Goal: Task Accomplishment & Management: Use online tool/utility

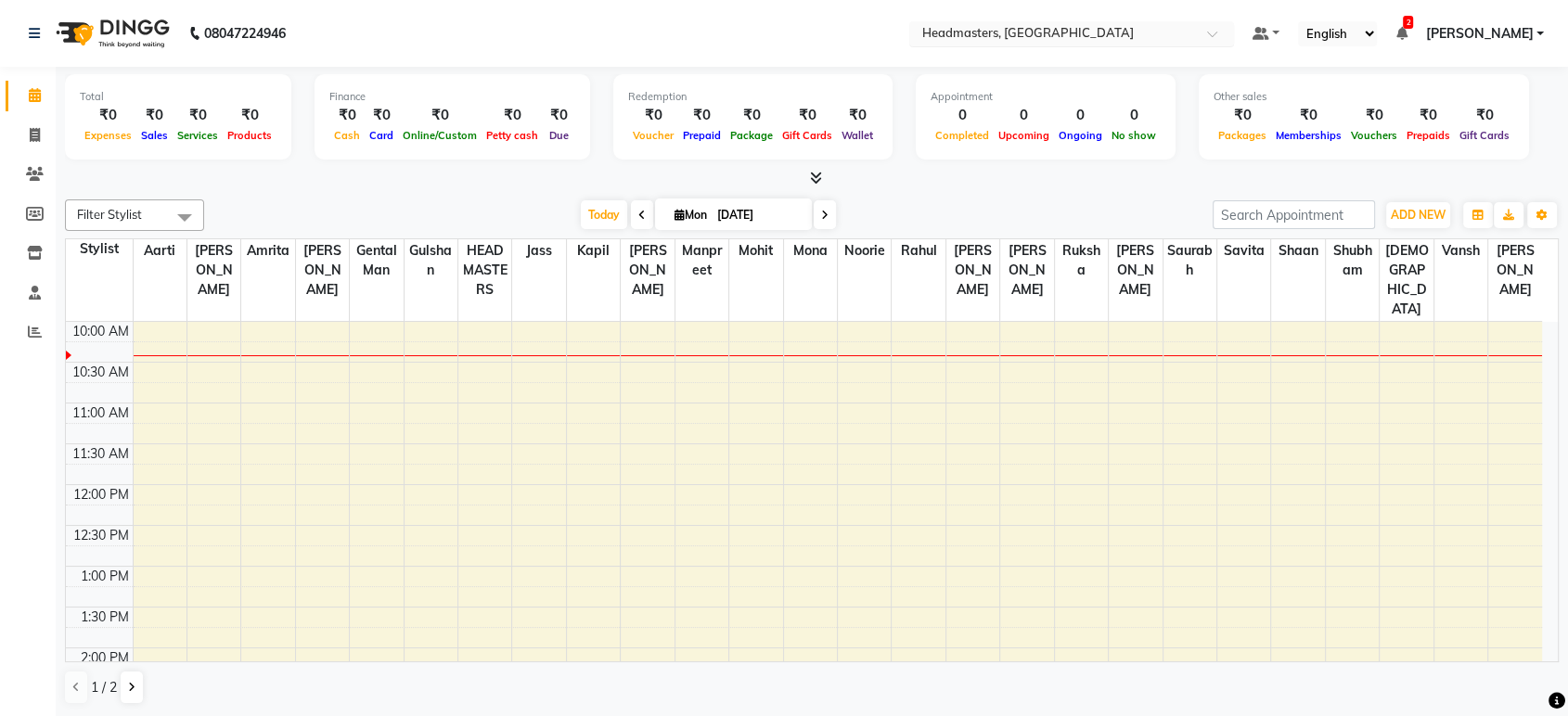
click at [1160, 43] on input "text" at bounding box center [1053, 35] width 269 height 19
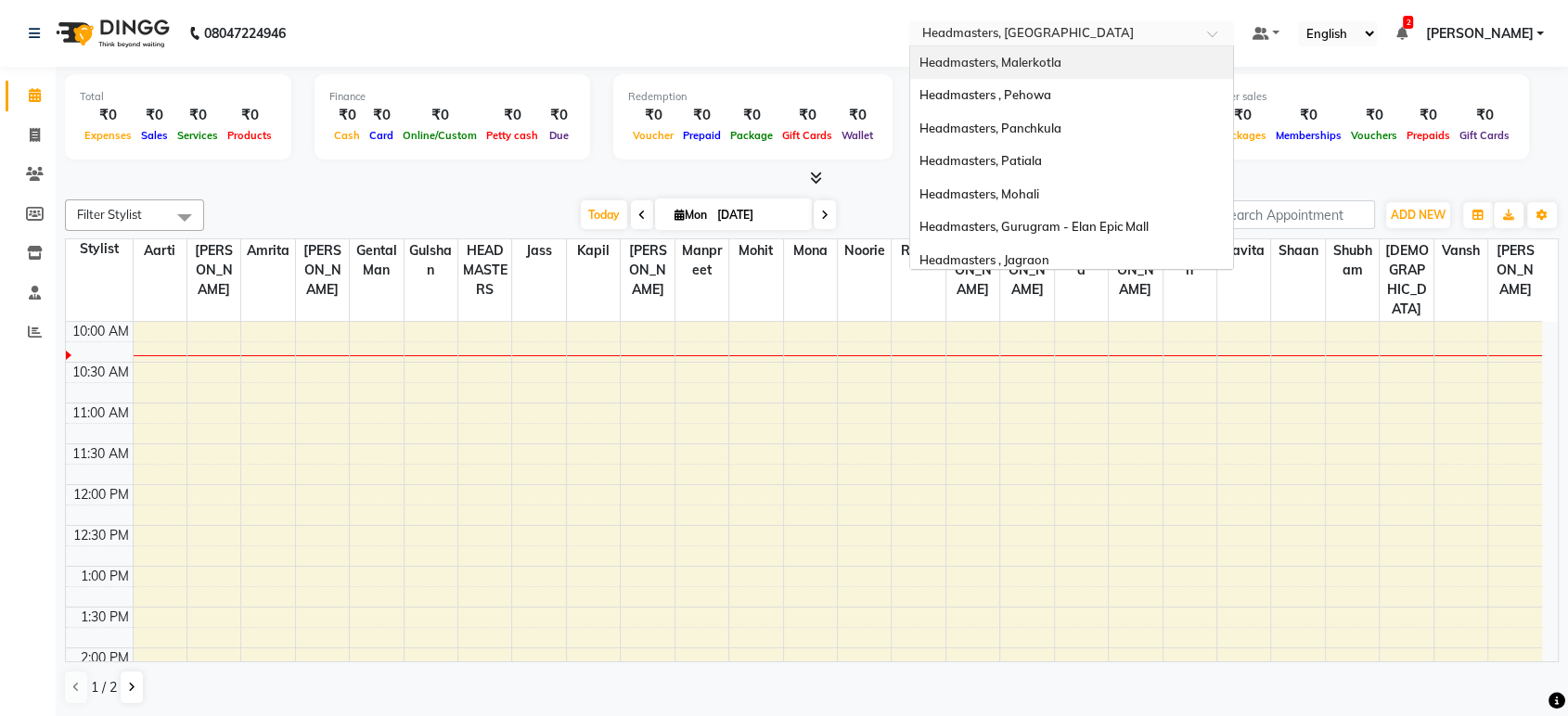
click at [1154, 54] on div "Headmasters, Malerkotla" at bounding box center [1071, 63] width 323 height 33
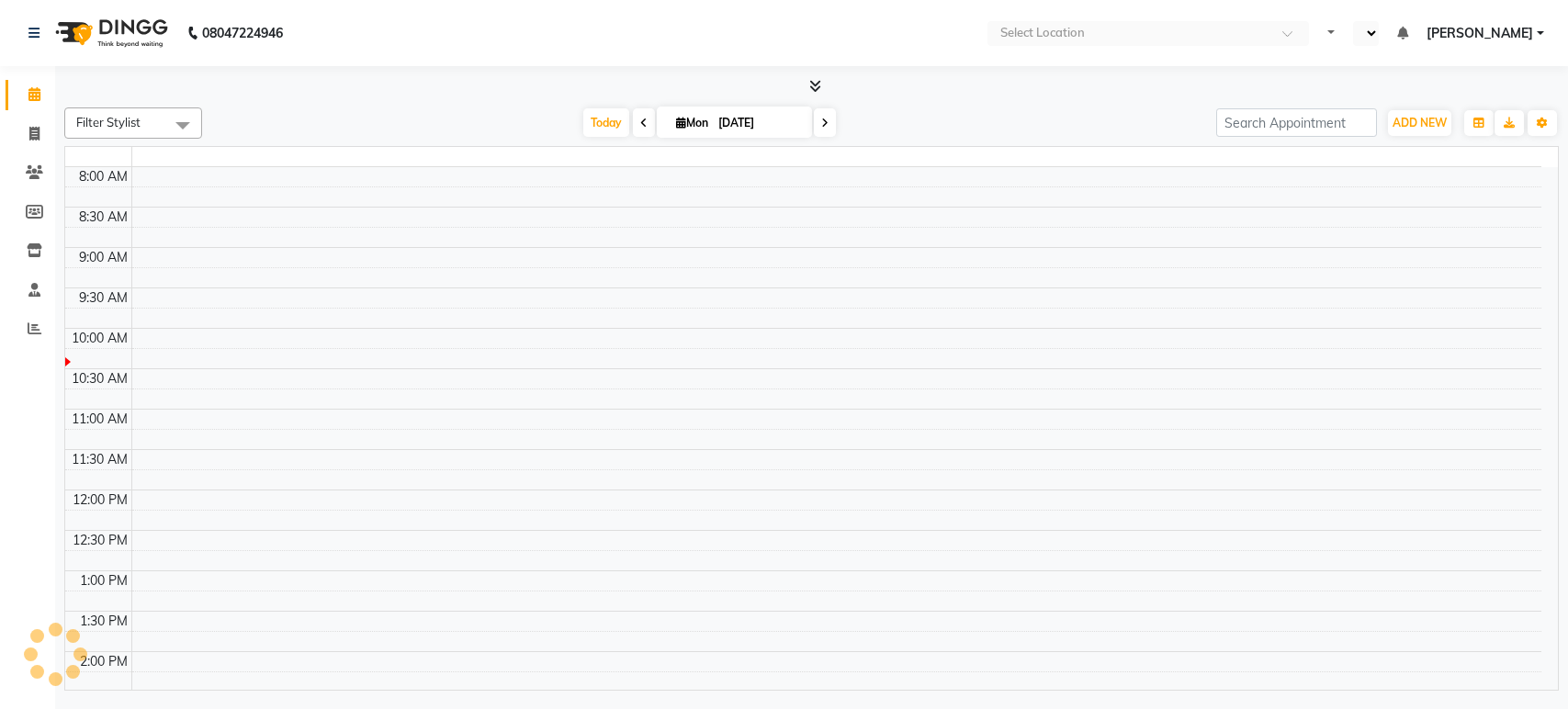
select select "en"
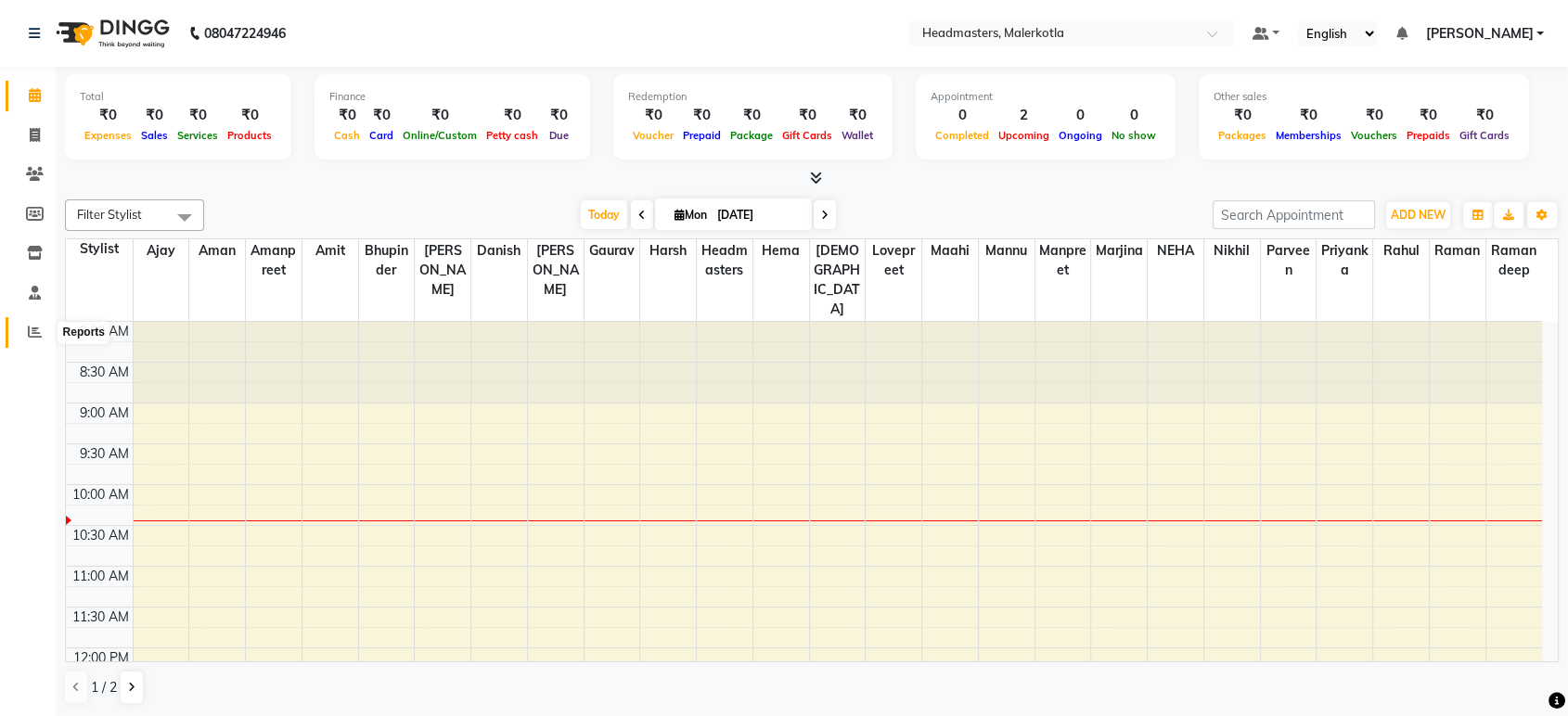
click at [36, 336] on icon at bounding box center [34, 332] width 14 height 14
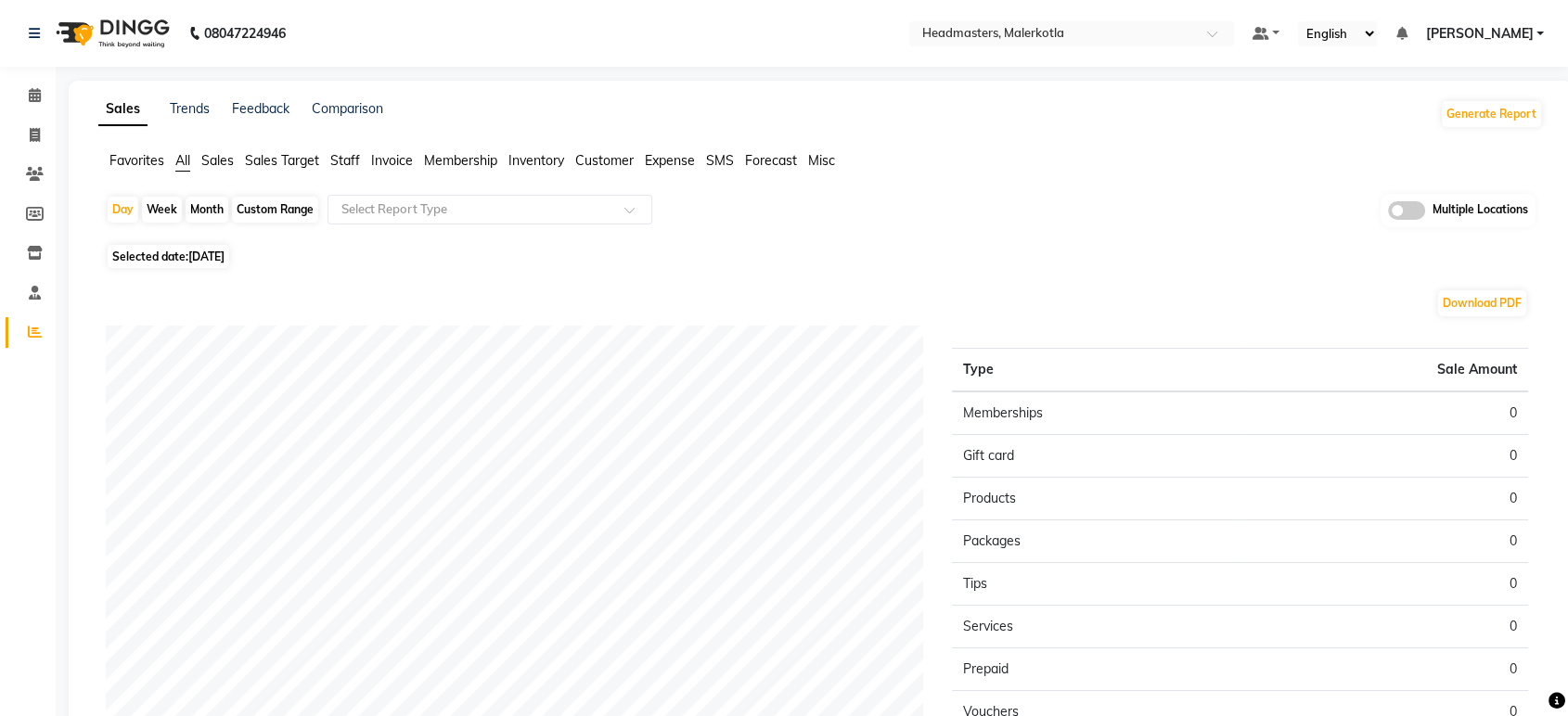
click at [152, 152] on span "Favorites" at bounding box center [137, 160] width 55 height 17
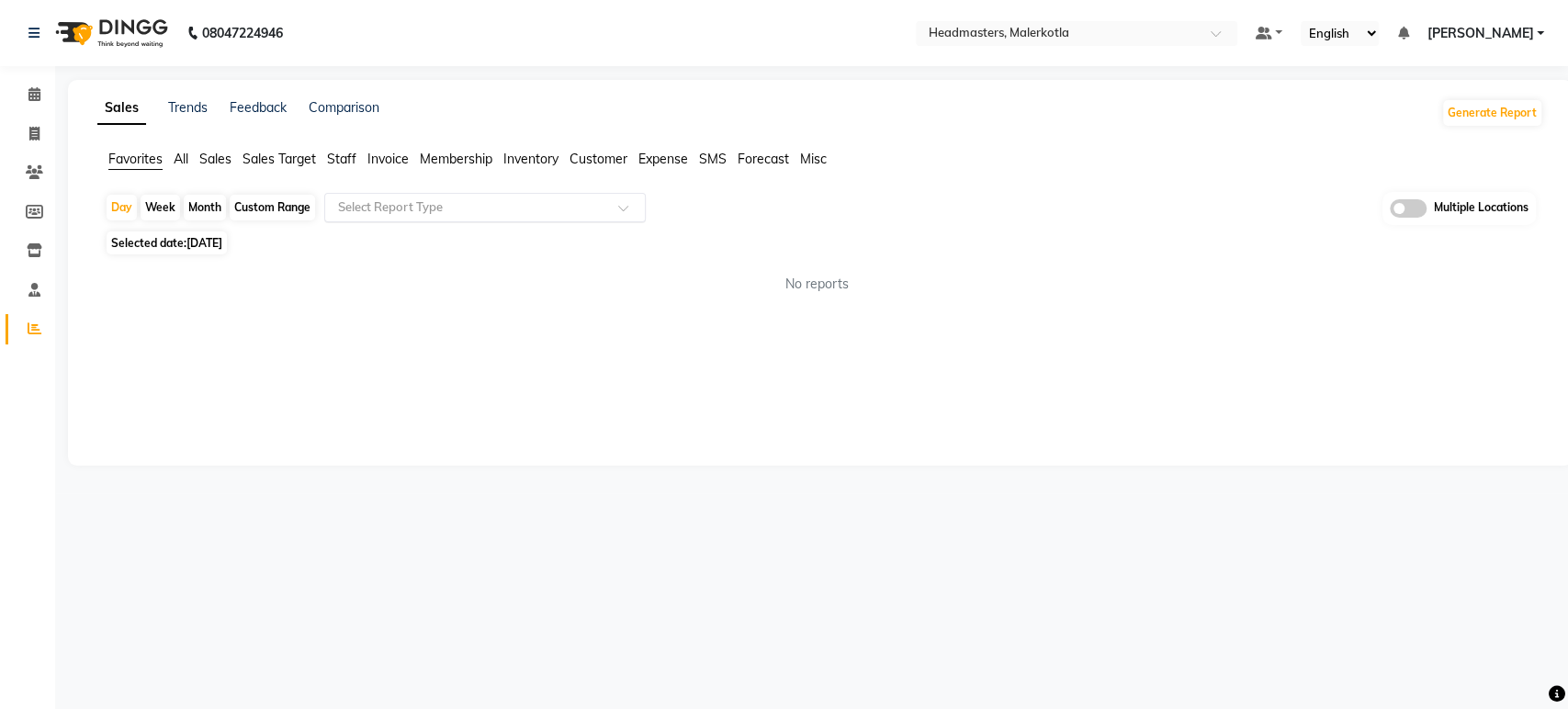
click at [499, 203] on input "text" at bounding box center [466, 208] width 265 height 18
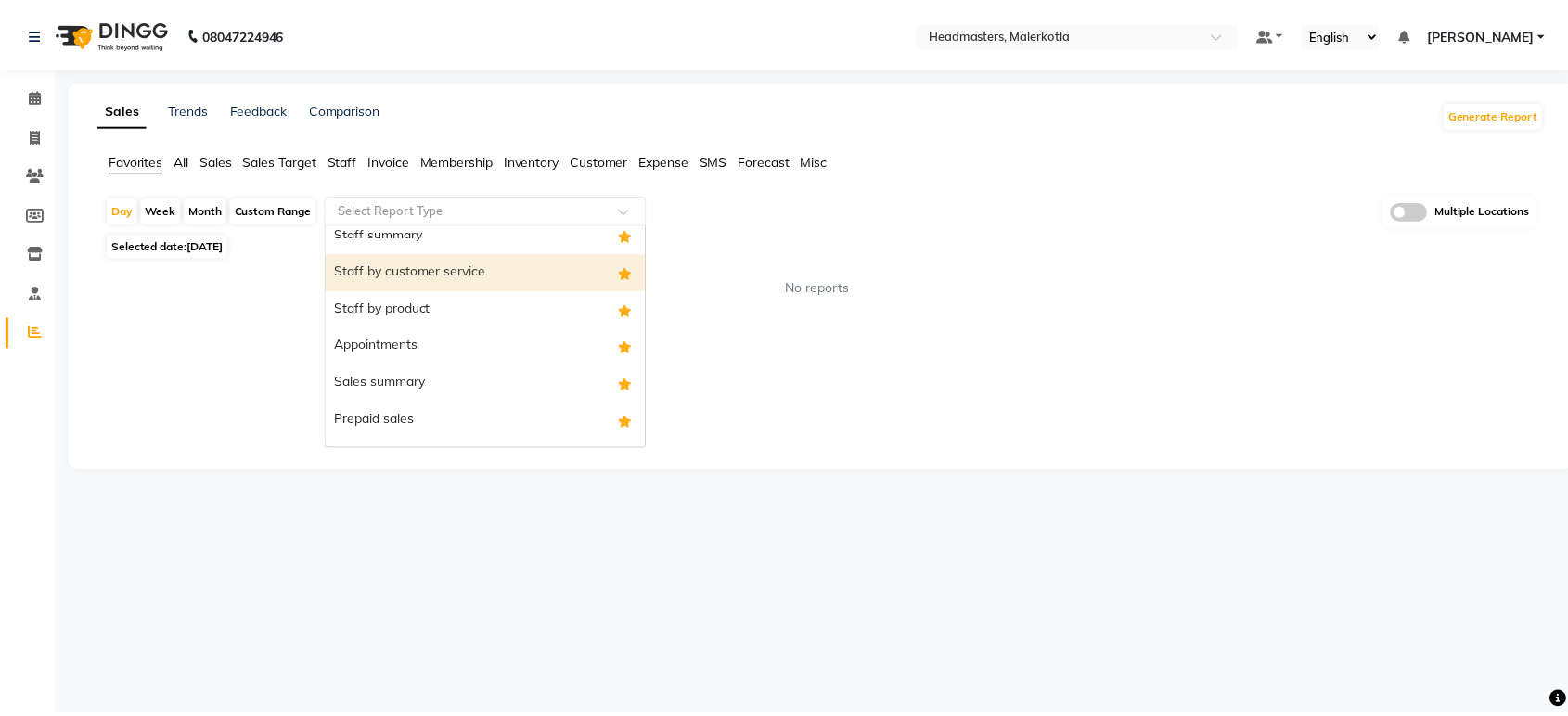
scroll to position [149, 0]
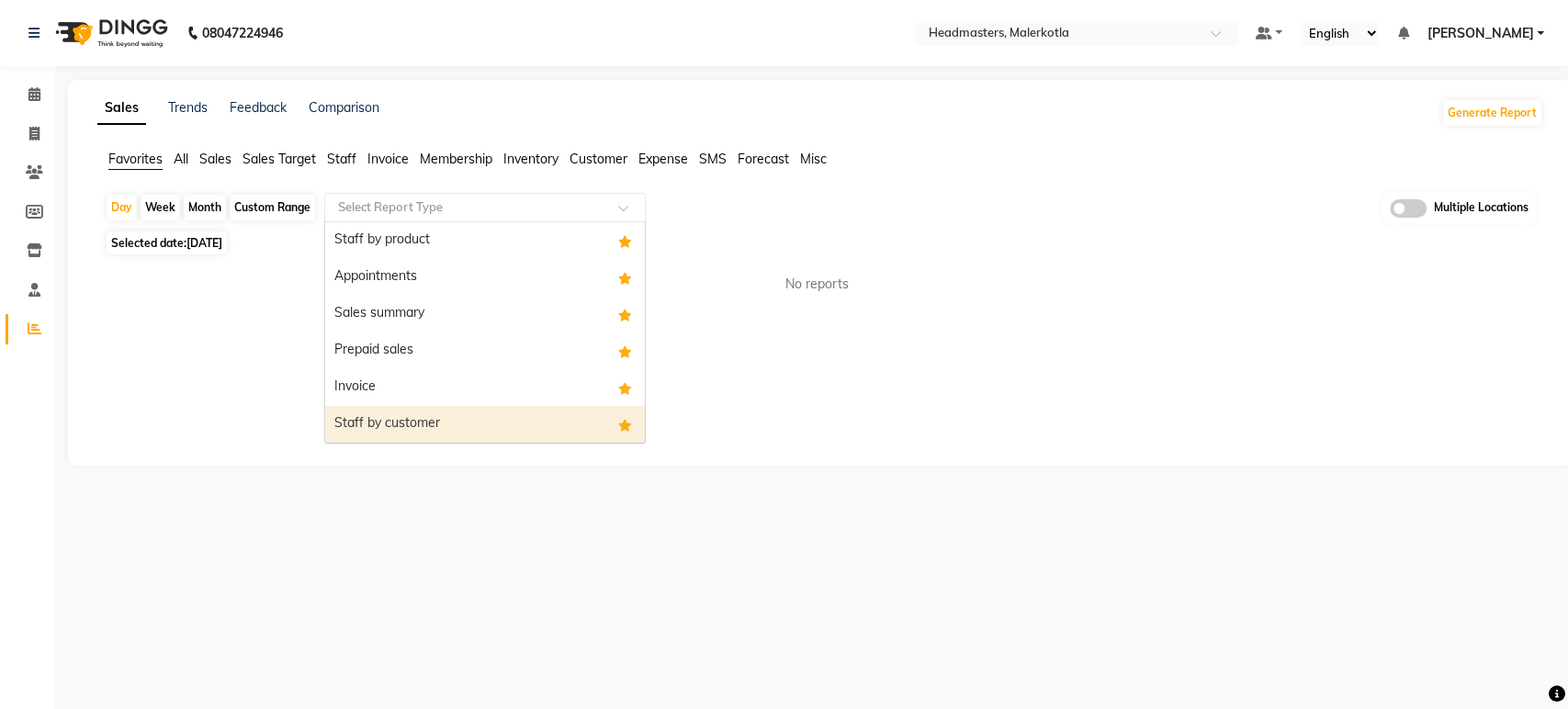
click at [463, 430] on div "Staff by customer" at bounding box center [485, 425] width 320 height 37
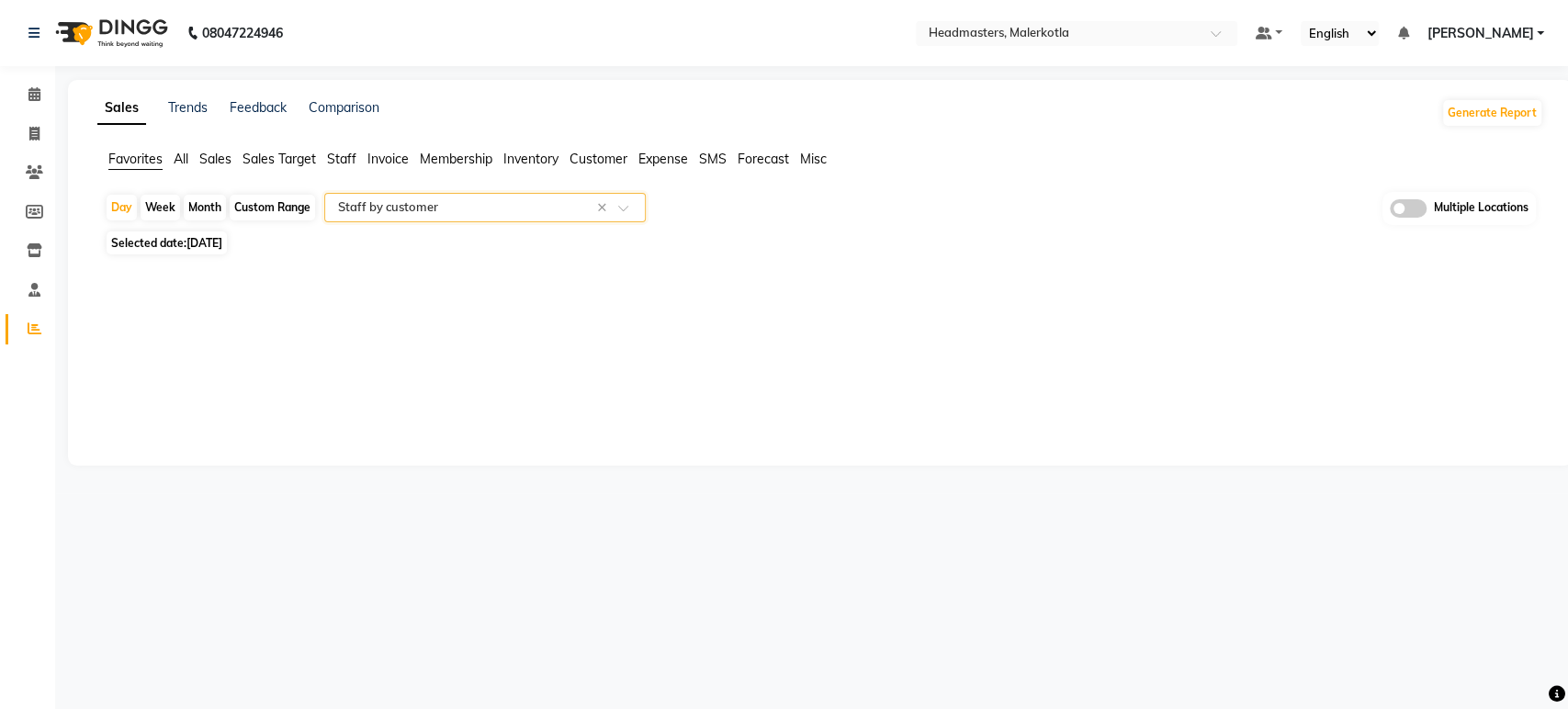
click at [284, 204] on div "Custom Range" at bounding box center [272, 208] width 85 height 26
select select "9"
select select "2025"
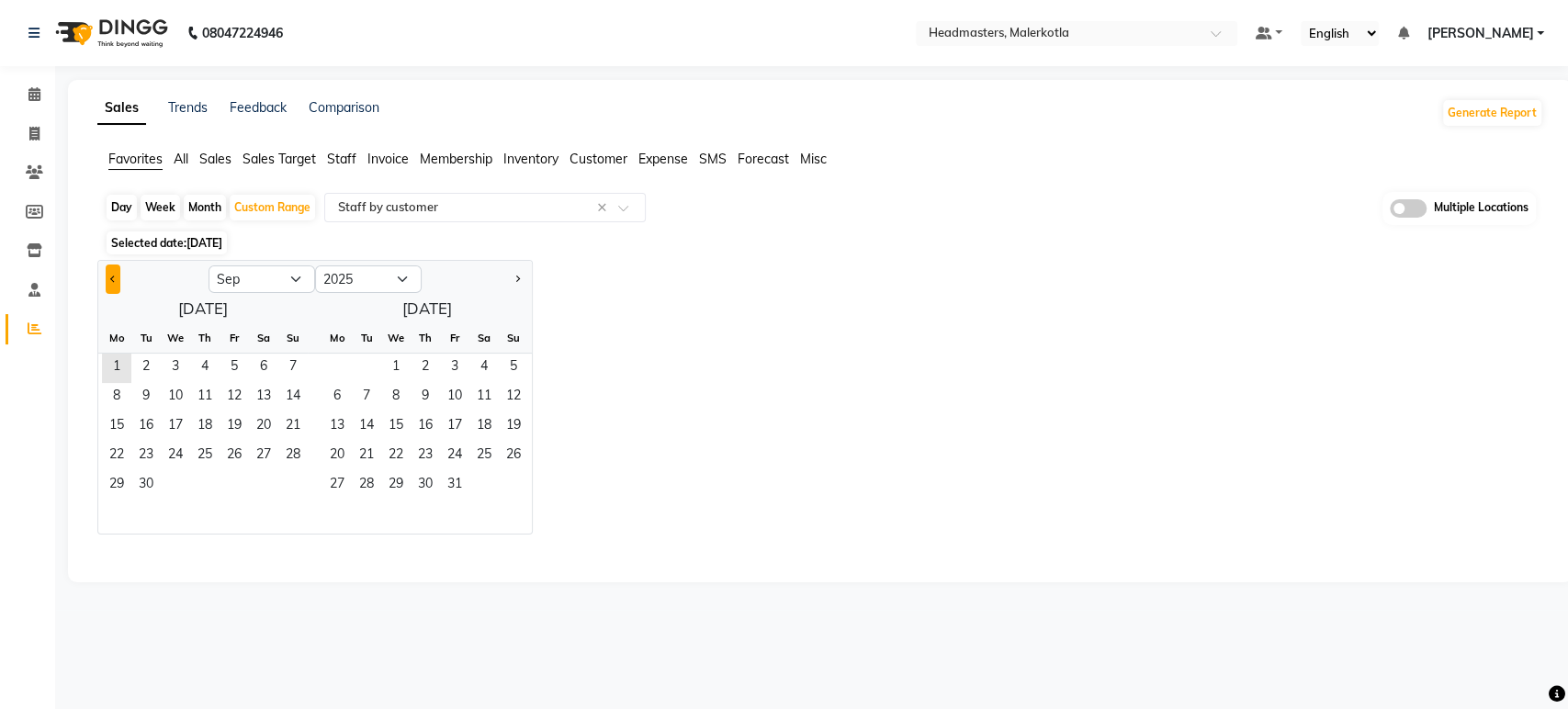
click at [106, 277] on button "Previous month" at bounding box center [112, 279] width 15 height 29
select select "8"
click at [265, 488] on span "30" at bounding box center [264, 486] width 29 height 29
click at [283, 483] on span "31" at bounding box center [293, 486] width 29 height 29
select select "full_report"
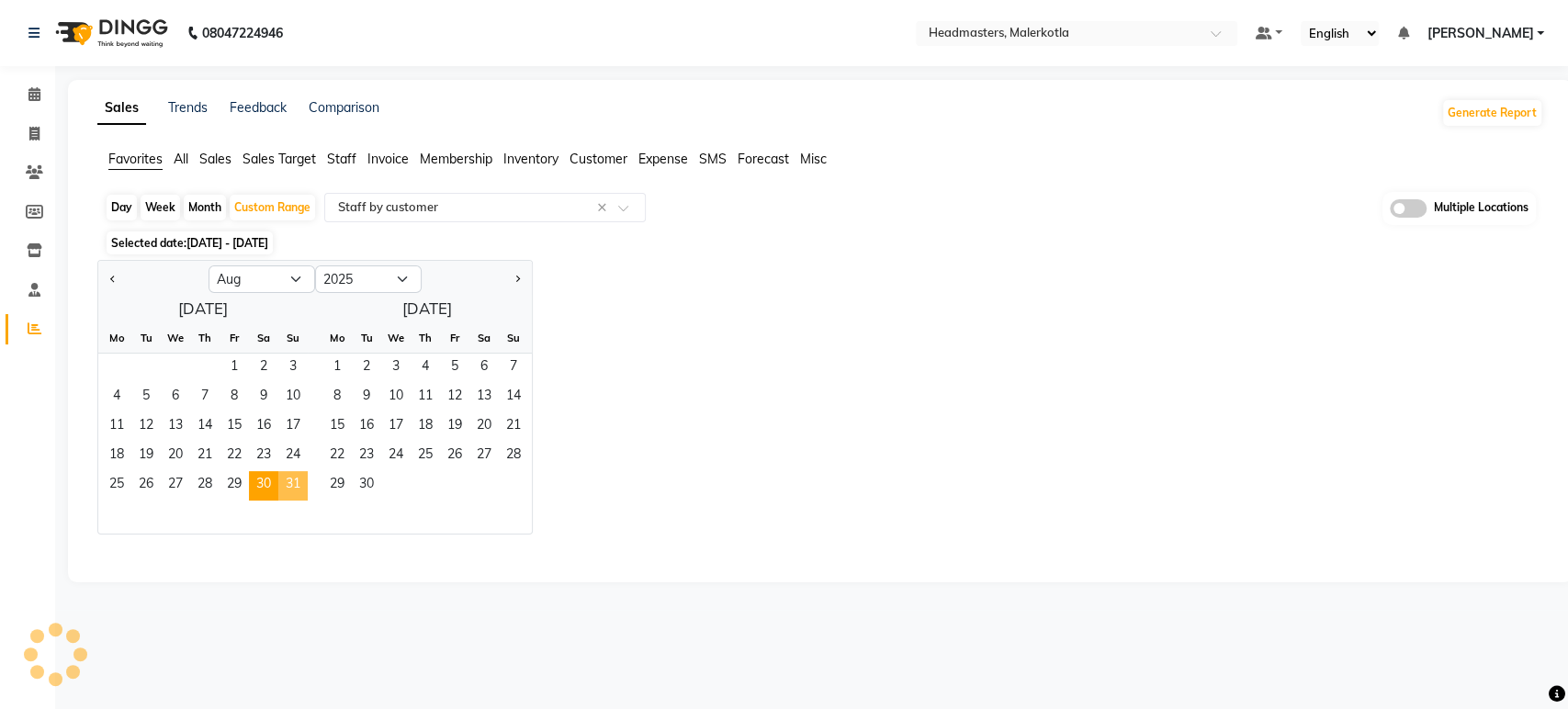
select select "csv"
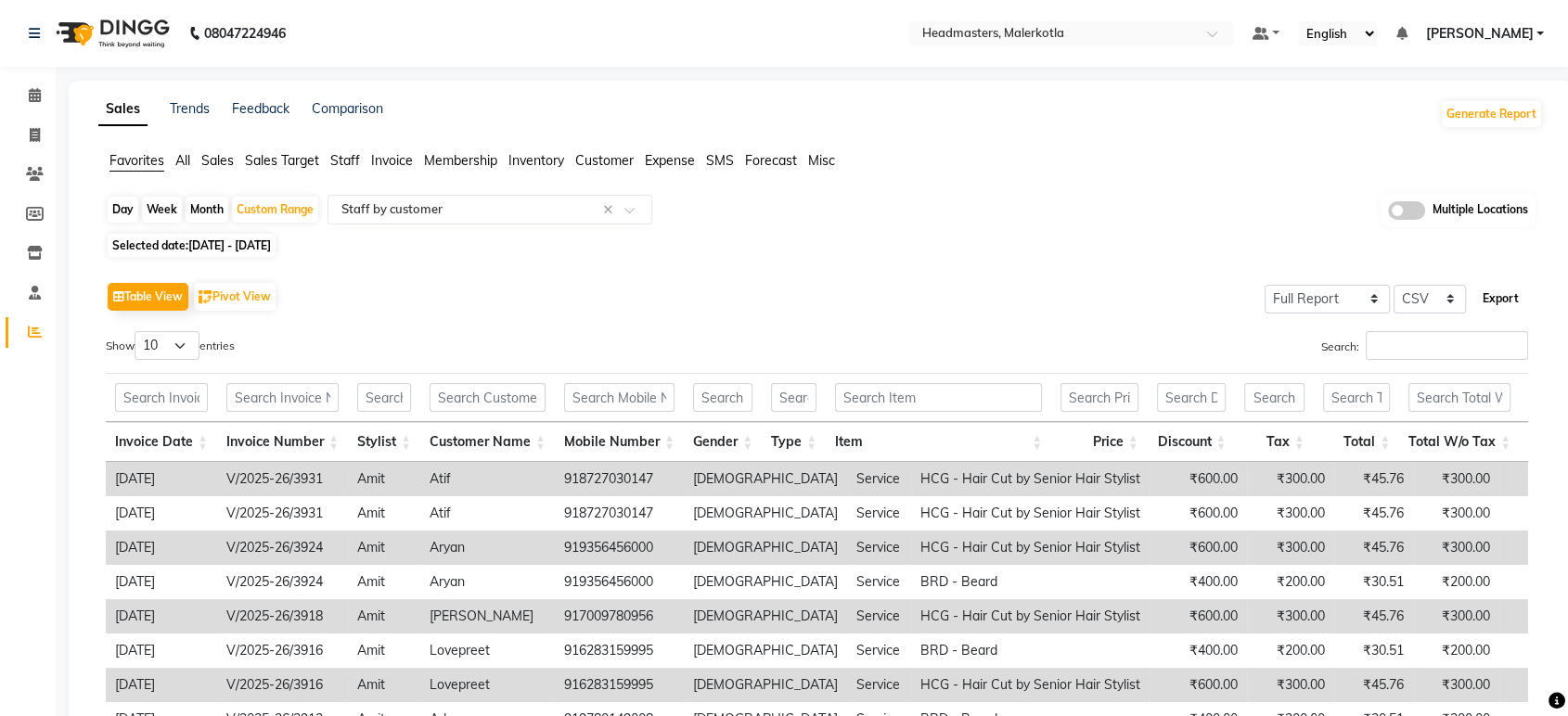
click at [1509, 307] on button "Export" at bounding box center [1500, 299] width 51 height 31
click at [1092, 30] on input "text" at bounding box center [1053, 35] width 269 height 19
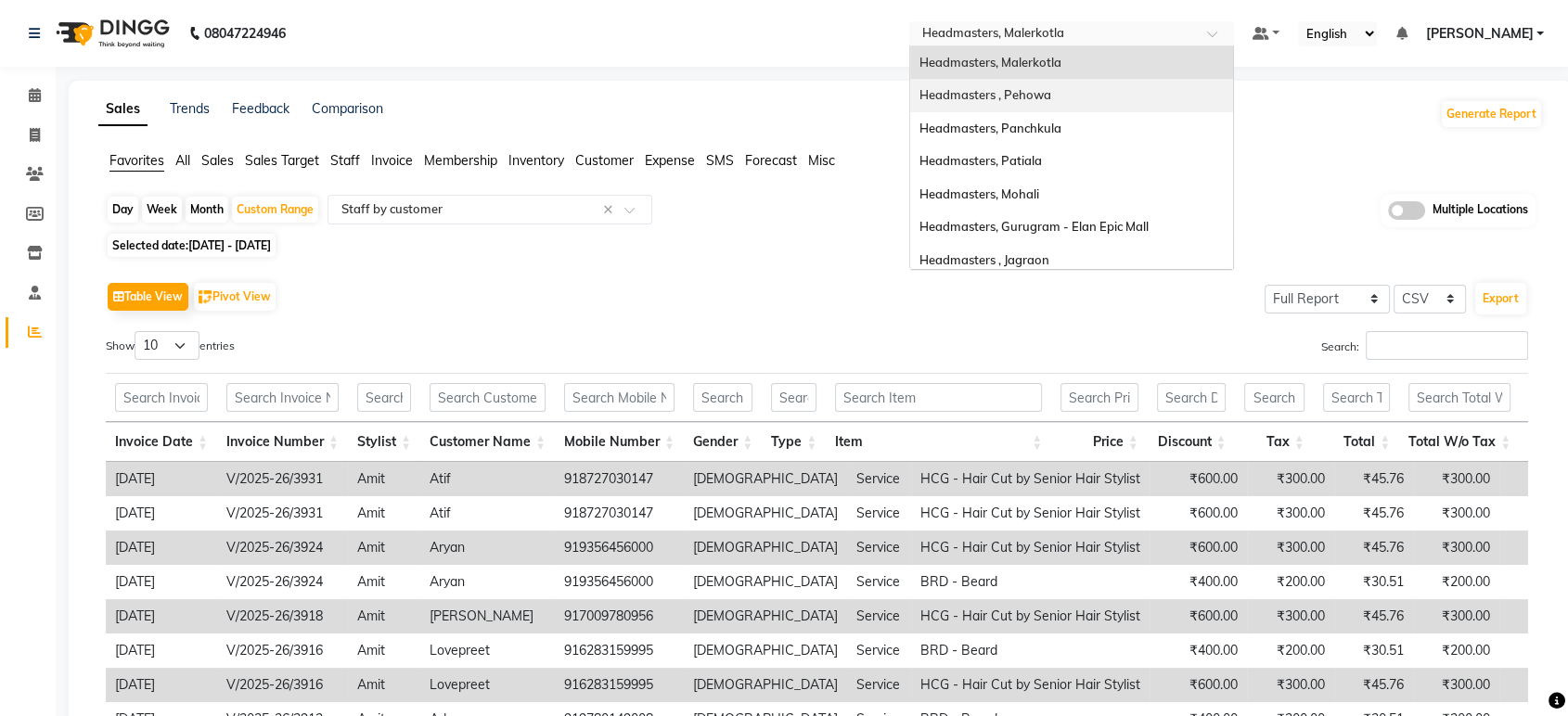
click at [1103, 106] on div "Headmasters , Pehowa" at bounding box center [1071, 96] width 323 height 33
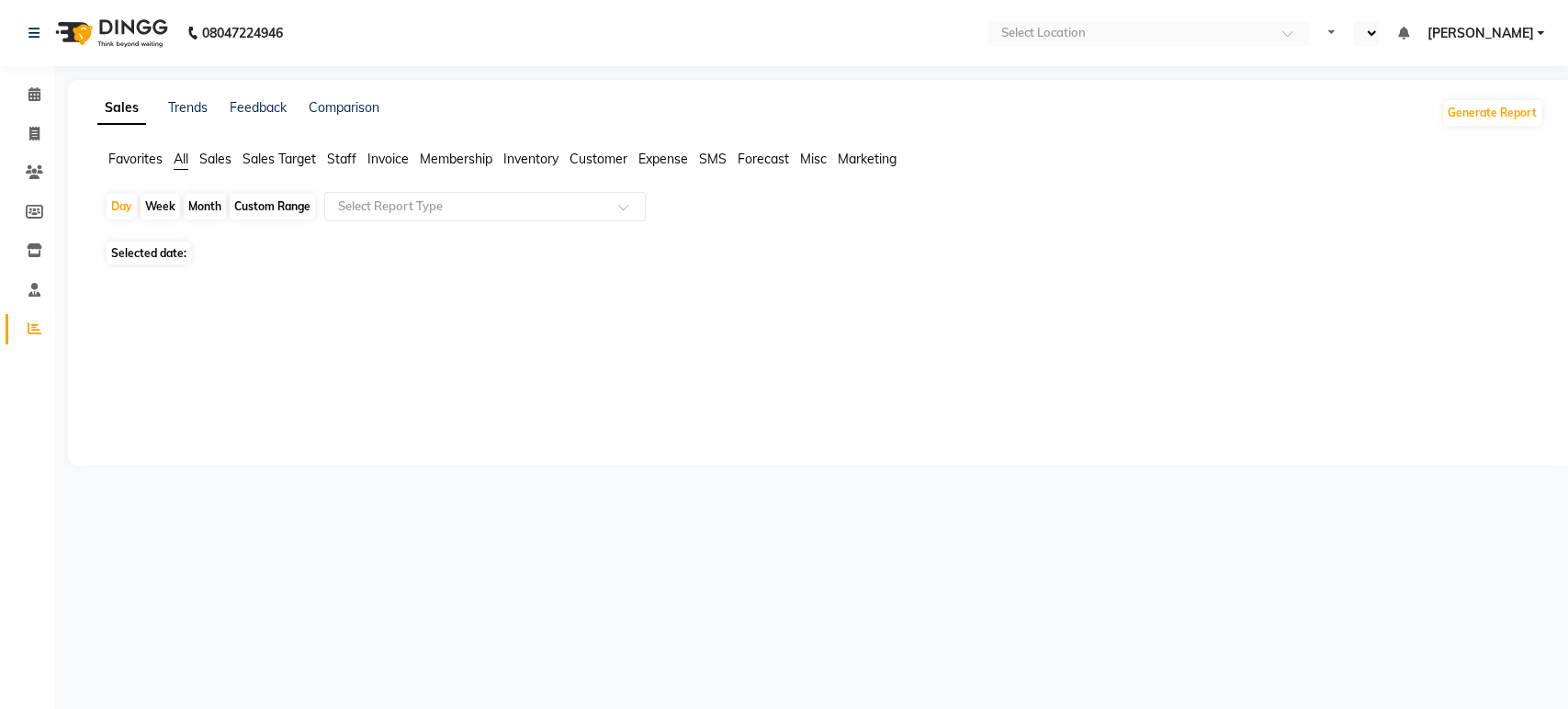
select select "en"
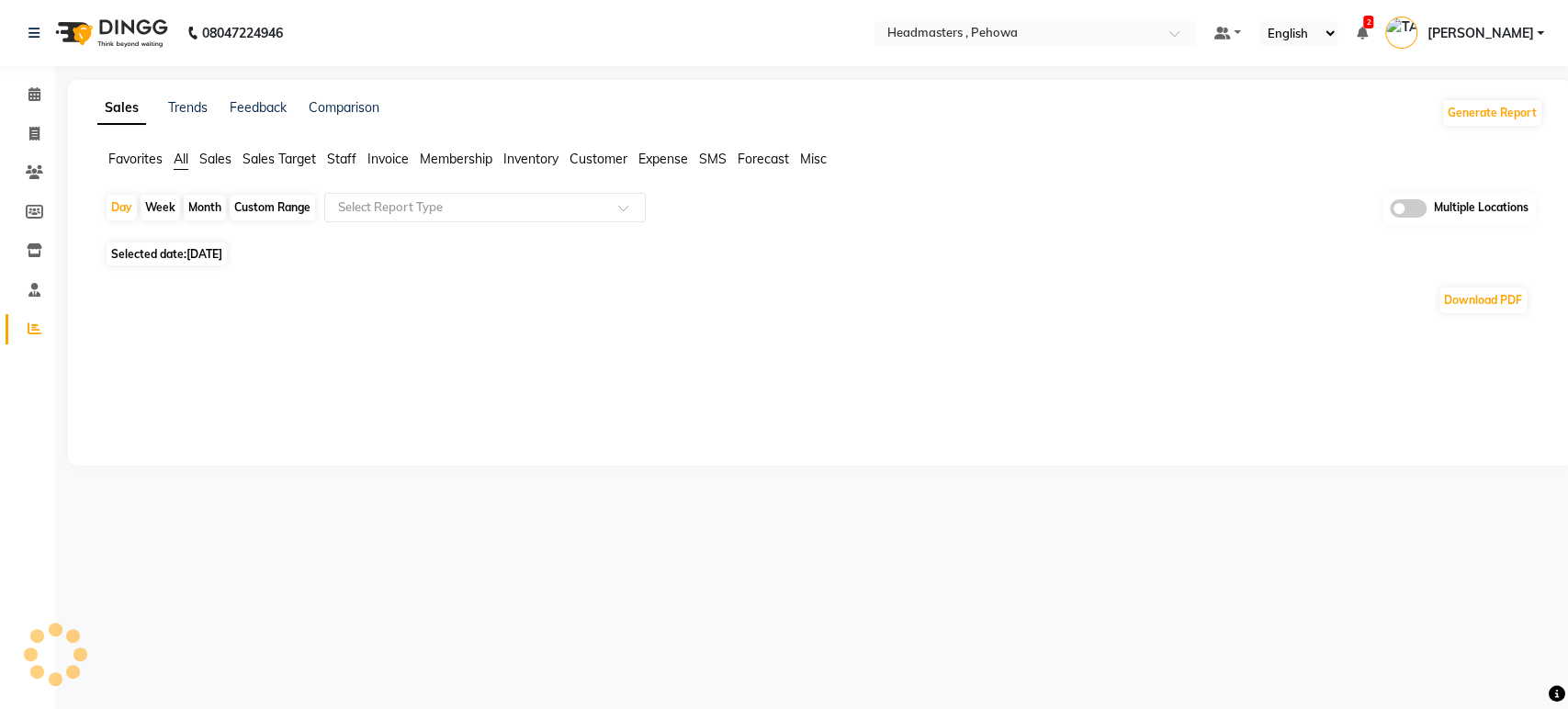
drag, startPoint x: 0, startPoint y: 0, endPoint x: 1092, endPoint y: 105, distance: 1097.0
click at [1092, 105] on div "Sales Trends Feedback Comparison Generate Report" at bounding box center [820, 113] width 1468 height 29
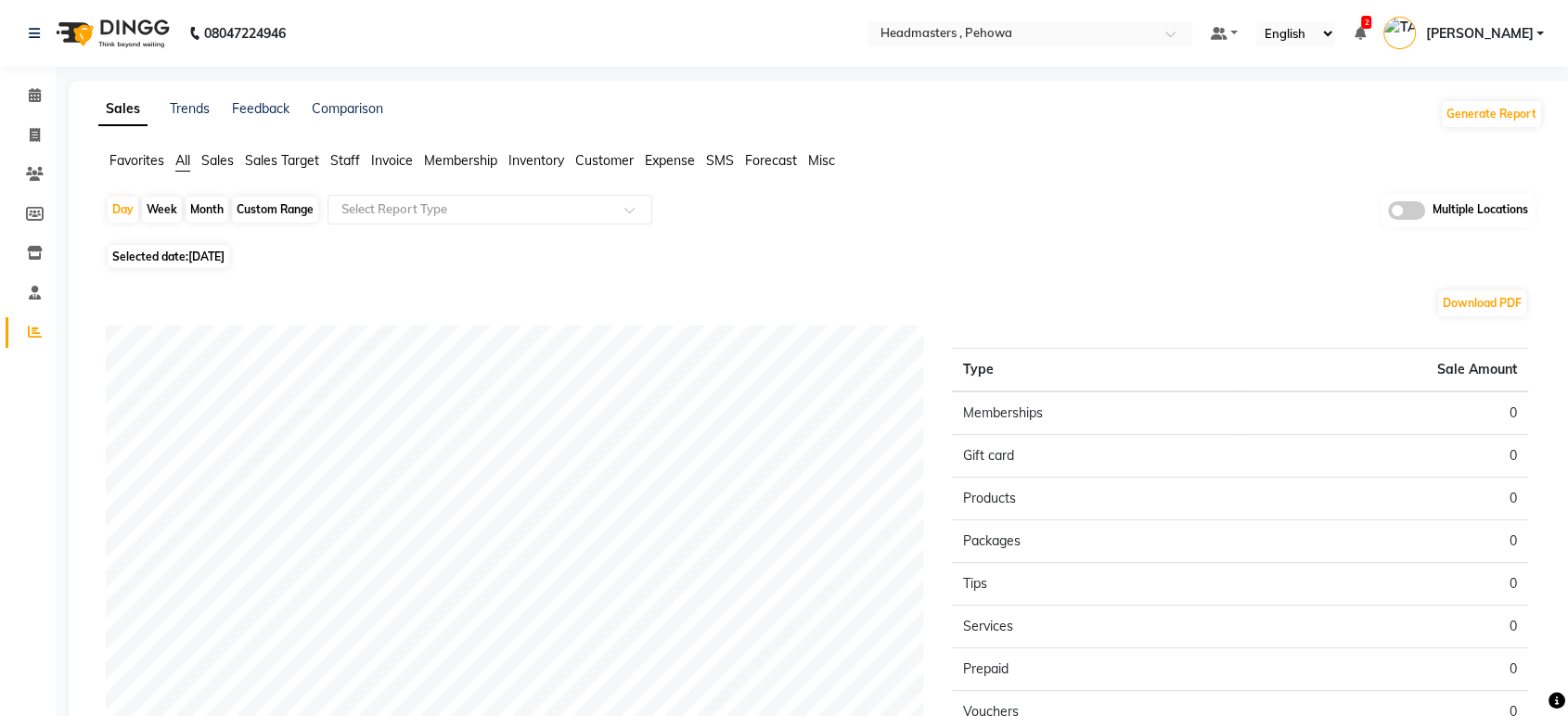
click at [143, 161] on span "Favorites" at bounding box center [137, 160] width 55 height 17
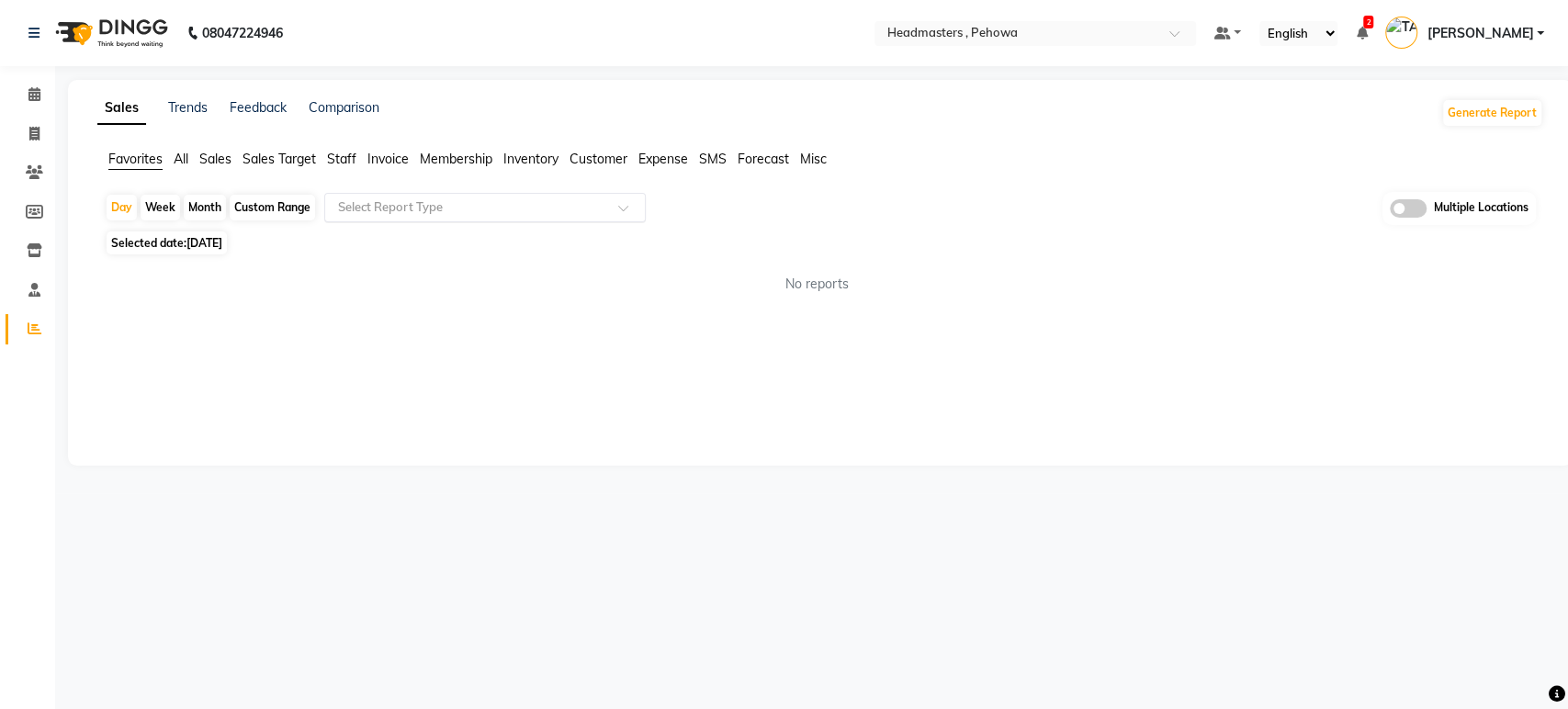
click at [437, 204] on input "text" at bounding box center [466, 208] width 265 height 18
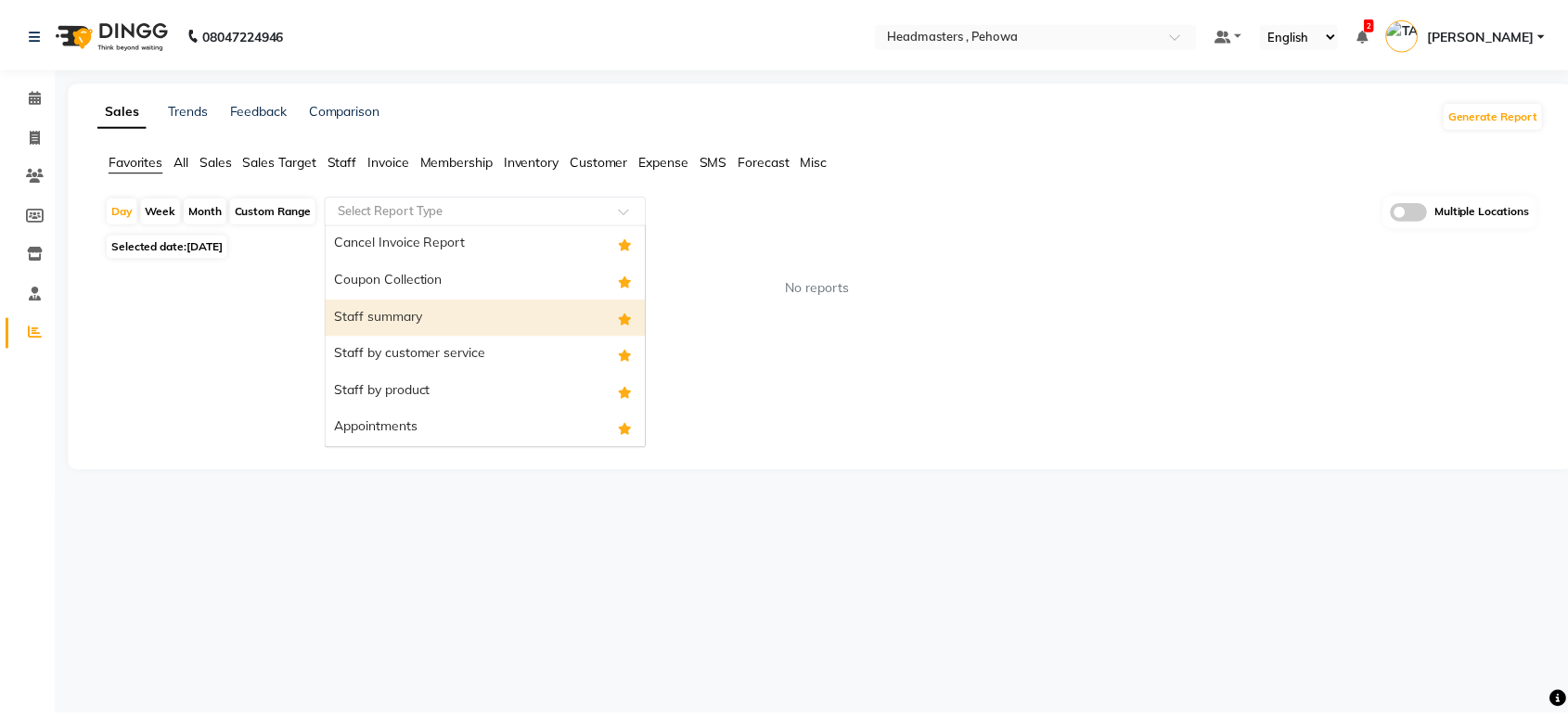
scroll to position [149, 0]
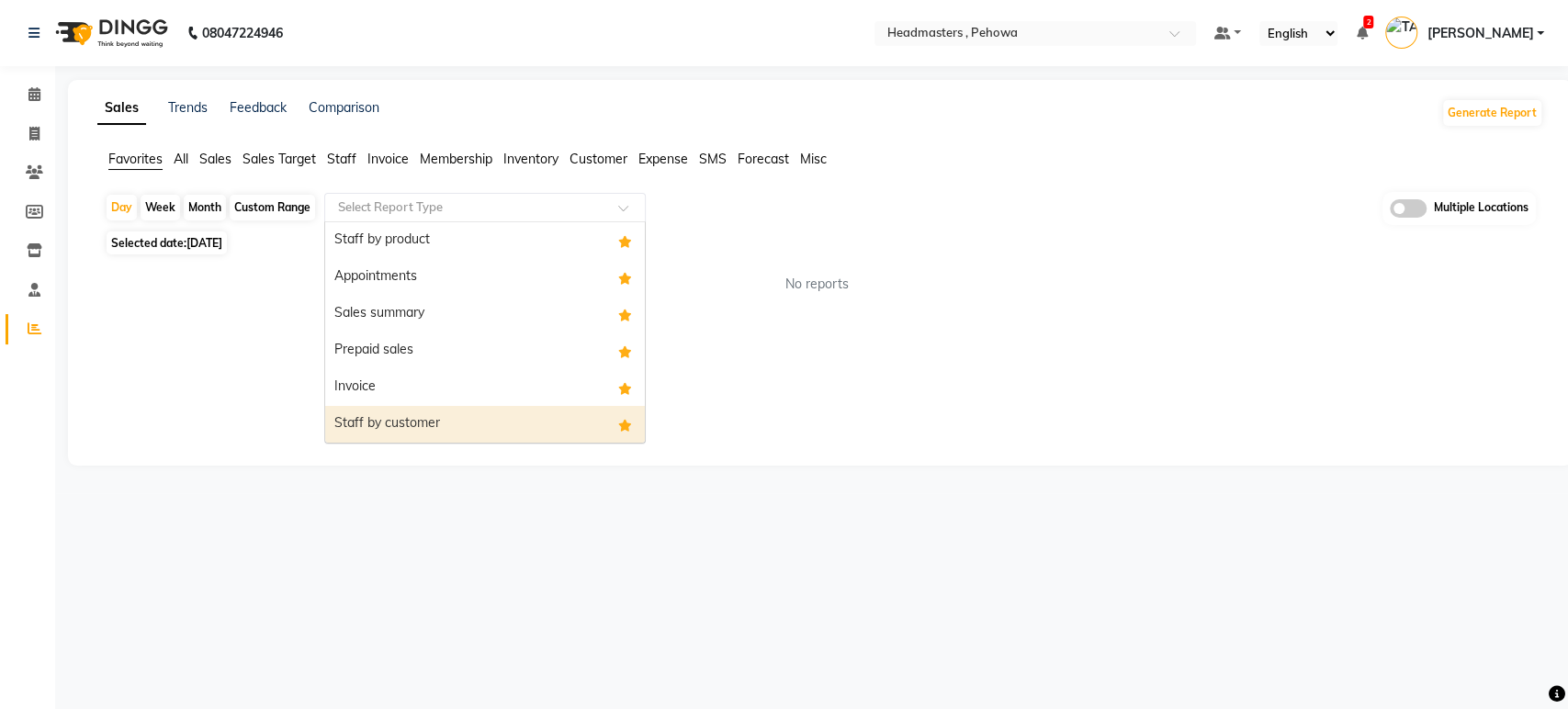
click at [472, 440] on div "Staff by customer" at bounding box center [485, 425] width 320 height 37
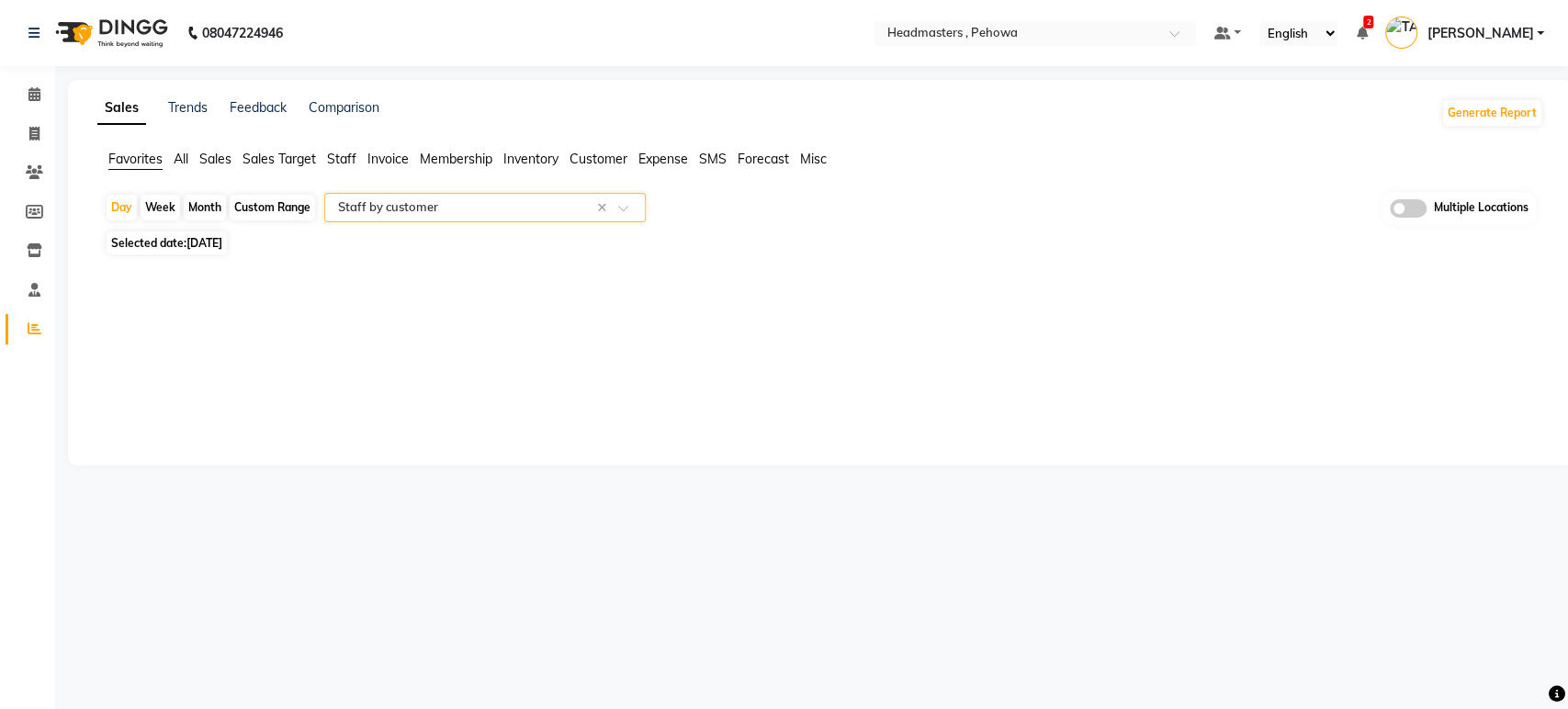
click at [261, 209] on div "Custom Range" at bounding box center [272, 208] width 85 height 26
select select "9"
select select "2025"
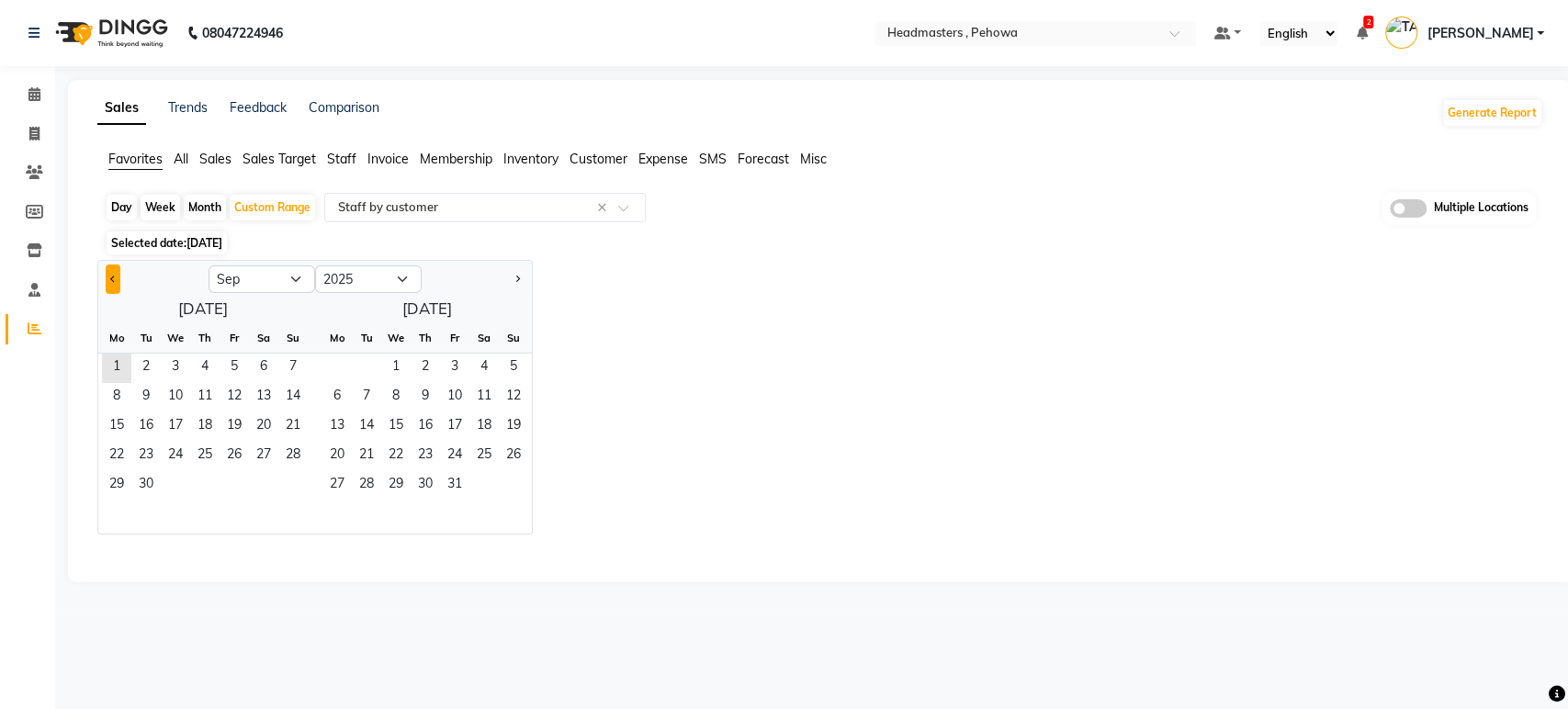
click at [106, 277] on button "Previous month" at bounding box center [112, 279] width 15 height 29
select select "8"
click at [263, 485] on span "30" at bounding box center [264, 486] width 29 height 29
click at [281, 485] on span "31" at bounding box center [293, 486] width 29 height 29
select select "full_report"
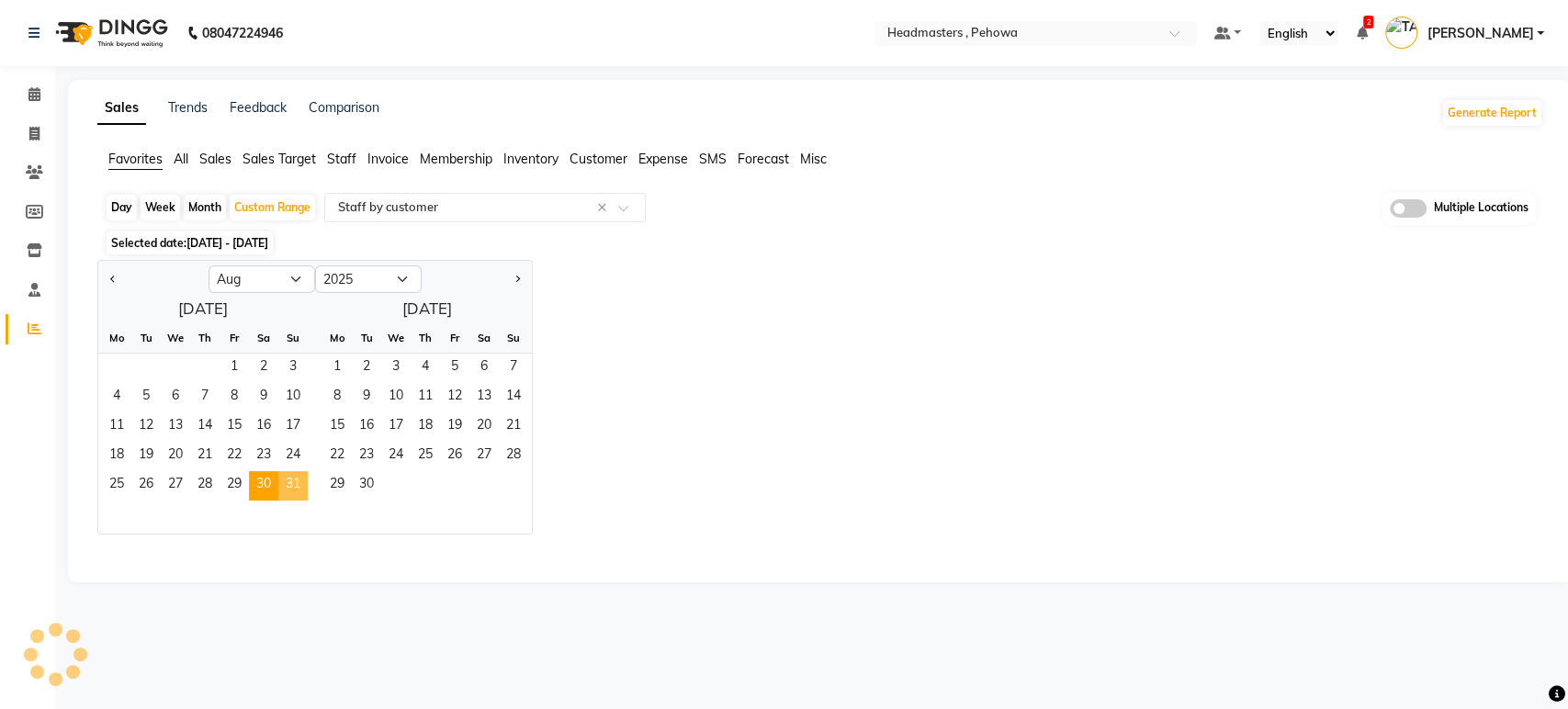
select select "csv"
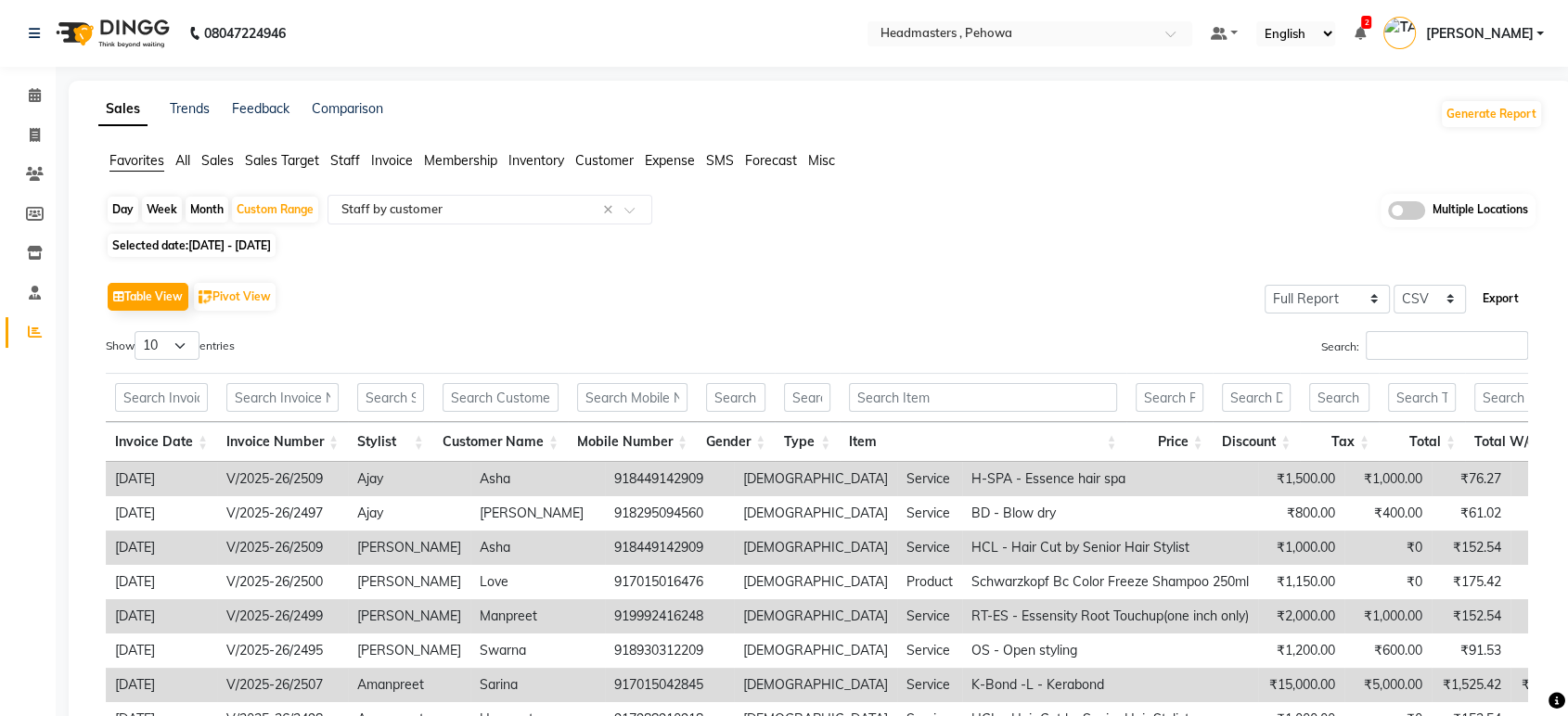
click at [1505, 295] on button "Export" at bounding box center [1500, 299] width 51 height 31
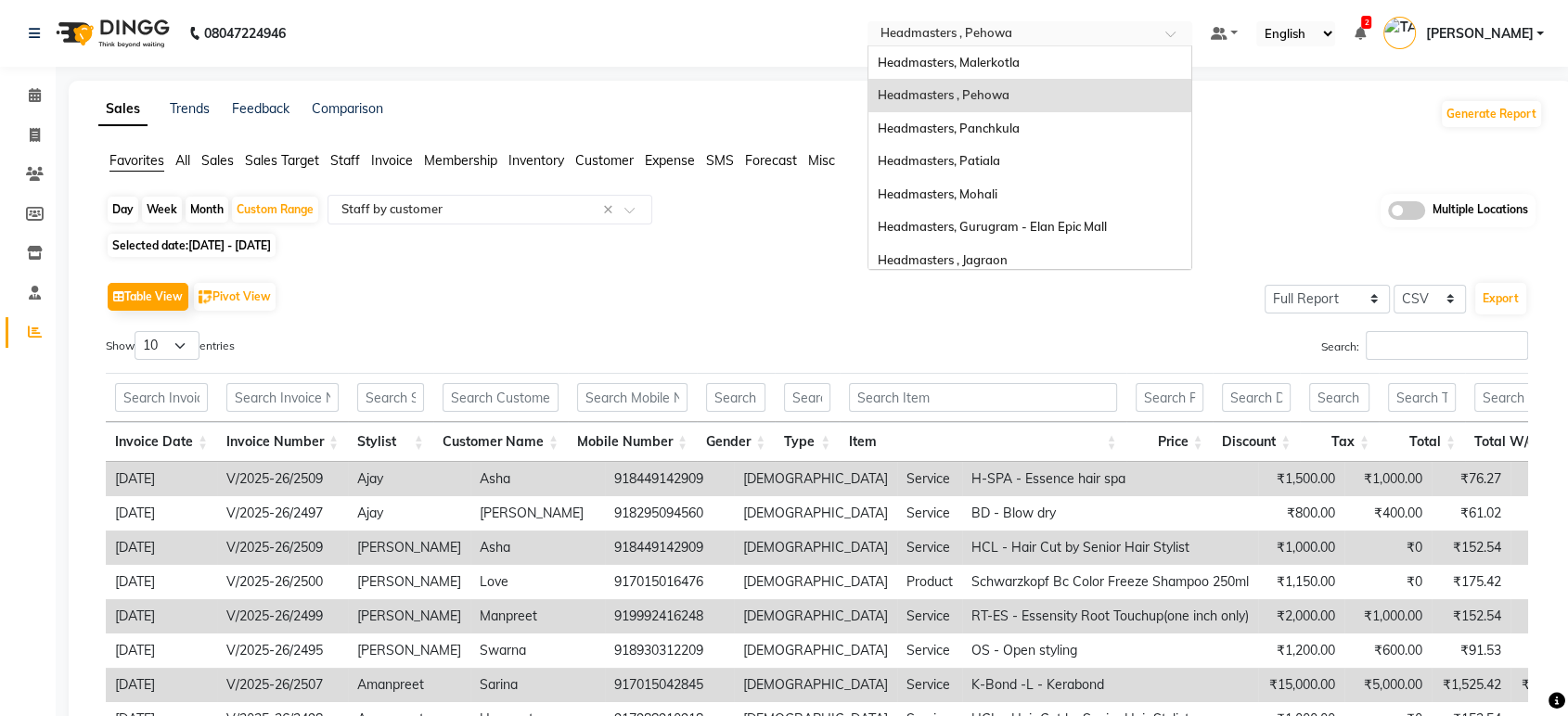
click at [1054, 36] on input "text" at bounding box center [1011, 35] width 269 height 19
click at [1020, 131] on span "Headmasters, Panchkula" at bounding box center [948, 127] width 142 height 15
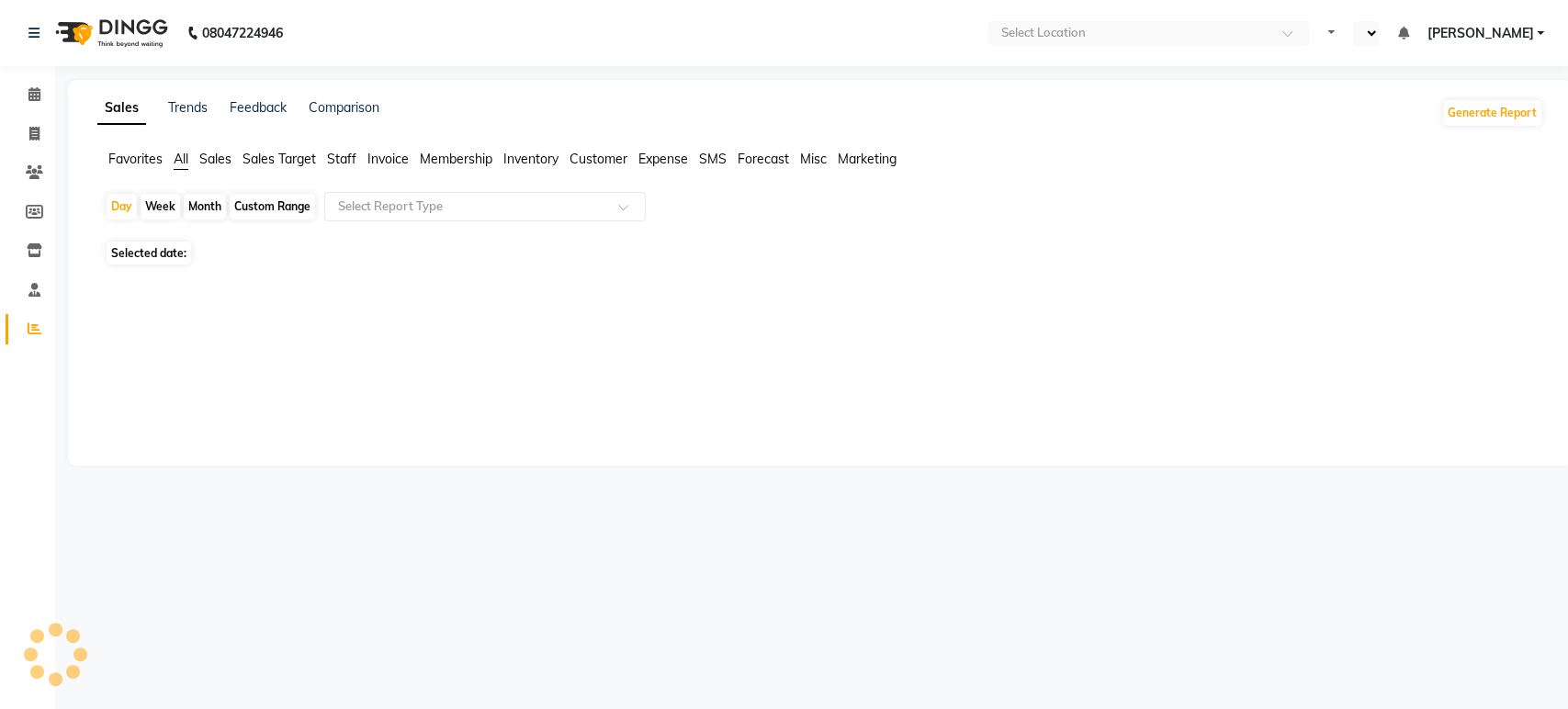
select select "en"
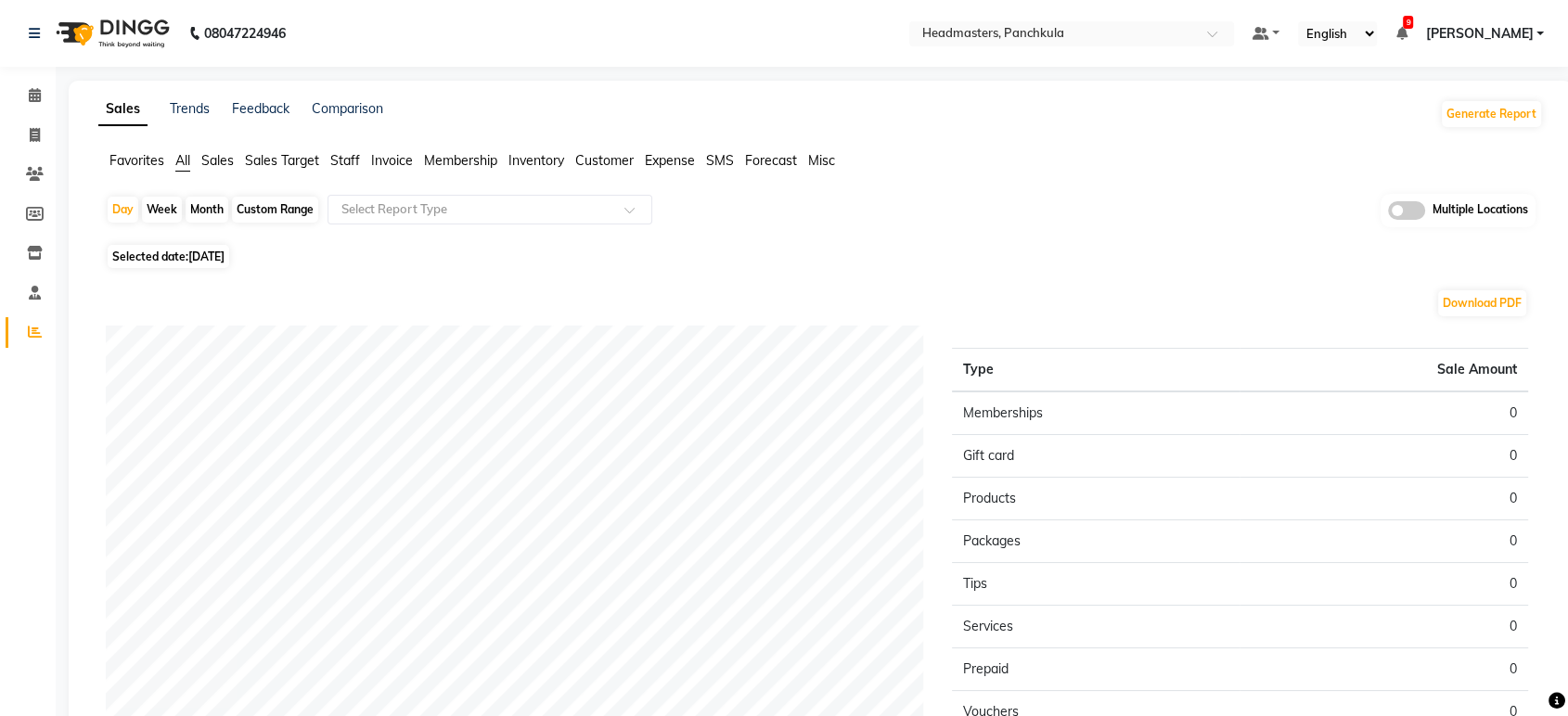
click at [132, 155] on span "Favorites" at bounding box center [137, 160] width 55 height 17
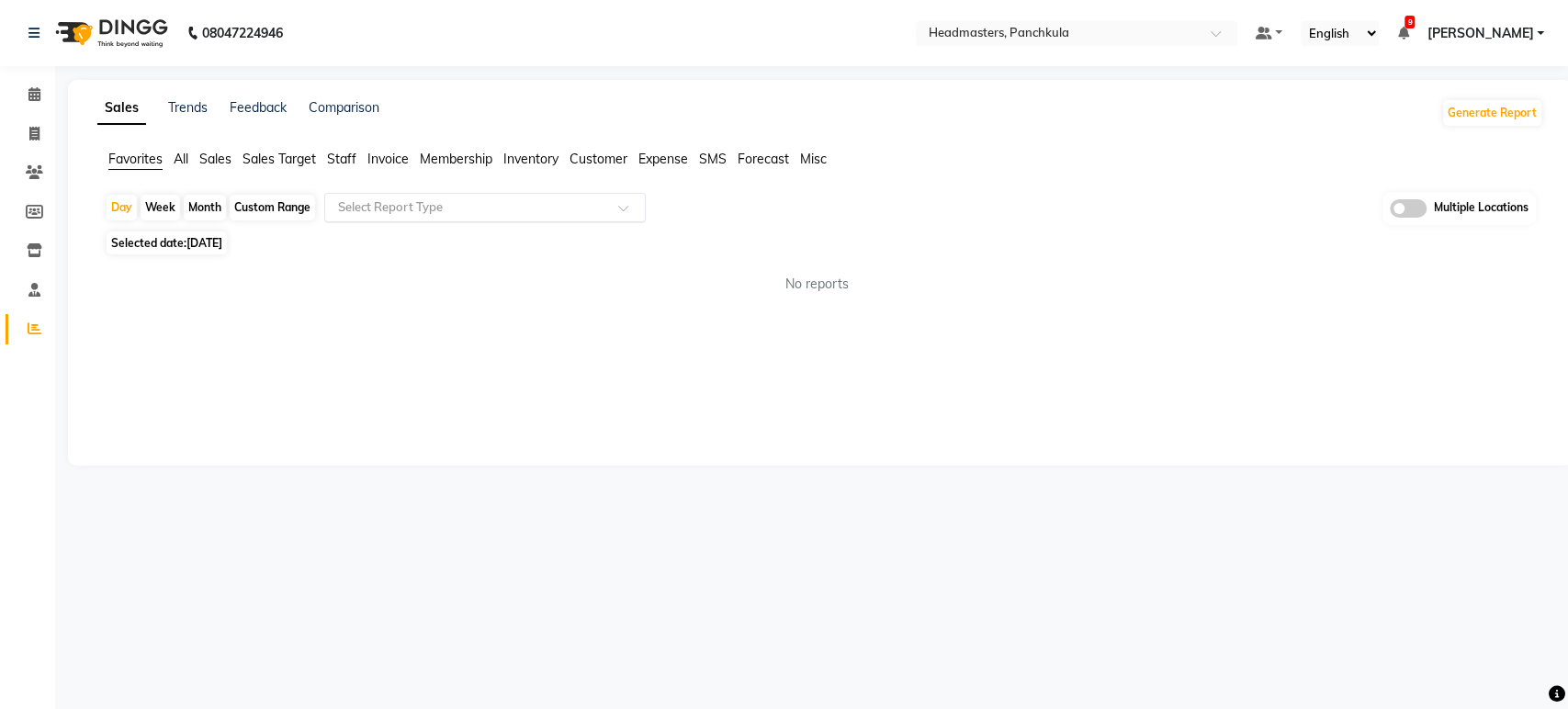
click at [438, 202] on input "text" at bounding box center [466, 208] width 265 height 18
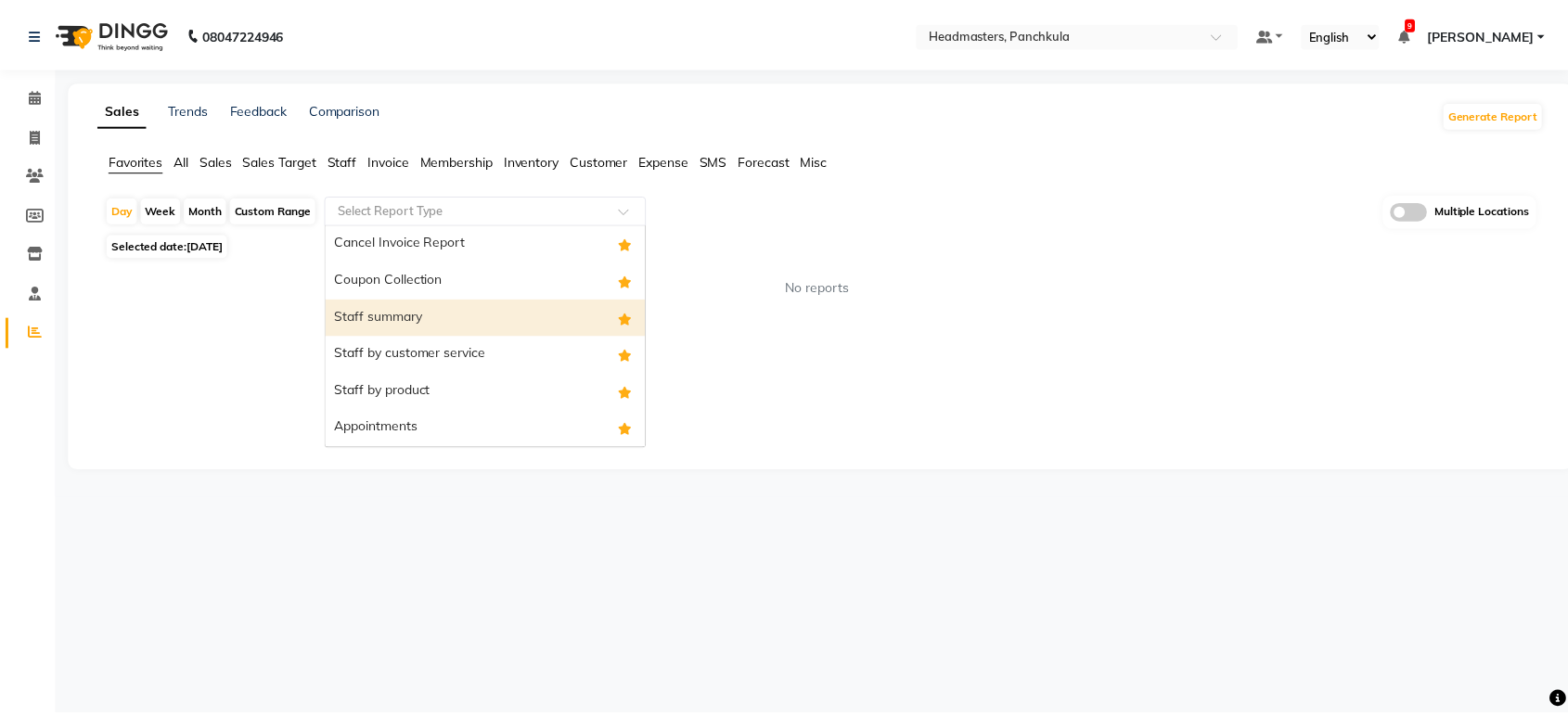
scroll to position [149, 0]
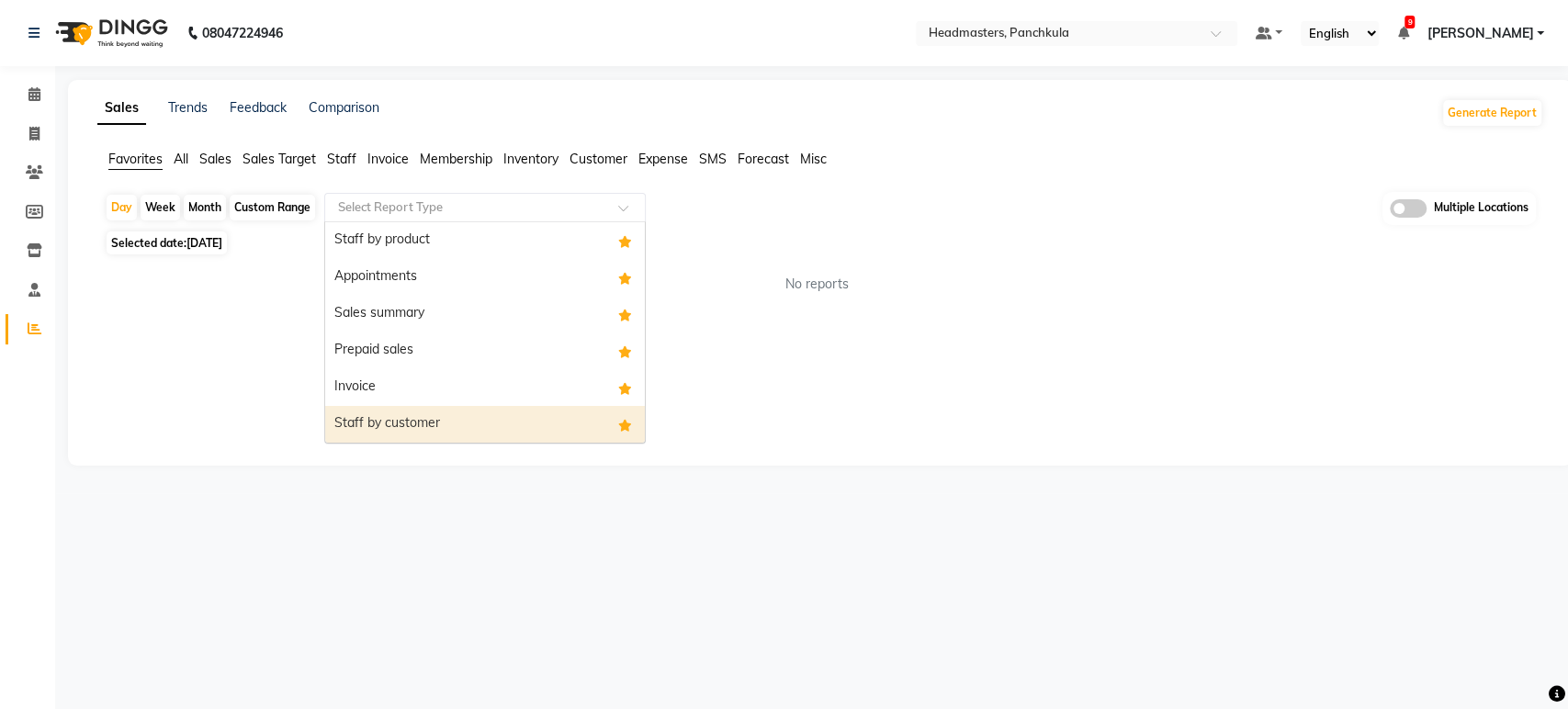
click at [459, 426] on div "Staff by customer" at bounding box center [485, 425] width 320 height 37
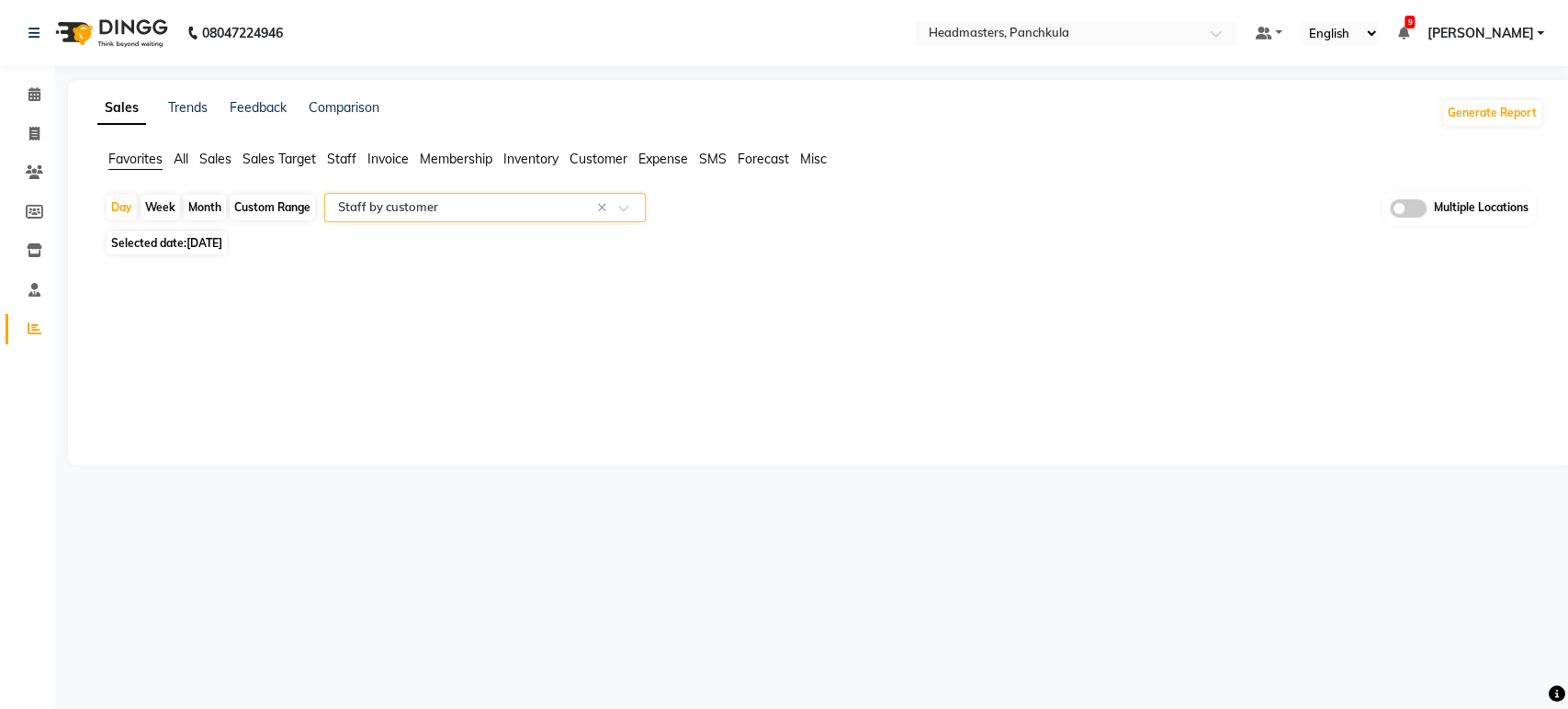
click at [265, 217] on div "Custom Range" at bounding box center [272, 208] width 85 height 26
select select "9"
select select "2025"
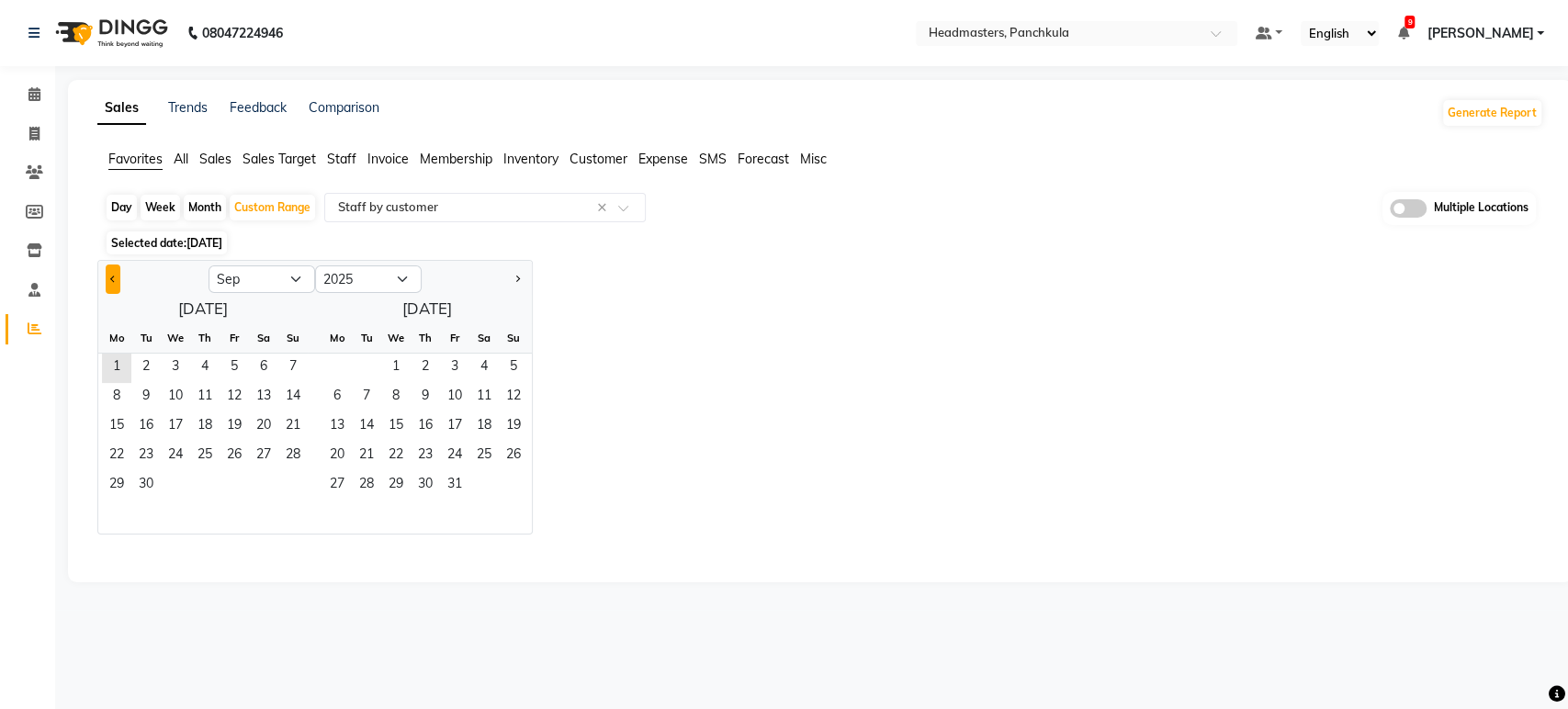
click at [116, 275] on button "Previous month" at bounding box center [112, 279] width 15 height 29
select select "8"
click at [263, 478] on span "30" at bounding box center [264, 486] width 29 height 29
click at [276, 480] on span "30" at bounding box center [264, 486] width 29 height 29
click at [304, 484] on span "31" at bounding box center [293, 486] width 29 height 29
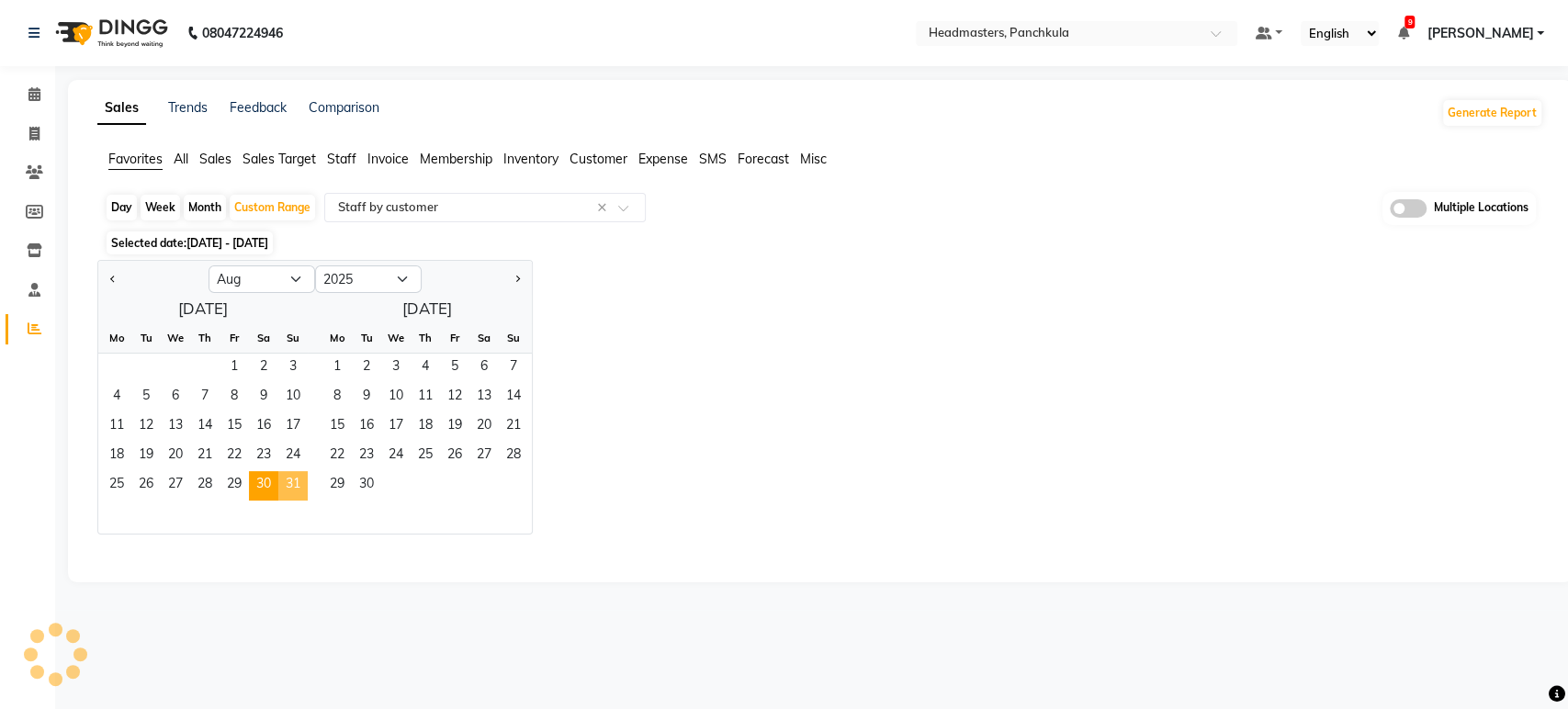
select select "full_report"
select select "csv"
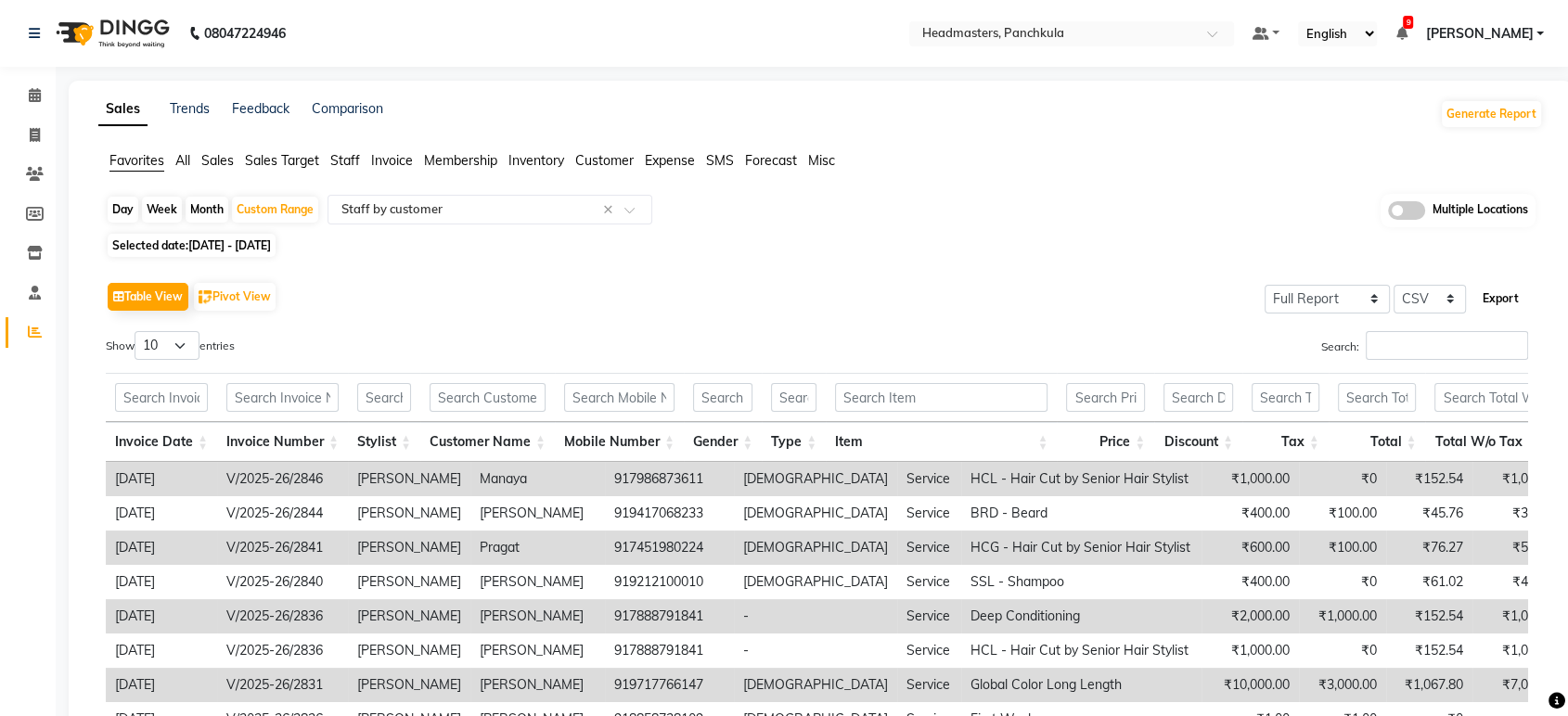
click at [1506, 310] on button "Export" at bounding box center [1500, 299] width 51 height 31
click at [1021, 31] on input "text" at bounding box center [1053, 35] width 269 height 19
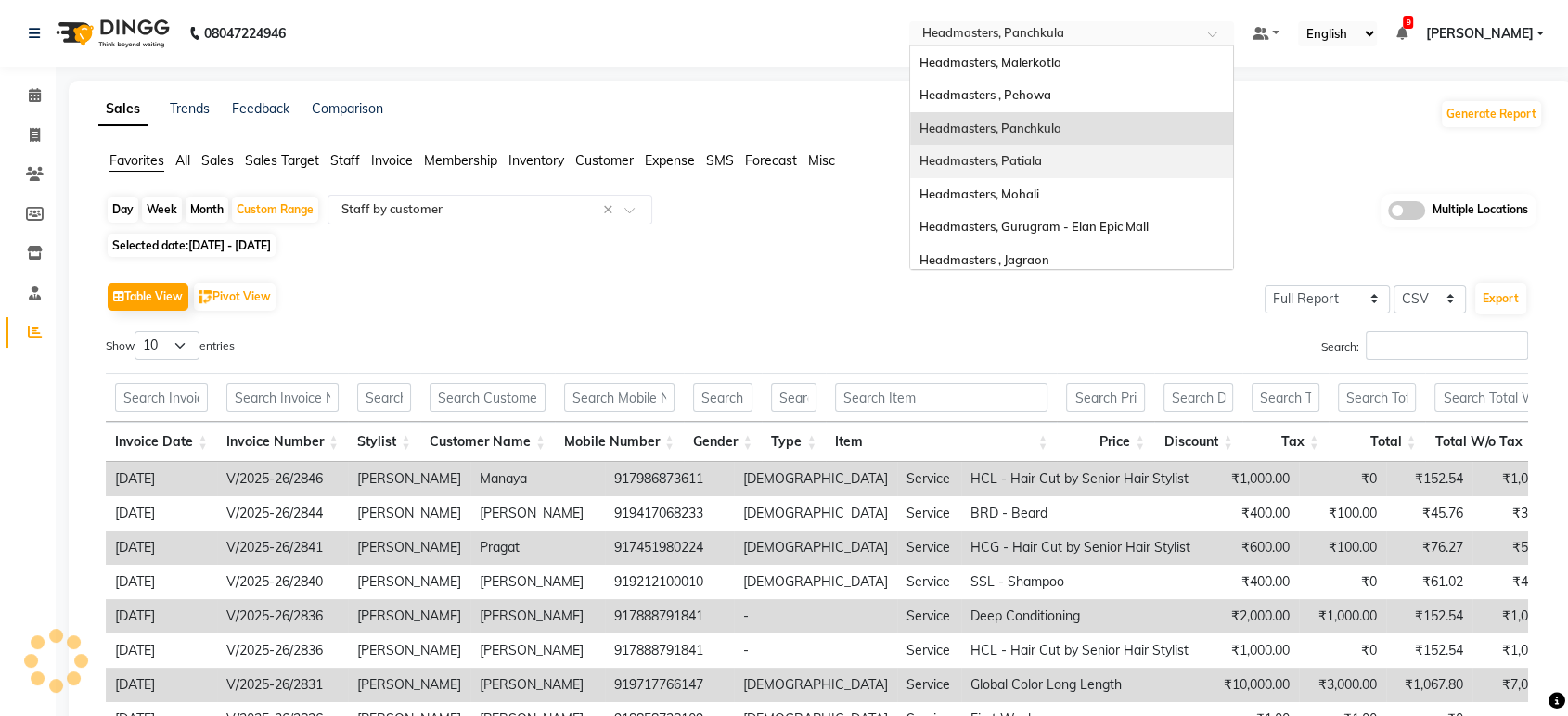
click at [1042, 165] on span "Headmasters, Patiala" at bounding box center [980, 160] width 122 height 15
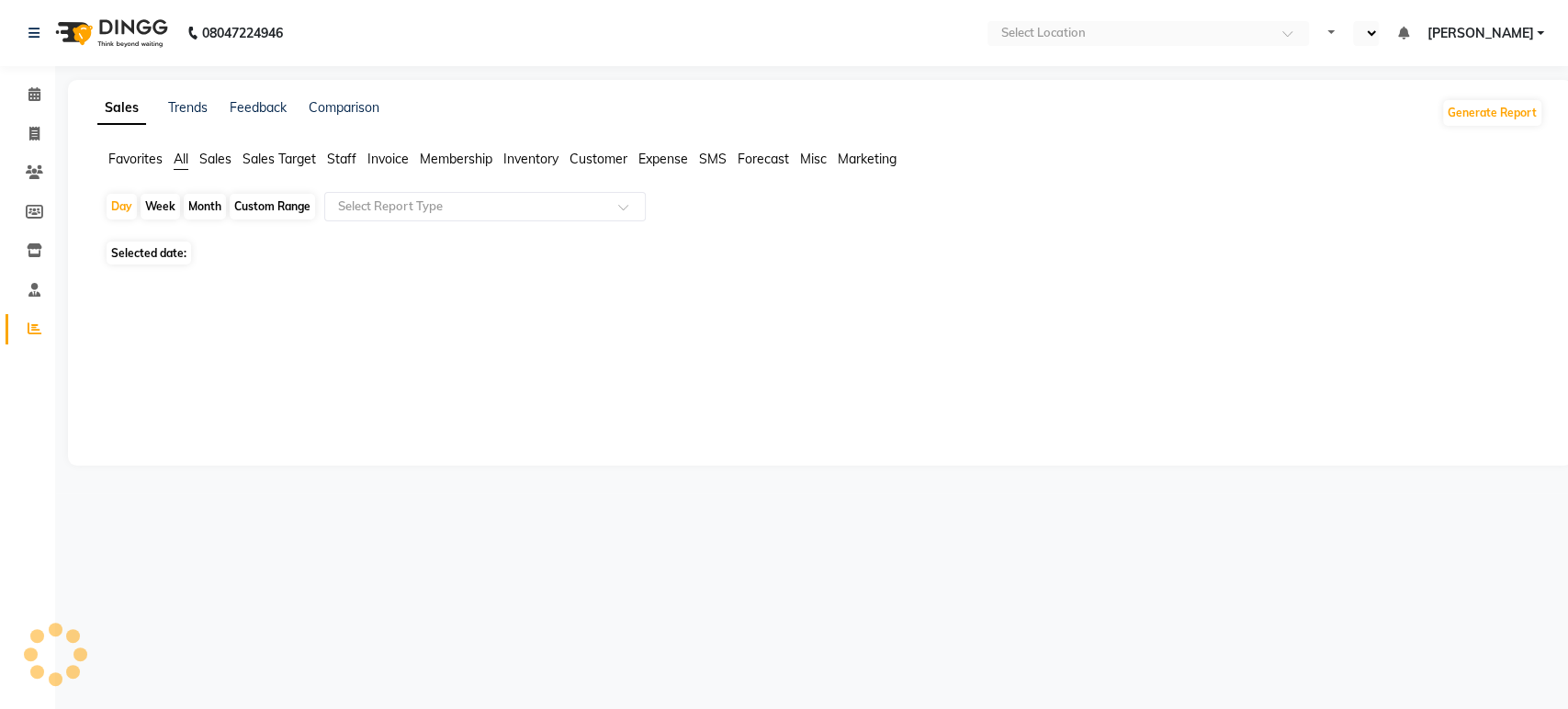
select select "en"
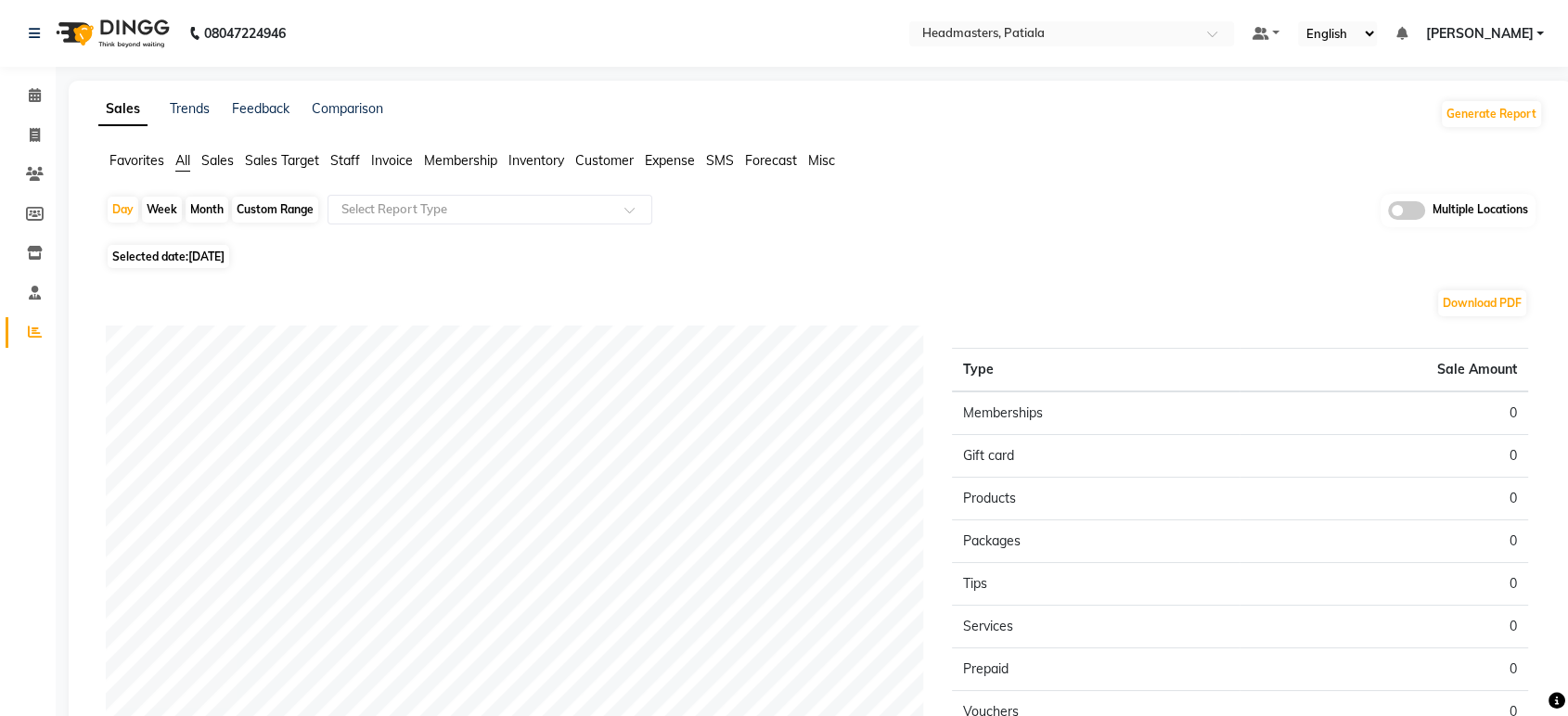
click at [143, 156] on span "Favorites" at bounding box center [137, 160] width 55 height 17
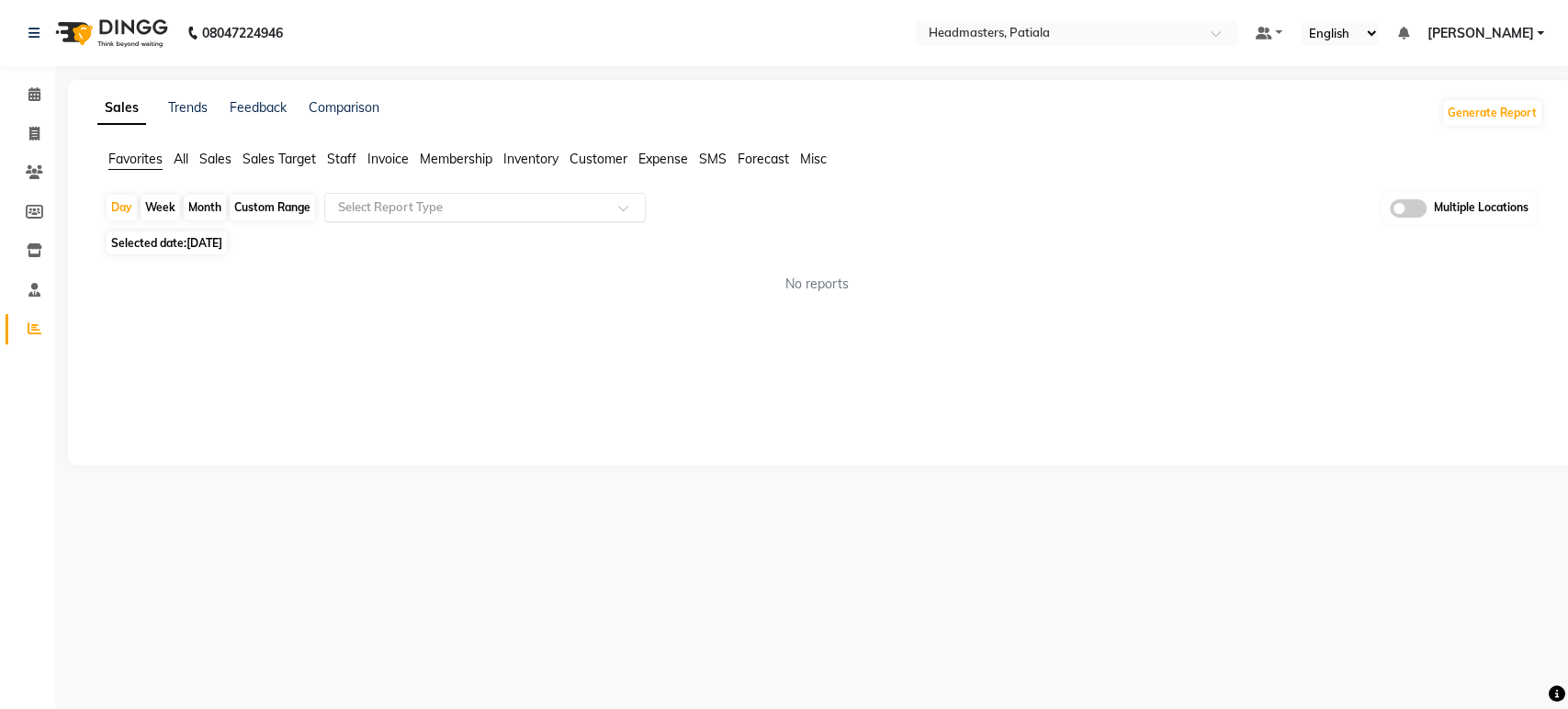
click at [448, 207] on input "text" at bounding box center [466, 208] width 265 height 18
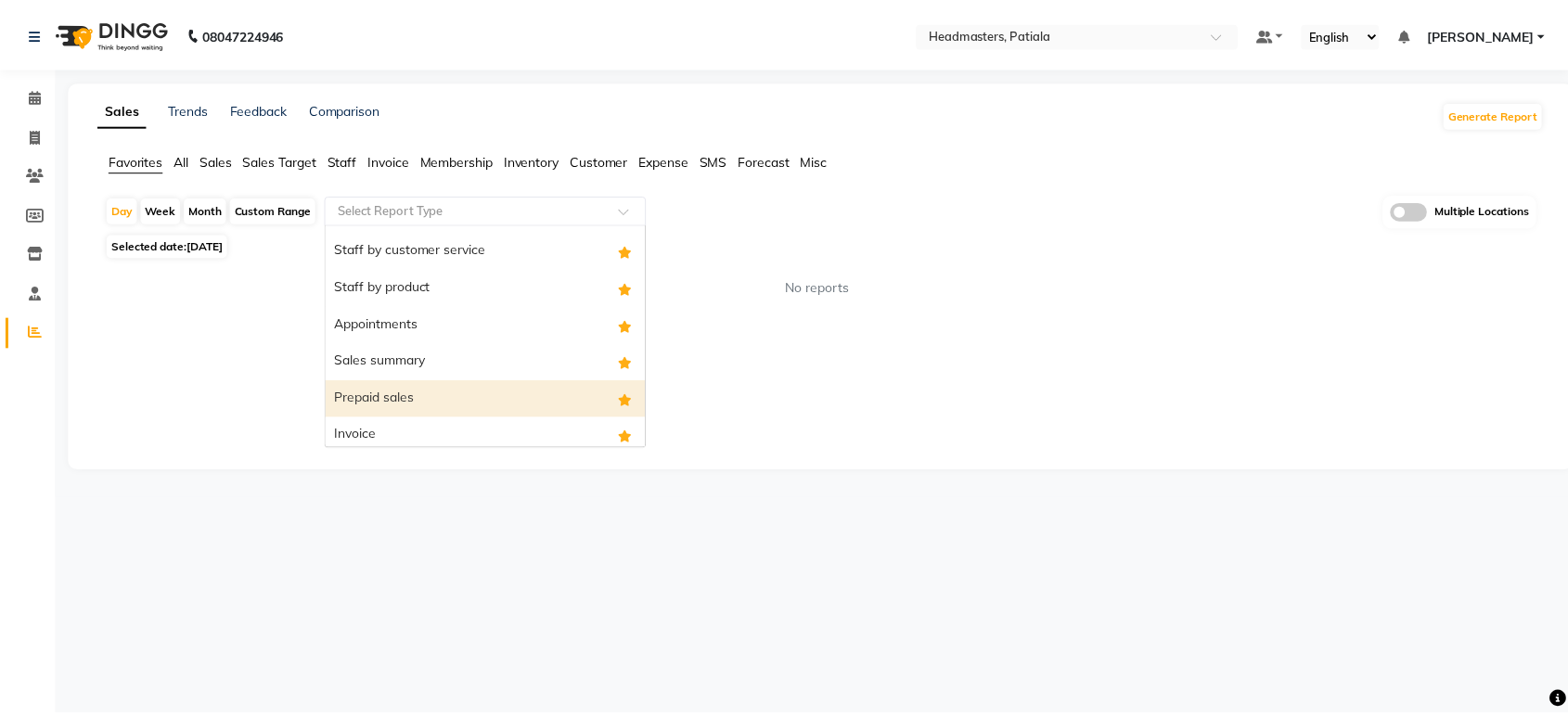
scroll to position [149, 0]
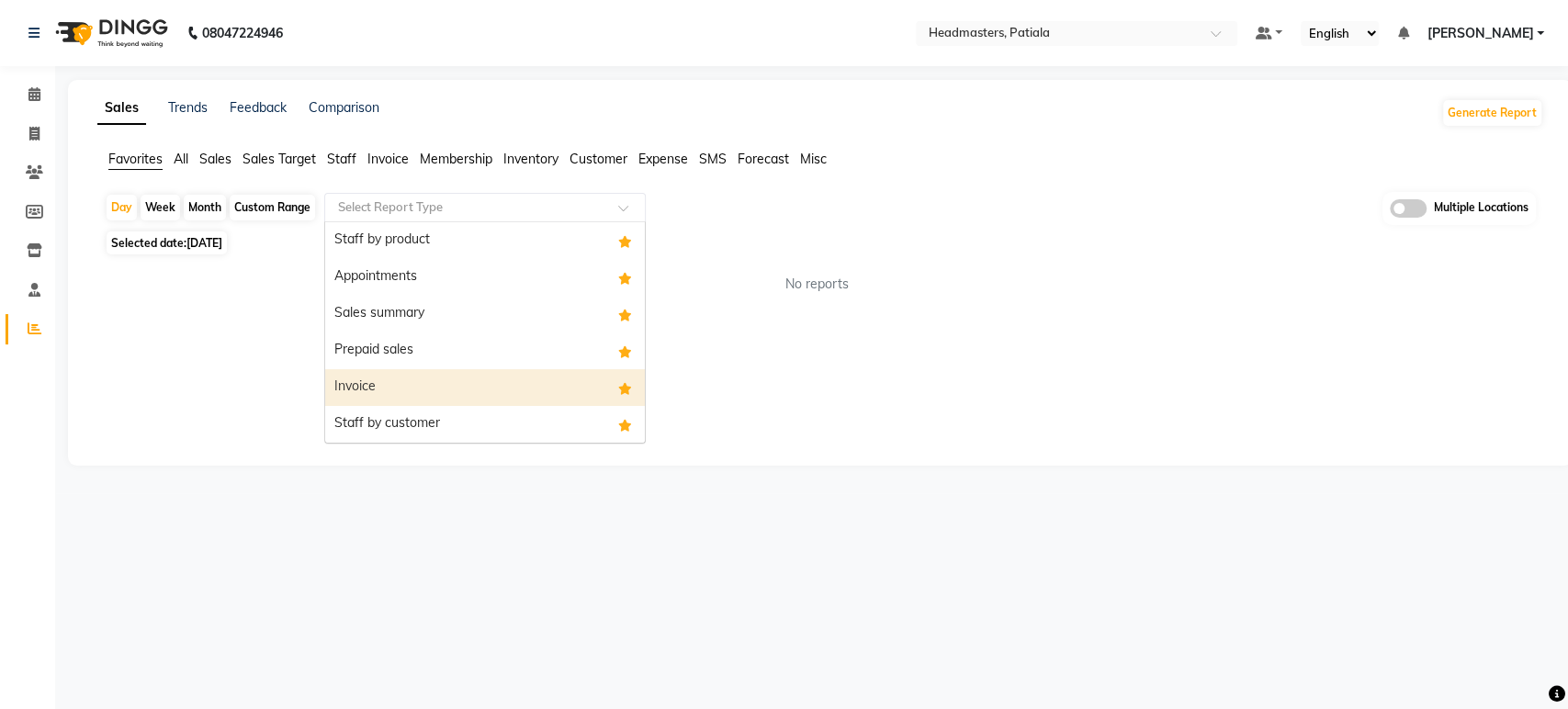
click at [431, 417] on div "Staff by customer" at bounding box center [485, 425] width 320 height 37
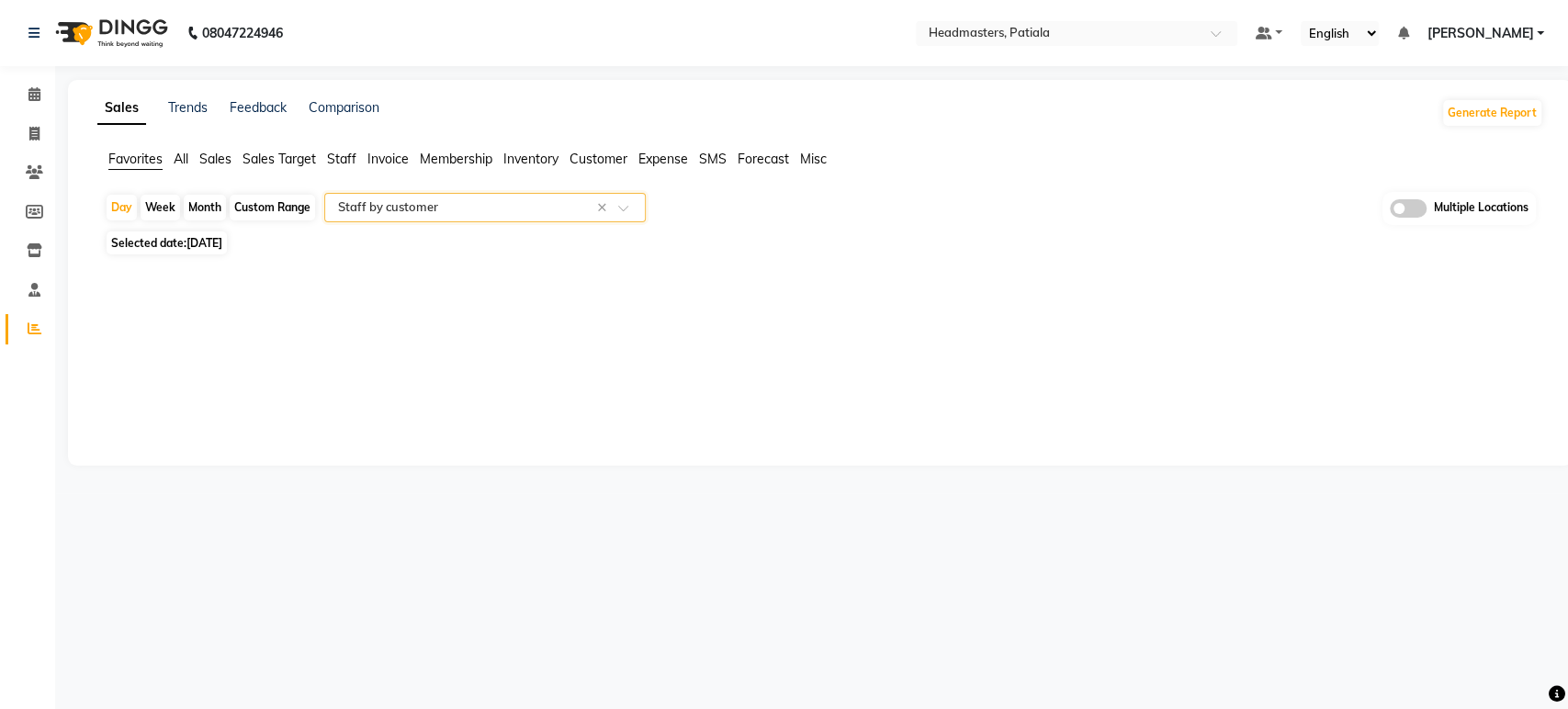
click at [272, 200] on div "Custom Range" at bounding box center [272, 208] width 85 height 26
select select "9"
select select "2025"
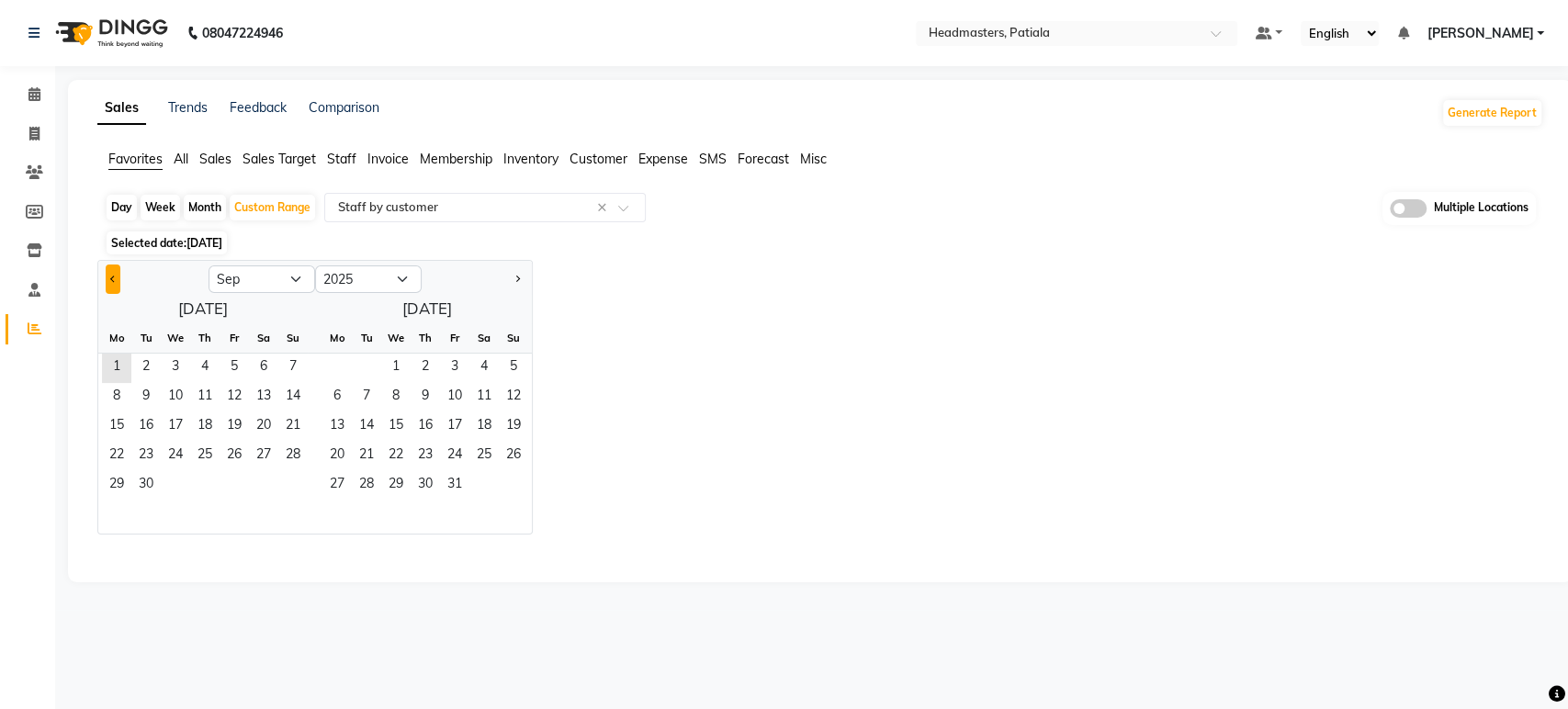
click at [107, 277] on button "Previous month" at bounding box center [112, 279] width 15 height 29
select select "8"
click at [266, 491] on span "30" at bounding box center [264, 486] width 29 height 29
click at [282, 485] on span "31" at bounding box center [293, 486] width 29 height 29
select select "full_report"
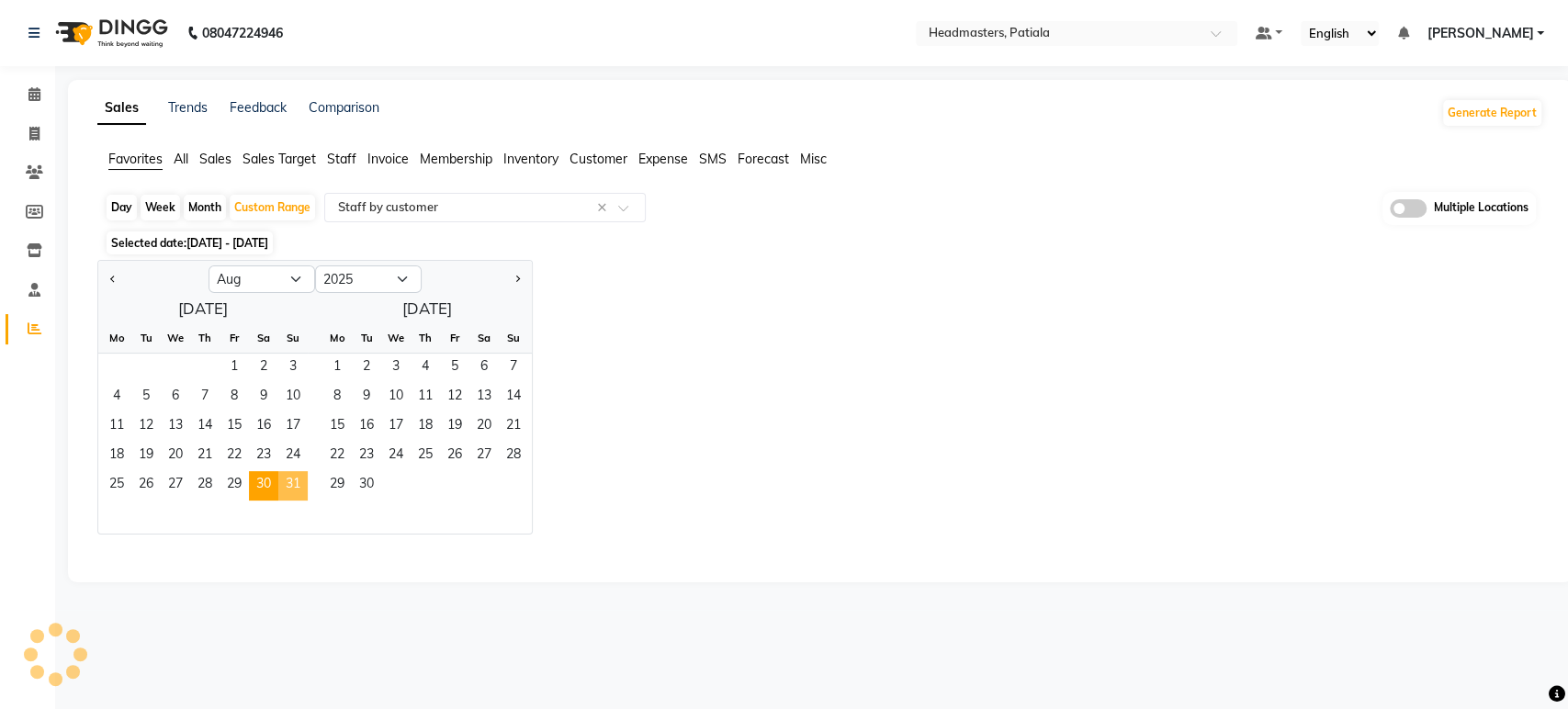
select select "csv"
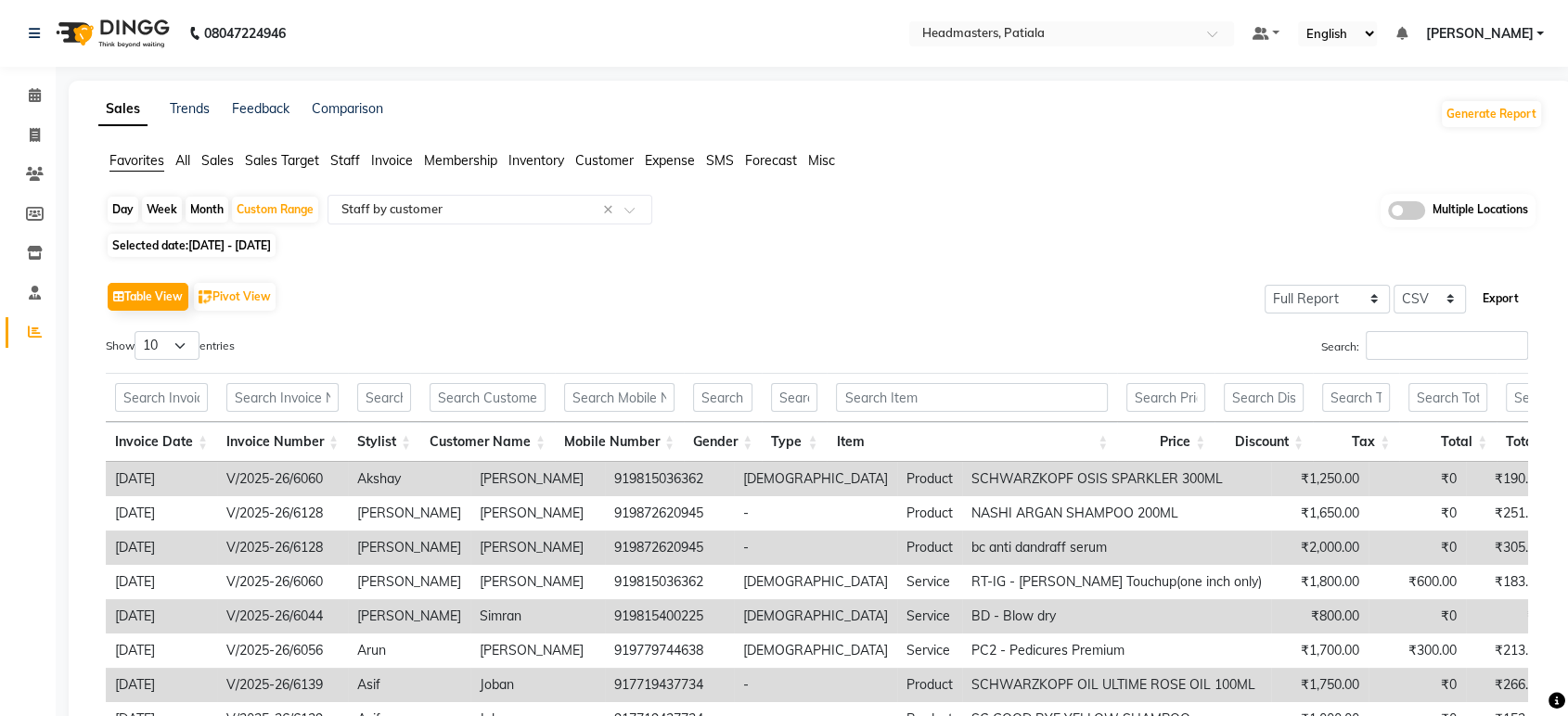
click at [1499, 298] on button "Export" at bounding box center [1500, 299] width 51 height 31
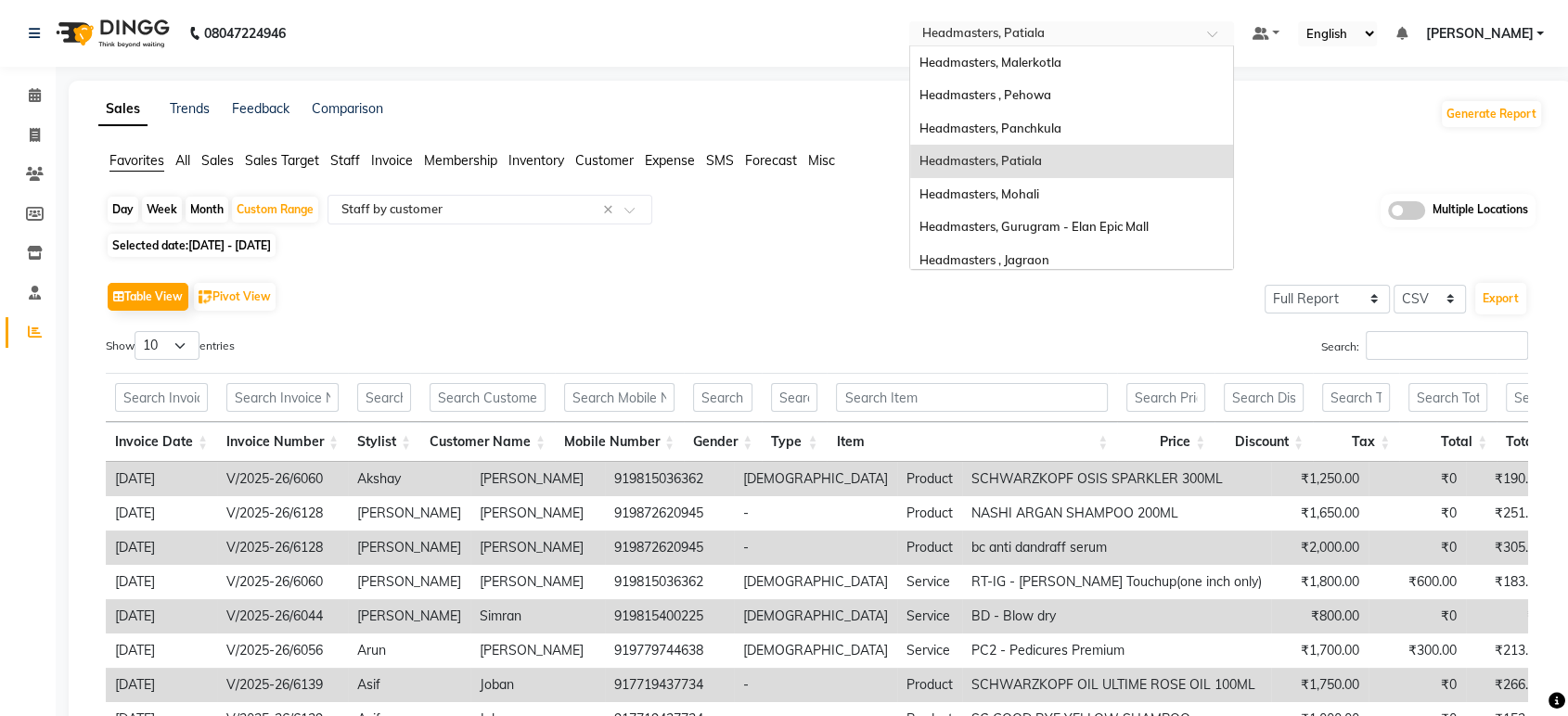
click at [1094, 27] on input "text" at bounding box center [1053, 35] width 269 height 19
click at [1136, 185] on div "Headmasters, Mohali" at bounding box center [1071, 195] width 323 height 33
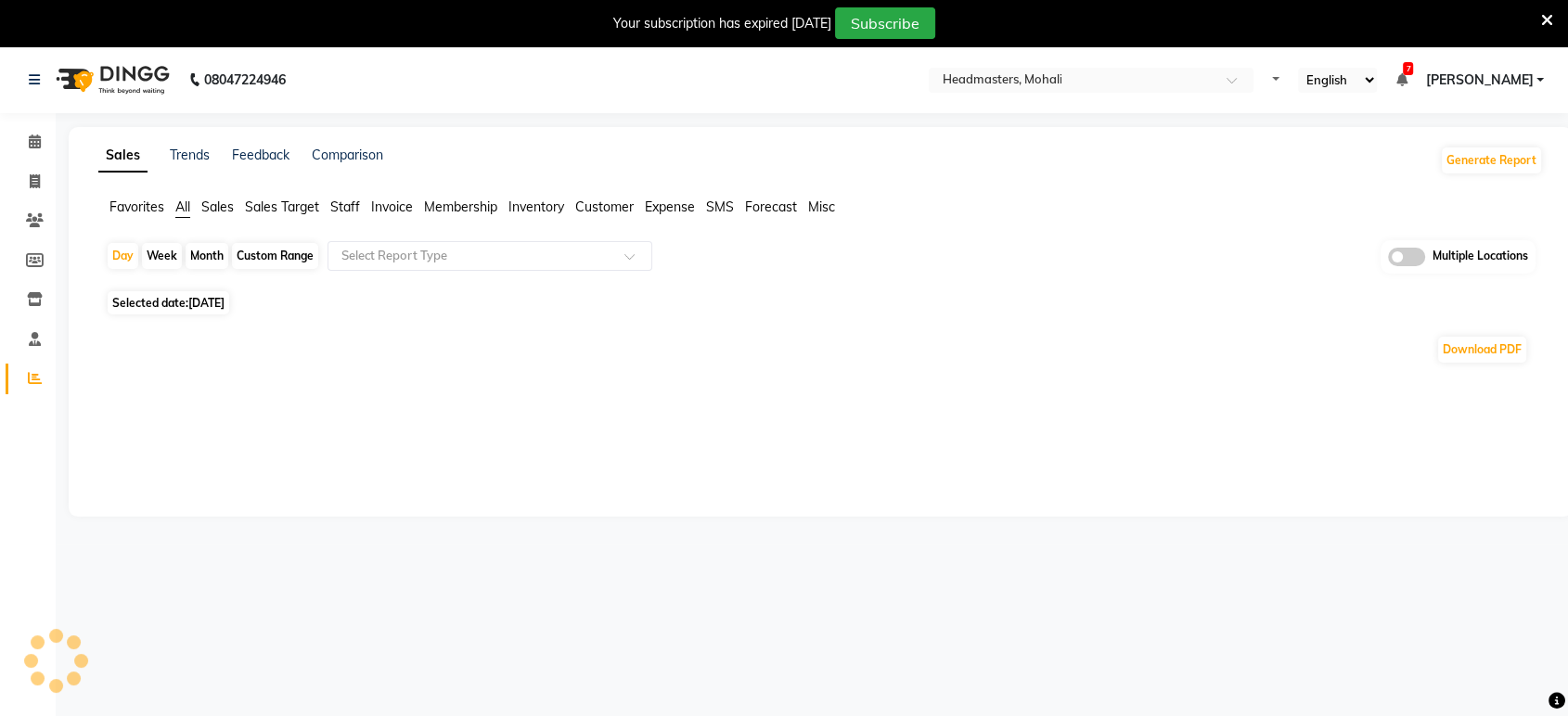
select select "en"
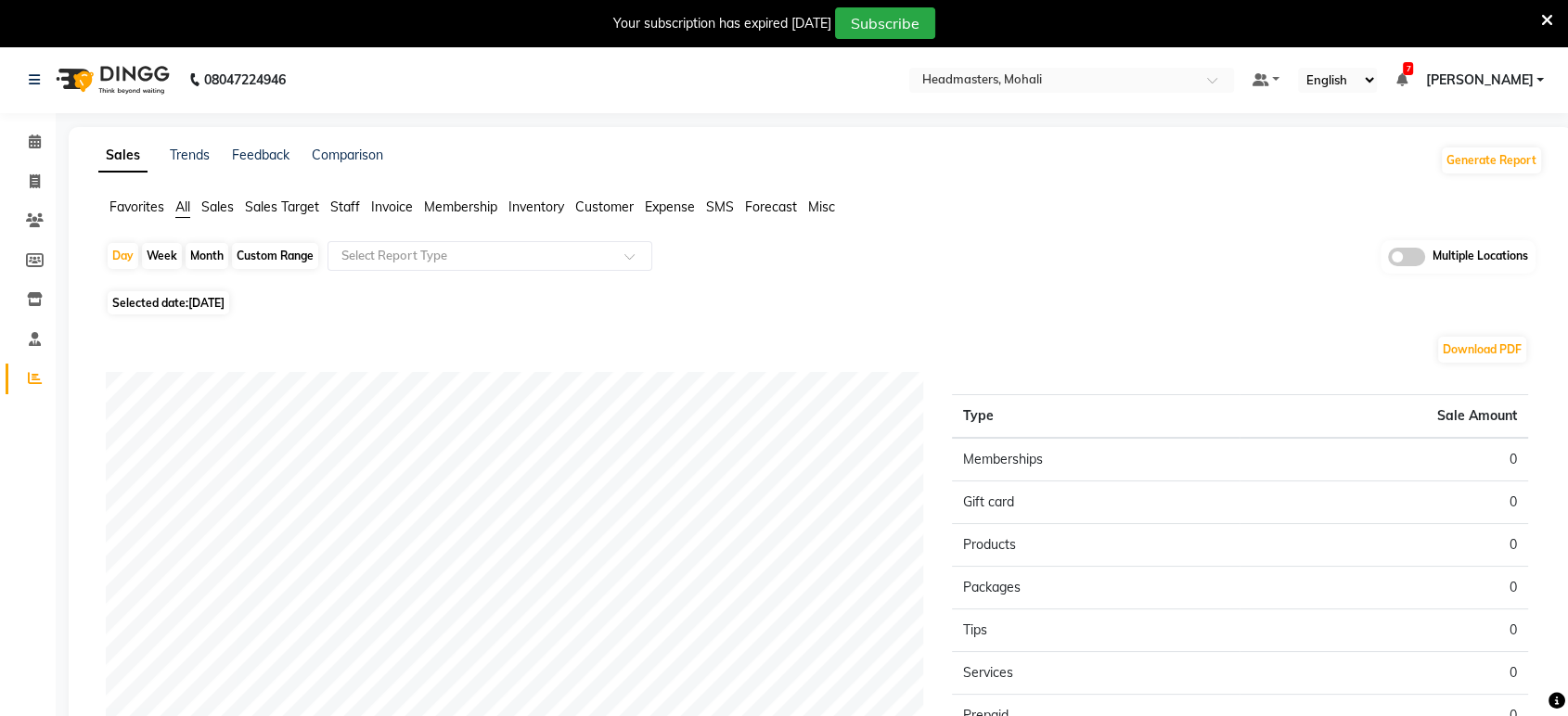
drag, startPoint x: 149, startPoint y: 206, endPoint x: 241, endPoint y: 283, distance: 120.0
click at [149, 206] on span "Favorites" at bounding box center [137, 207] width 55 height 17
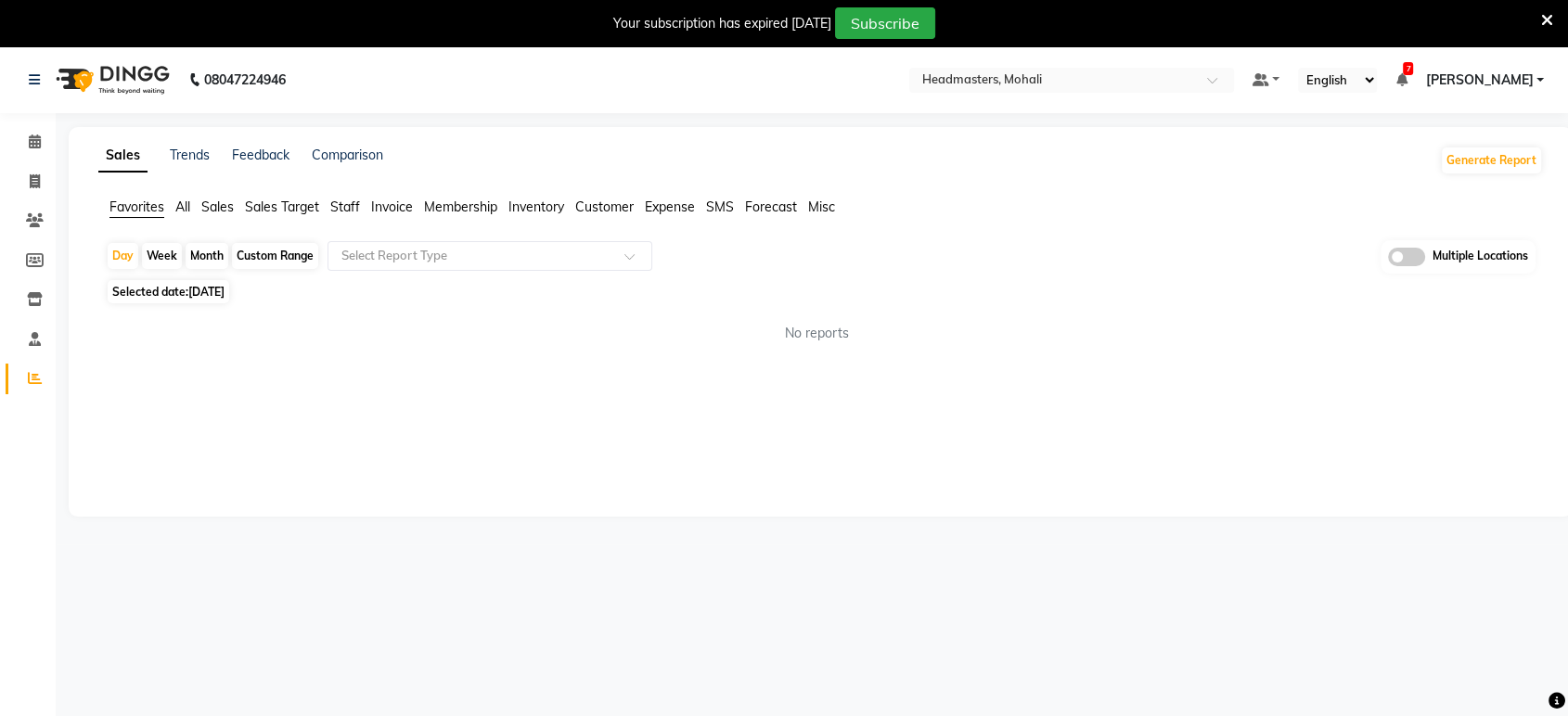
click at [283, 253] on div "Custom Range" at bounding box center [275, 256] width 86 height 26
select select "9"
select select "2025"
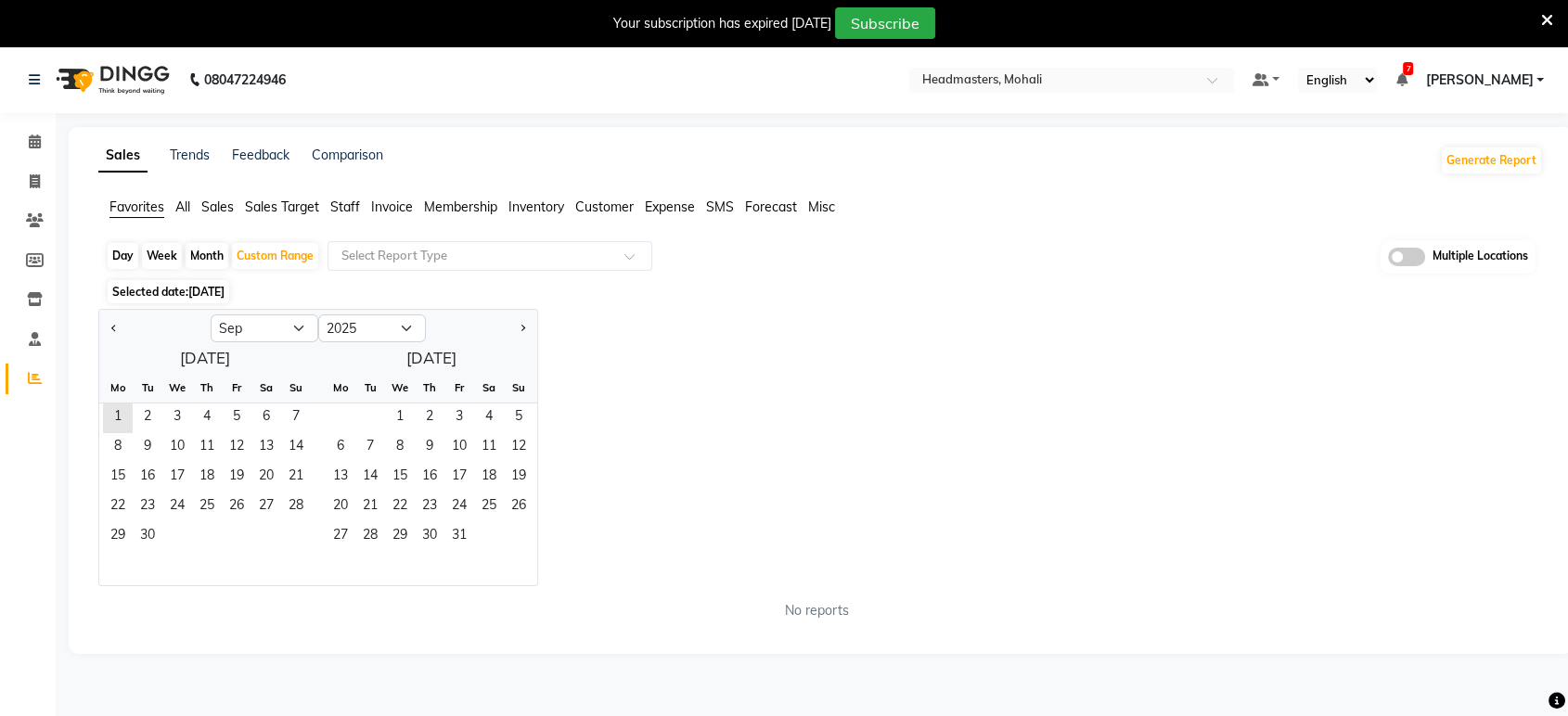
click at [123, 317] on div at bounding box center [155, 328] width 112 height 29
click at [111, 319] on button "Previous month" at bounding box center [114, 328] width 15 height 29
select select "8"
click at [271, 540] on span "30" at bounding box center [266, 537] width 29 height 29
click at [290, 534] on span "31" at bounding box center [296, 537] width 29 height 29
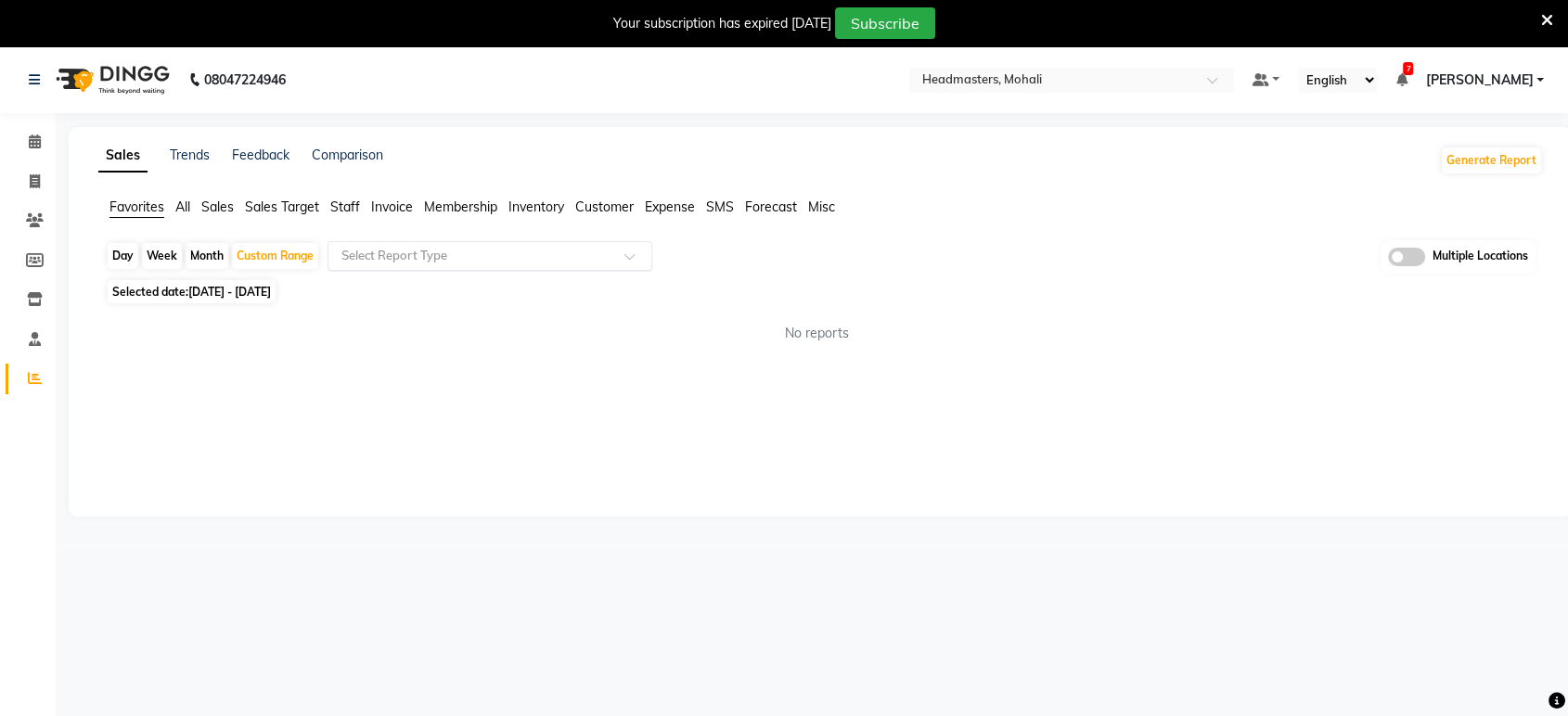
click at [454, 254] on input "text" at bounding box center [471, 256] width 267 height 19
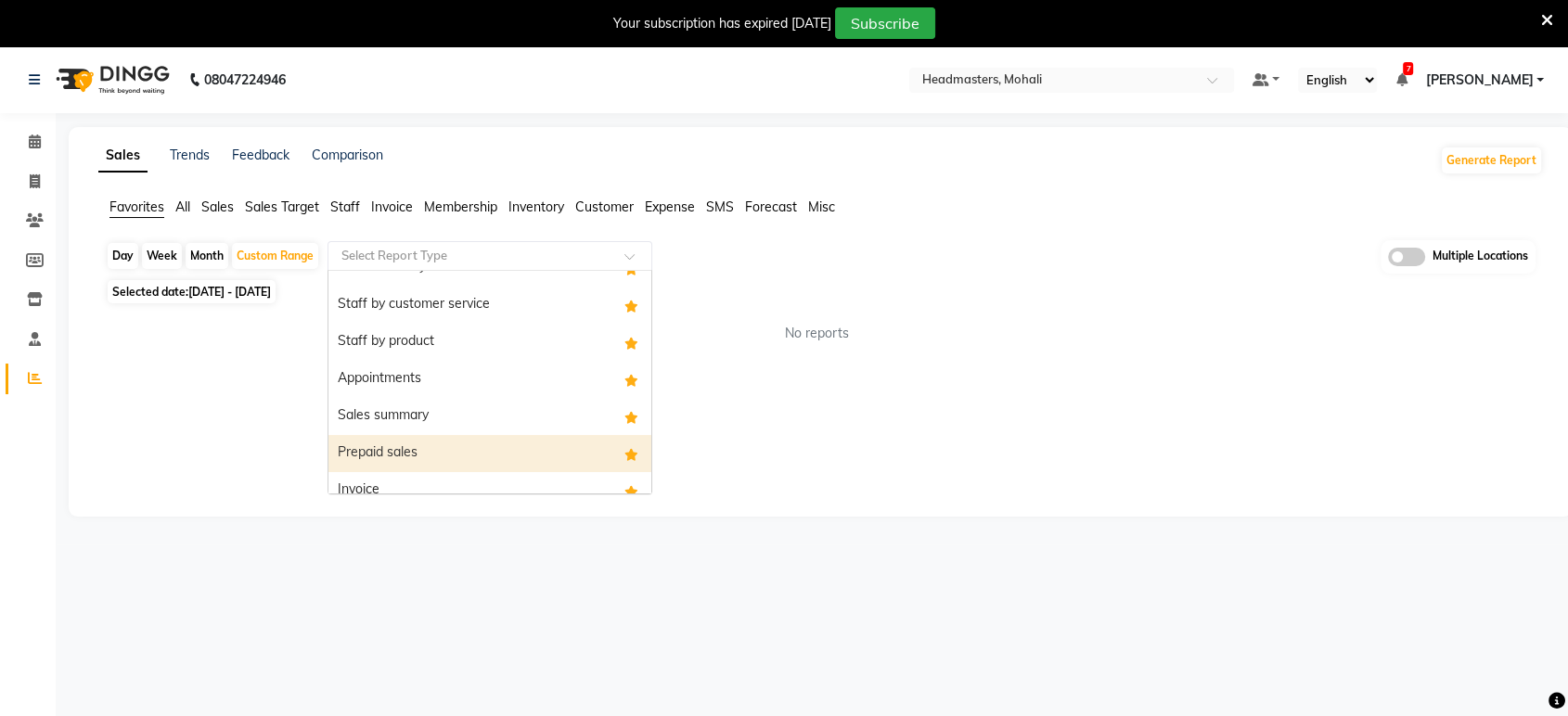
scroll to position [149, 0]
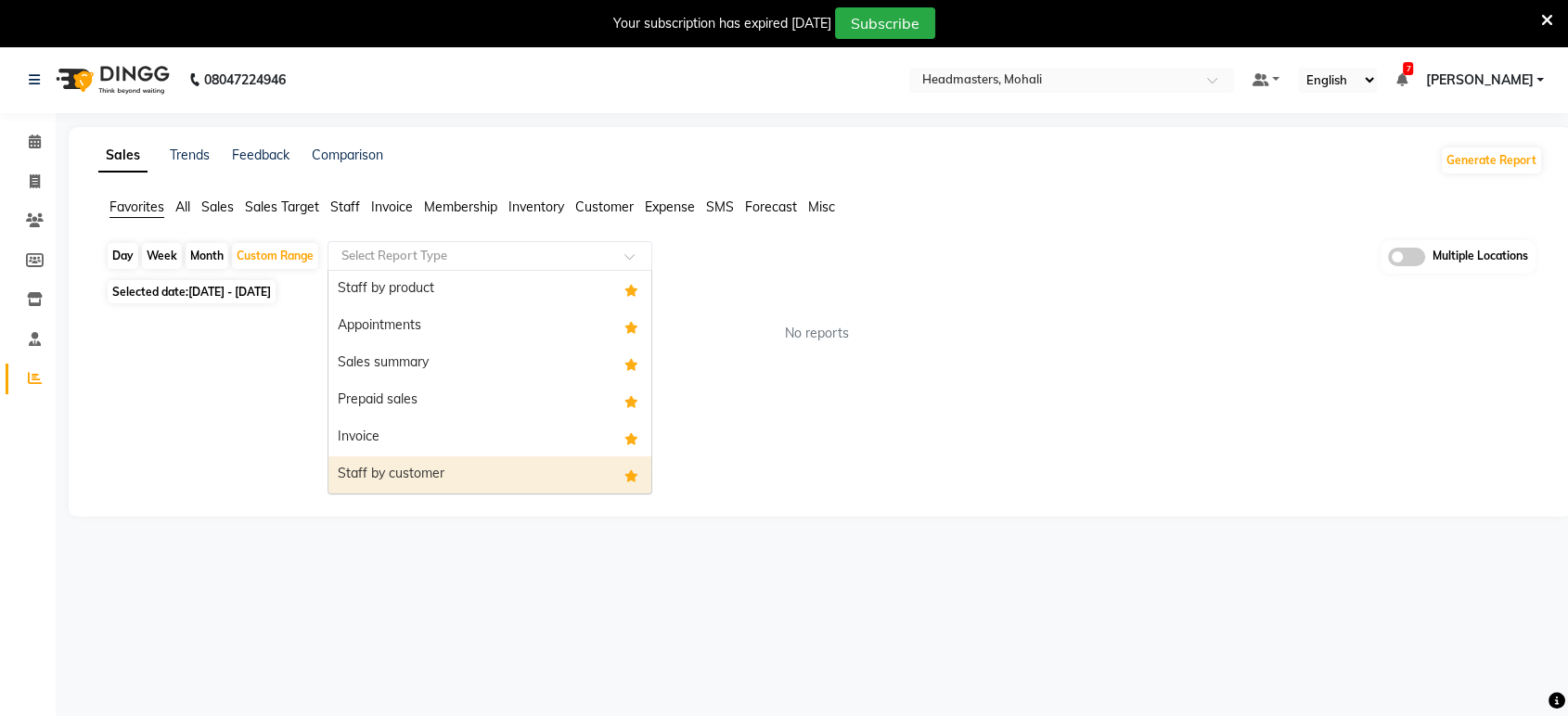
click at [502, 472] on div "Staff by customer" at bounding box center [490, 475] width 323 height 37
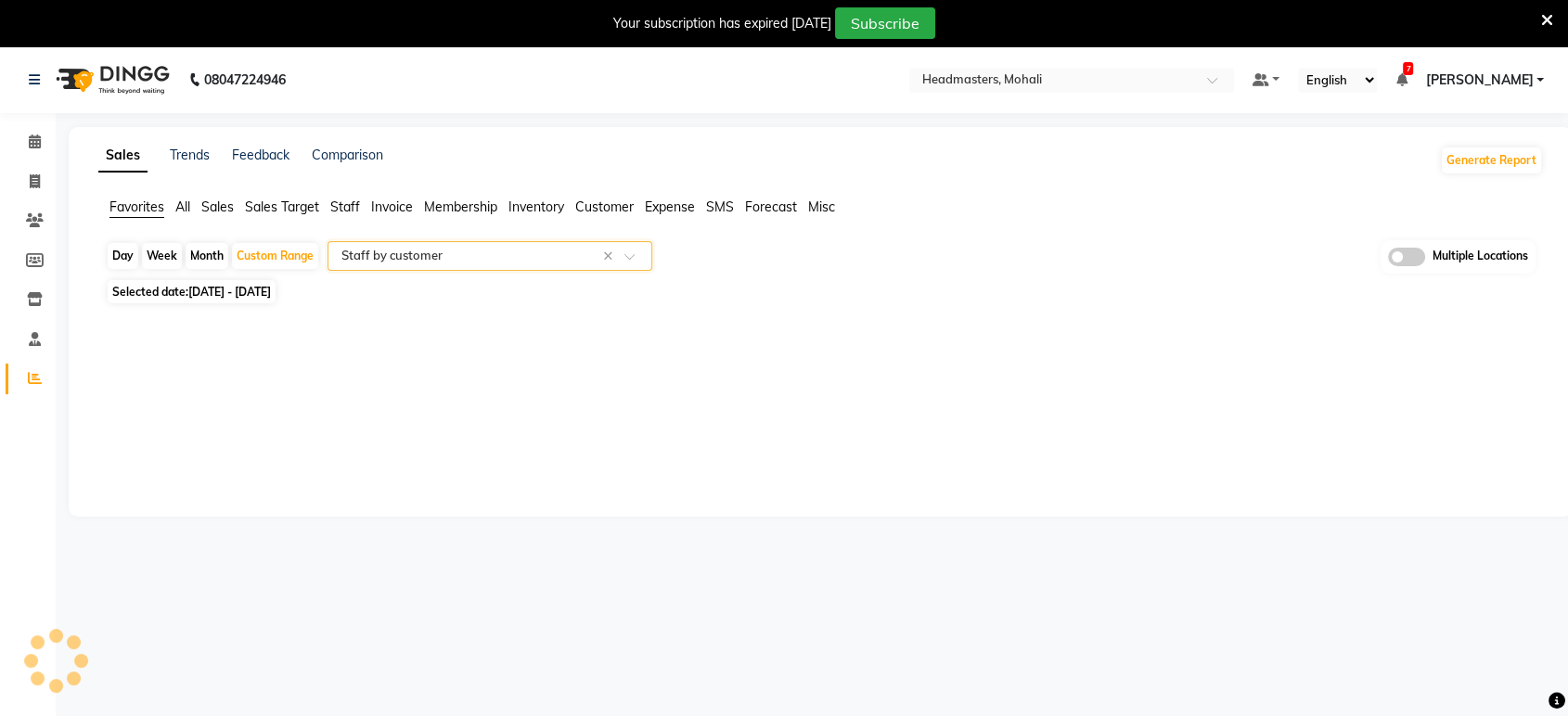
select select "full_report"
select select "csv"
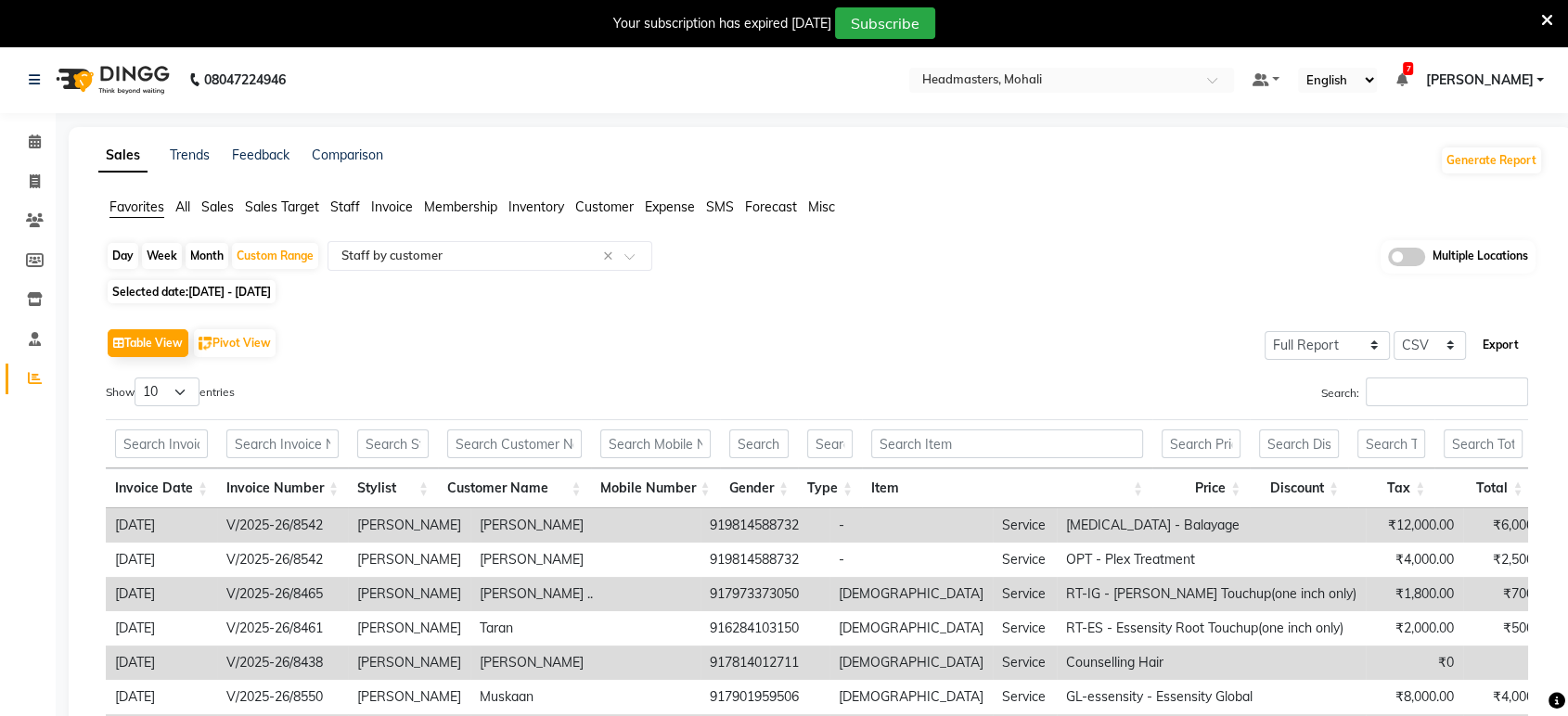
click at [1492, 340] on button "Export" at bounding box center [1500, 345] width 51 height 31
click at [974, 310] on div "Table View Pivot View Select Full Report Filtered Report Select CSV PDF Export …" at bounding box center [817, 627] width 1452 height 637
click at [1501, 347] on button "Export" at bounding box center [1500, 345] width 51 height 31
click at [926, 273] on div "Day Week Month Custom Range Select Report Type × Staff by customer × Multiple L…" at bounding box center [821, 257] width 1430 height 34
click at [1127, 82] on input "text" at bounding box center [1053, 81] width 269 height 19
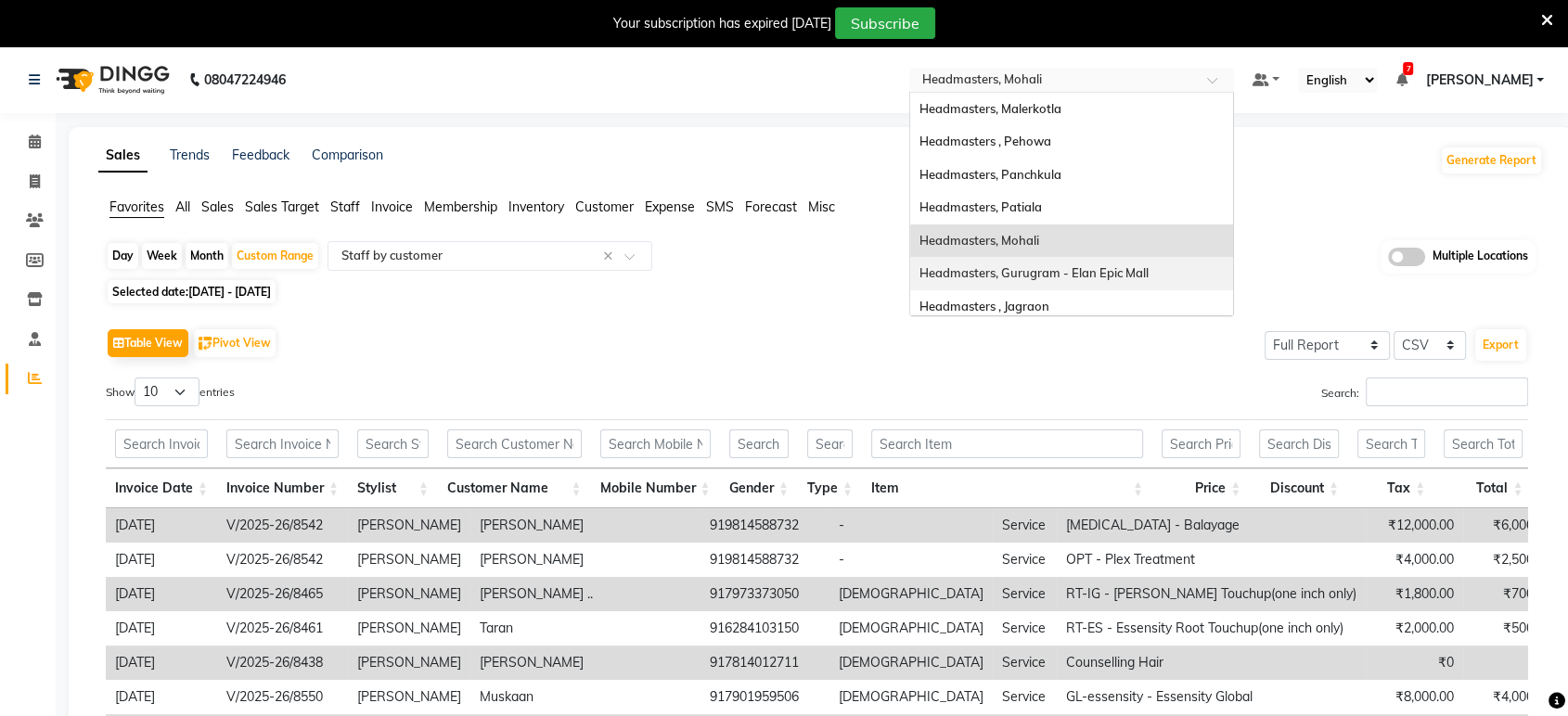
click at [1129, 280] on span "Headmasters, Gurugram - Elan Epic Mall" at bounding box center [1034, 272] width 229 height 15
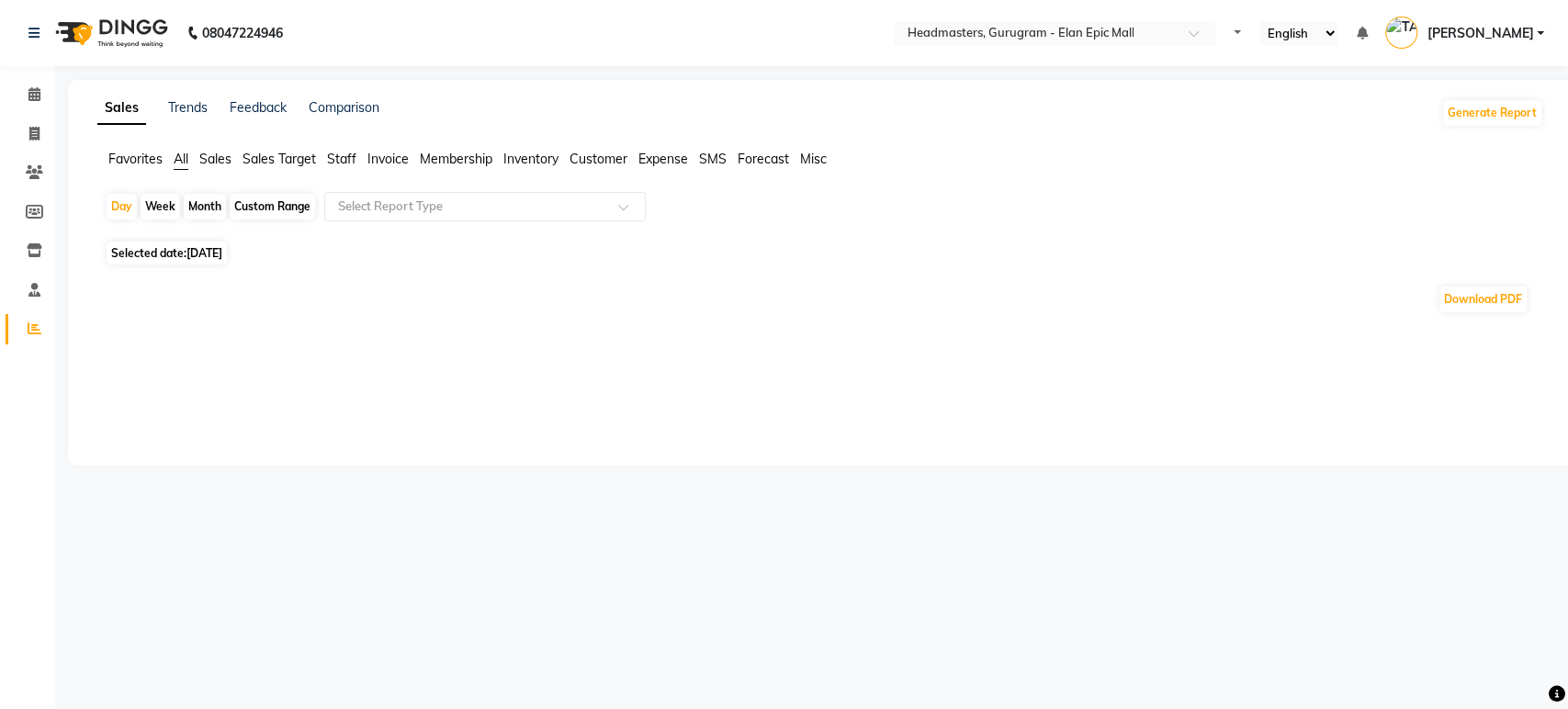
select select "en"
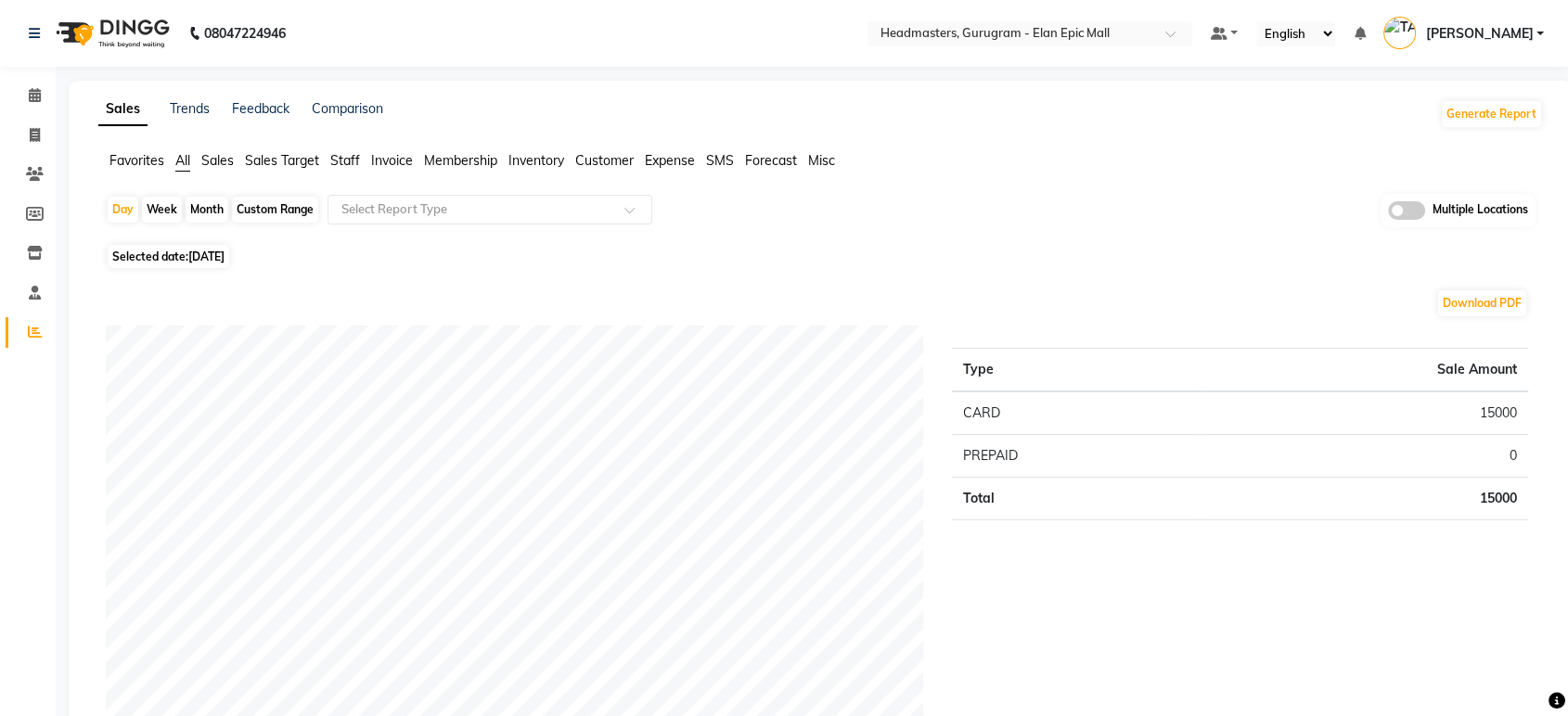
click at [514, 253] on div "Selected date: 01-09-2025" at bounding box center [824, 257] width 1437 height 20
click at [124, 162] on span "Favorites" at bounding box center [137, 160] width 55 height 17
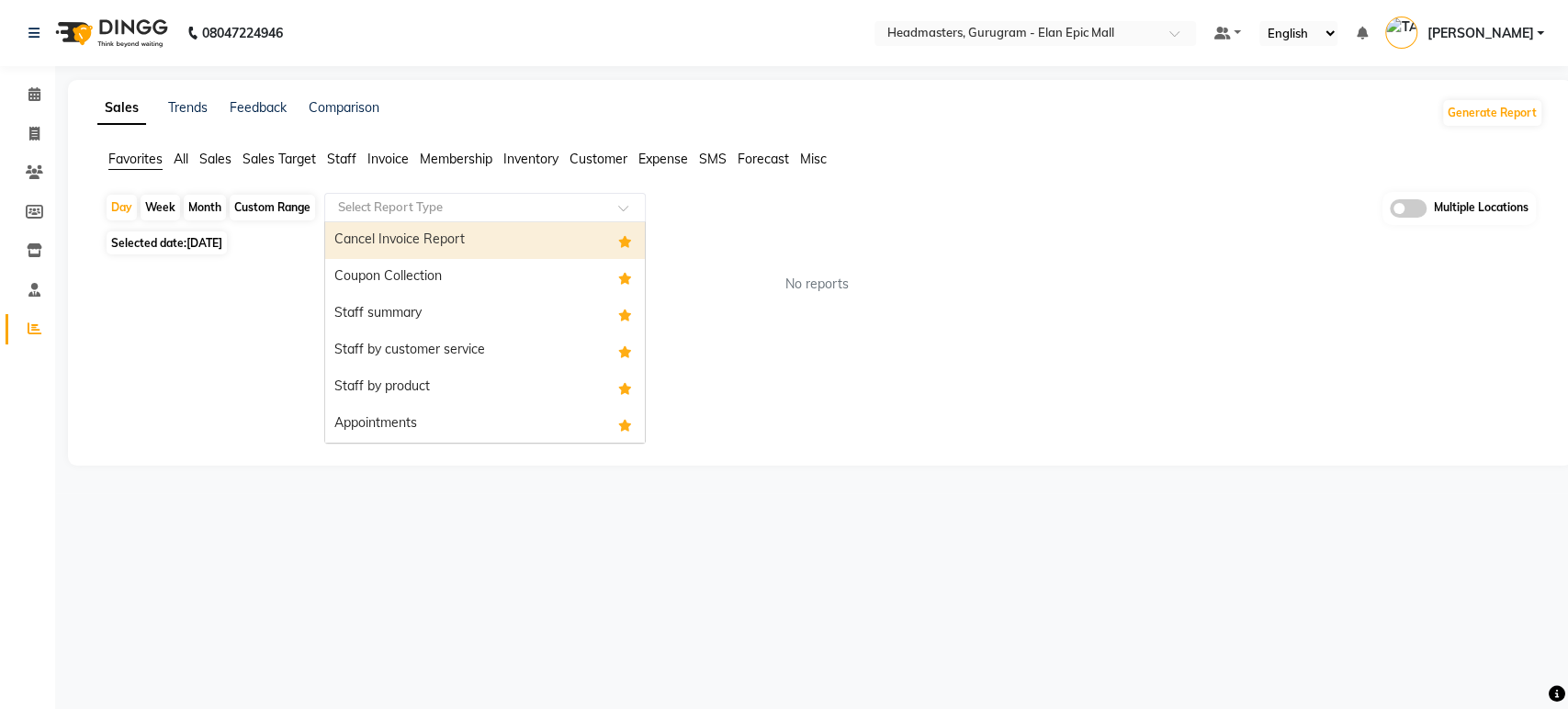
click at [468, 203] on input "text" at bounding box center [466, 208] width 265 height 18
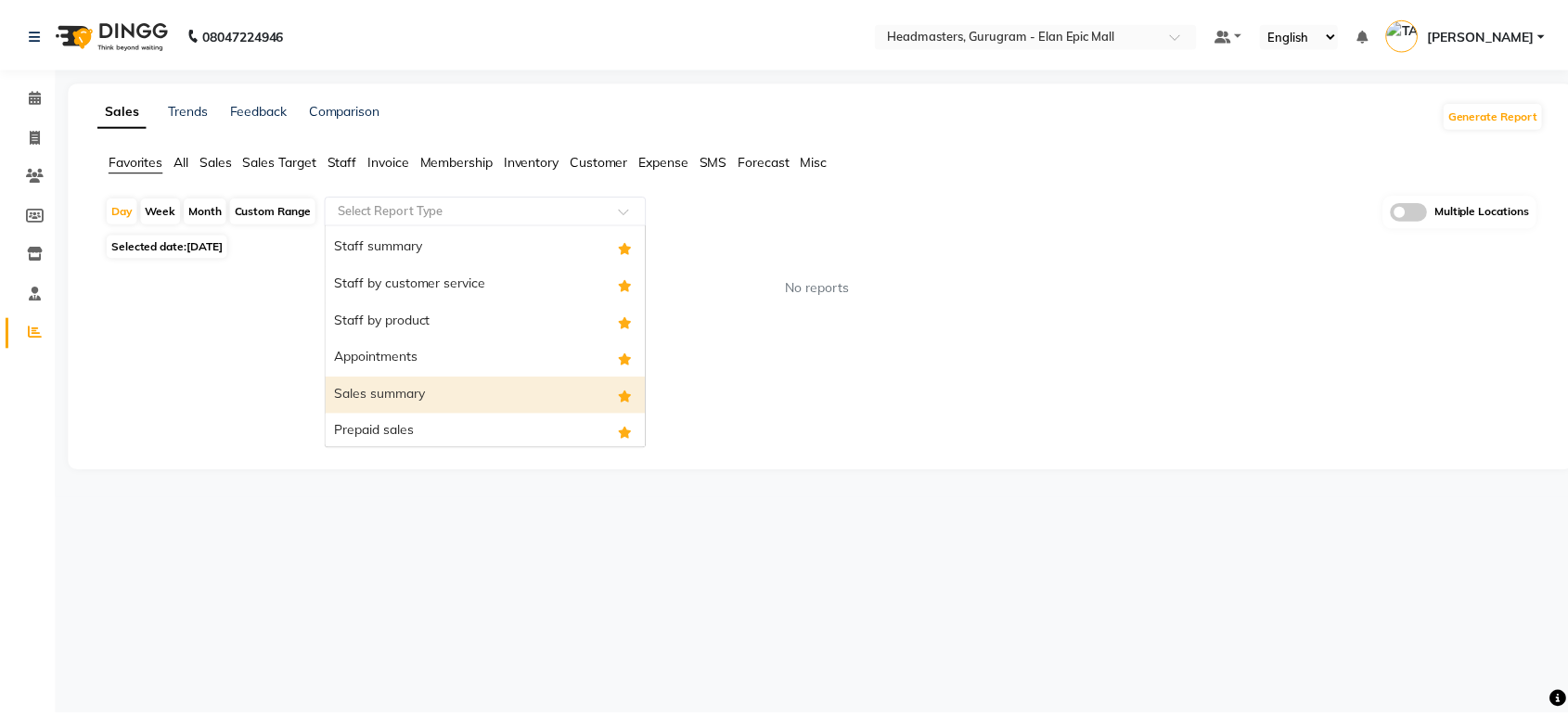
scroll to position [149, 0]
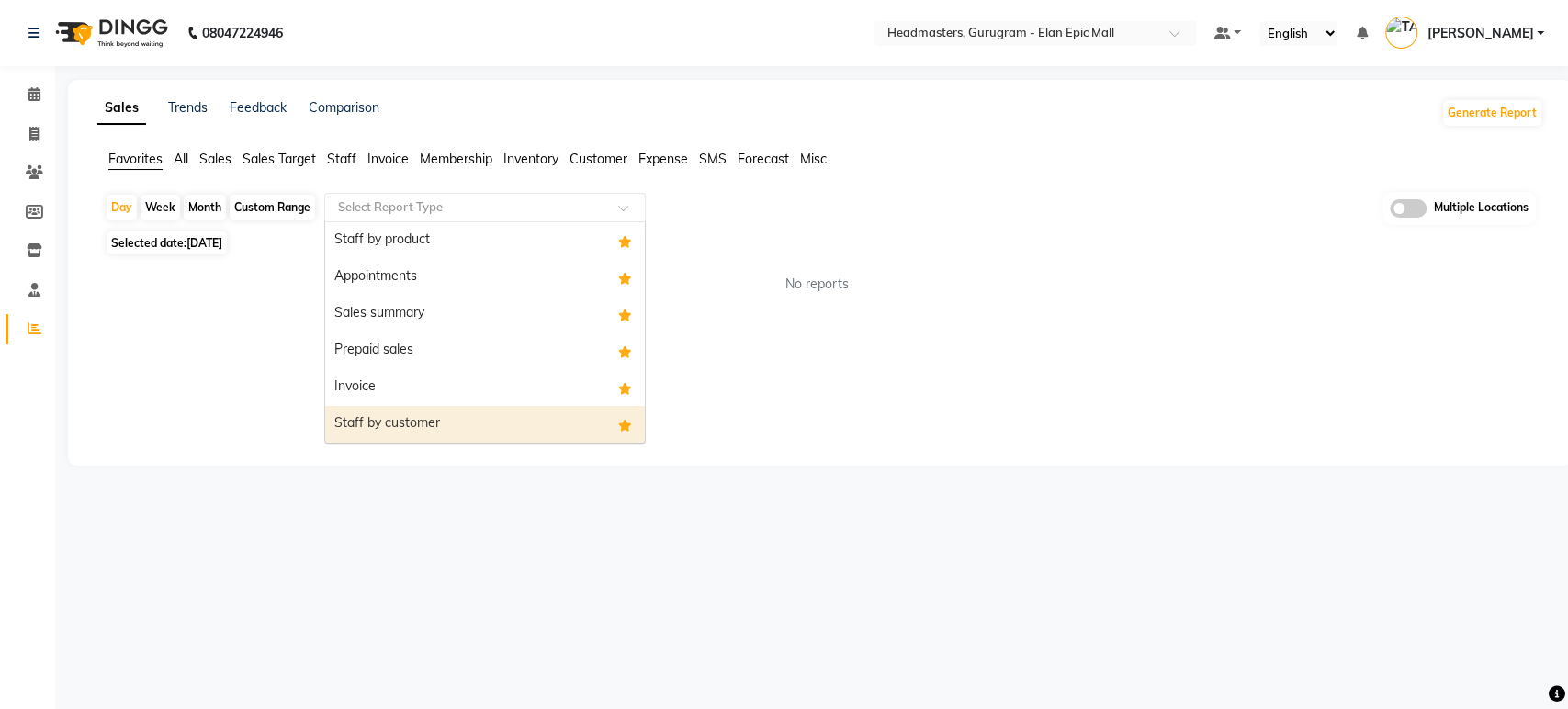
click at [461, 432] on div "Staff by customer" at bounding box center [485, 425] width 320 height 37
select select "full_report"
select select "csv"
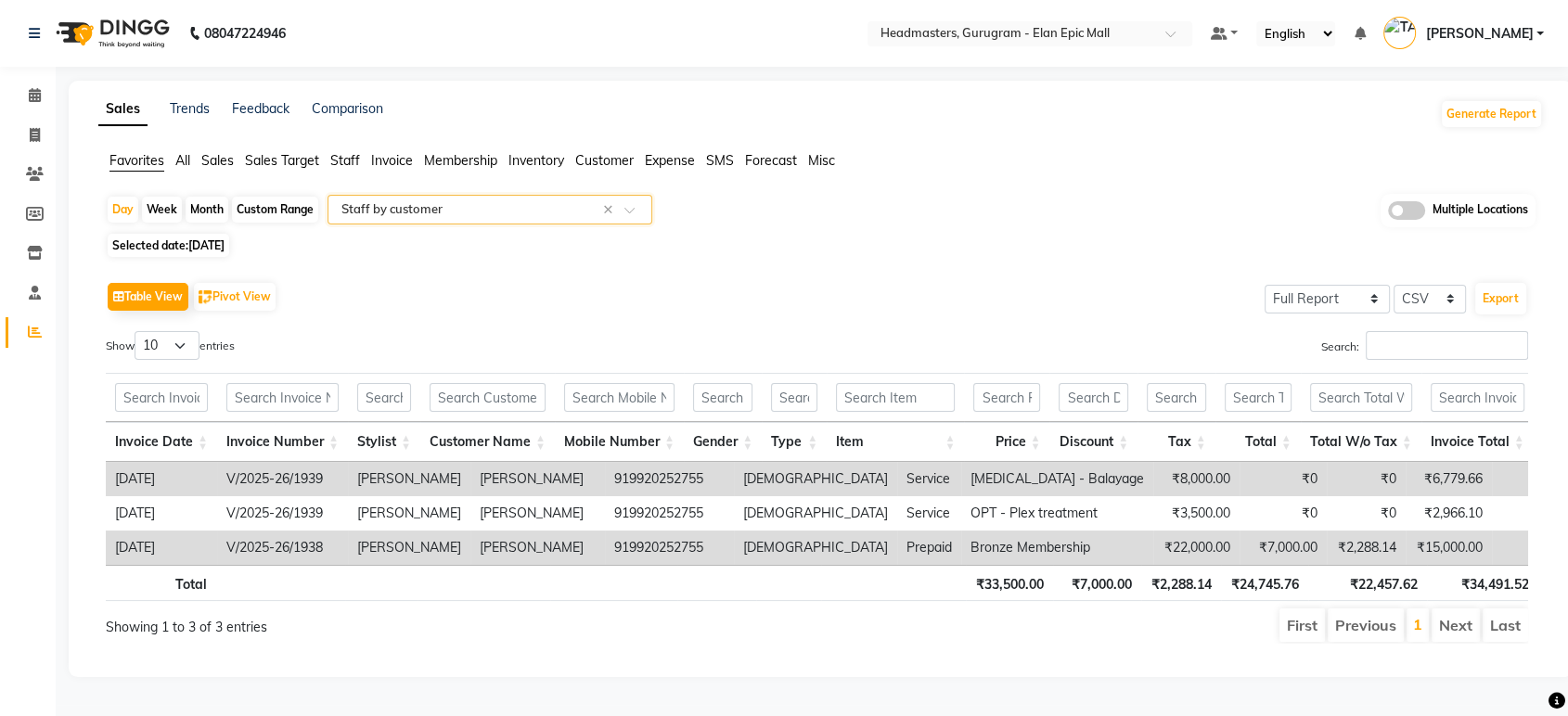
click at [279, 206] on div "Custom Range" at bounding box center [275, 210] width 86 height 26
select select "9"
select select "2025"
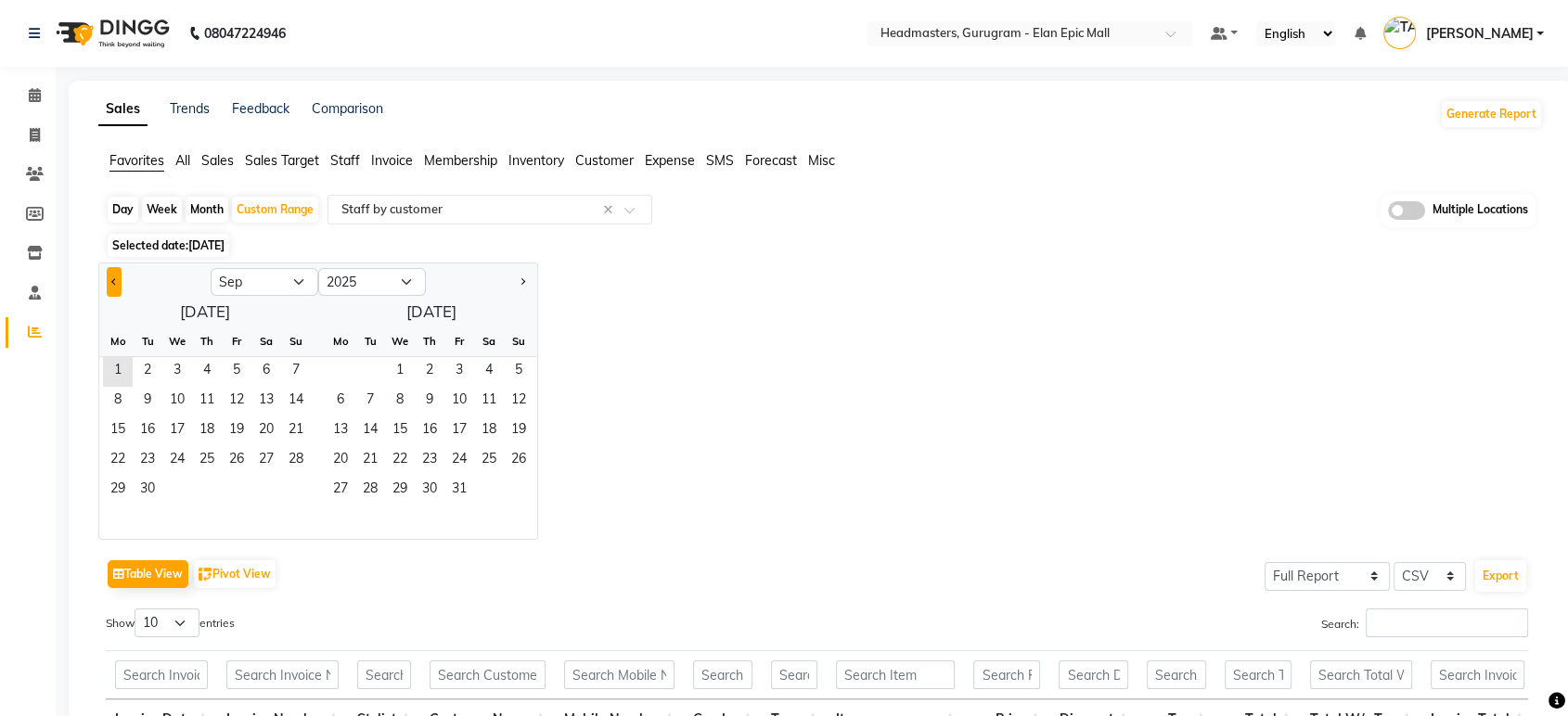
click at [119, 279] on button "Previous month" at bounding box center [114, 282] width 15 height 29
select select "8"
click at [273, 491] on span "30" at bounding box center [266, 491] width 29 height 29
click at [287, 487] on span "31" at bounding box center [296, 491] width 29 height 29
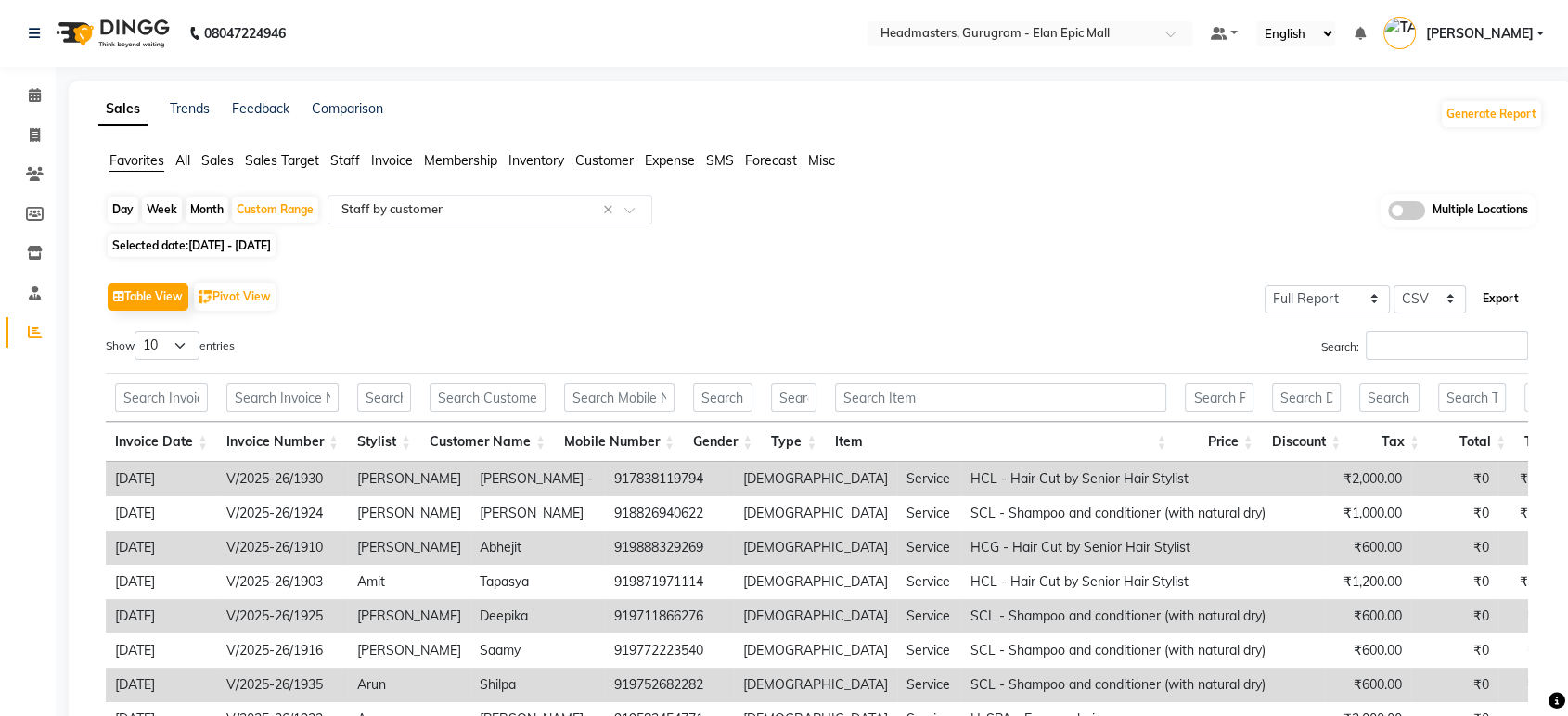
click at [1507, 293] on button "Export" at bounding box center [1500, 299] width 51 height 31
click at [1070, 27] on input "text" at bounding box center [1011, 35] width 269 height 19
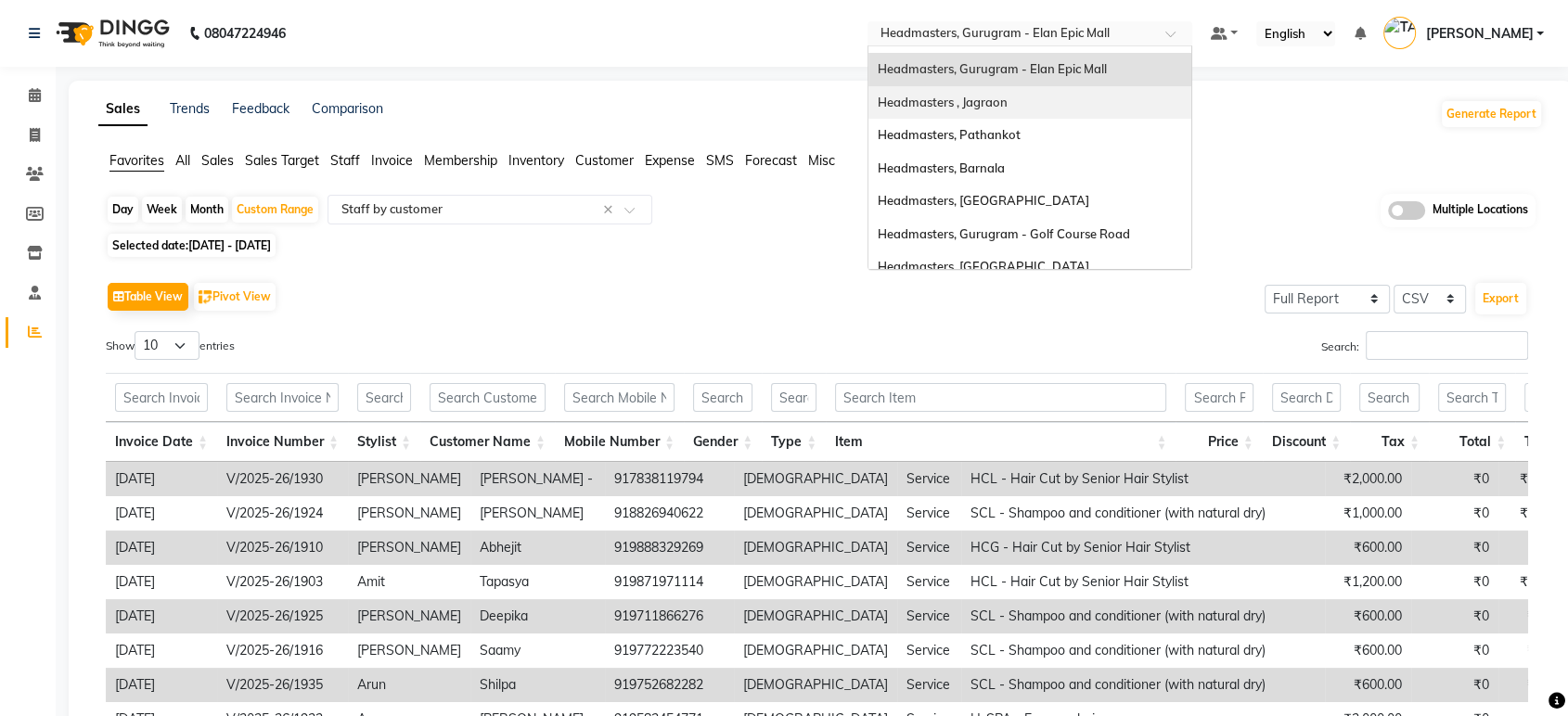
scroll to position [206, 0]
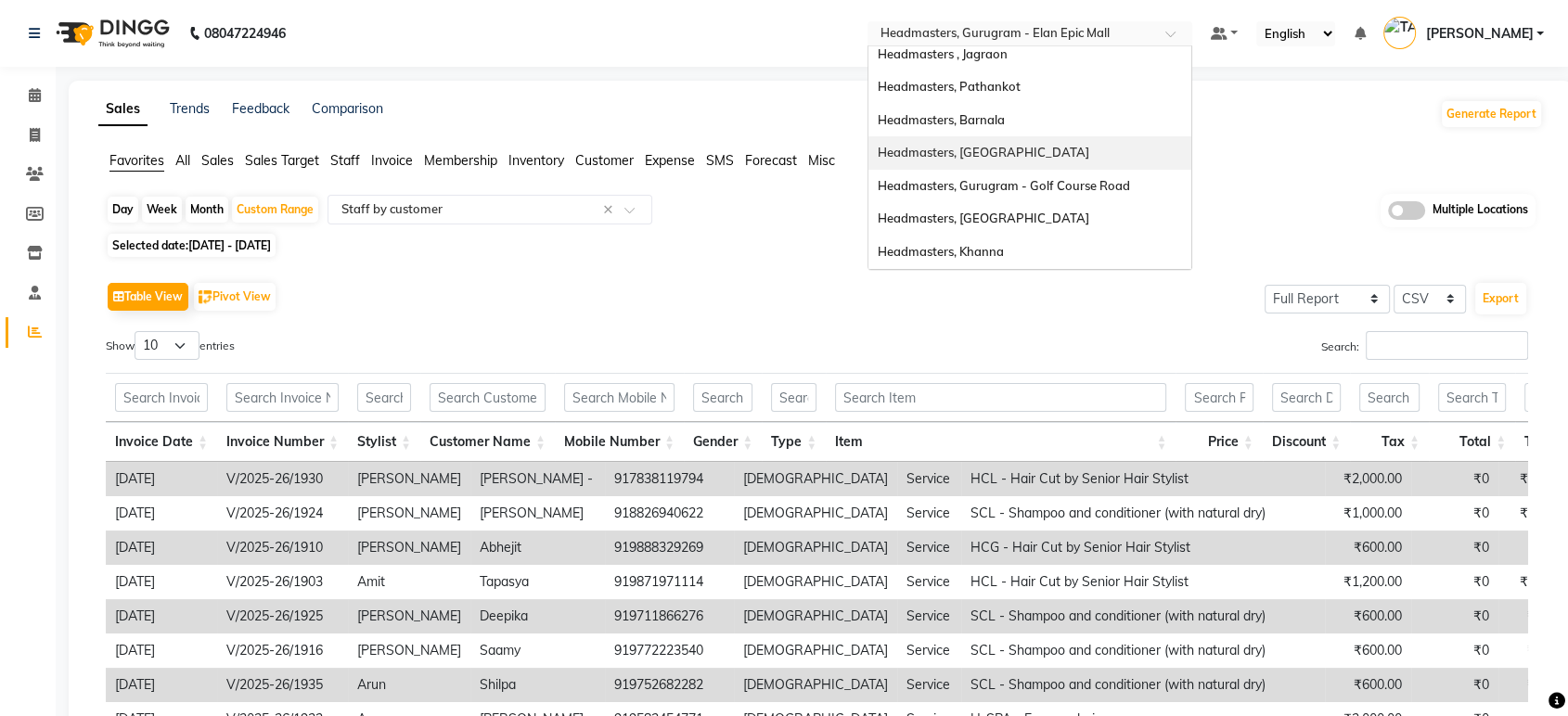
click at [1114, 149] on div "Headmasters, [GEOGRAPHIC_DATA]" at bounding box center [1030, 153] width 323 height 33
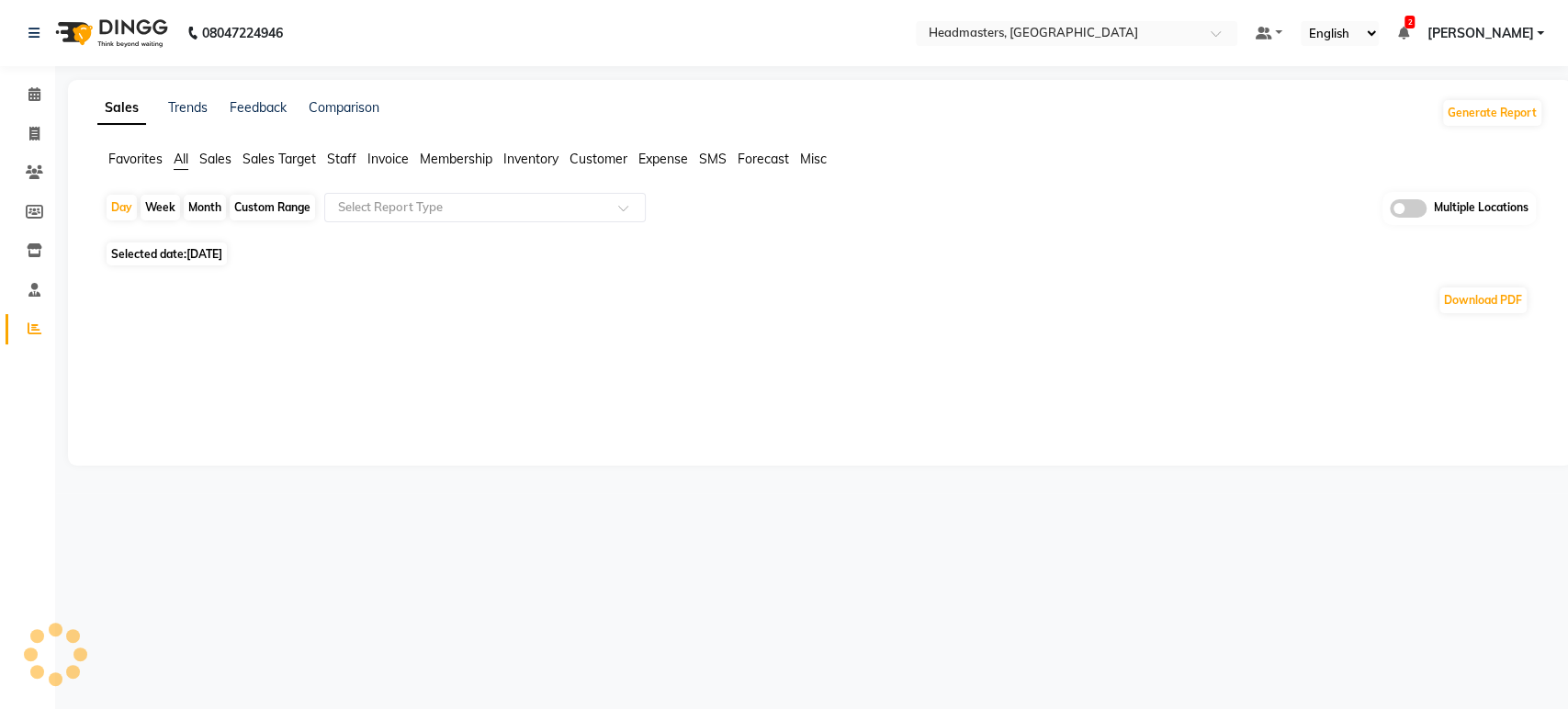
select select "en"
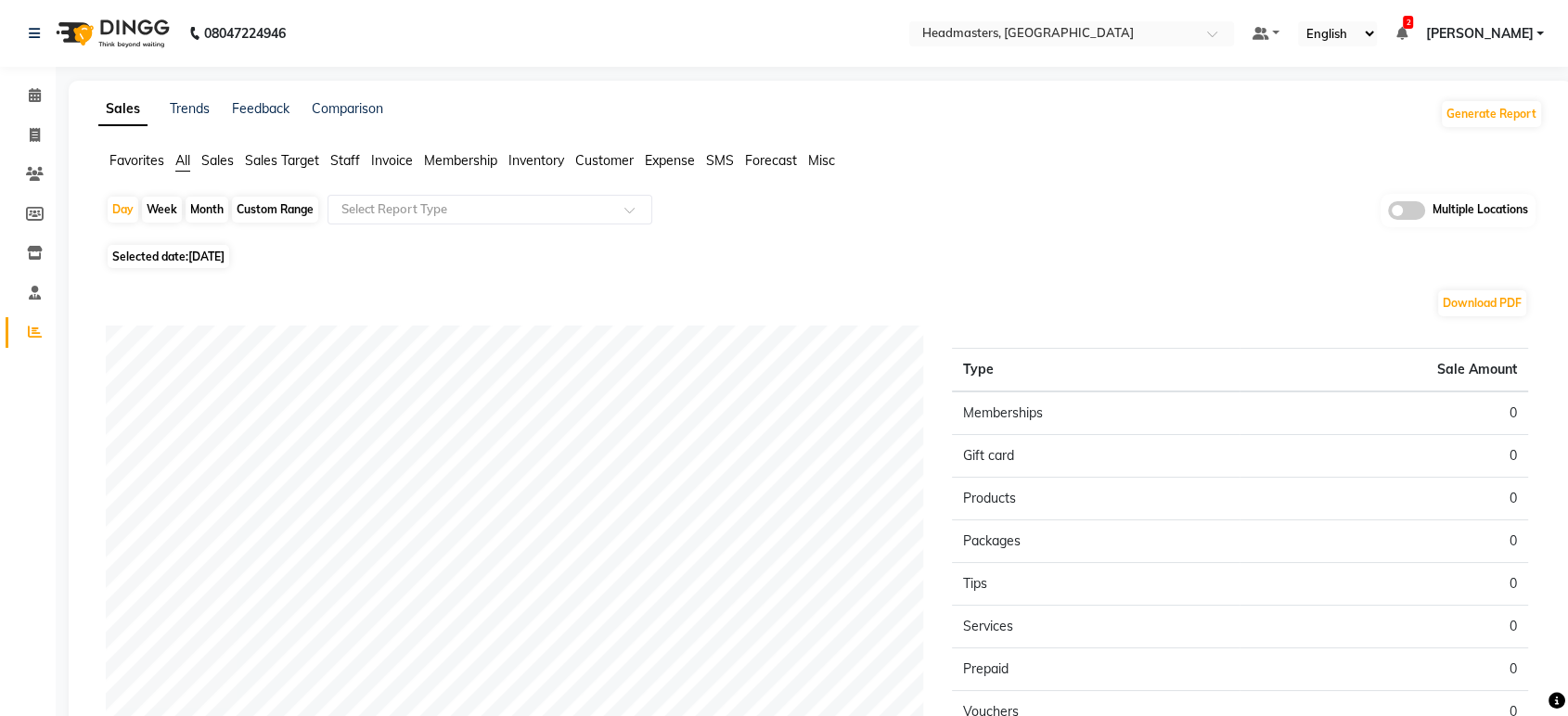
click at [143, 154] on span "Favorites" at bounding box center [137, 160] width 55 height 17
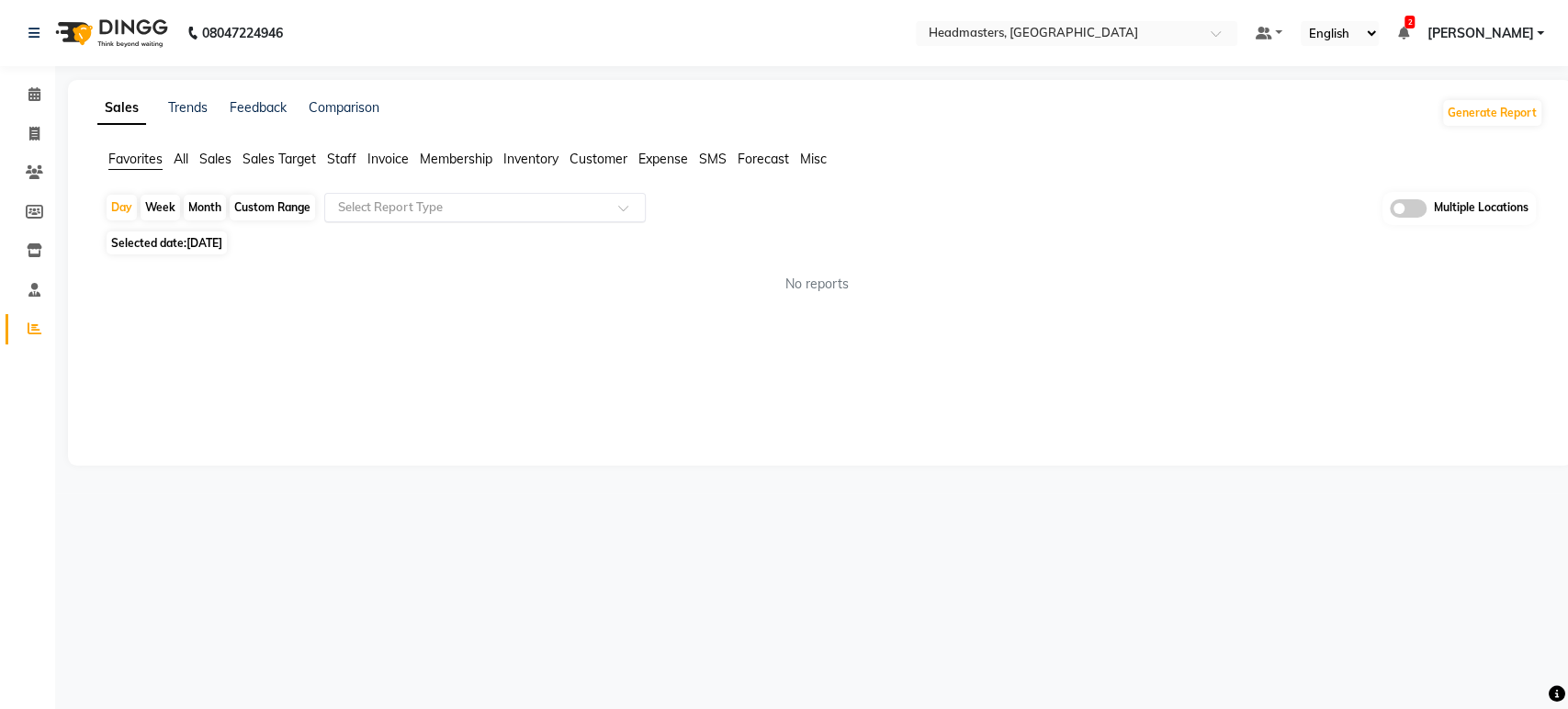
click at [468, 217] on div "Select Report Type" at bounding box center [485, 208] width 322 height 29
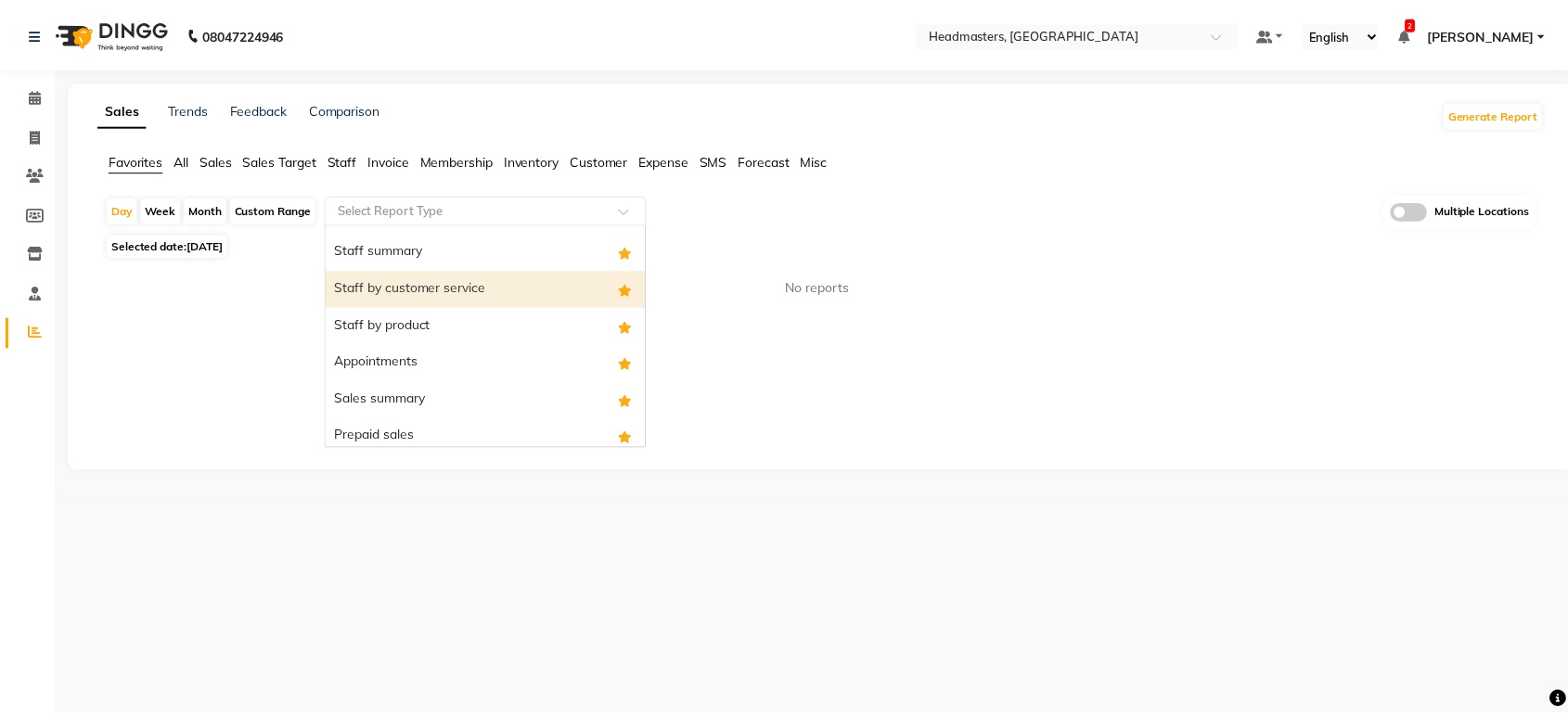
scroll to position [149, 0]
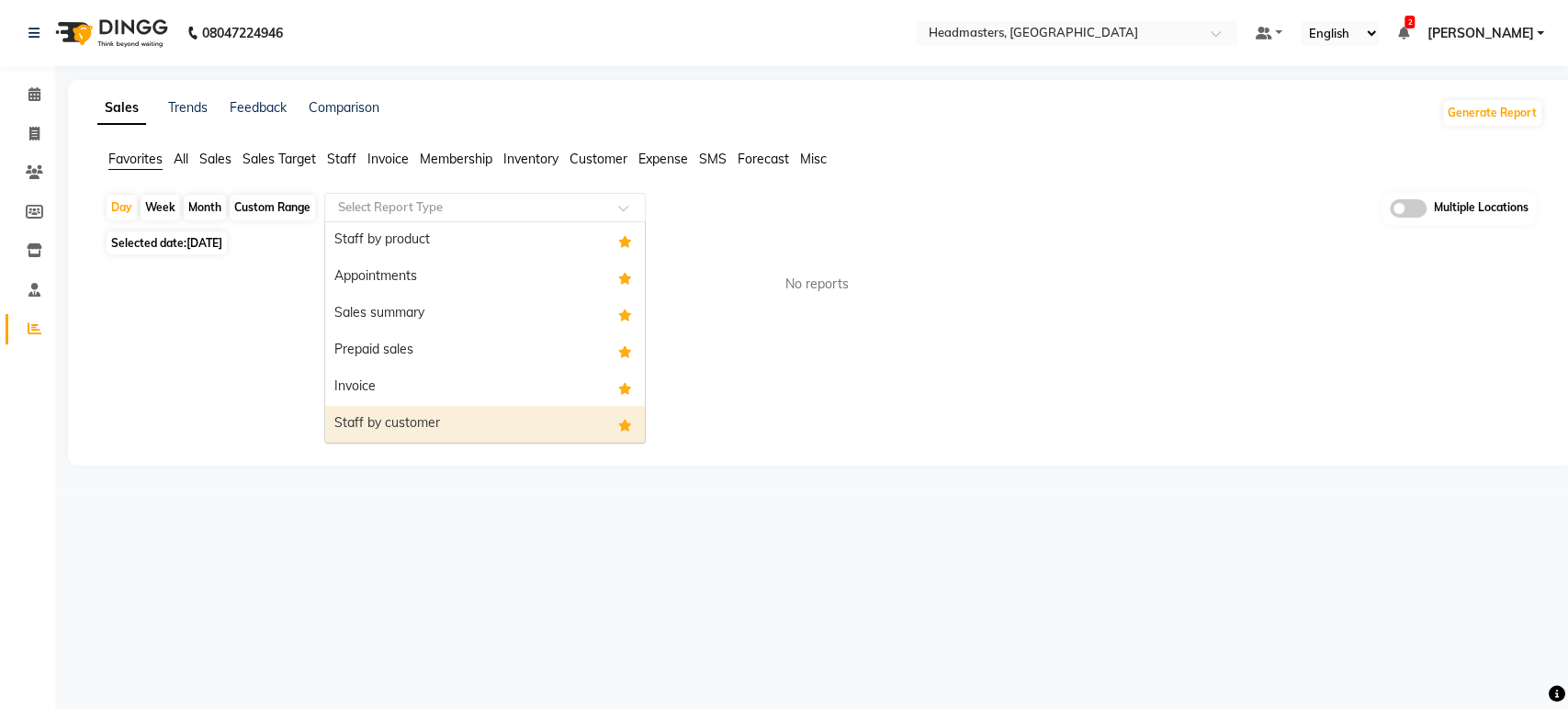
click at [443, 418] on div "Staff by customer" at bounding box center [485, 425] width 320 height 37
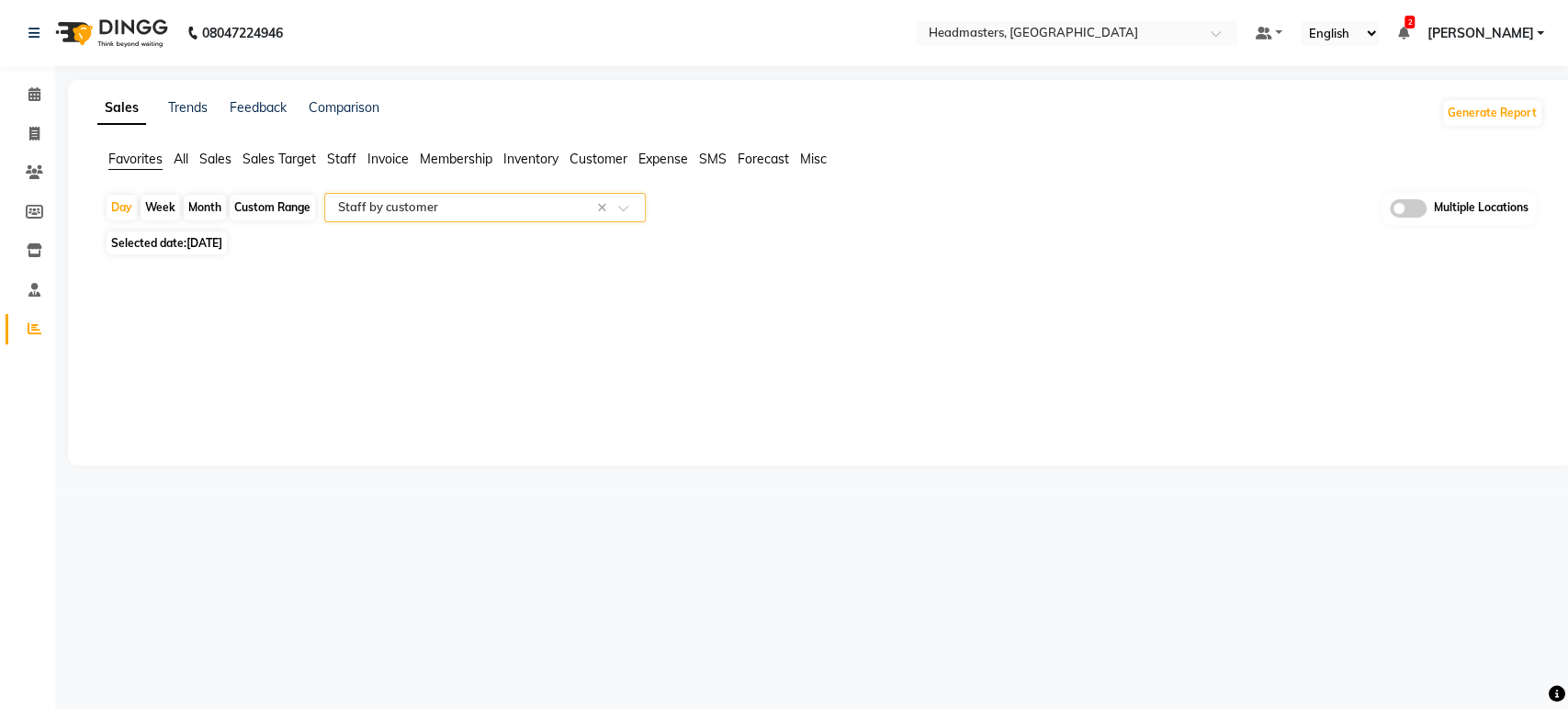
click at [287, 209] on div "Custom Range" at bounding box center [272, 208] width 85 height 26
select select "9"
select select "2025"
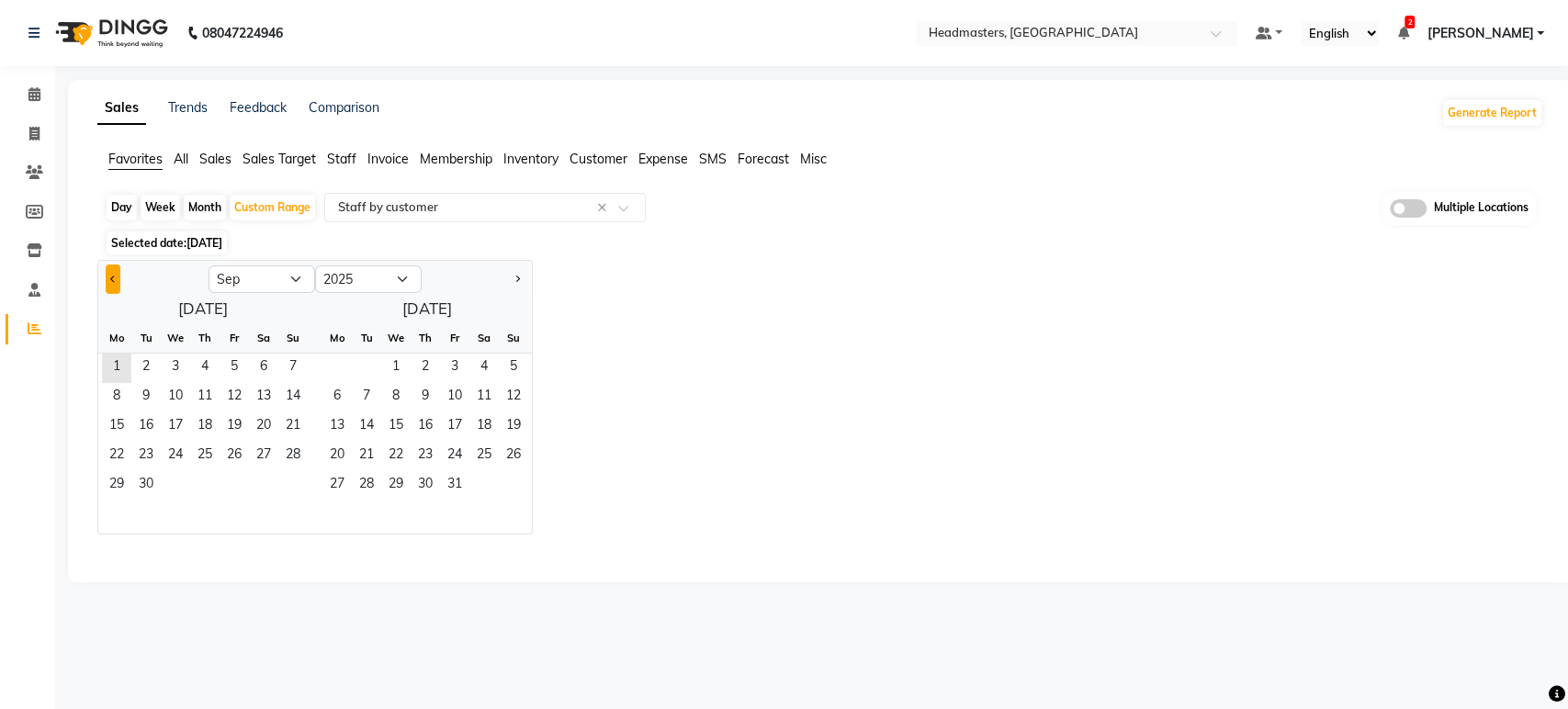
click at [106, 275] on button "Previous month" at bounding box center [112, 279] width 15 height 29
select select "8"
click at [257, 480] on span "30" at bounding box center [264, 486] width 29 height 29
click at [286, 491] on span "31" at bounding box center [293, 486] width 29 height 29
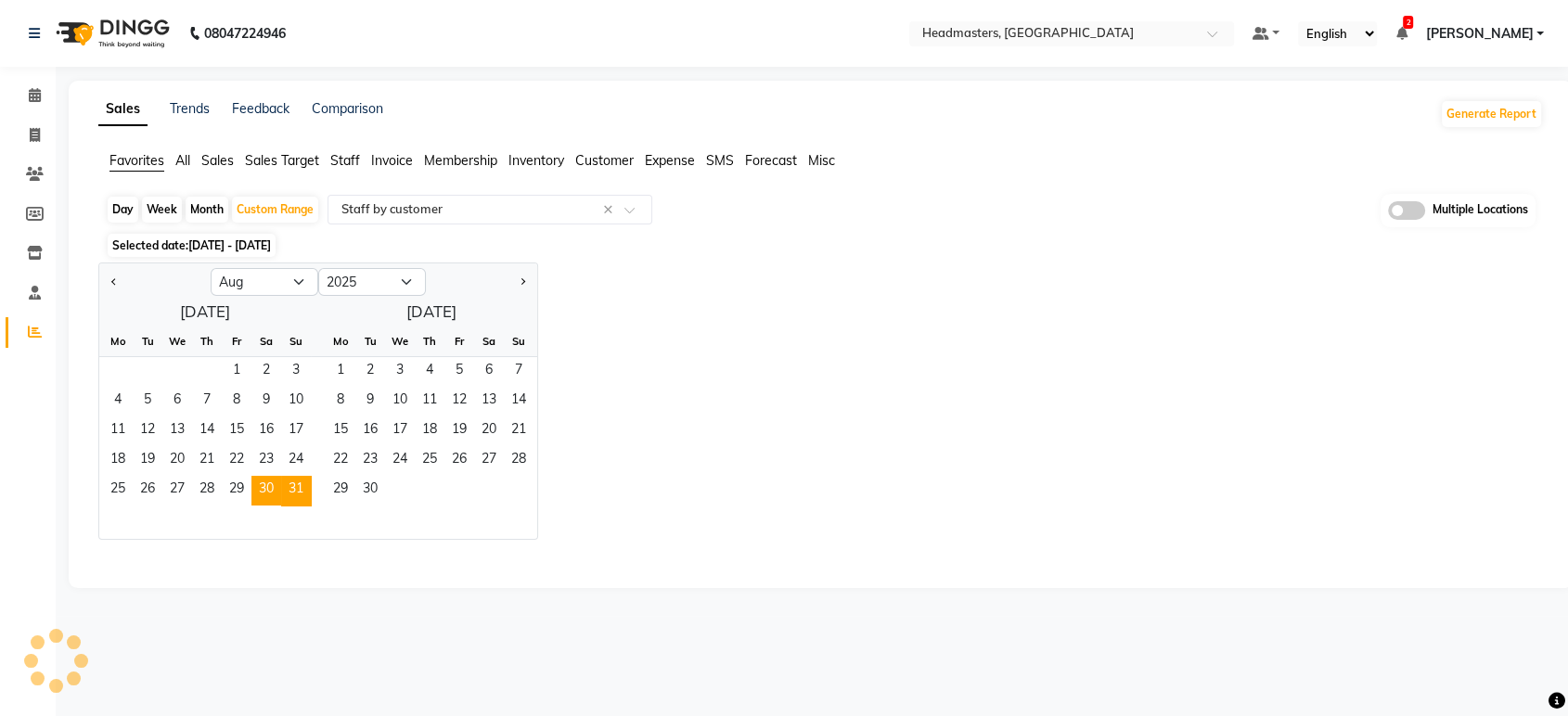
select select "full_report"
select select "csv"
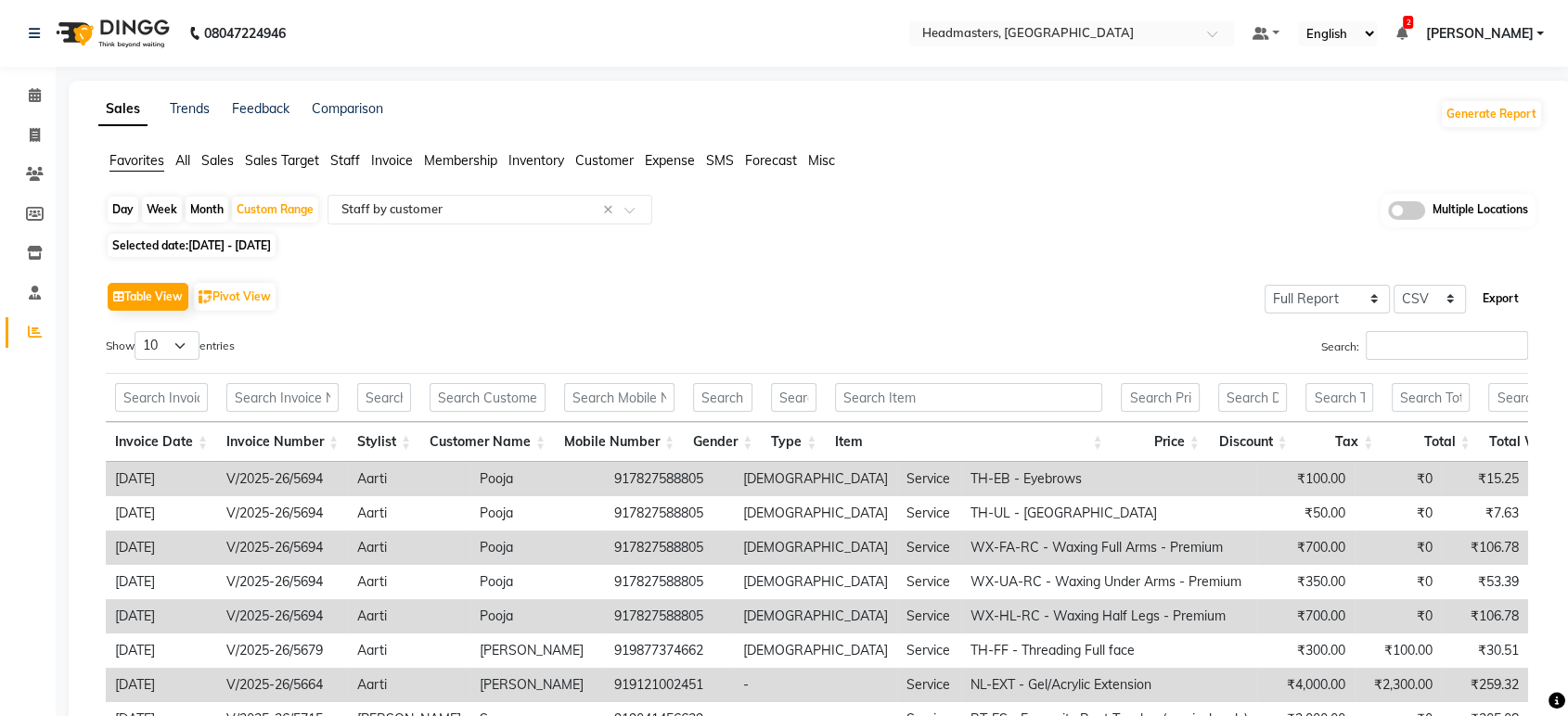
click at [1497, 301] on button "Export" at bounding box center [1500, 299] width 51 height 31
click at [1069, 33] on input "text" at bounding box center [1053, 35] width 269 height 19
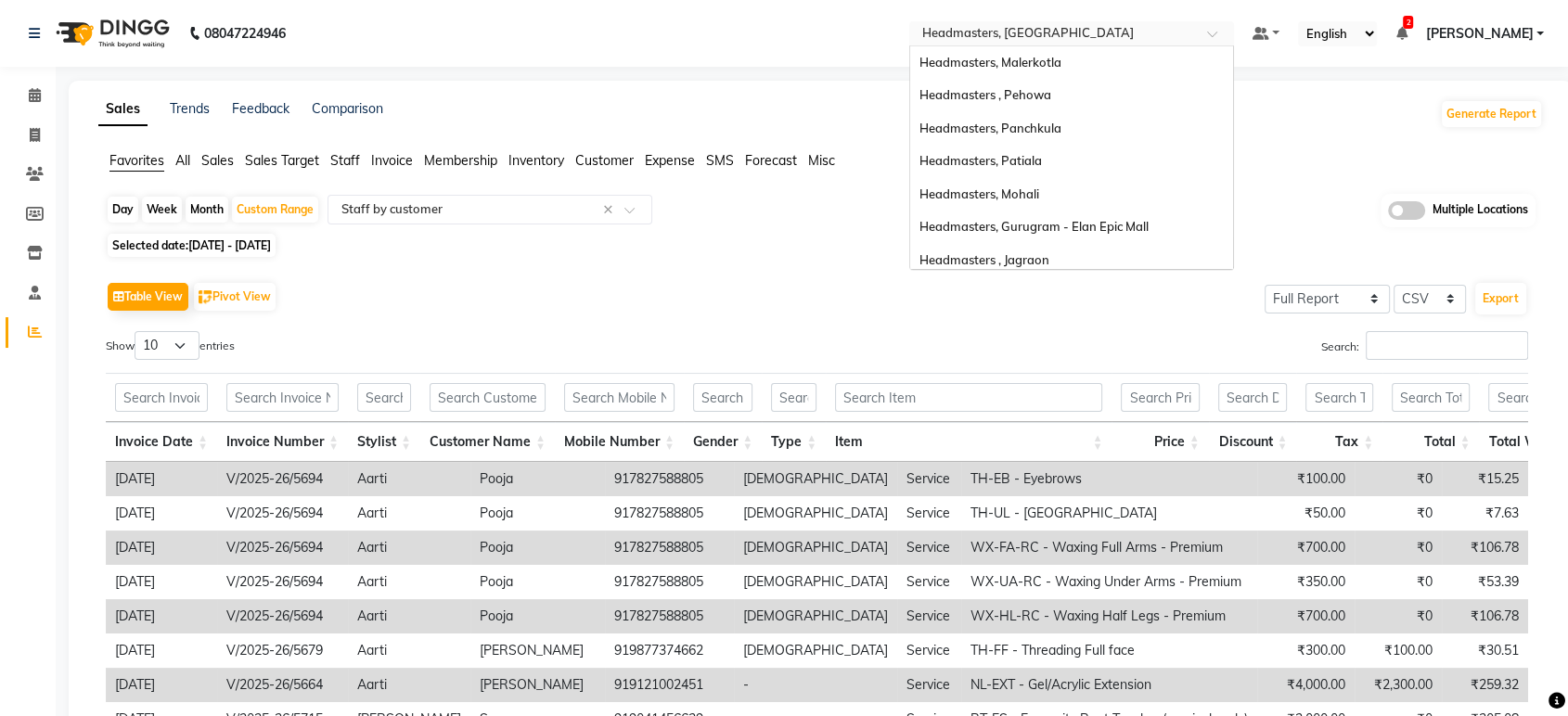
scroll to position [297, 0]
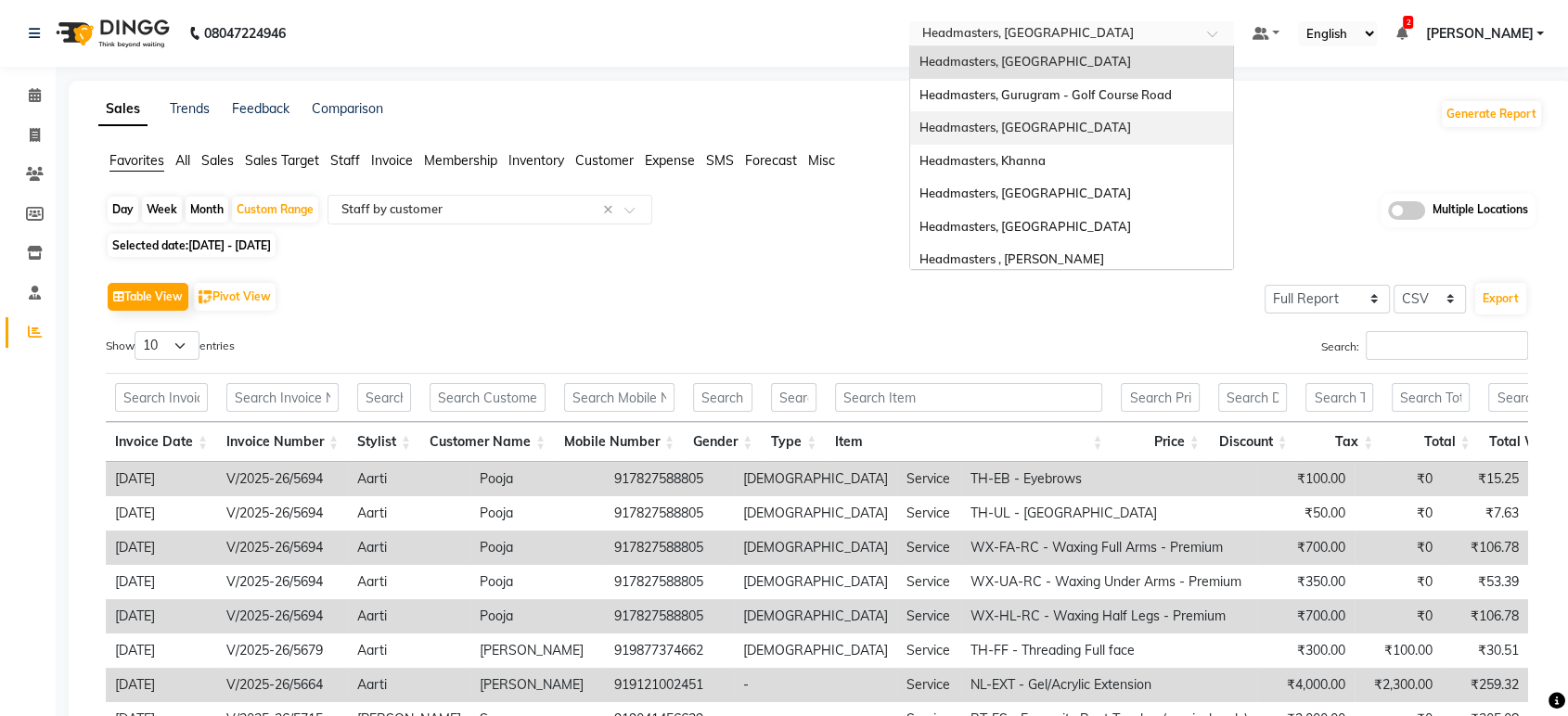
click at [1099, 134] on span "Headmasters, [GEOGRAPHIC_DATA]" at bounding box center [1025, 126] width 212 height 15
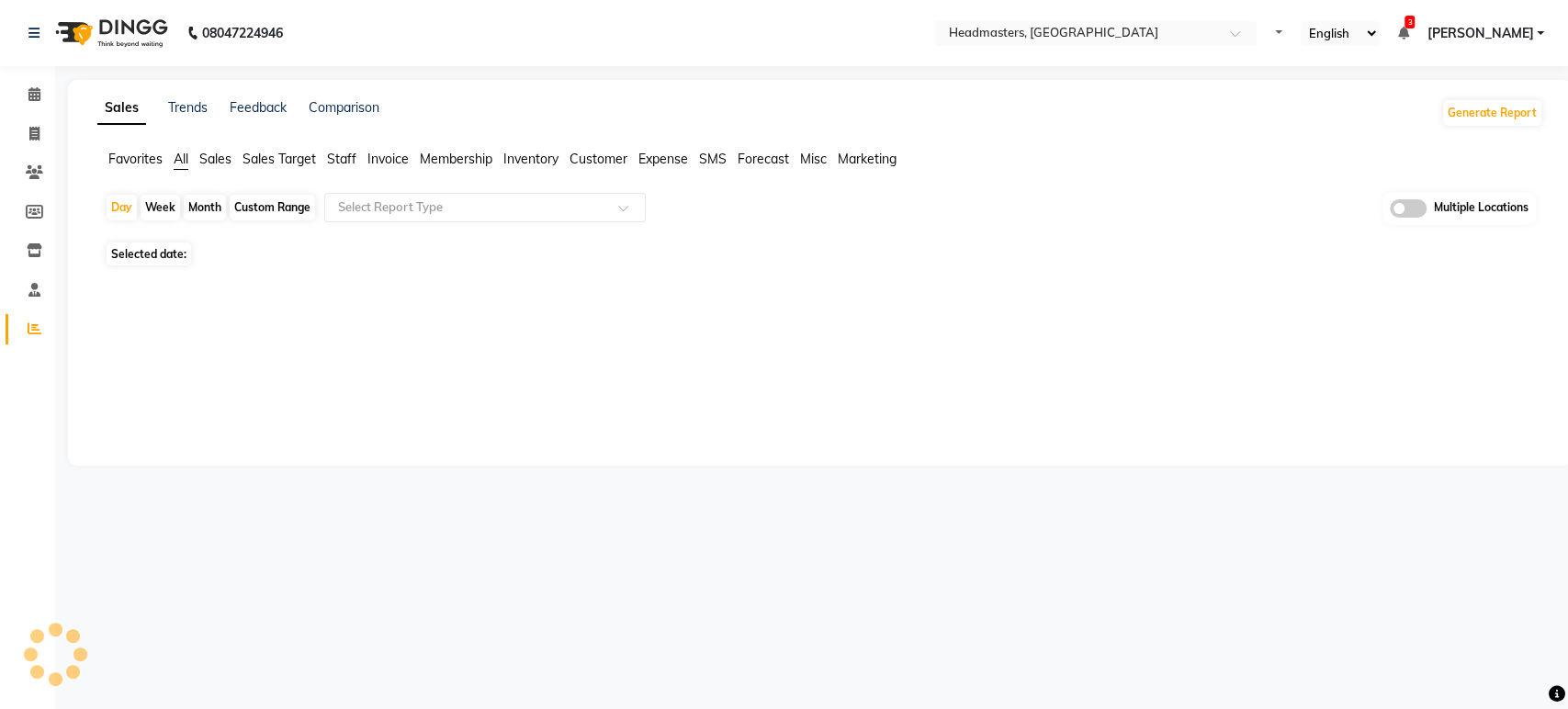
select select "en"
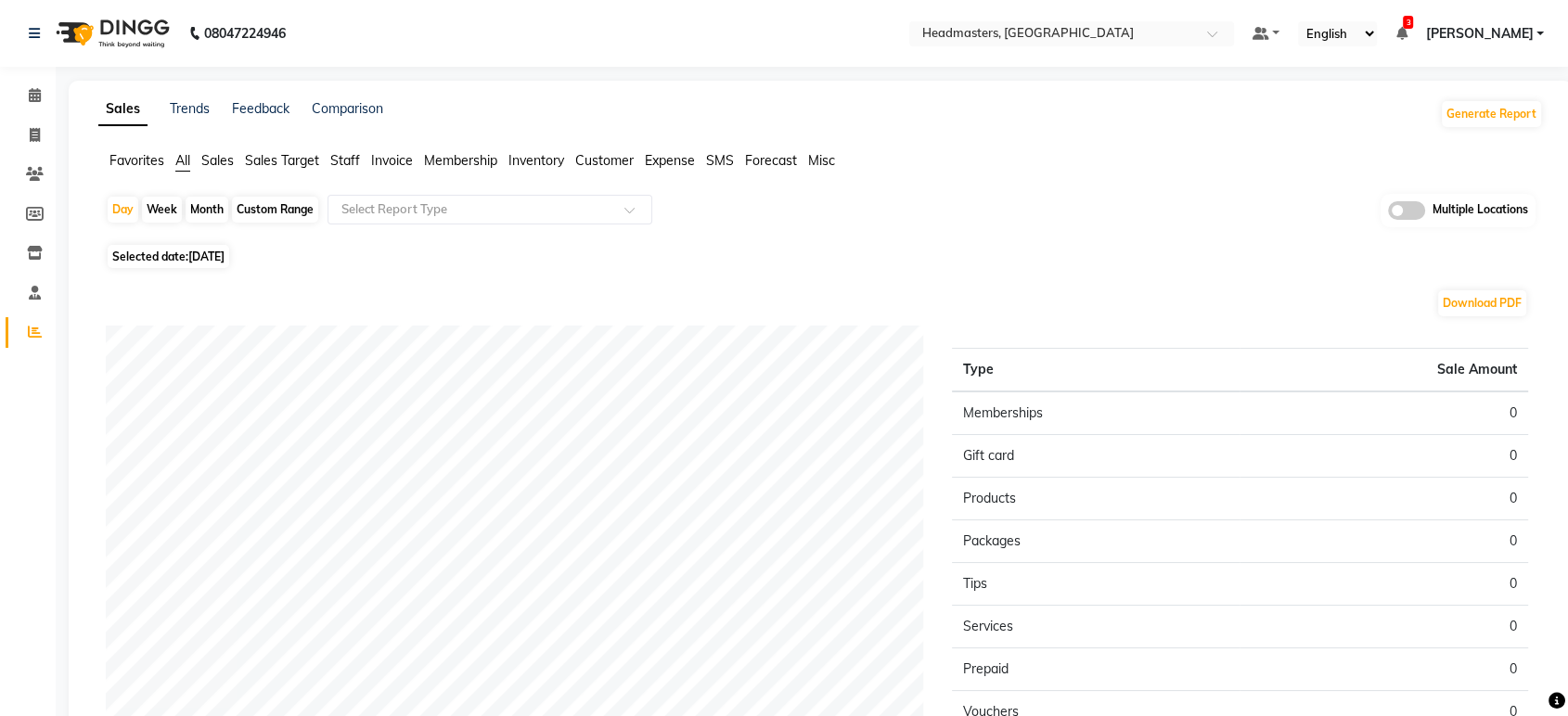
click at [141, 157] on span "Favorites" at bounding box center [137, 160] width 55 height 17
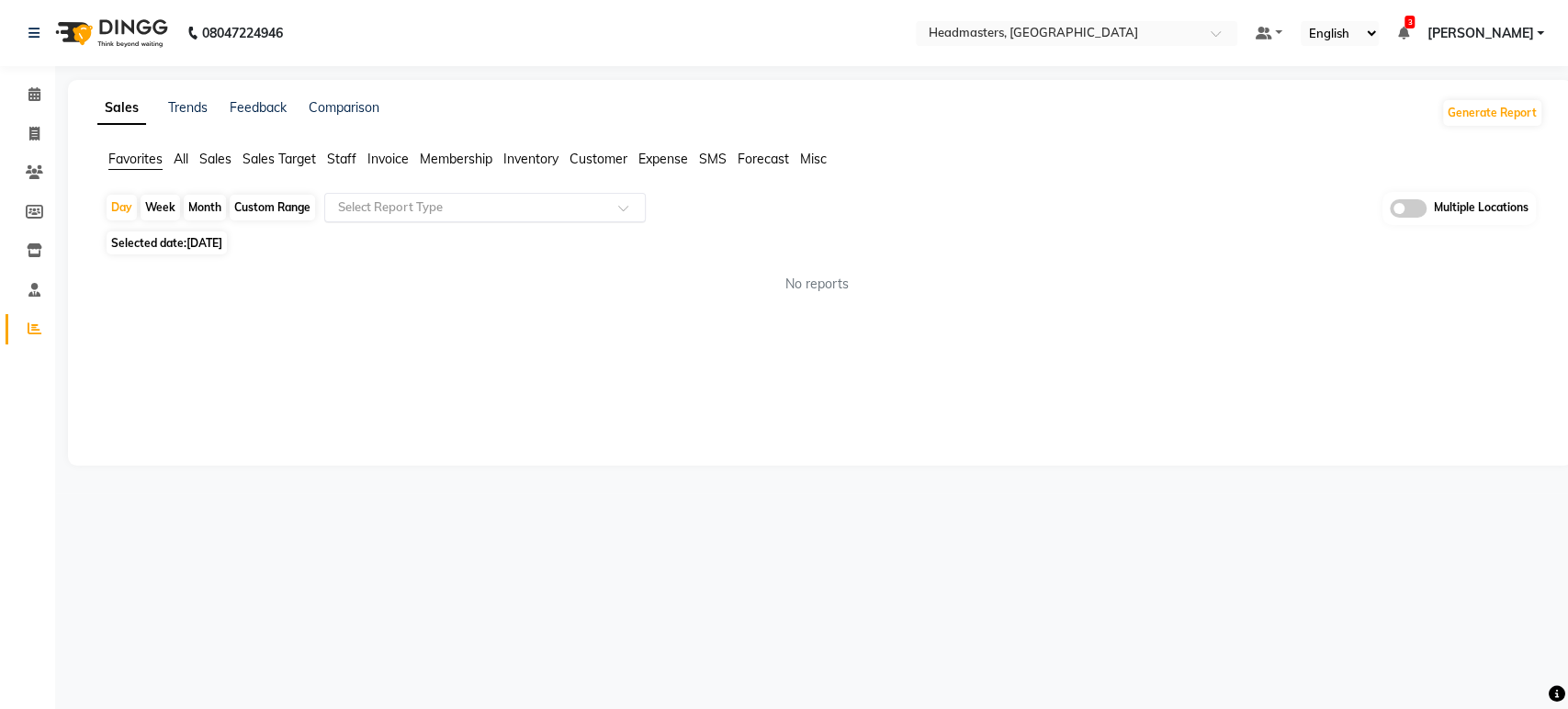
click at [413, 199] on input "text" at bounding box center [466, 208] width 265 height 18
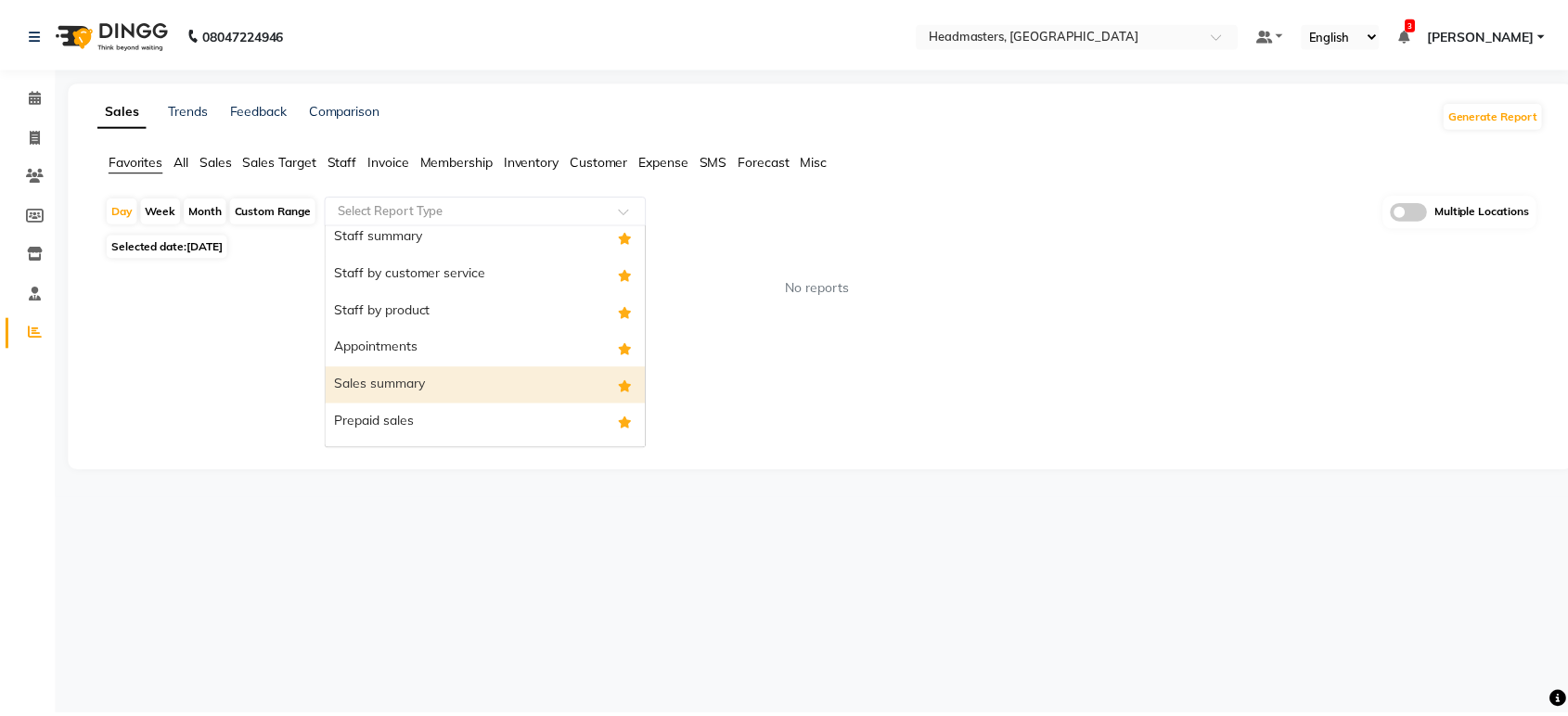
scroll to position [149, 0]
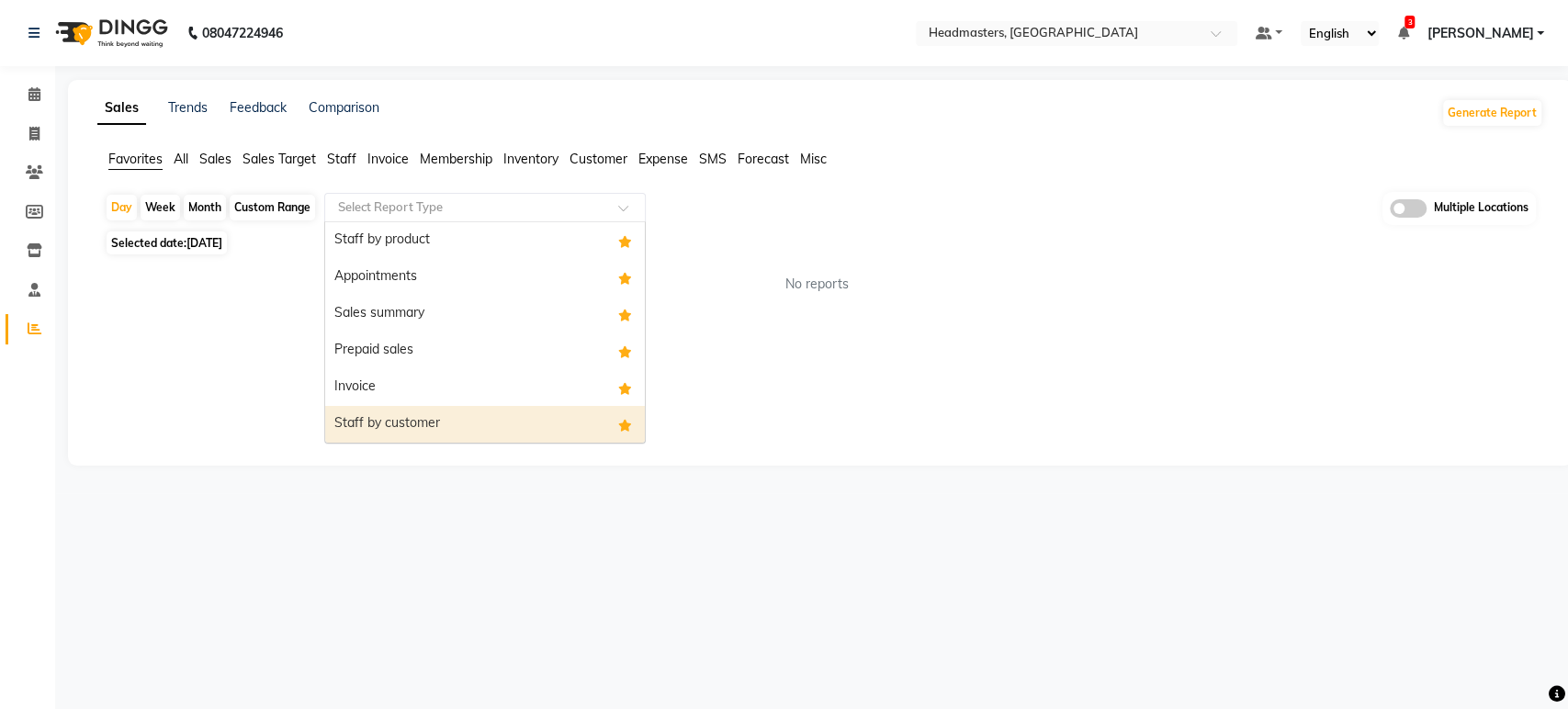
click at [463, 417] on div "Staff by customer" at bounding box center [485, 425] width 320 height 37
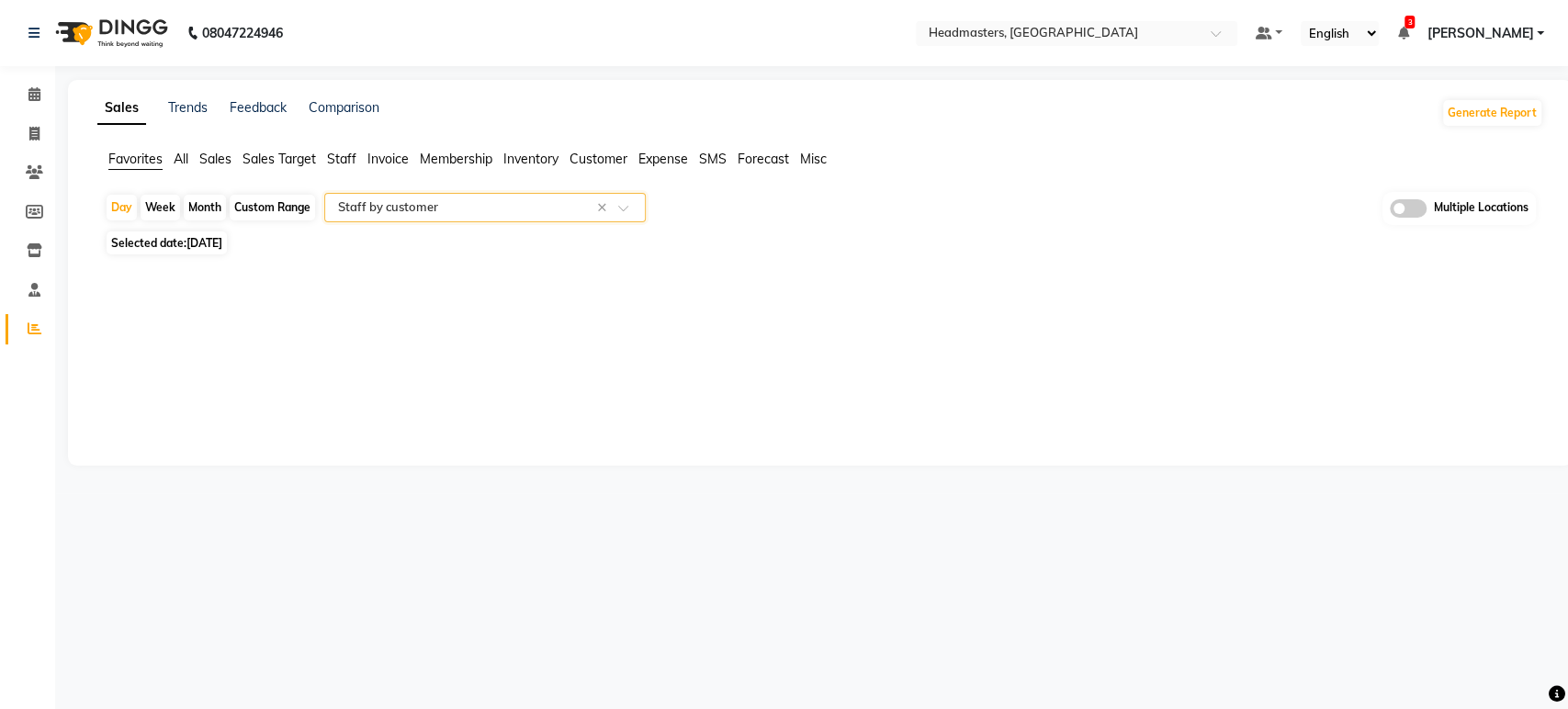
click at [275, 208] on div "Custom Range" at bounding box center [272, 208] width 85 height 26
select select "9"
select select "2025"
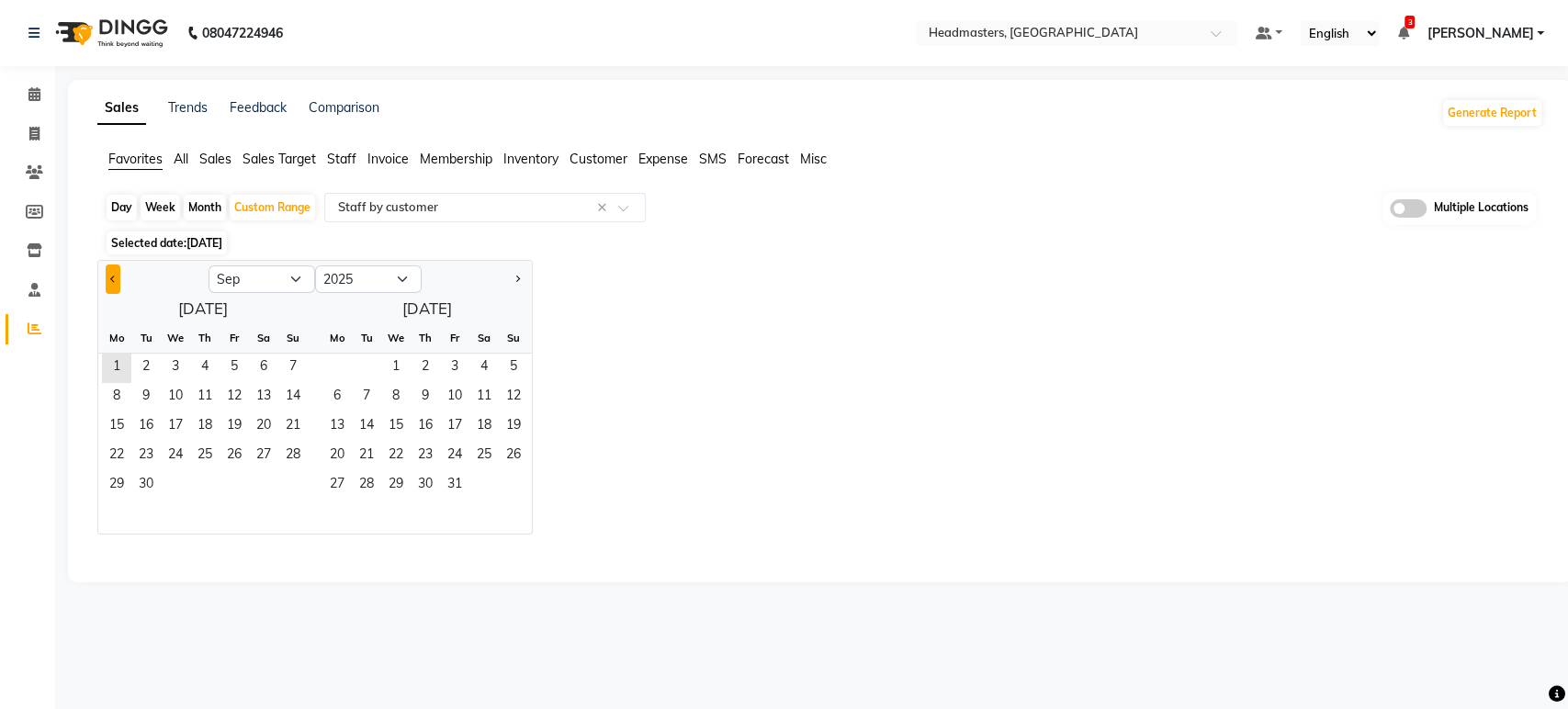
click at [112, 273] on button "Previous month" at bounding box center [112, 279] width 15 height 29
select select "8"
click at [265, 483] on span "30" at bounding box center [264, 486] width 29 height 29
click at [279, 485] on span "31" at bounding box center [293, 486] width 29 height 29
select select "full_report"
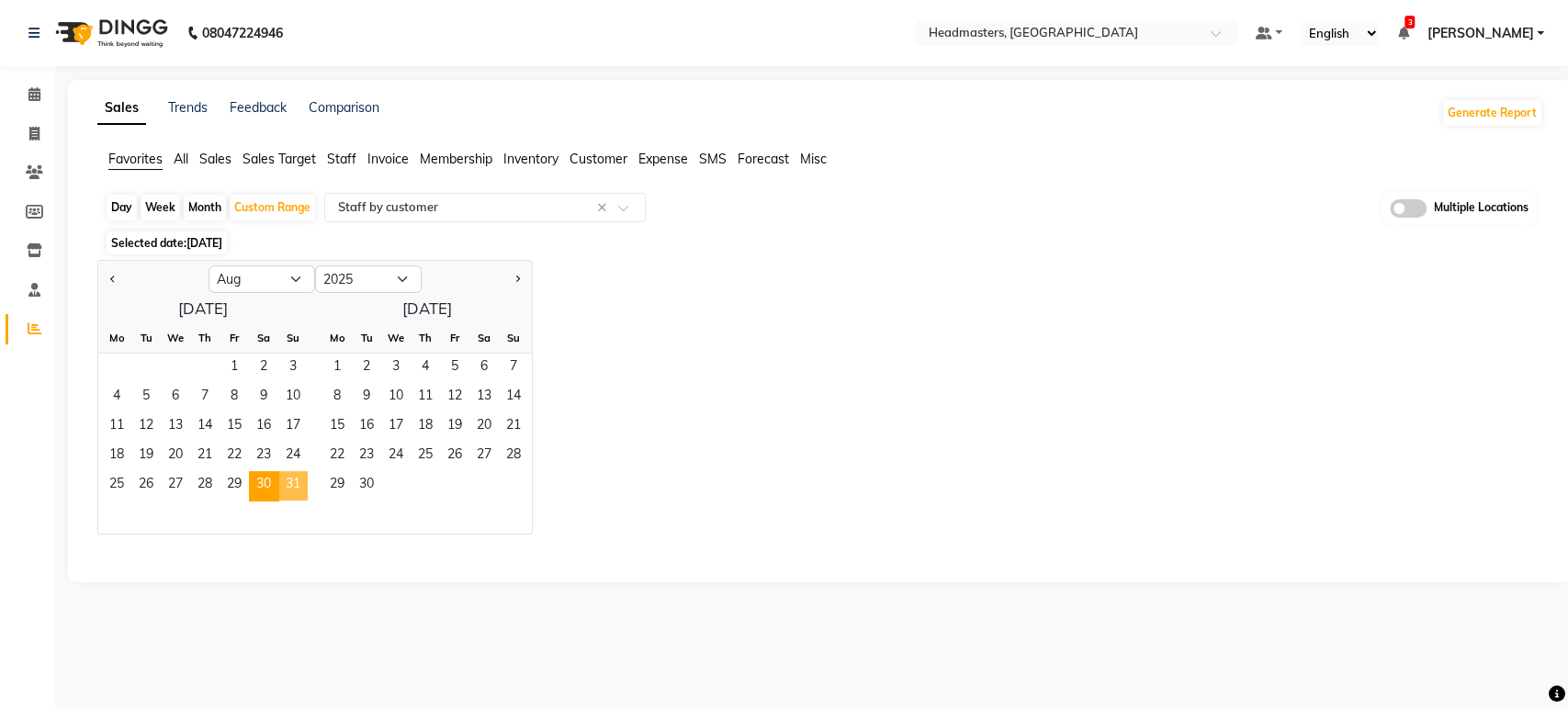
select select "csv"
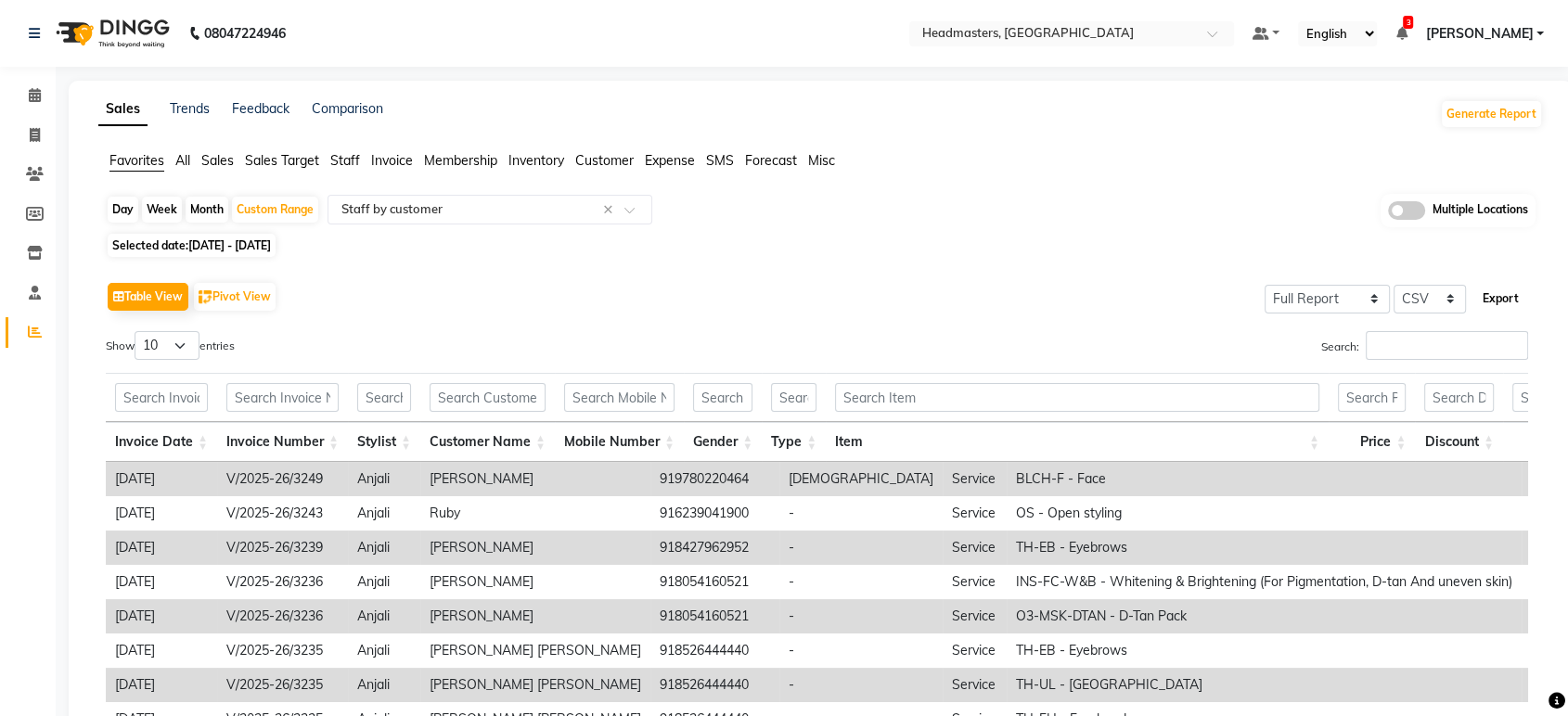
click at [1507, 288] on button "Export" at bounding box center [1500, 299] width 51 height 31
click at [1062, 26] on input "text" at bounding box center [1053, 35] width 269 height 19
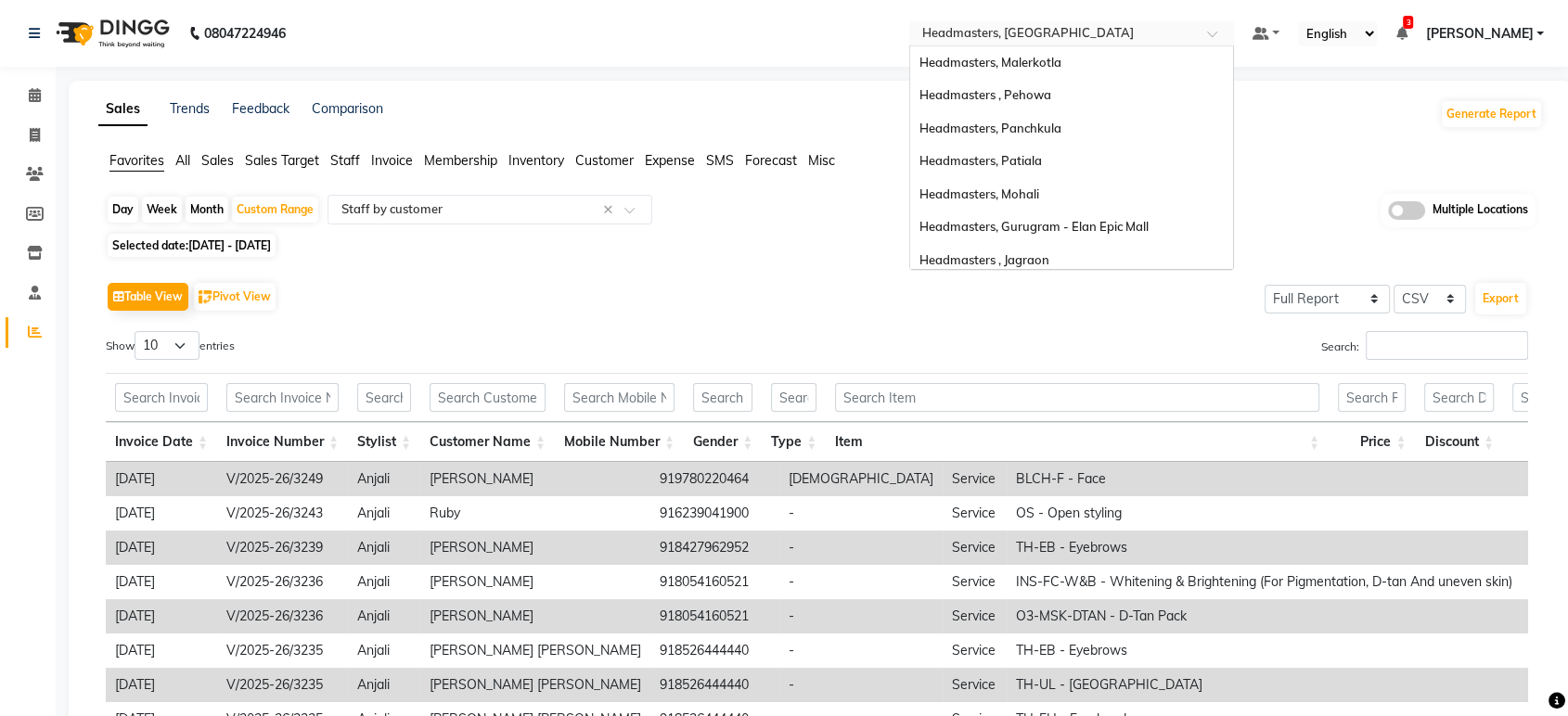
scroll to position [305, 0]
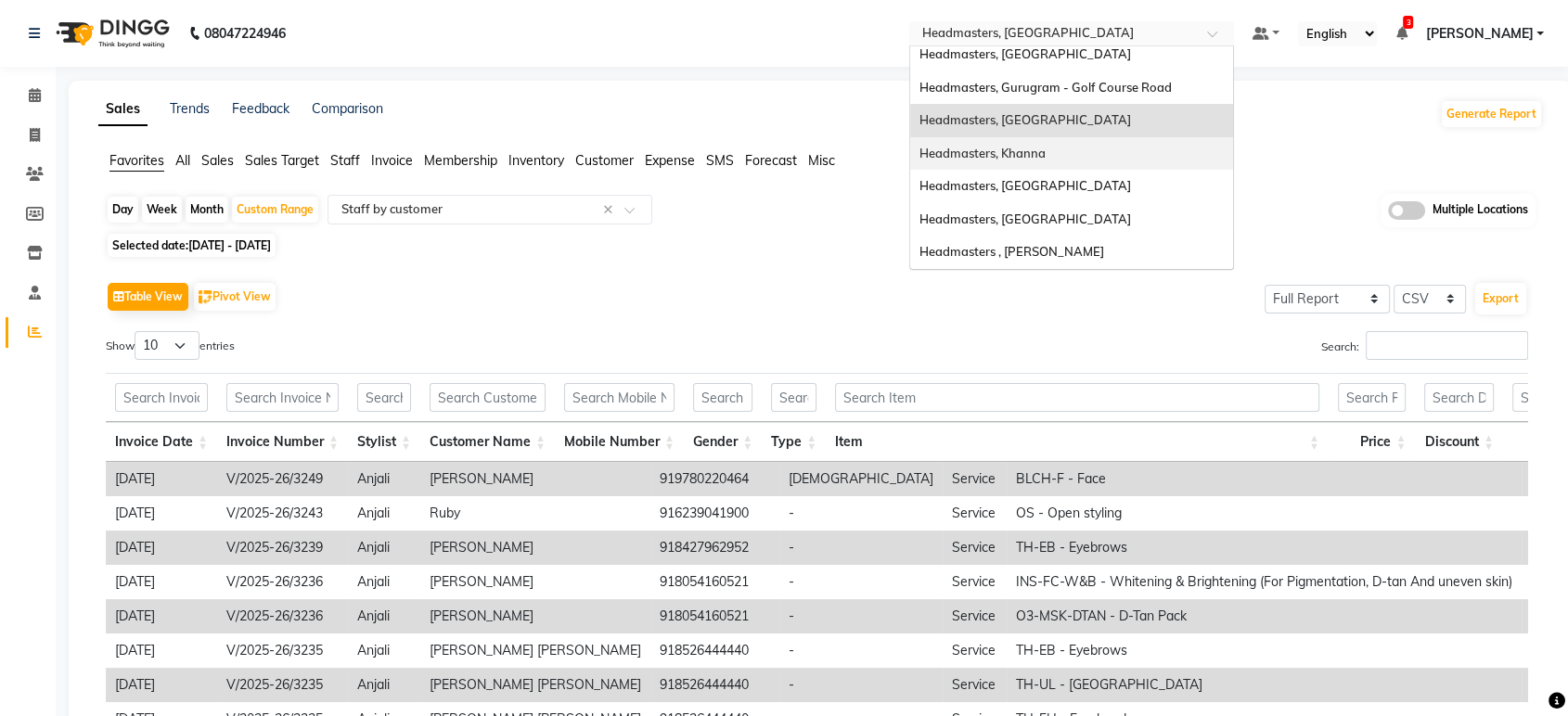
click at [1046, 144] on div "Headmasters, Khanna" at bounding box center [1071, 154] width 323 height 33
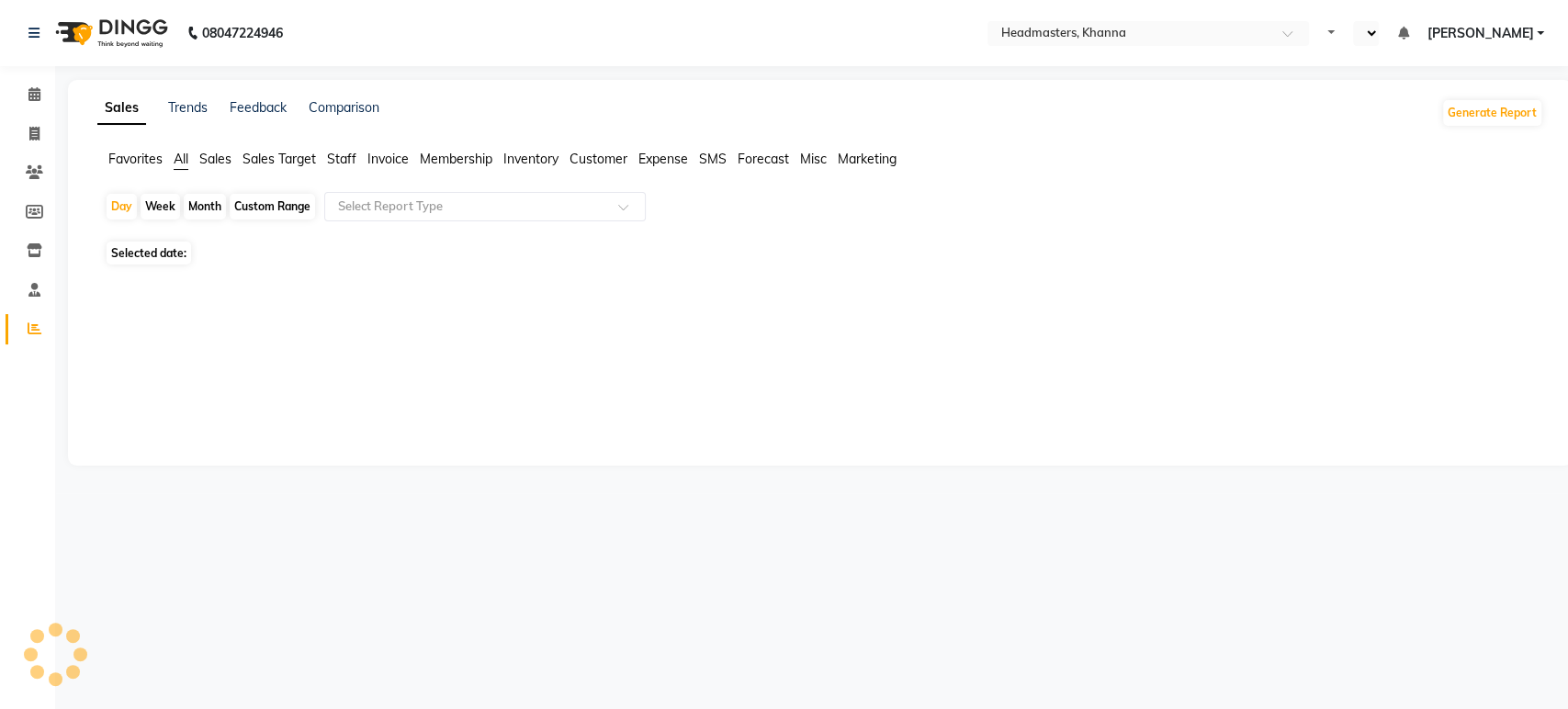
select select "en"
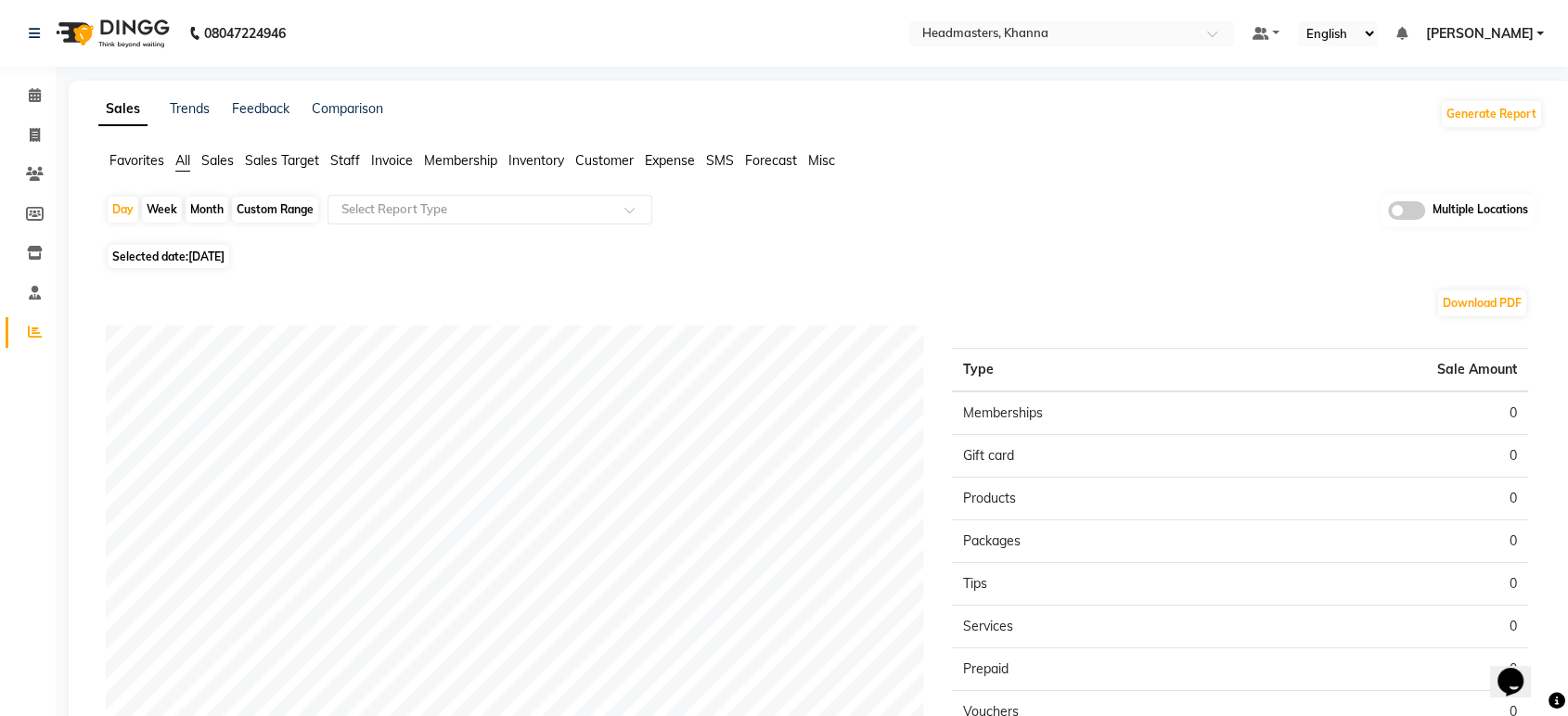
click at [132, 159] on span "Favorites" at bounding box center [137, 160] width 55 height 17
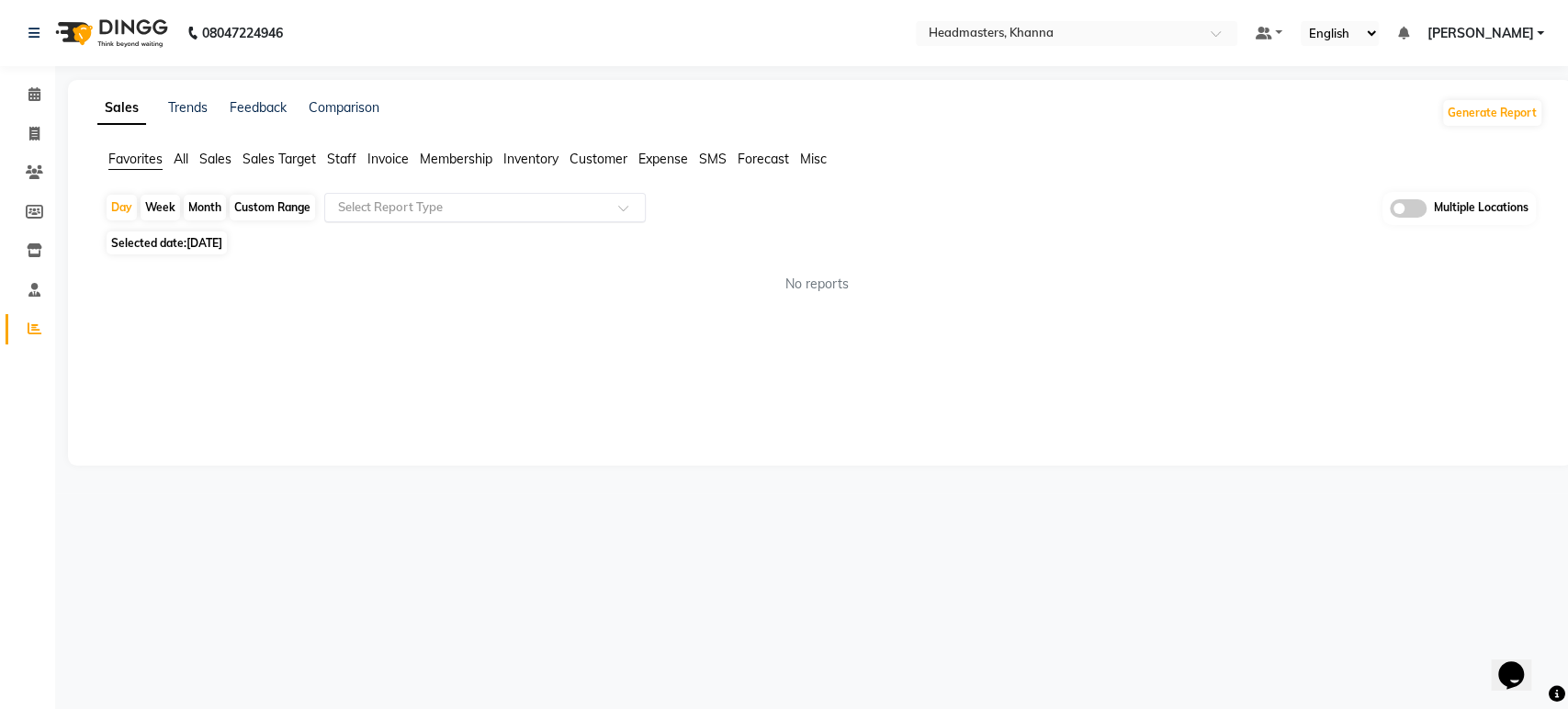
click at [366, 213] on input "text" at bounding box center [466, 208] width 265 height 18
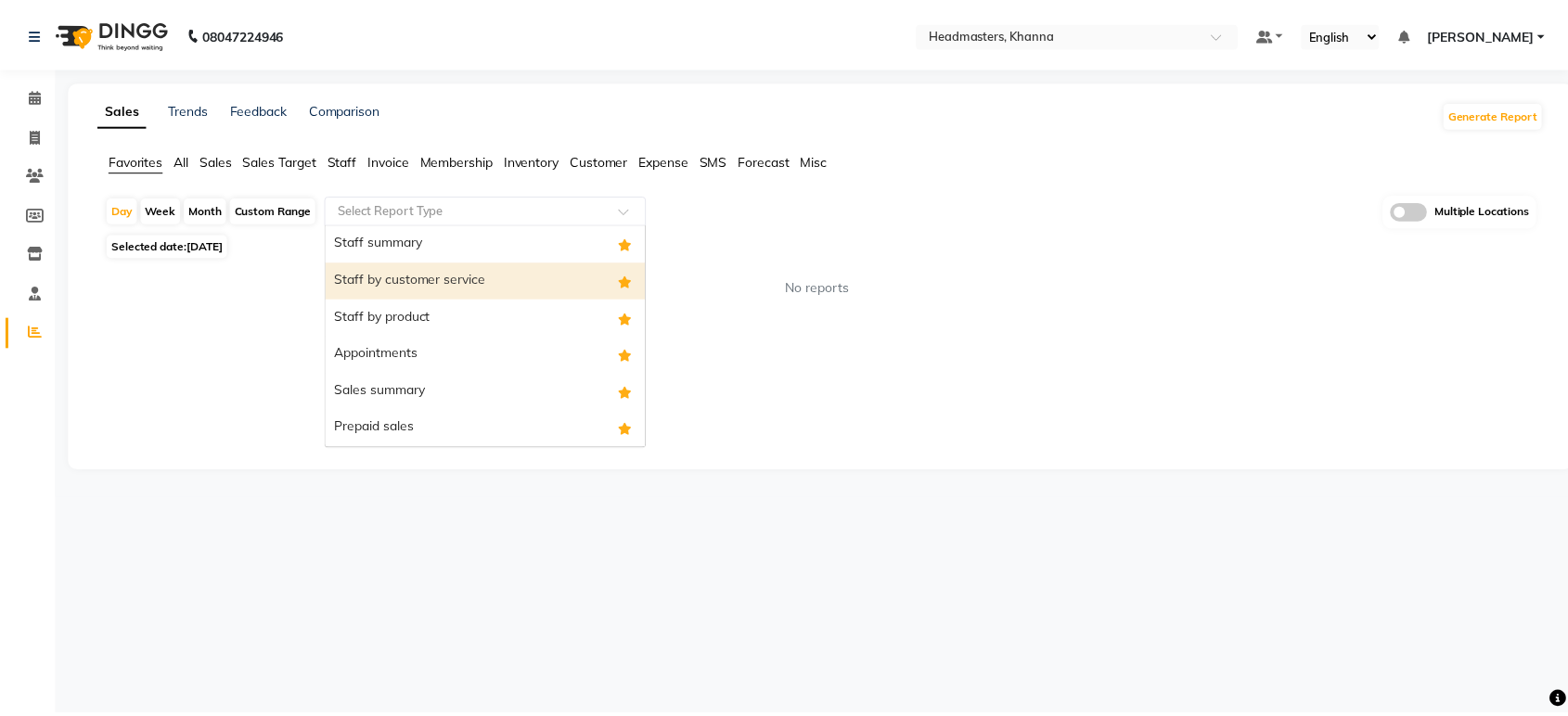
scroll to position [149, 0]
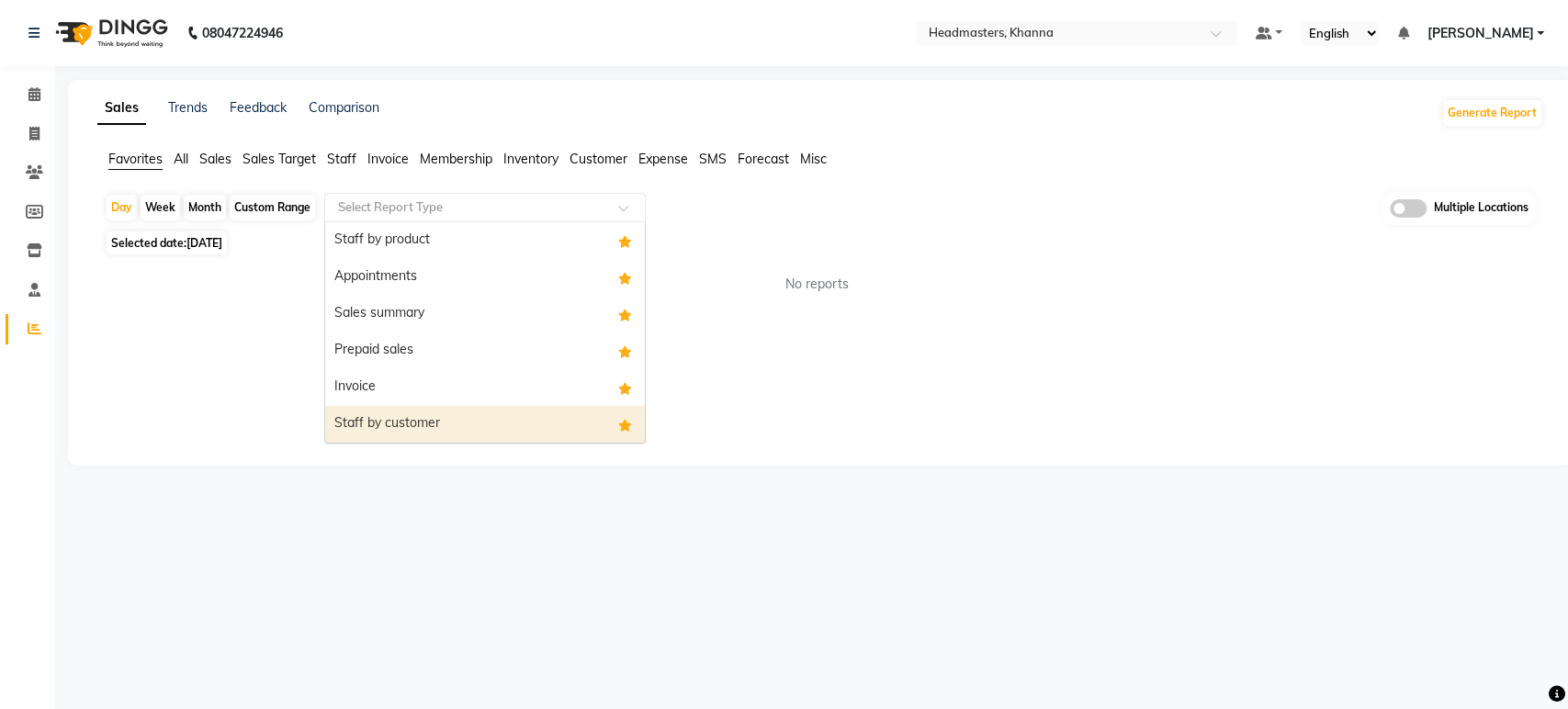
click at [401, 437] on div "Staff by customer" at bounding box center [485, 425] width 320 height 37
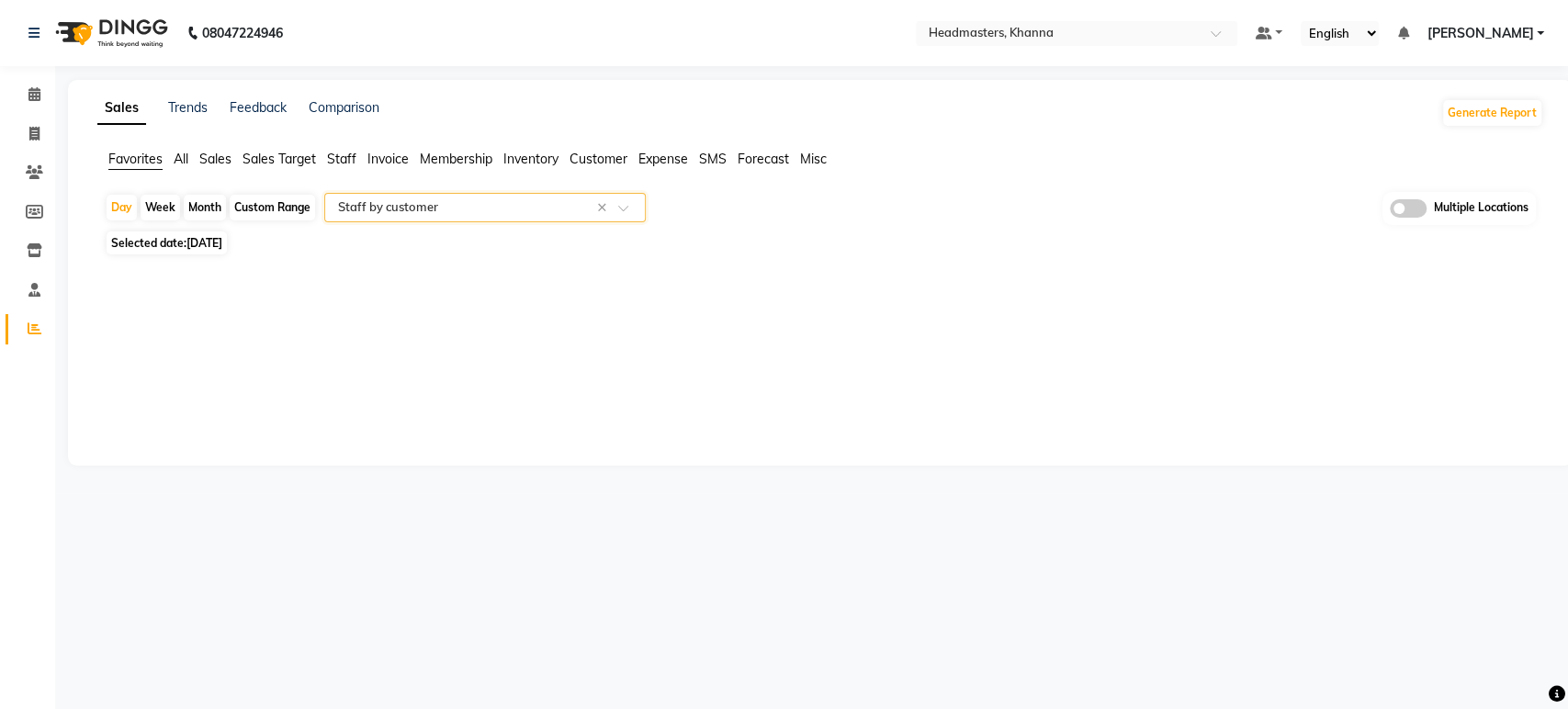
click at [249, 200] on div "Custom Range" at bounding box center [272, 208] width 85 height 26
select select "9"
select select "2025"
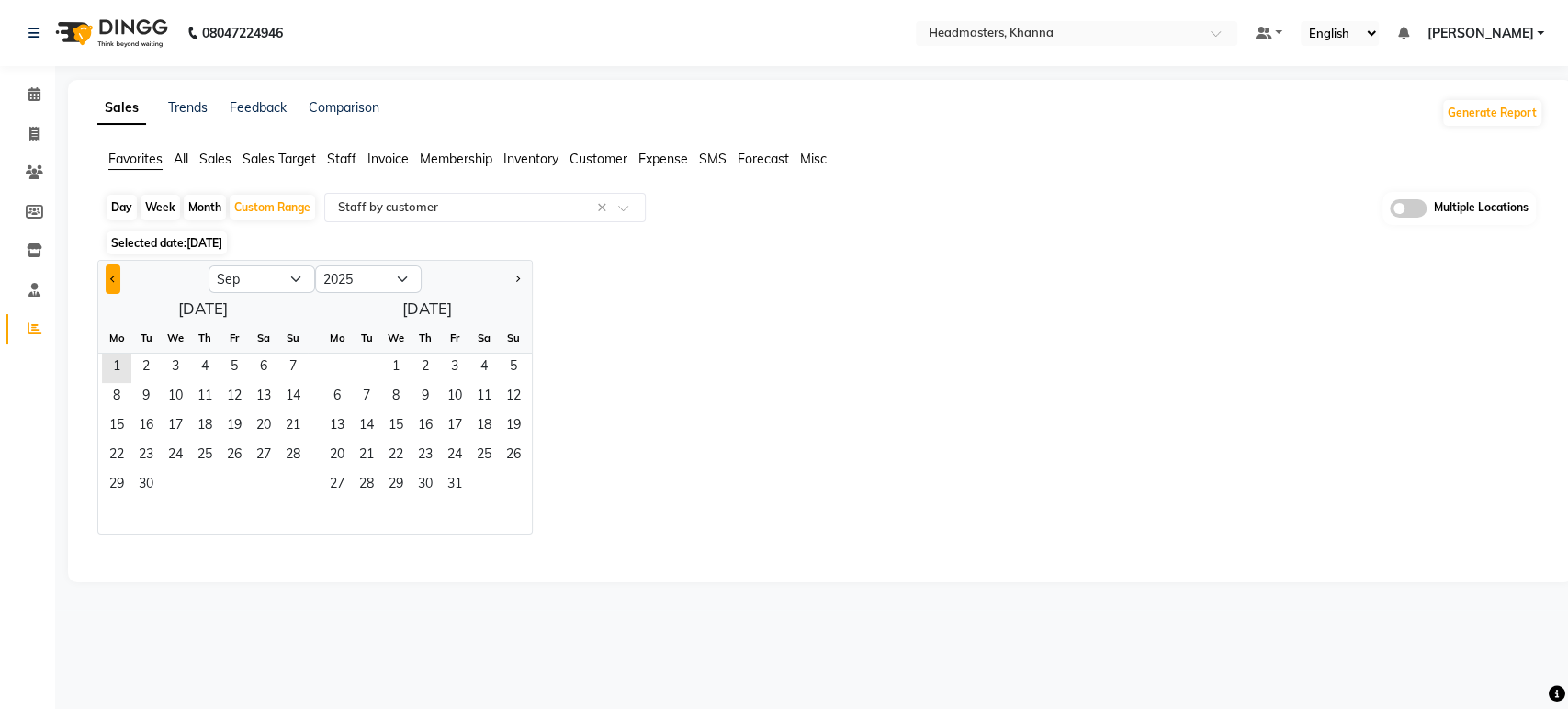
click at [106, 279] on button "Previous month" at bounding box center [112, 279] width 15 height 29
select select "8"
click at [270, 483] on span "30" at bounding box center [264, 486] width 29 height 29
click at [293, 488] on span "31" at bounding box center [293, 486] width 29 height 29
select select "full_report"
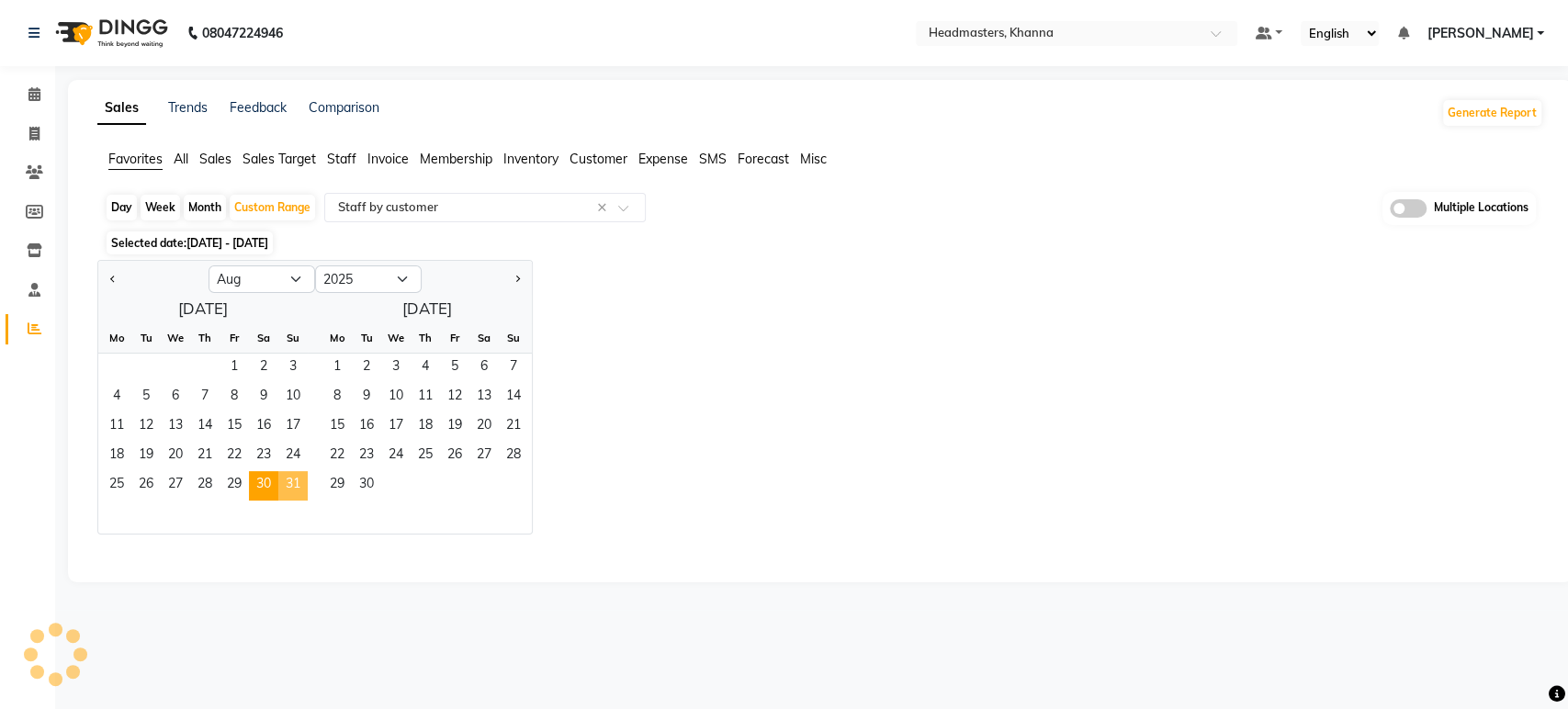
select select "csv"
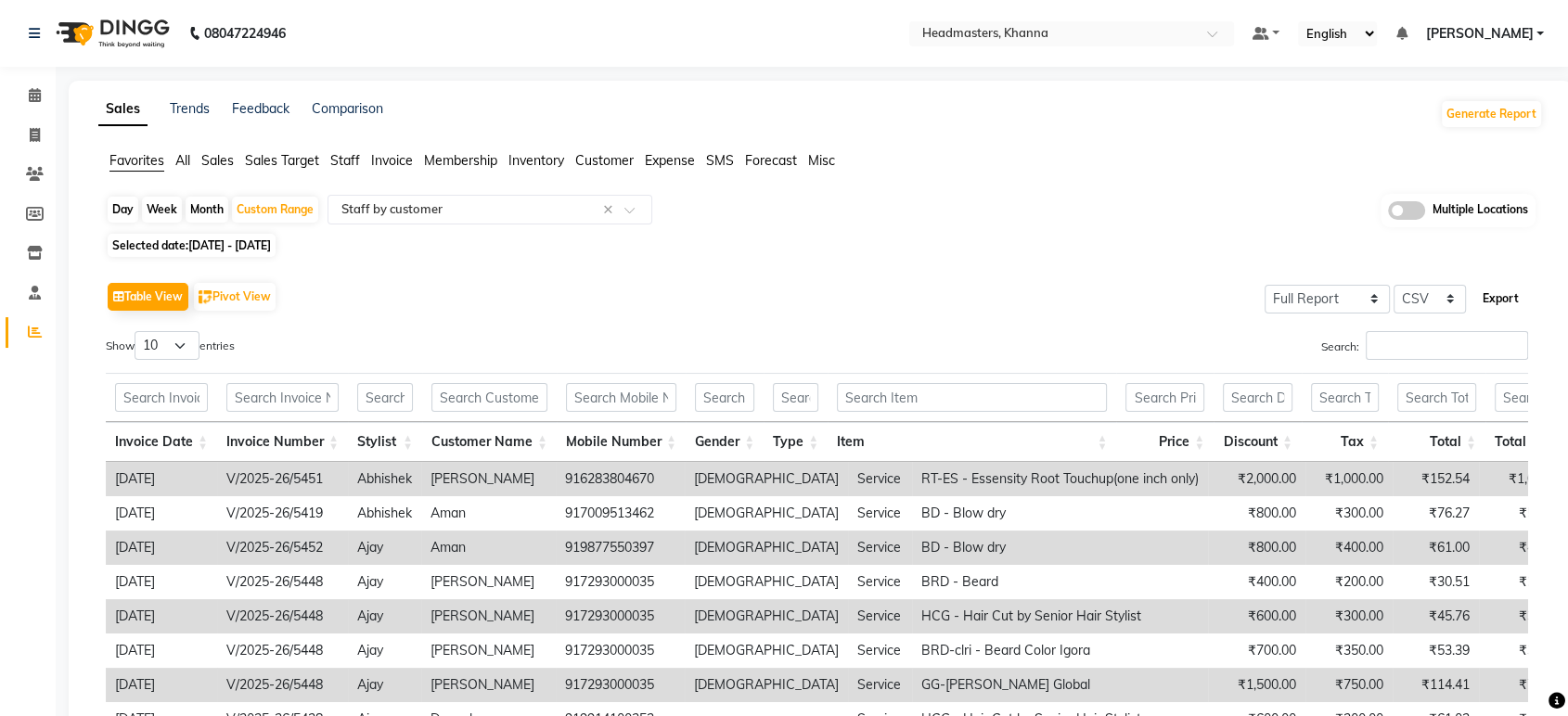
click at [1492, 291] on button "Export" at bounding box center [1500, 299] width 51 height 31
click at [1077, 41] on input "text" at bounding box center [1053, 35] width 269 height 19
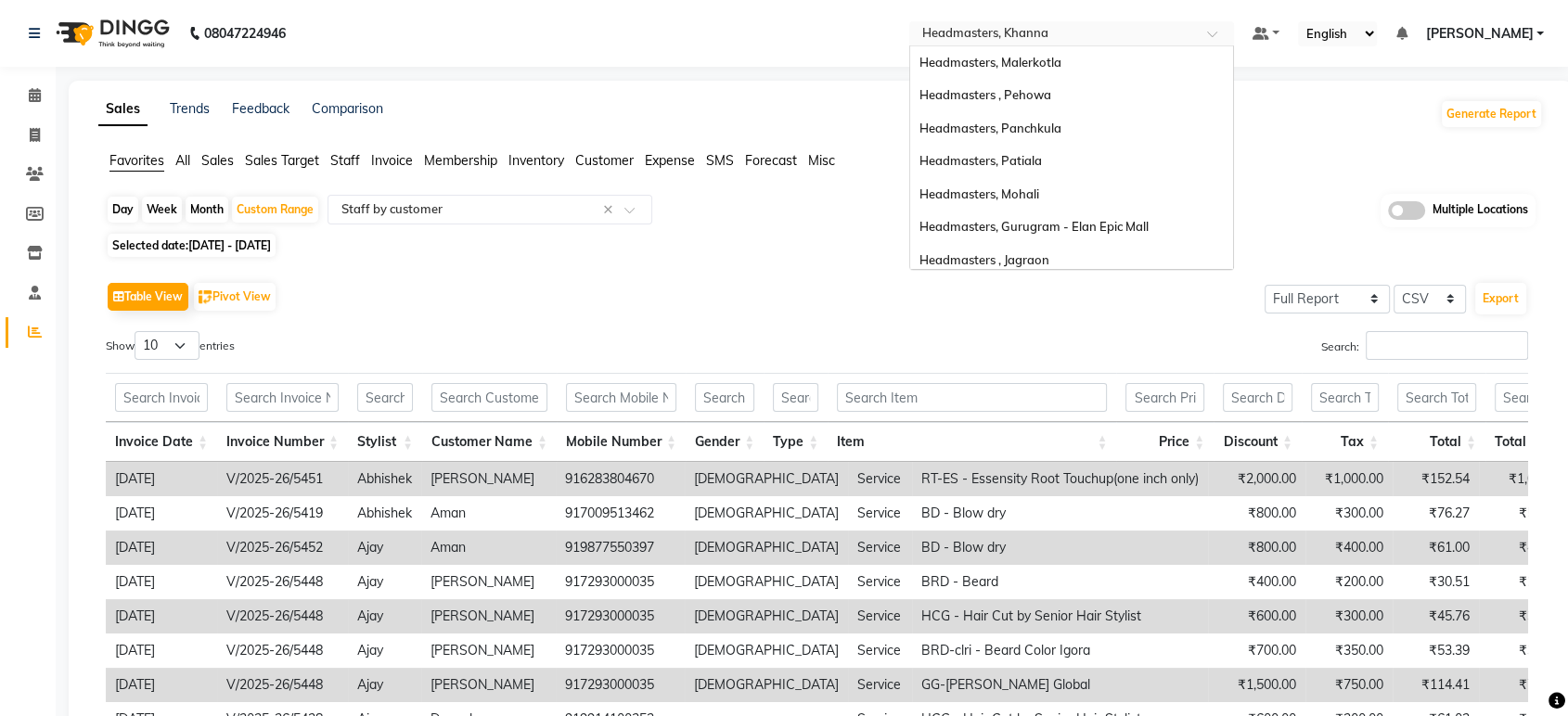
scroll to position [305, 0]
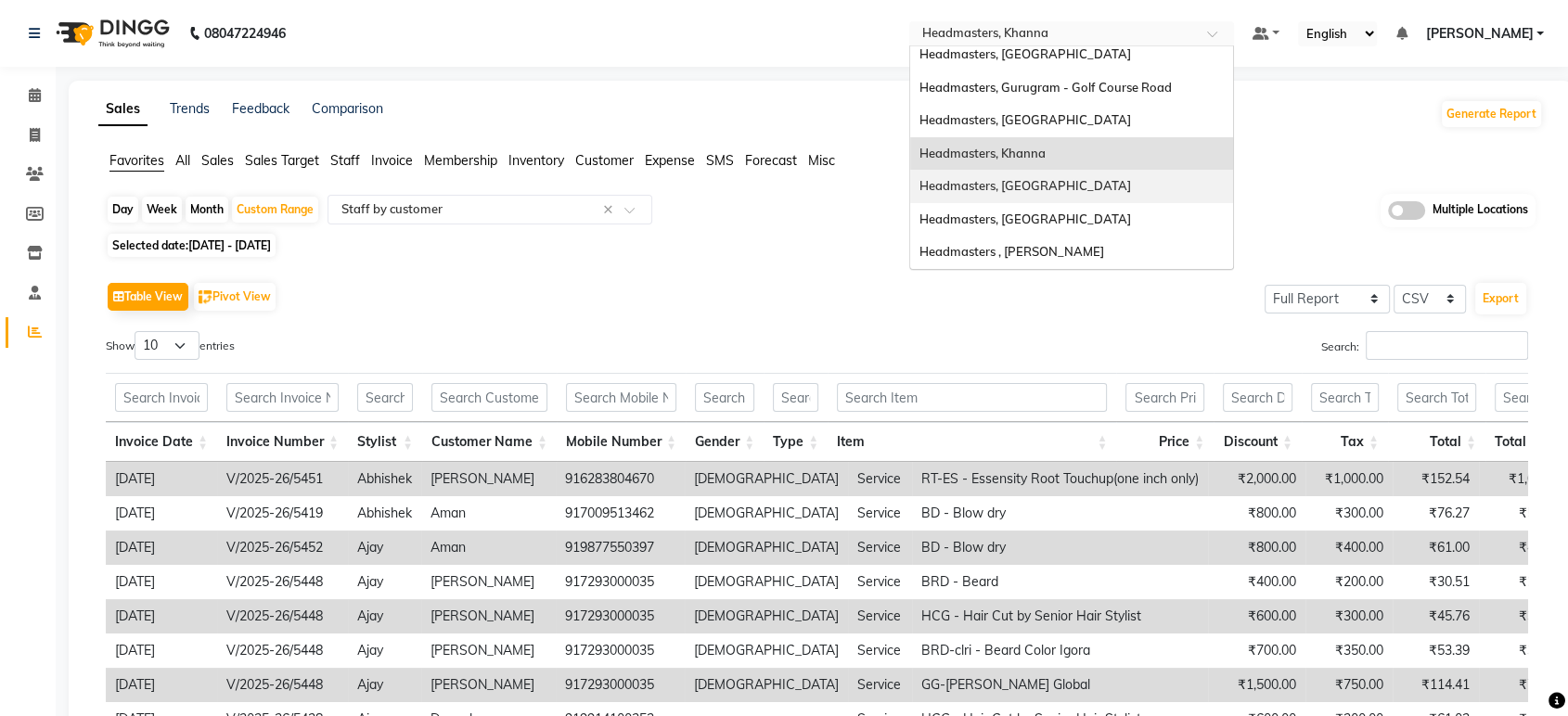
click at [1075, 181] on span "Headmasters, Sangrur" at bounding box center [1025, 185] width 212 height 15
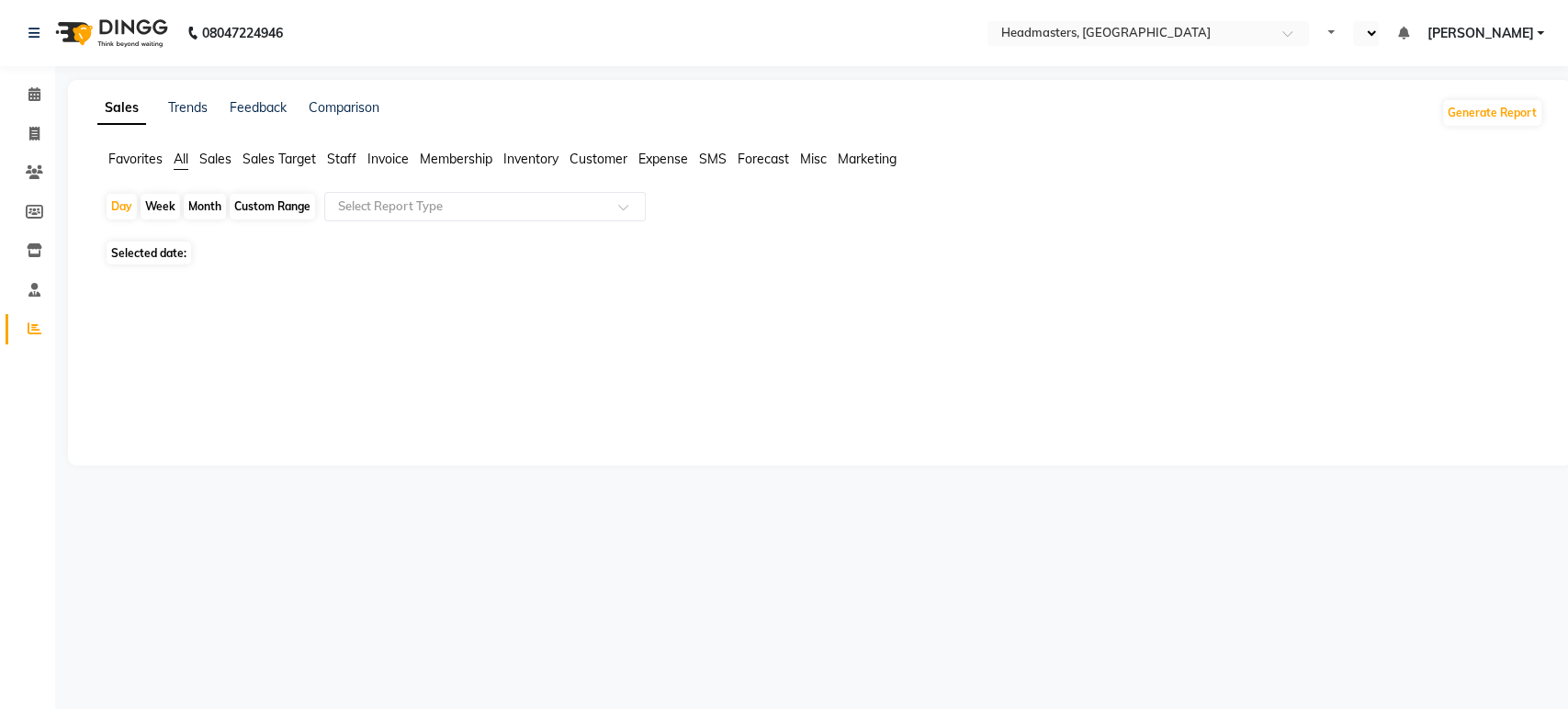
select select "en"
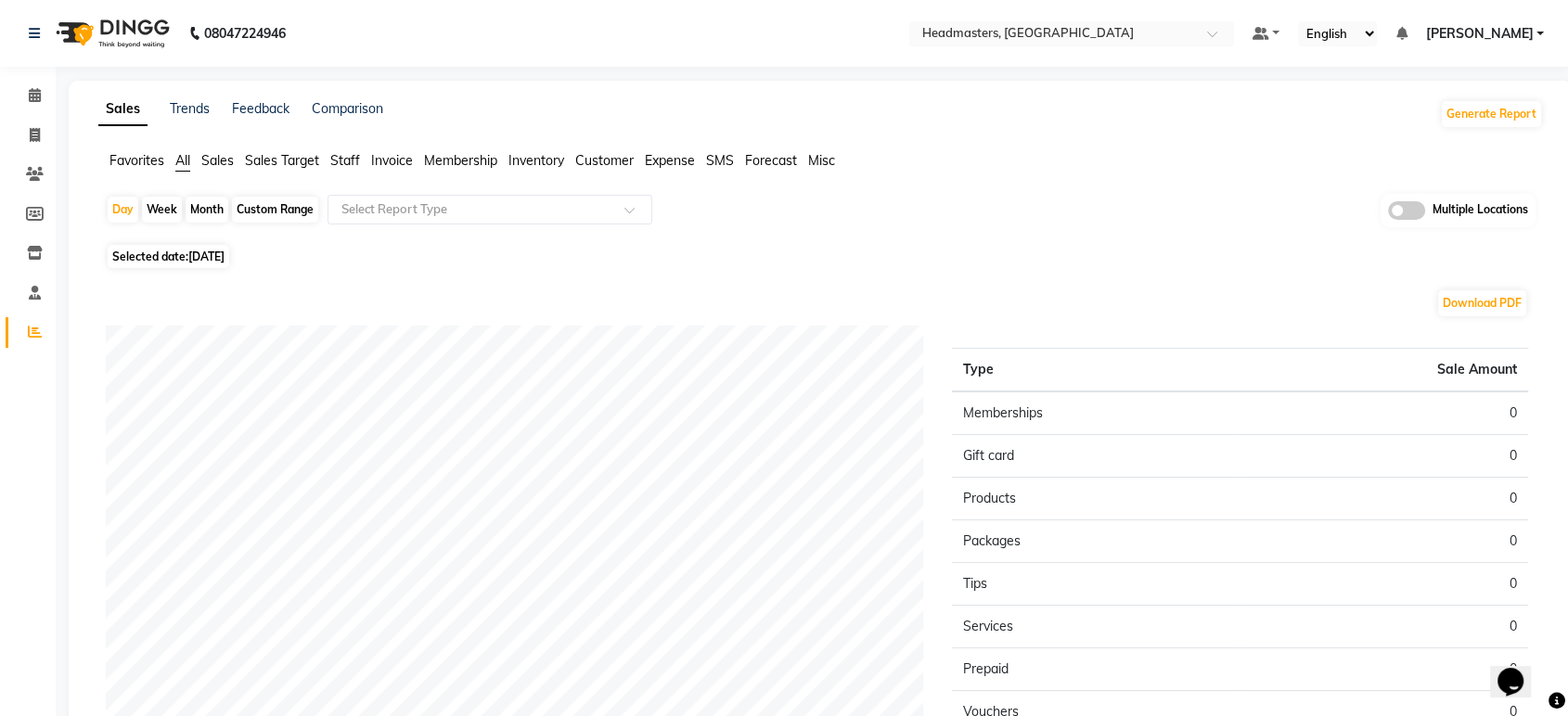
click at [138, 161] on span "Favorites" at bounding box center [137, 160] width 55 height 17
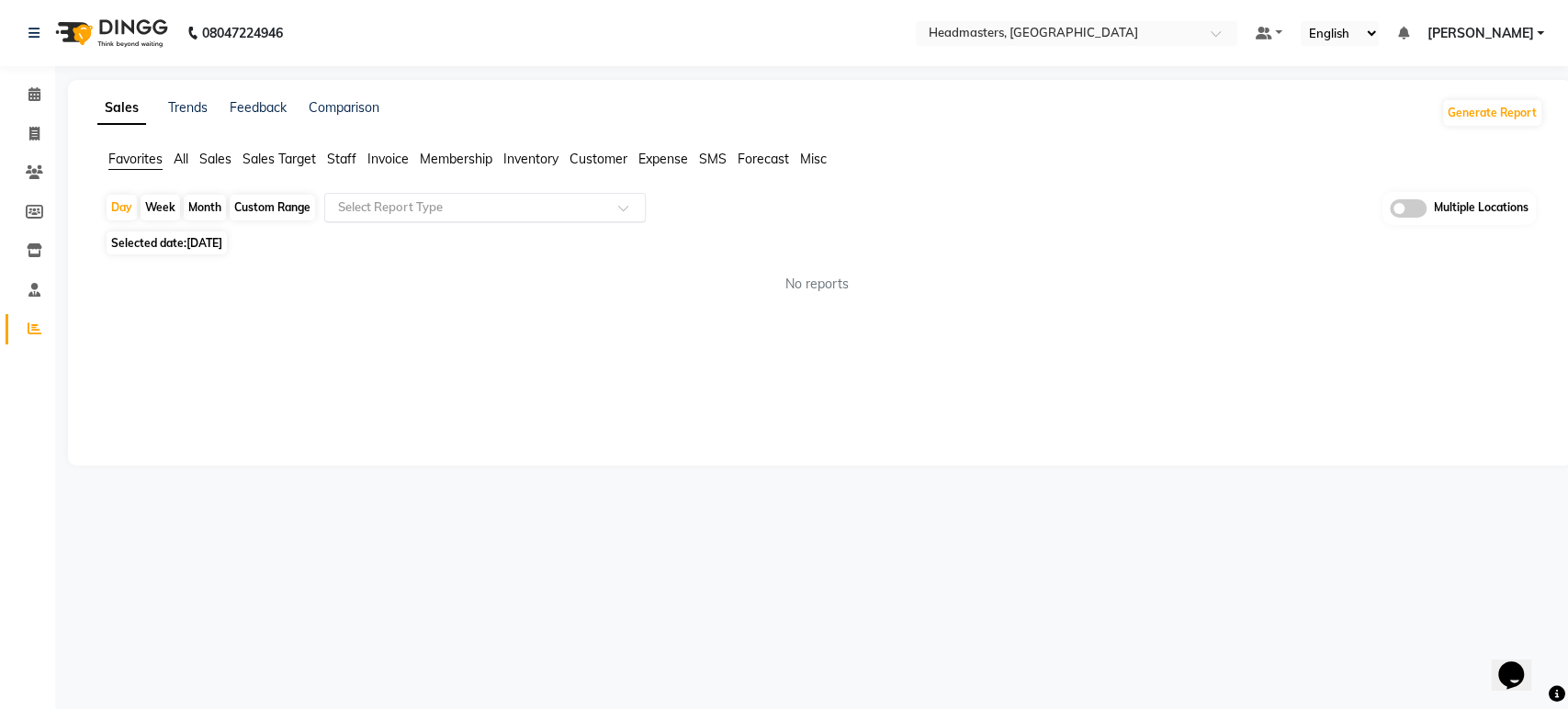
click at [459, 209] on input "text" at bounding box center [466, 208] width 265 height 18
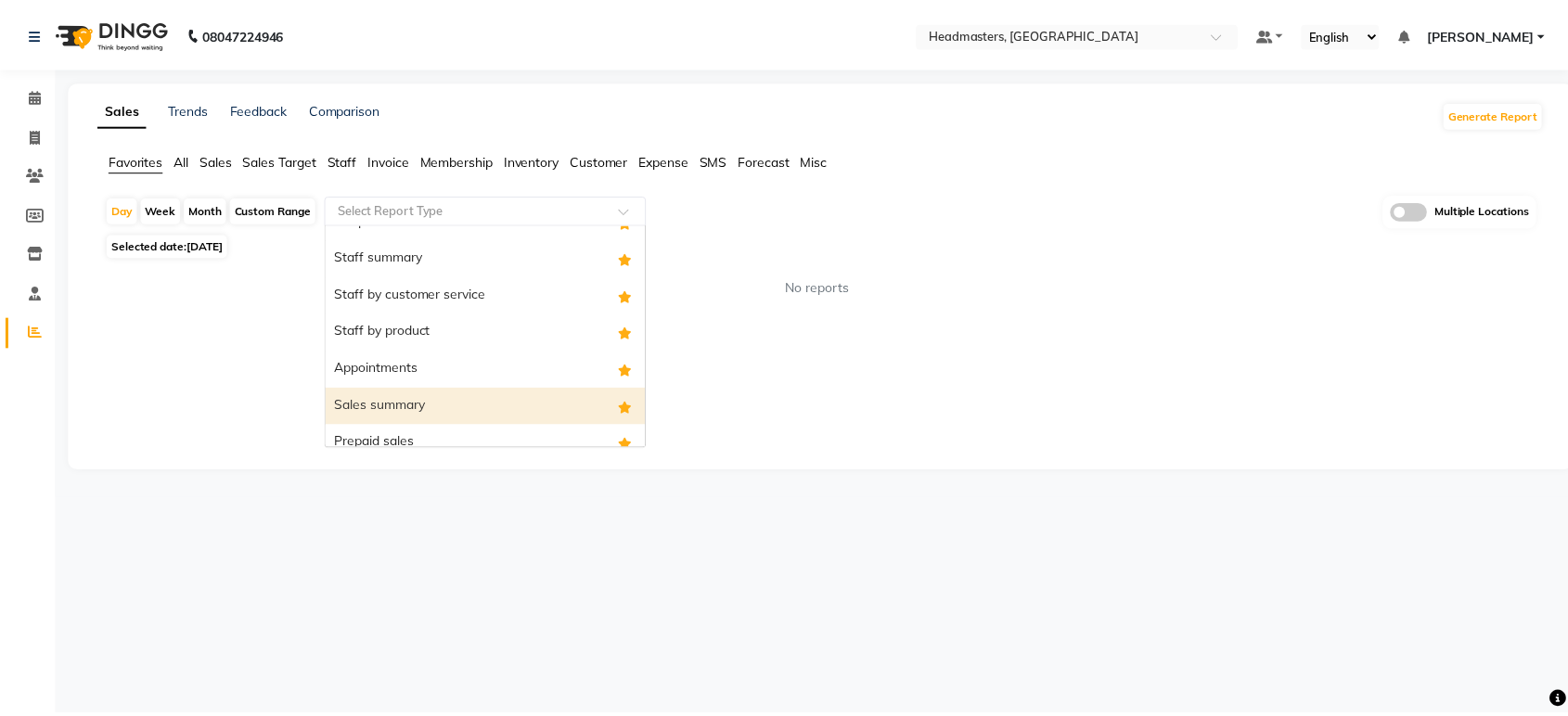
scroll to position [149, 0]
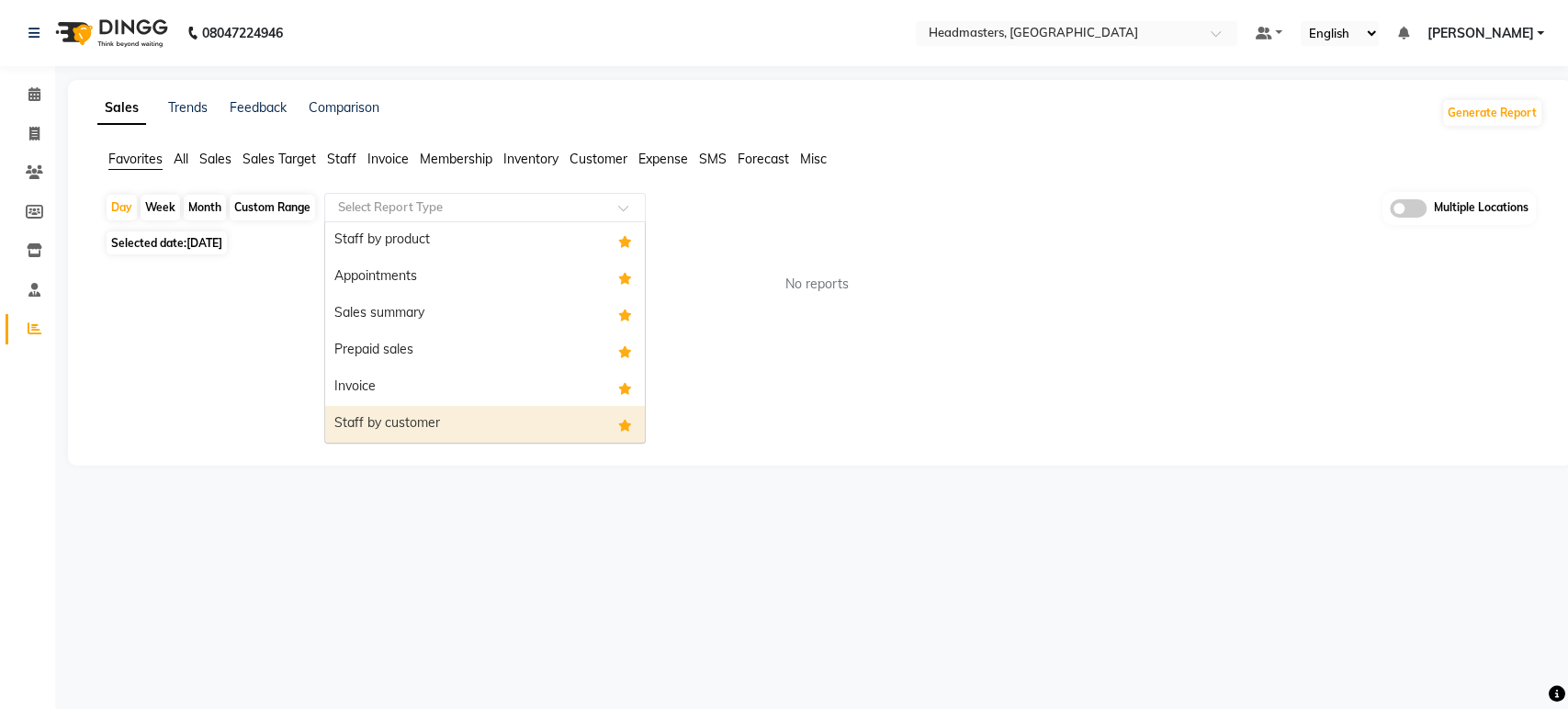
click at [441, 408] on div "Staff by customer" at bounding box center [485, 425] width 320 height 37
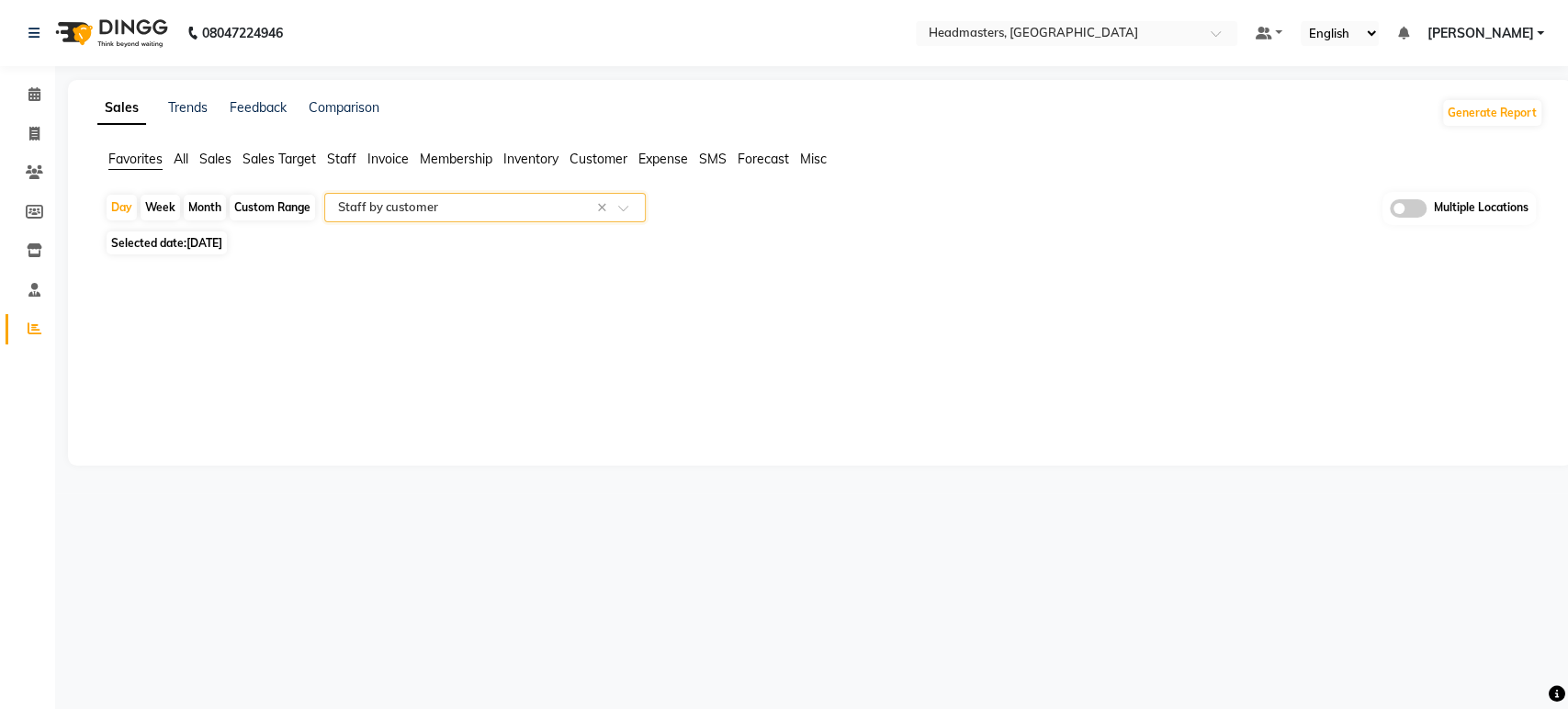
click at [286, 205] on div "Custom Range" at bounding box center [272, 208] width 85 height 26
select select "9"
select select "2025"
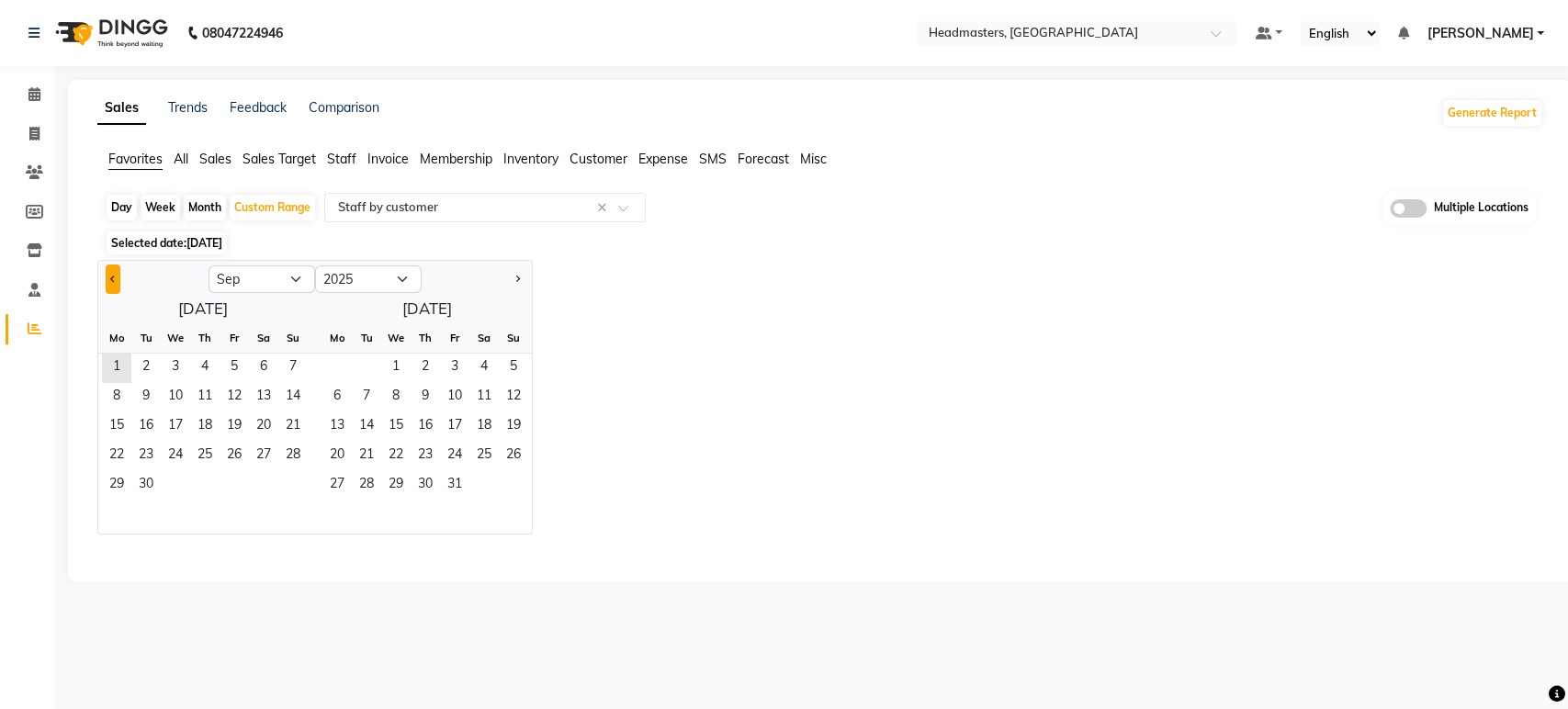
click at [109, 270] on button "Previous month" at bounding box center [112, 279] width 15 height 29
select select "8"
click at [258, 490] on span "30" at bounding box center [264, 486] width 29 height 29
click at [285, 491] on span "31" at bounding box center [293, 486] width 29 height 29
select select "full_report"
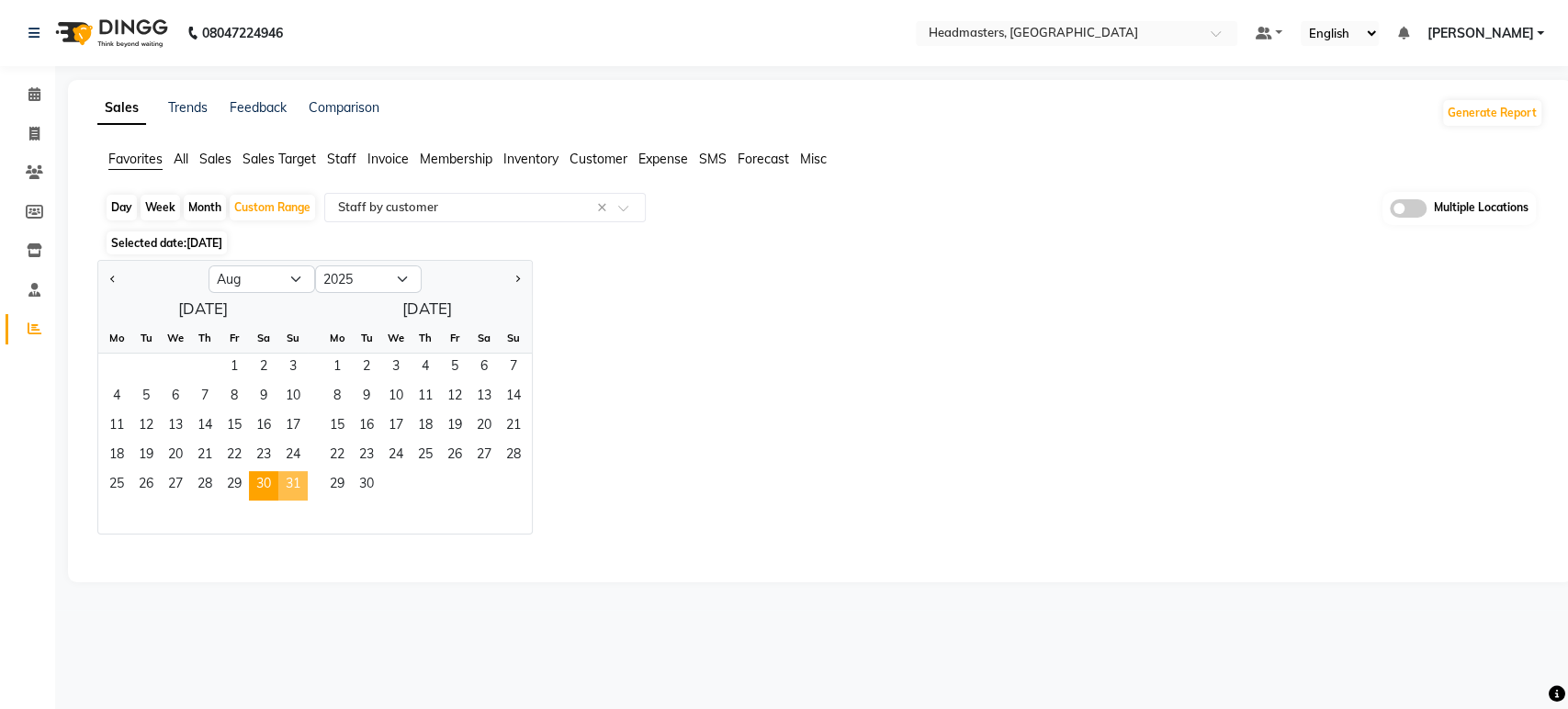
select select "csv"
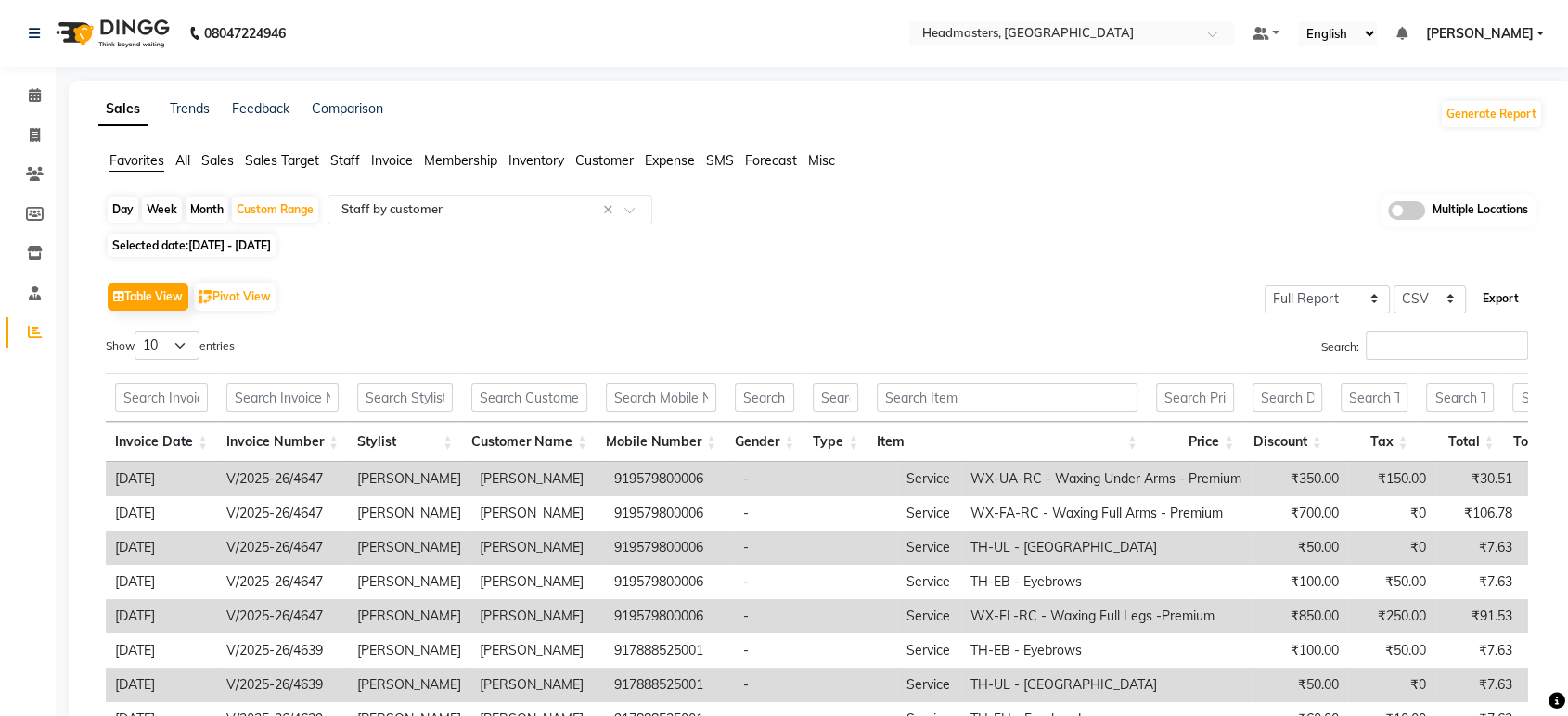
click at [1490, 299] on button "Export" at bounding box center [1500, 299] width 51 height 31
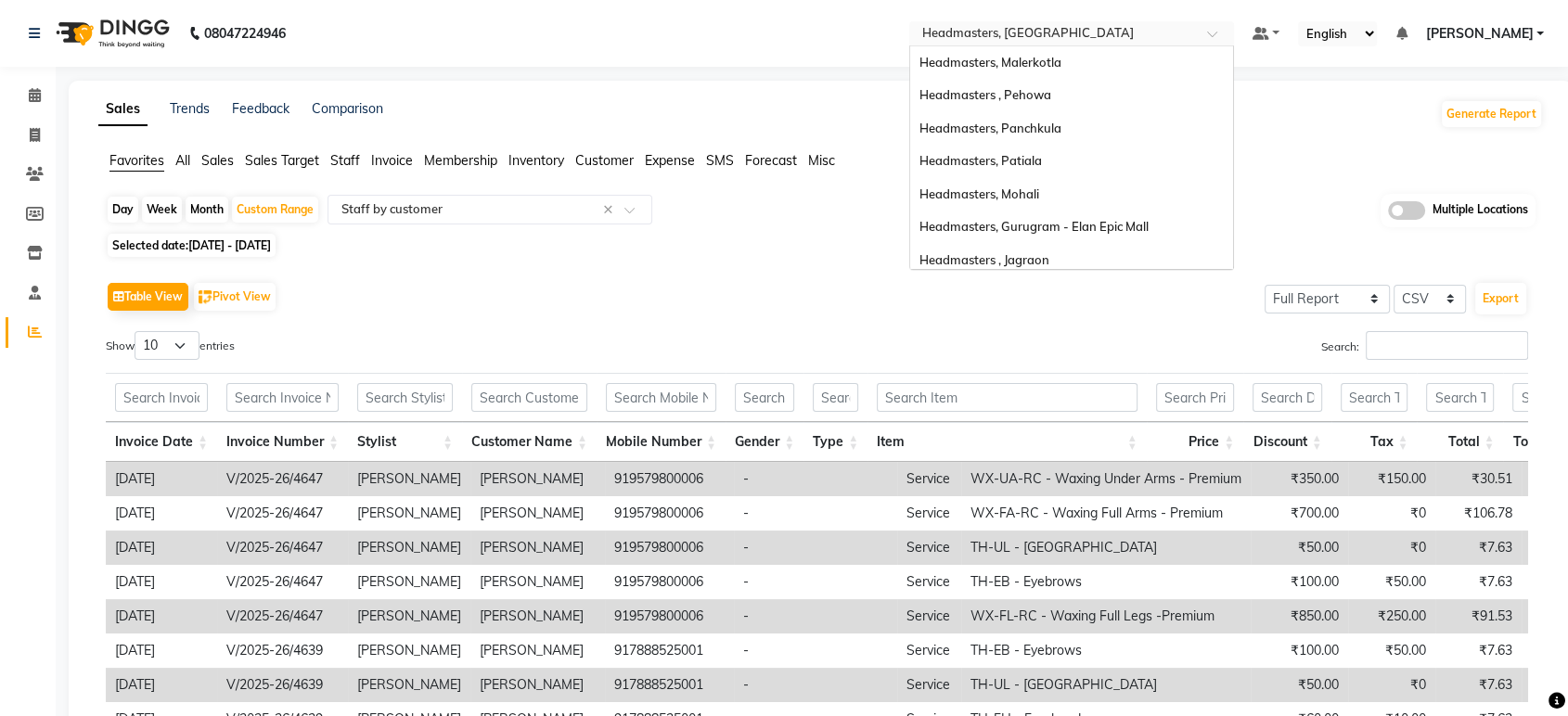
click at [1059, 28] on input "text" at bounding box center [1053, 35] width 269 height 19
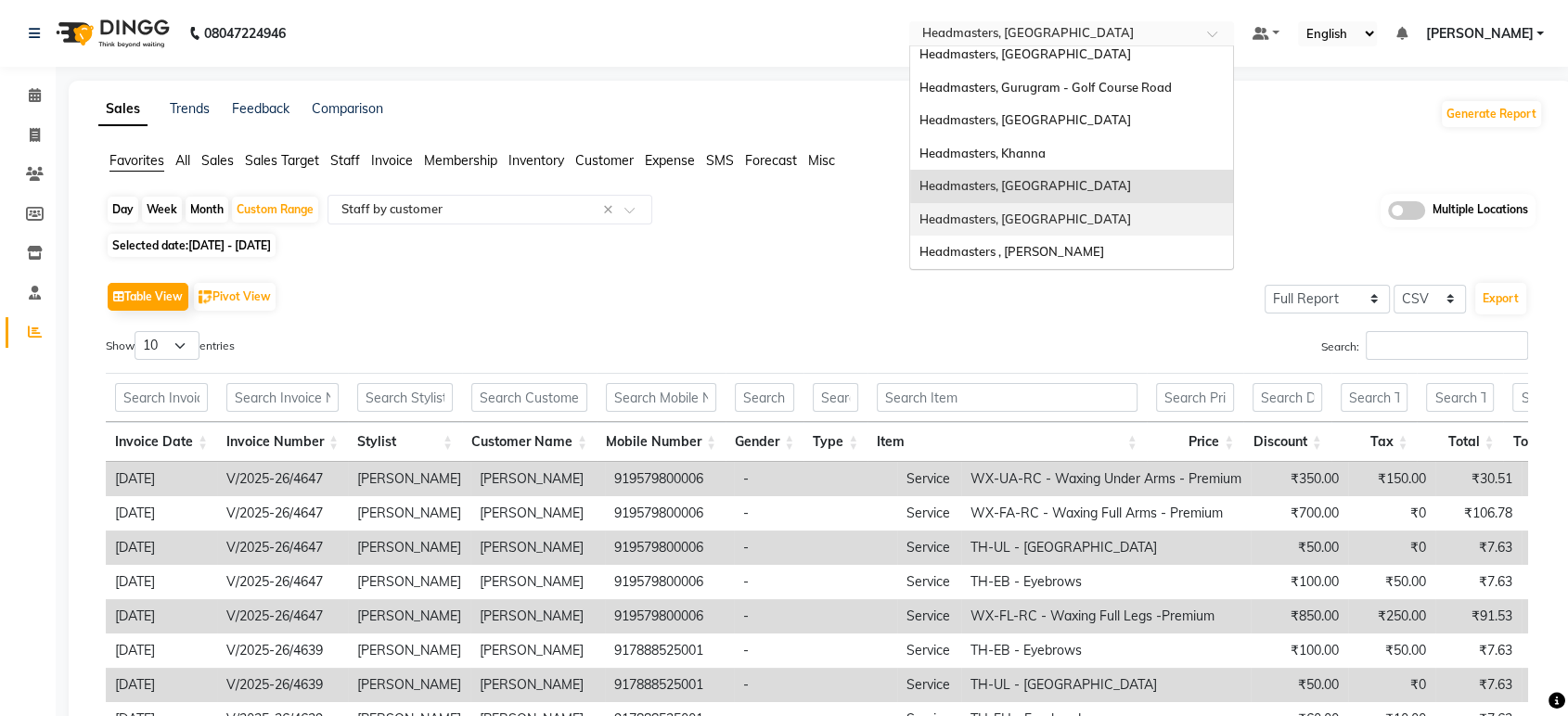
click at [1042, 217] on span "Headmasters, [GEOGRAPHIC_DATA]" at bounding box center [1025, 218] width 212 height 15
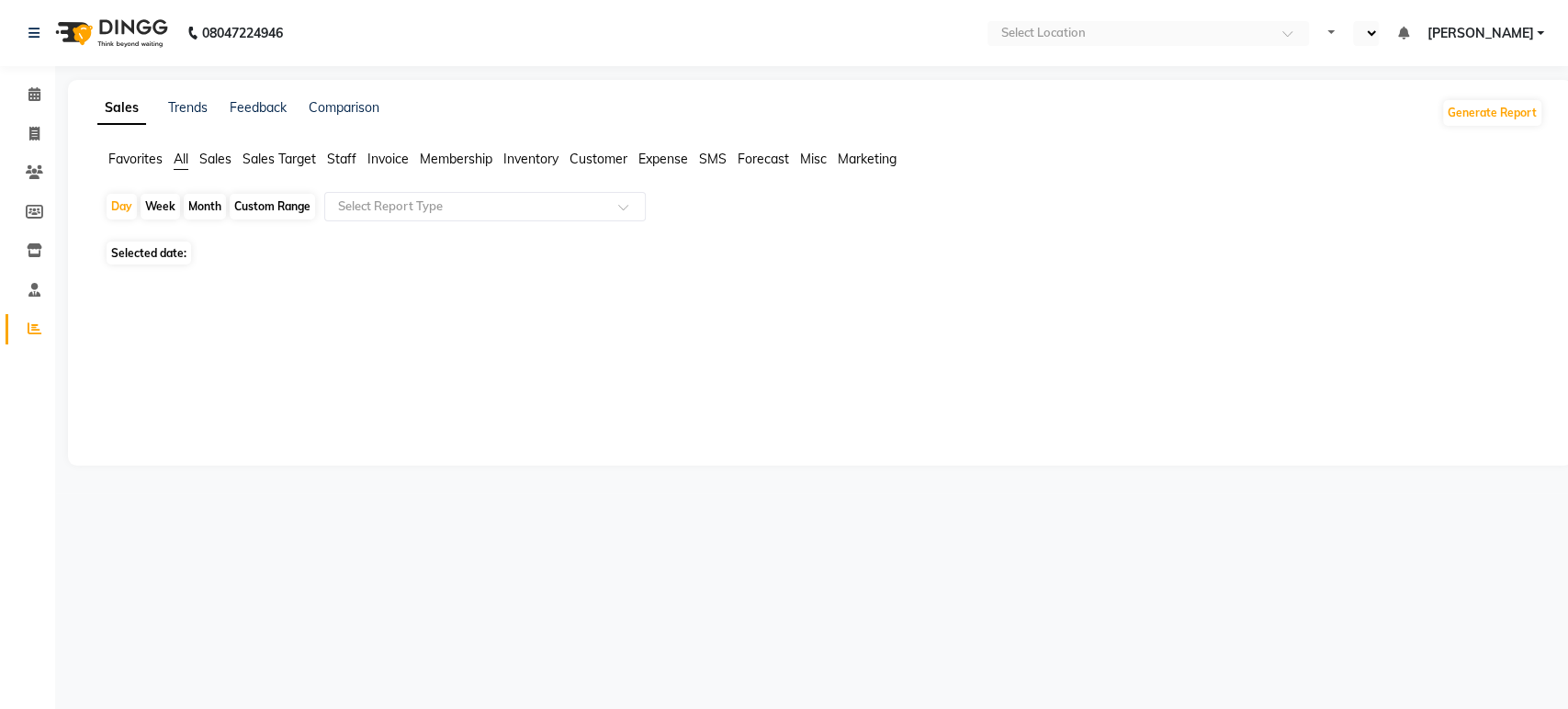
select select "en"
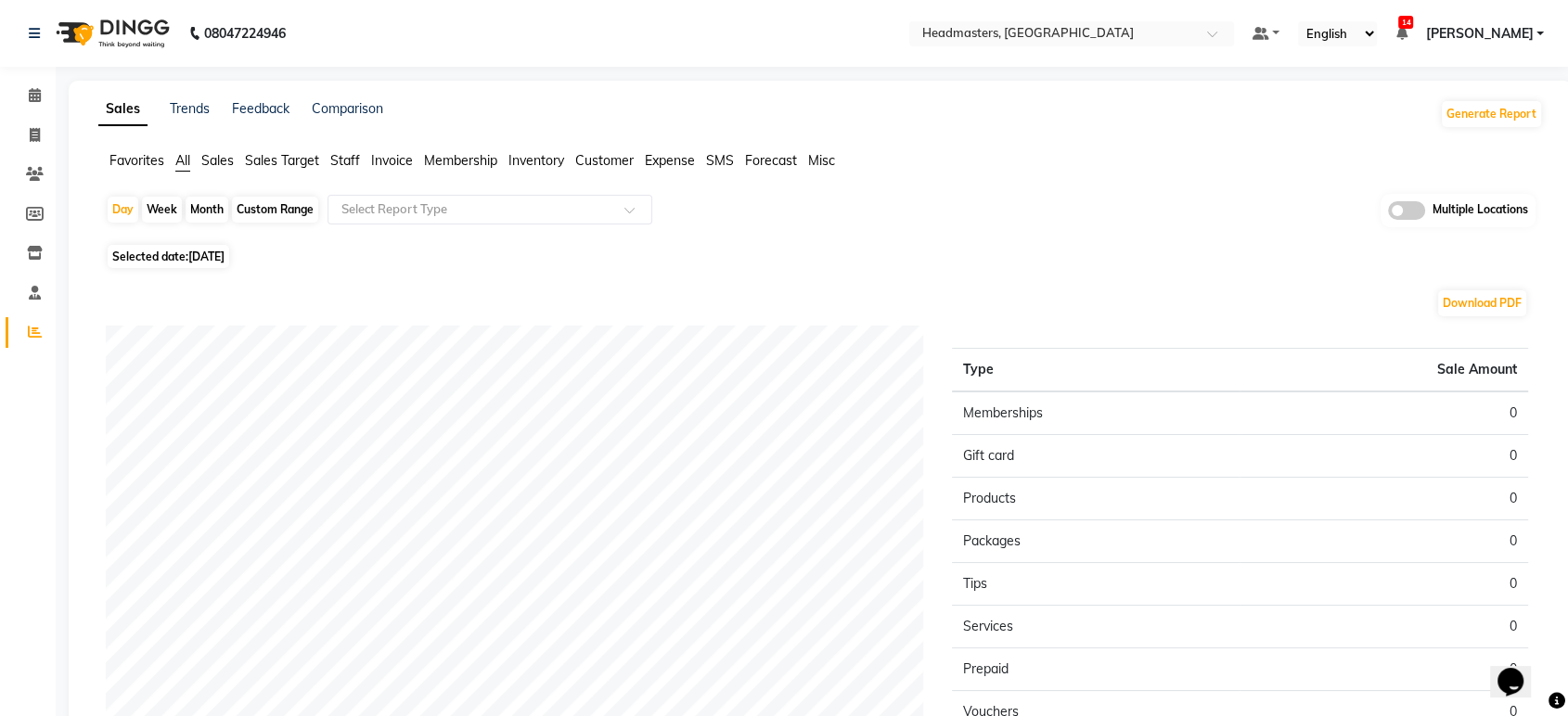
click at [127, 159] on span "Favorites" at bounding box center [137, 160] width 55 height 17
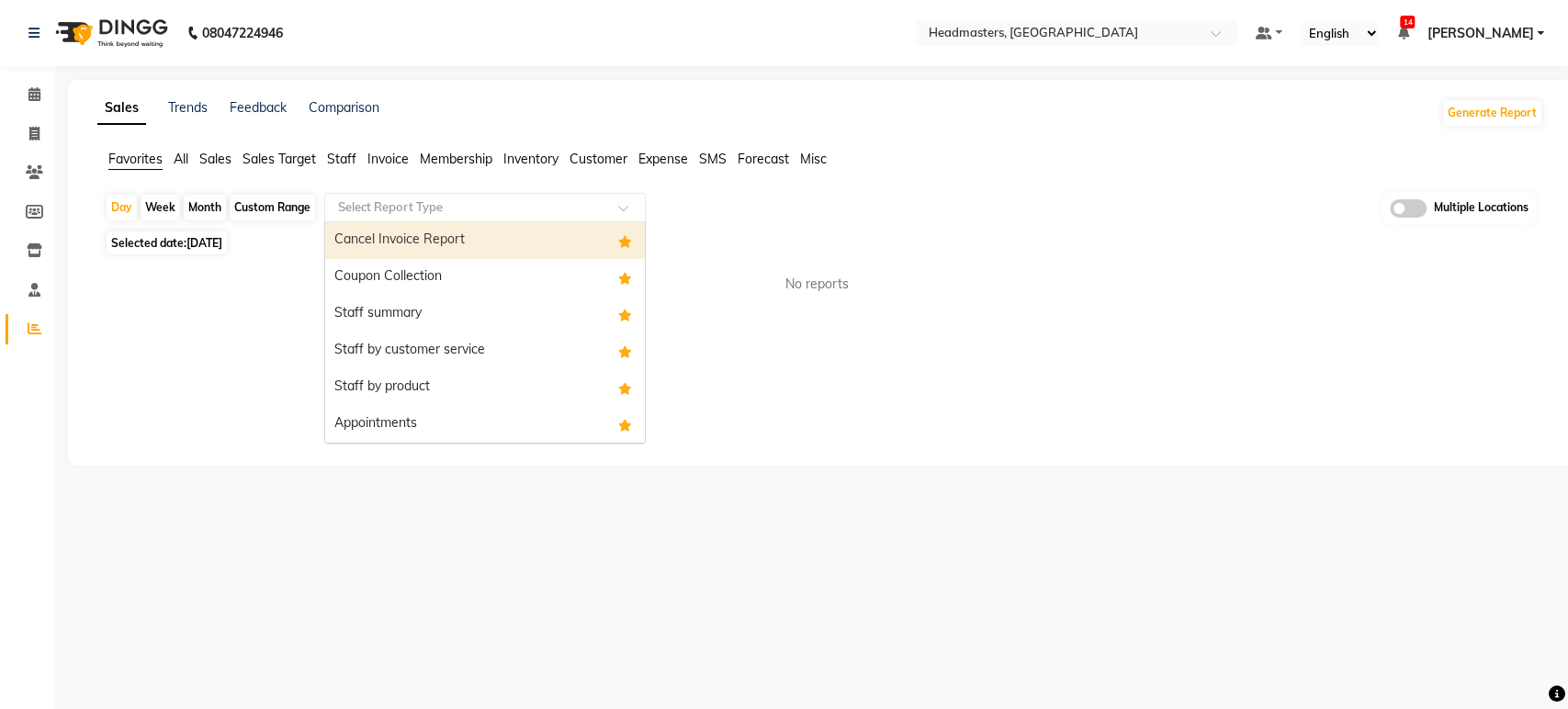
click at [433, 199] on input "text" at bounding box center [466, 208] width 265 height 18
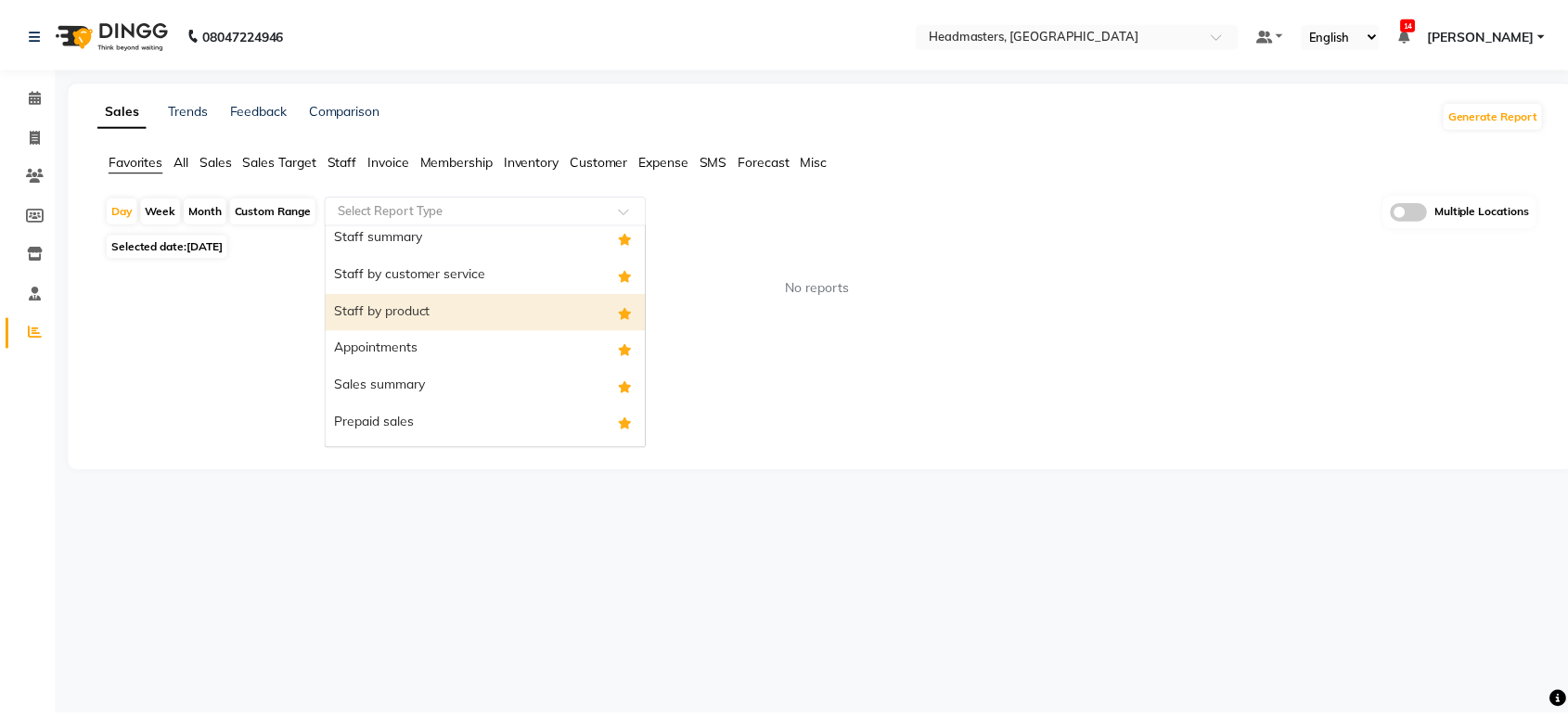
scroll to position [149, 0]
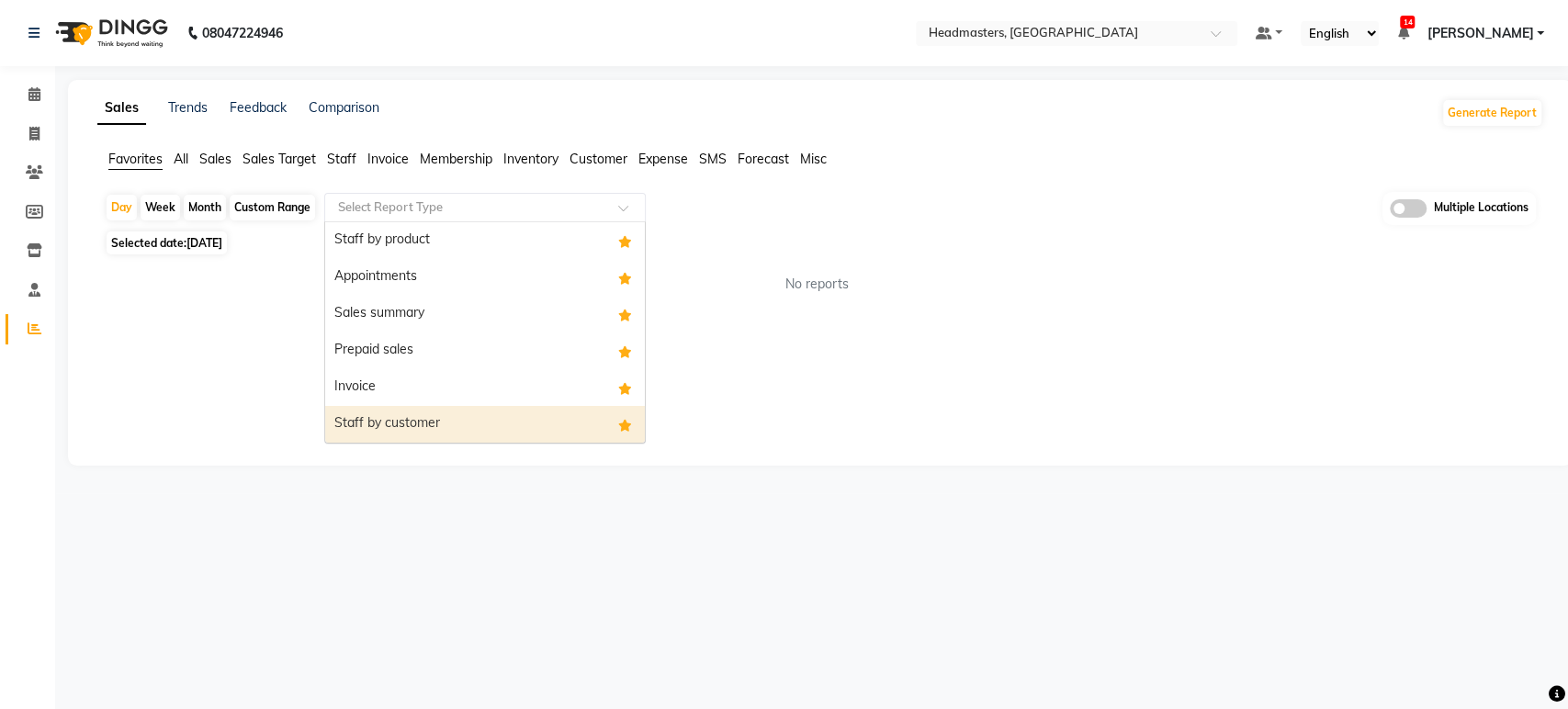
click at [458, 421] on div "Staff by customer" at bounding box center [485, 425] width 320 height 37
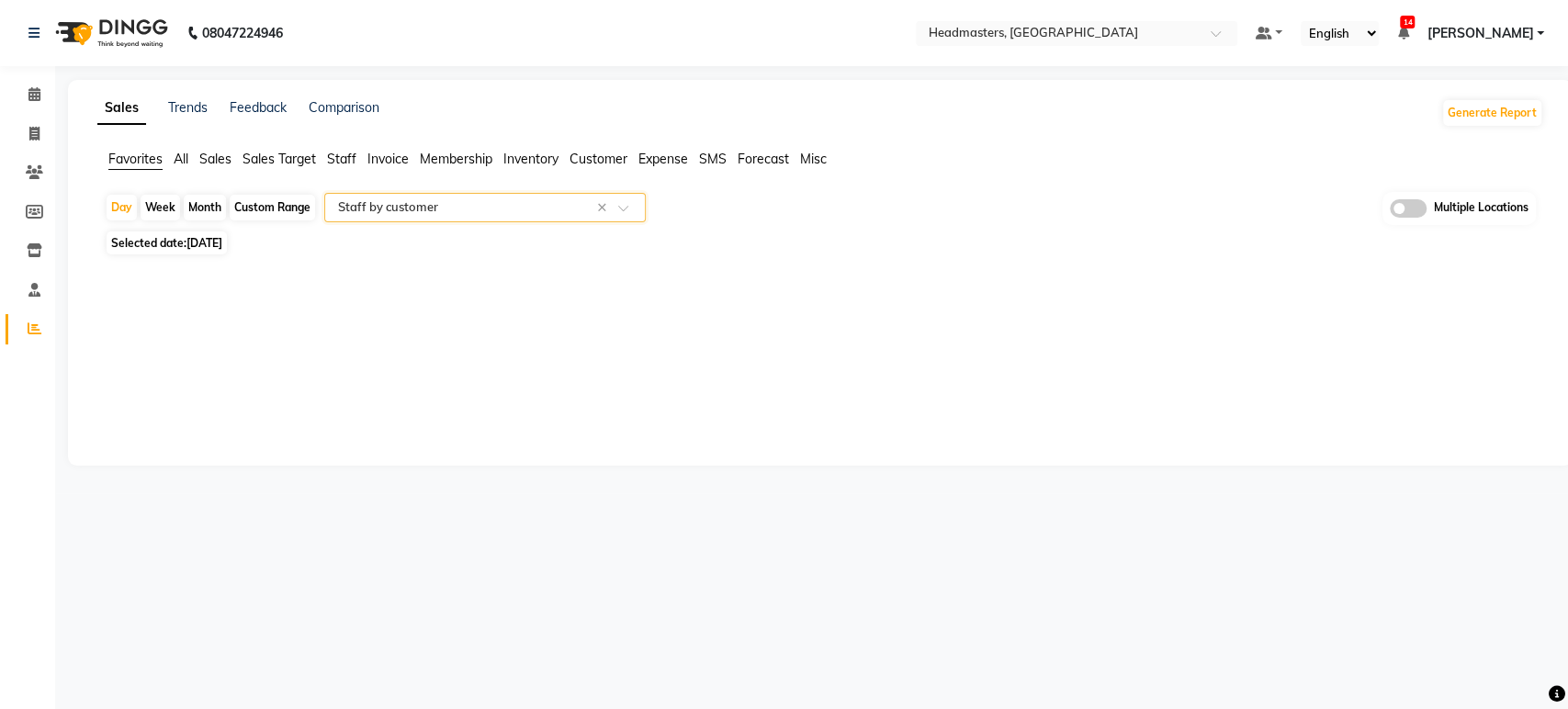
click at [273, 204] on div "Custom Range" at bounding box center [272, 208] width 85 height 26
select select "9"
select select "2025"
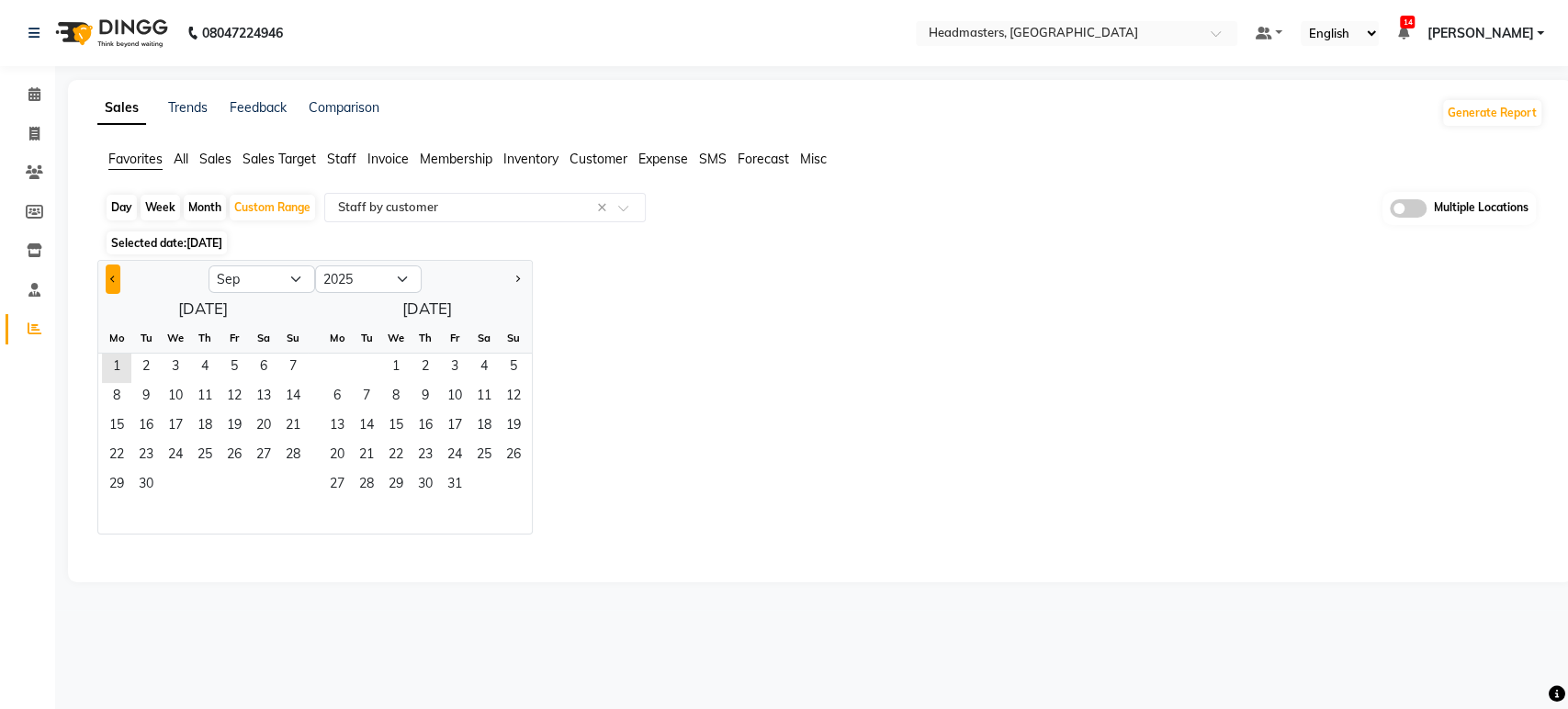
click at [116, 280] on button "Previous month" at bounding box center [112, 279] width 15 height 29
select select "8"
click at [268, 485] on span "30" at bounding box center [264, 486] width 29 height 29
click at [290, 480] on span "31" at bounding box center [293, 486] width 29 height 29
select select "full_report"
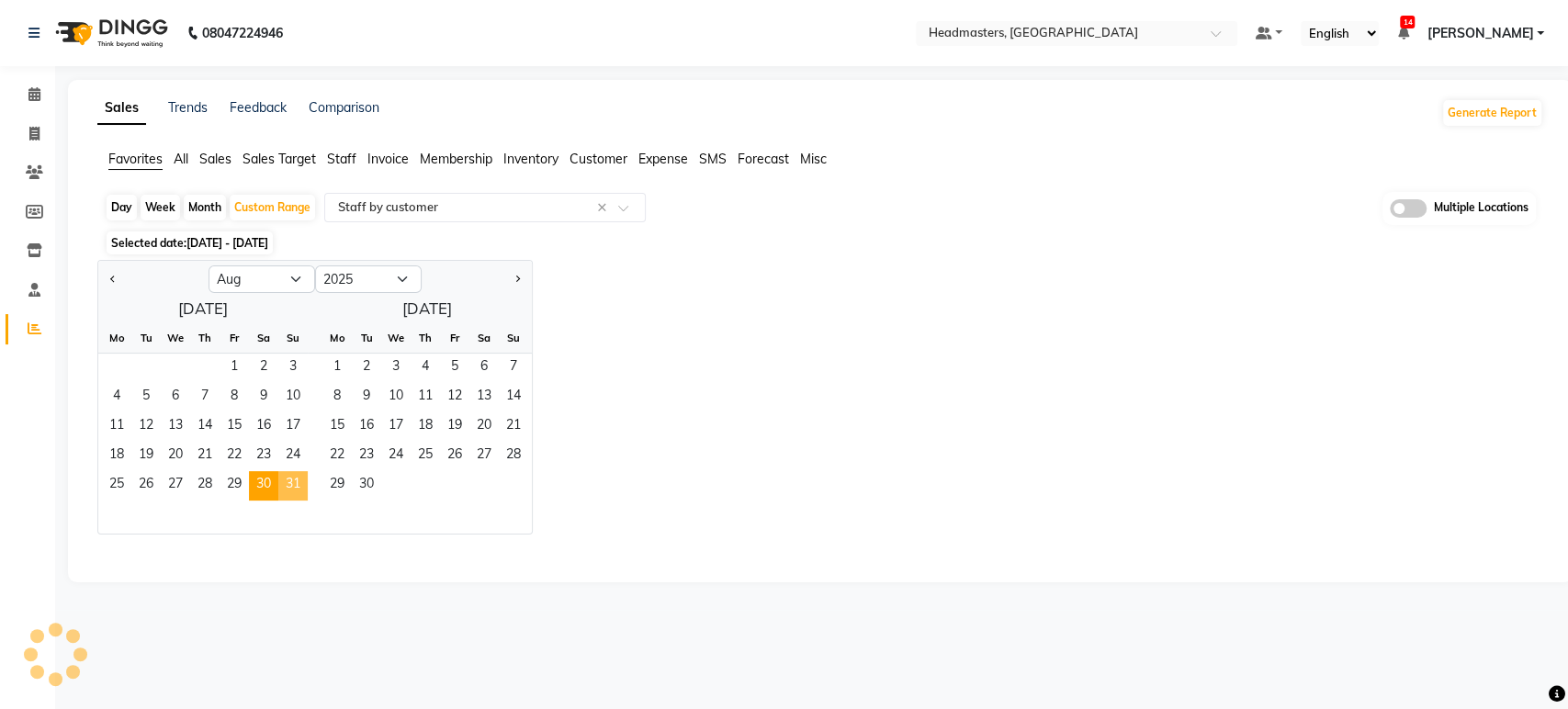
select select "csv"
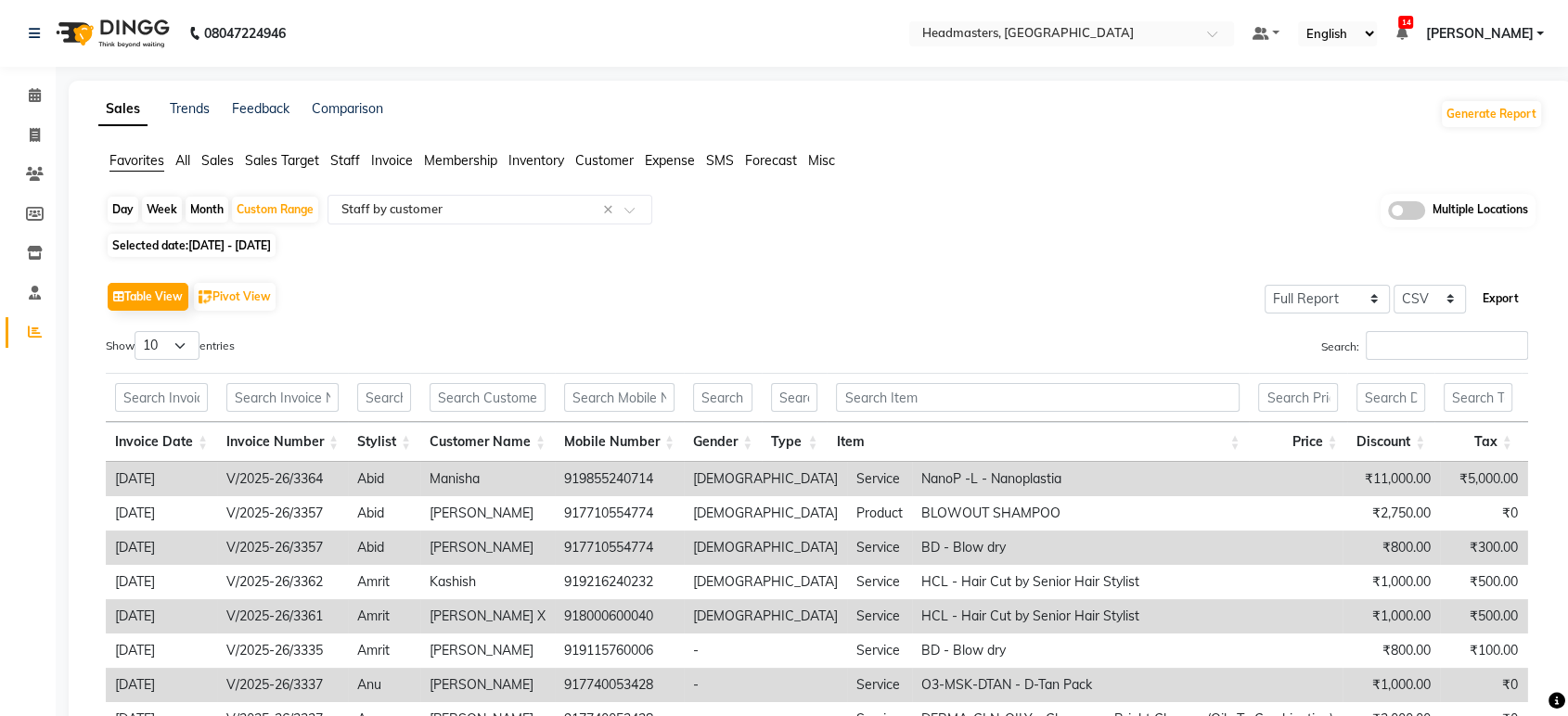
click at [1492, 285] on button "Export" at bounding box center [1500, 299] width 51 height 31
click at [1078, 43] on input "text" at bounding box center [1053, 35] width 269 height 19
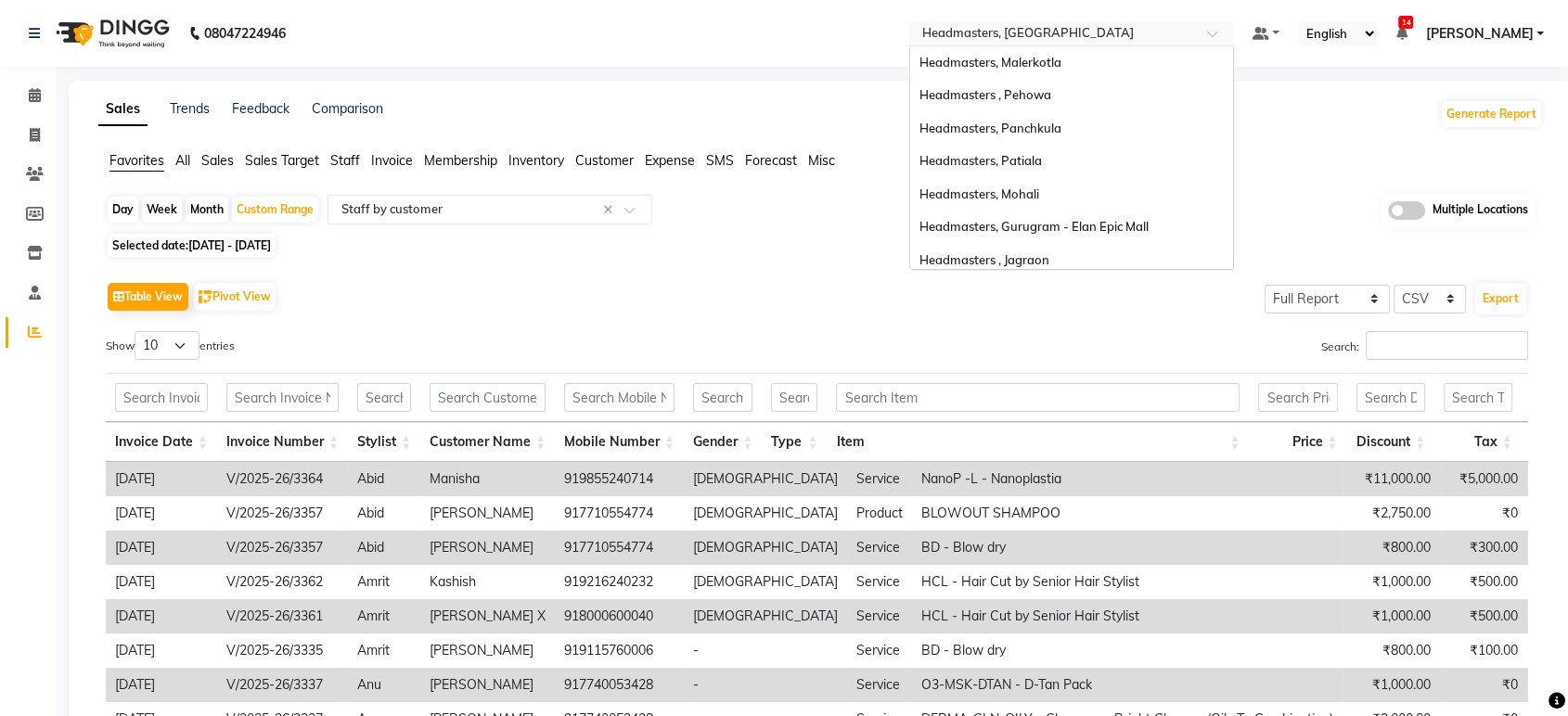
scroll to position [305, 0]
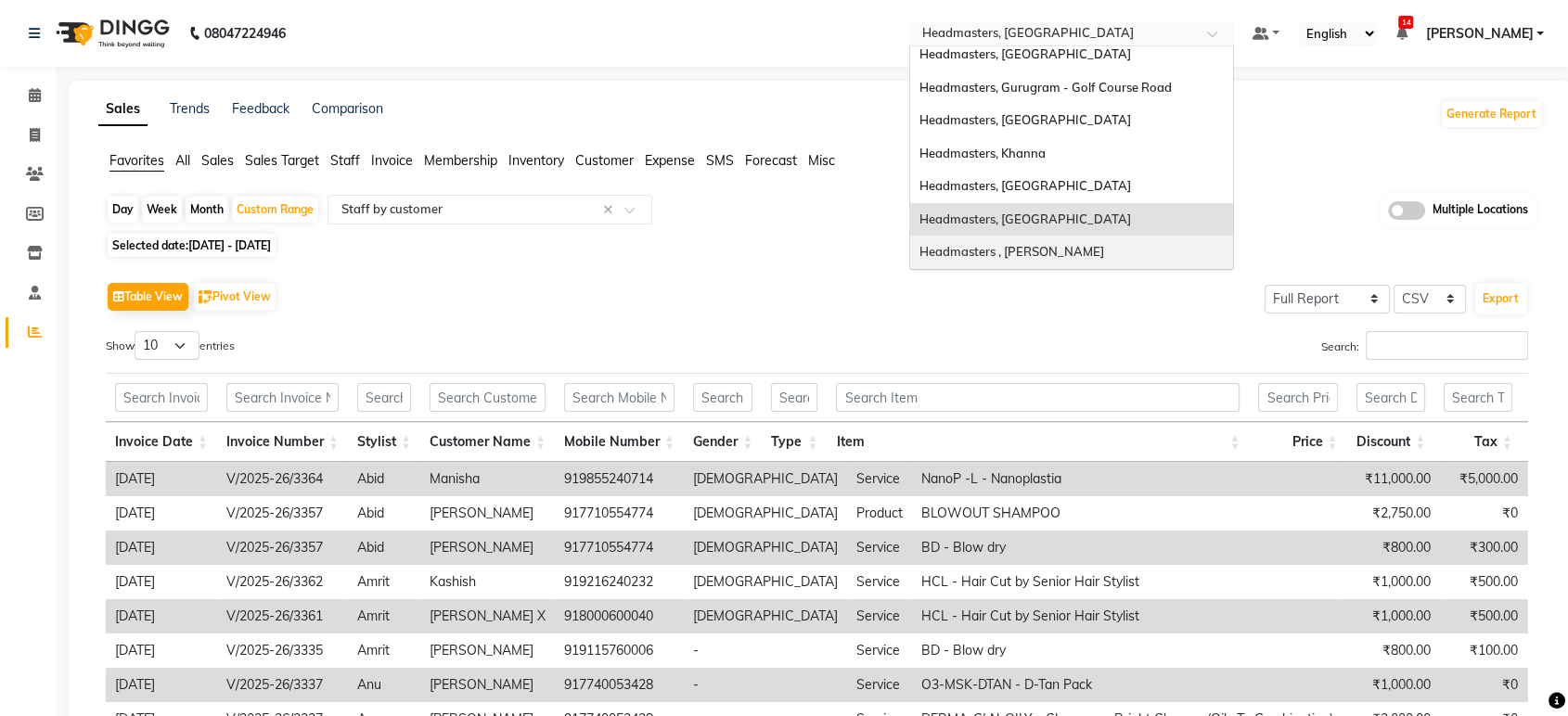
click at [1048, 239] on div "Headmasters , [PERSON_NAME]" at bounding box center [1071, 253] width 323 height 33
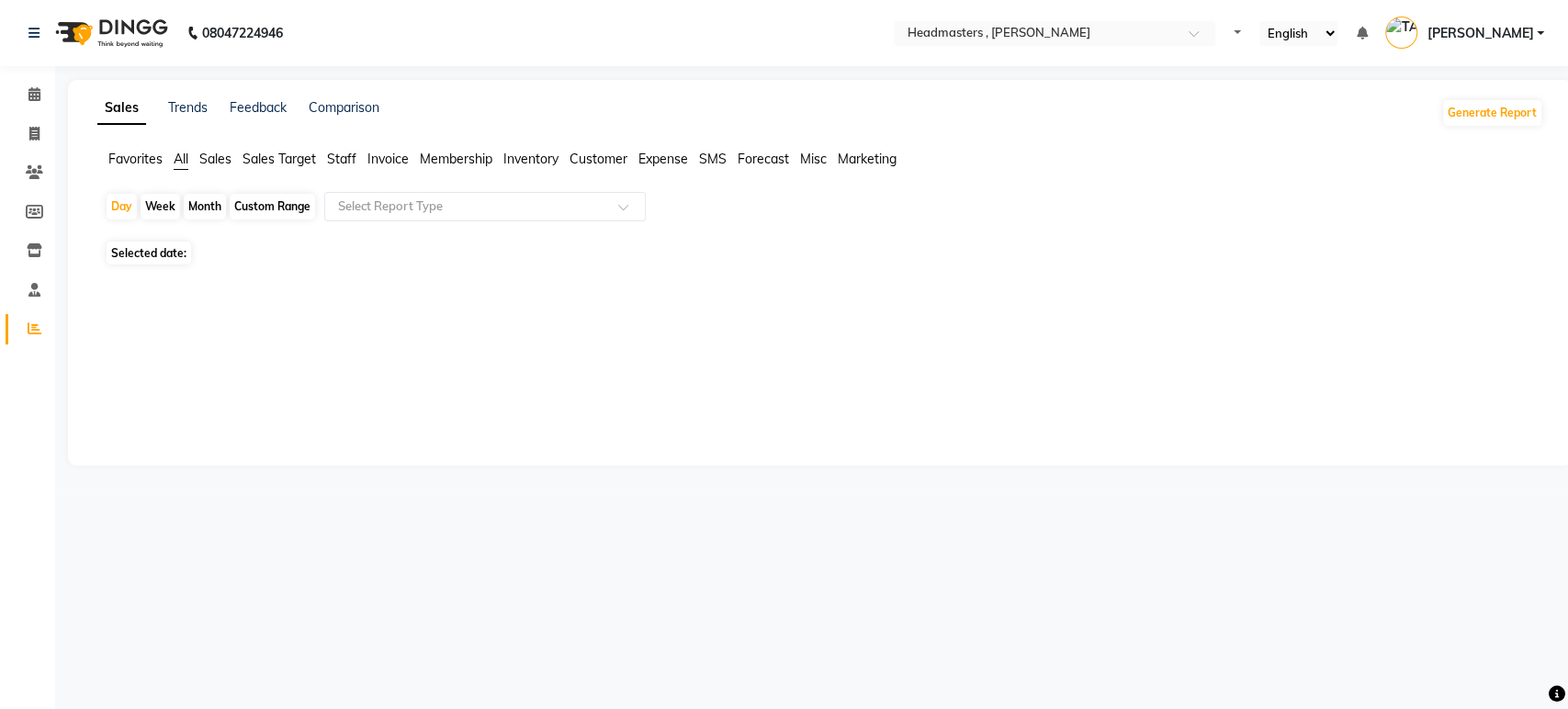
select select "en"
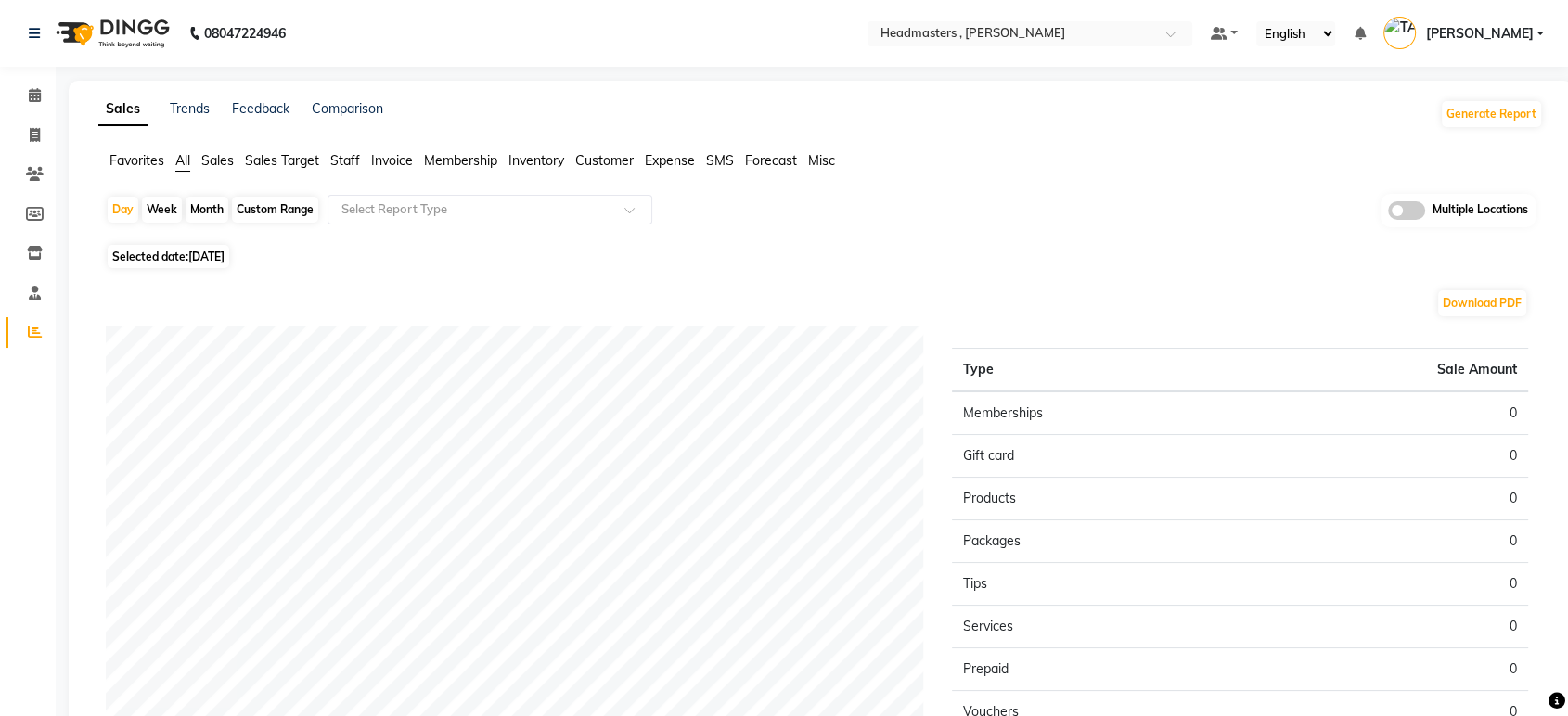
click at [133, 155] on span "Favorites" at bounding box center [137, 160] width 55 height 17
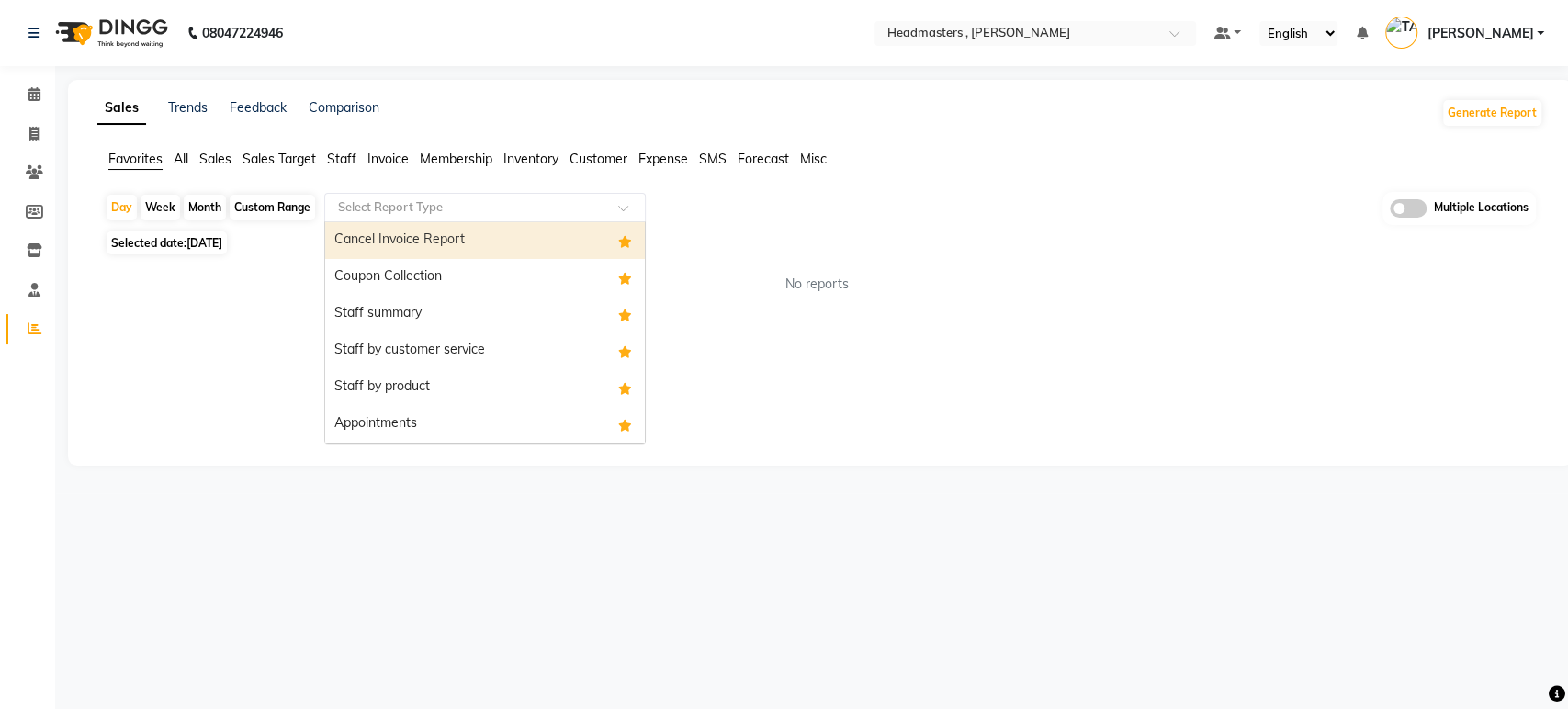
click at [421, 211] on input "text" at bounding box center [466, 208] width 265 height 18
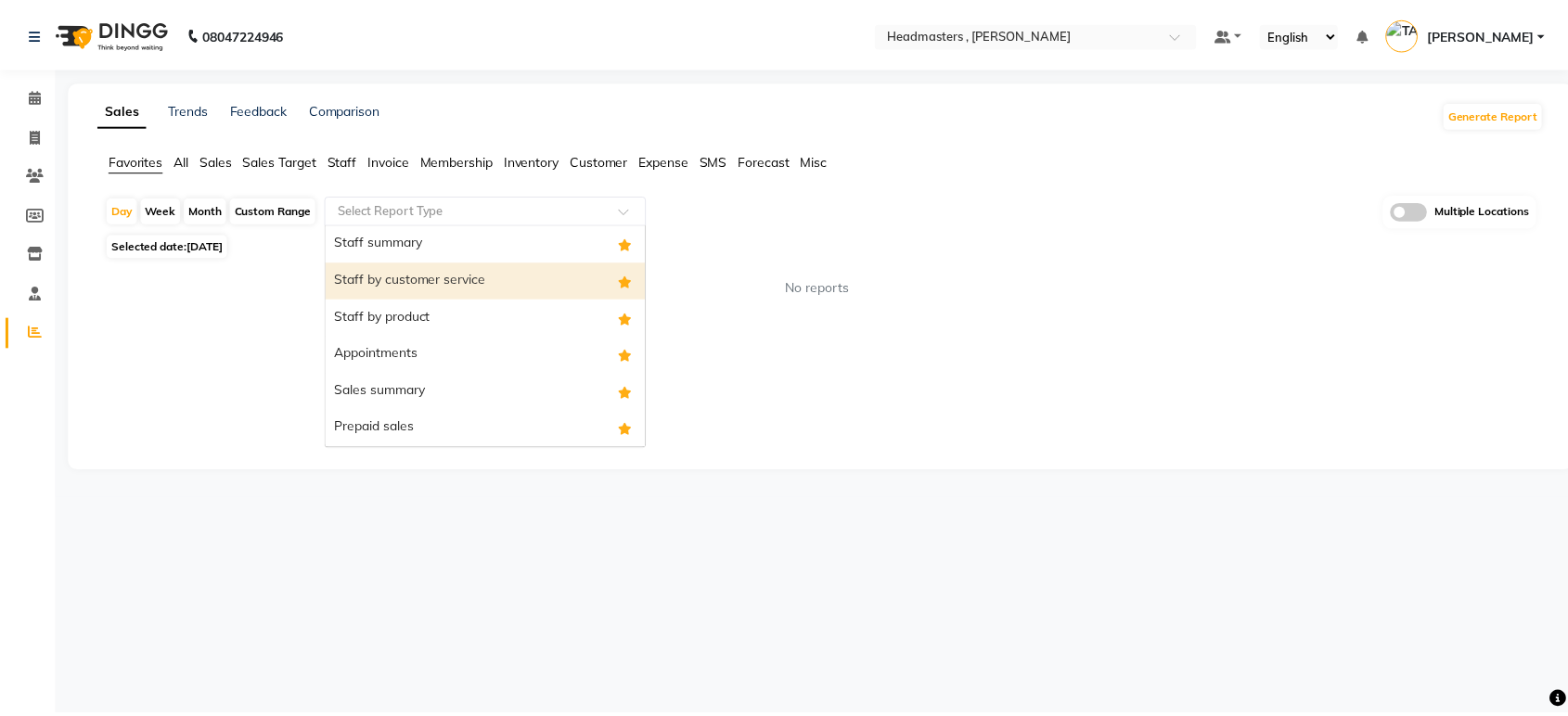
scroll to position [149, 0]
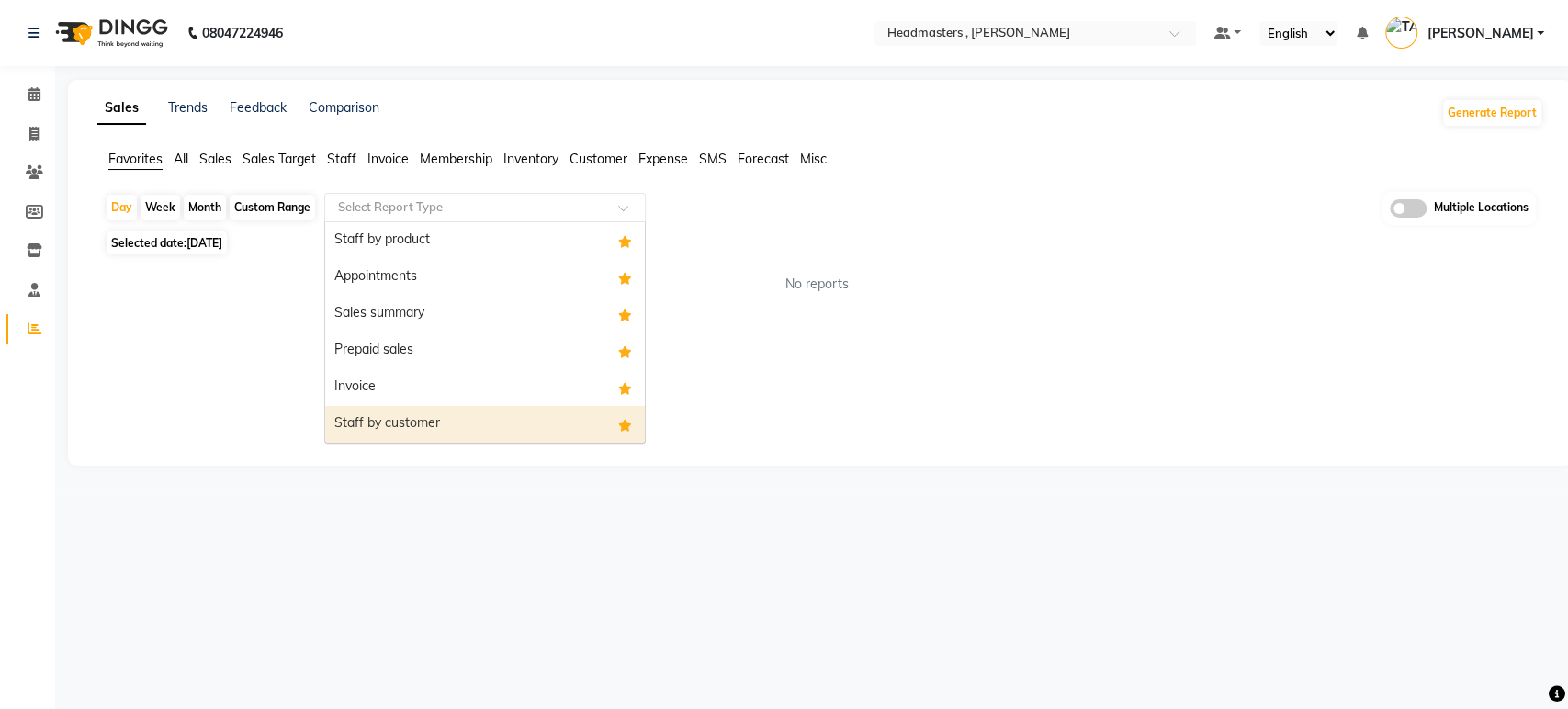
click at [457, 429] on div "Staff by customer" at bounding box center [485, 425] width 320 height 37
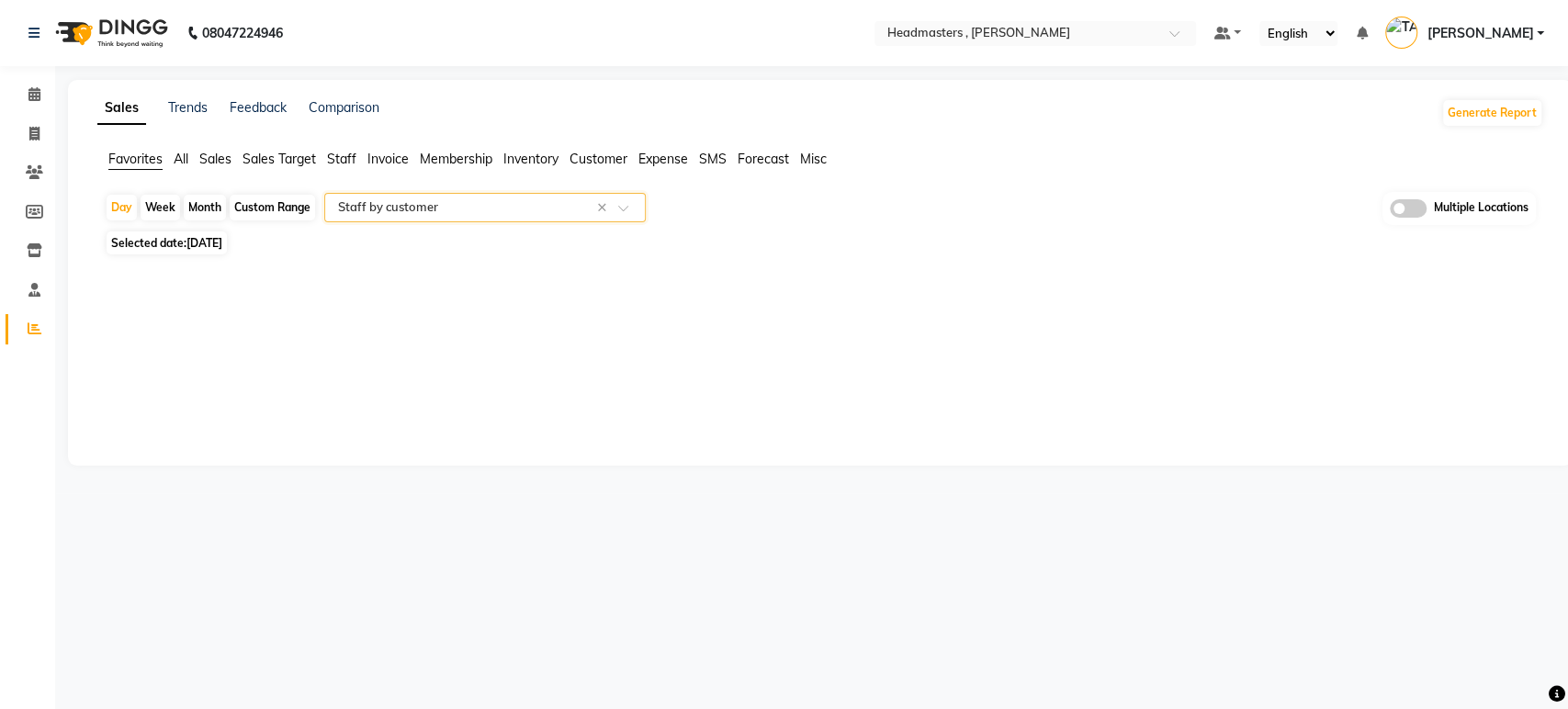
click at [269, 216] on div "Custom Range" at bounding box center [272, 208] width 85 height 26
select select "9"
select select "2025"
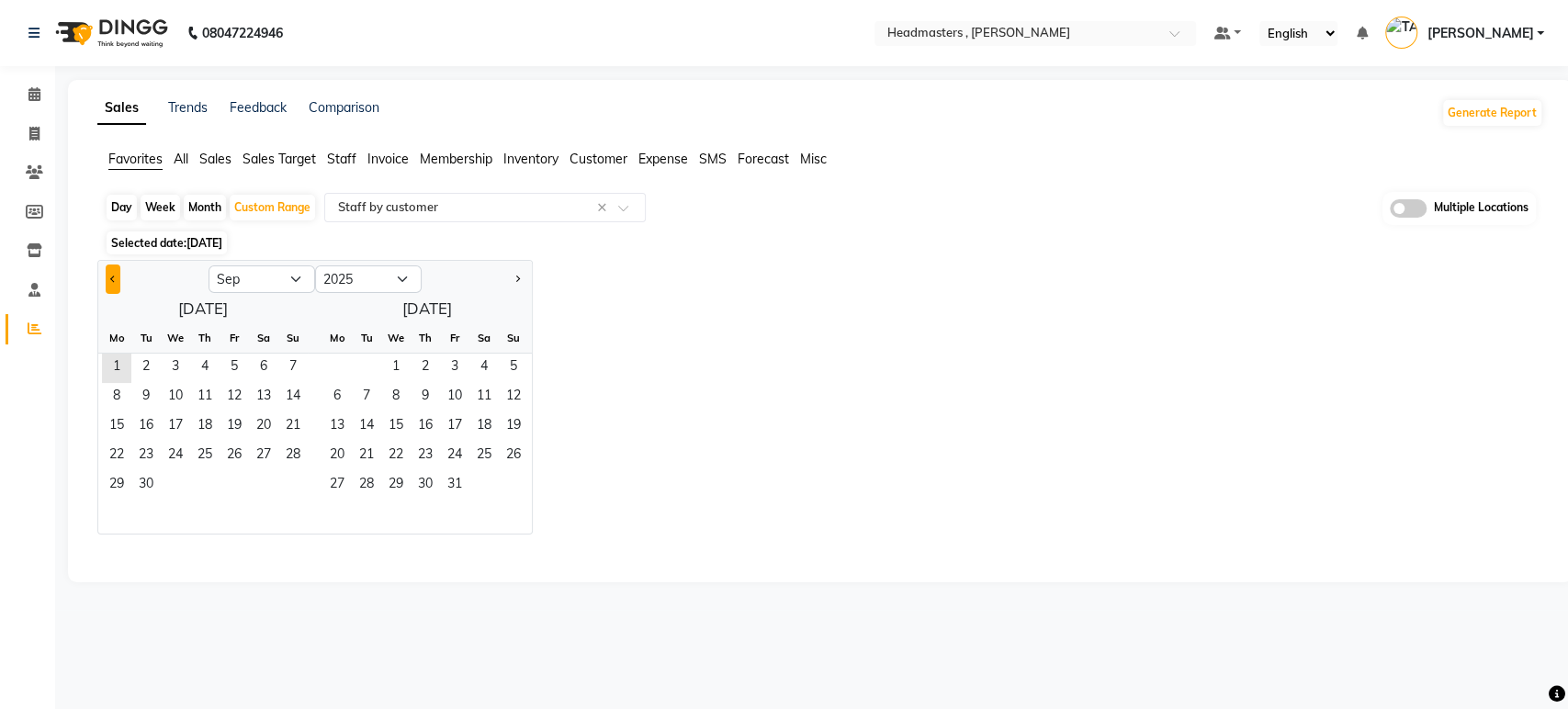
click at [113, 280] on span "Previous month" at bounding box center [113, 277] width 7 height 7
select select "8"
click at [267, 490] on span "30" at bounding box center [264, 486] width 29 height 29
click at [293, 488] on span "31" at bounding box center [293, 486] width 29 height 29
select select "full_report"
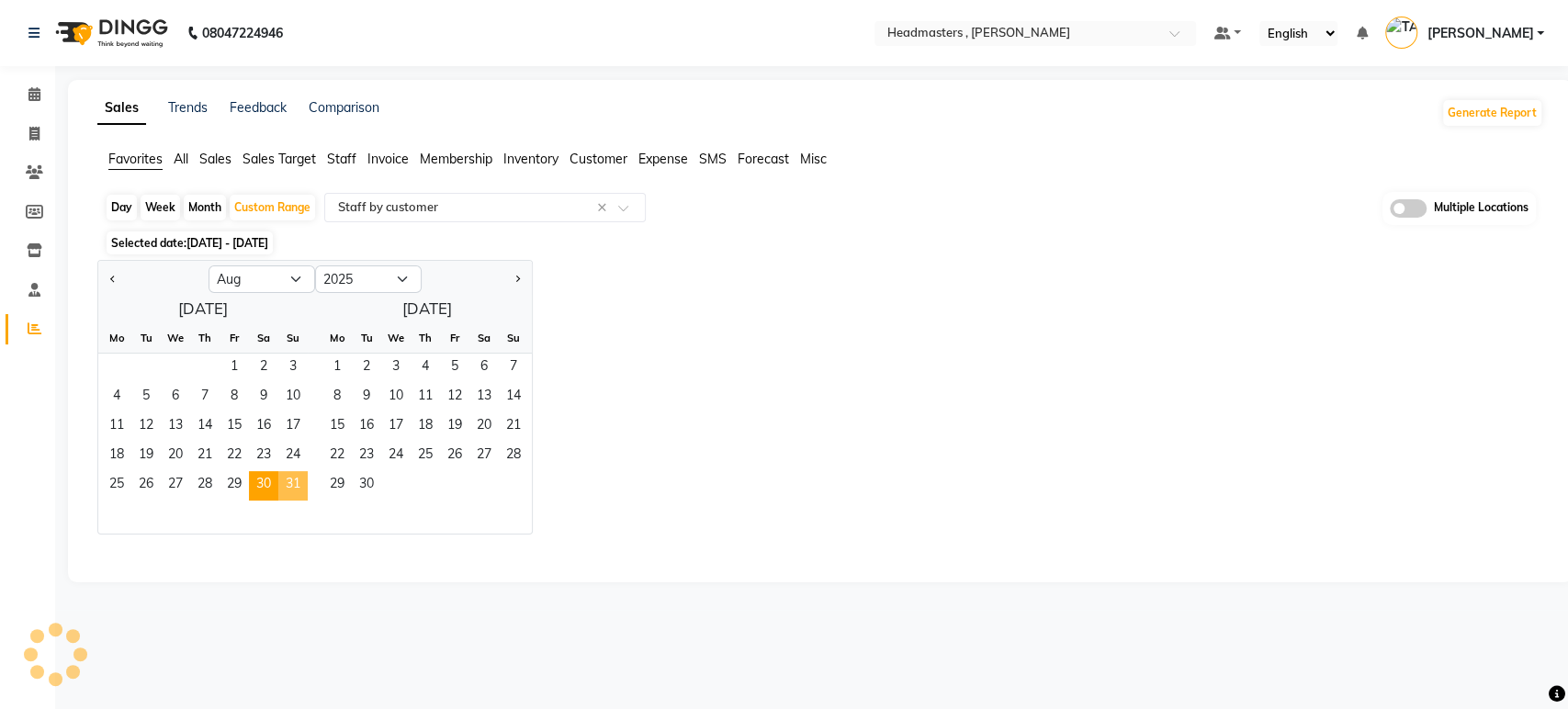
select select "csv"
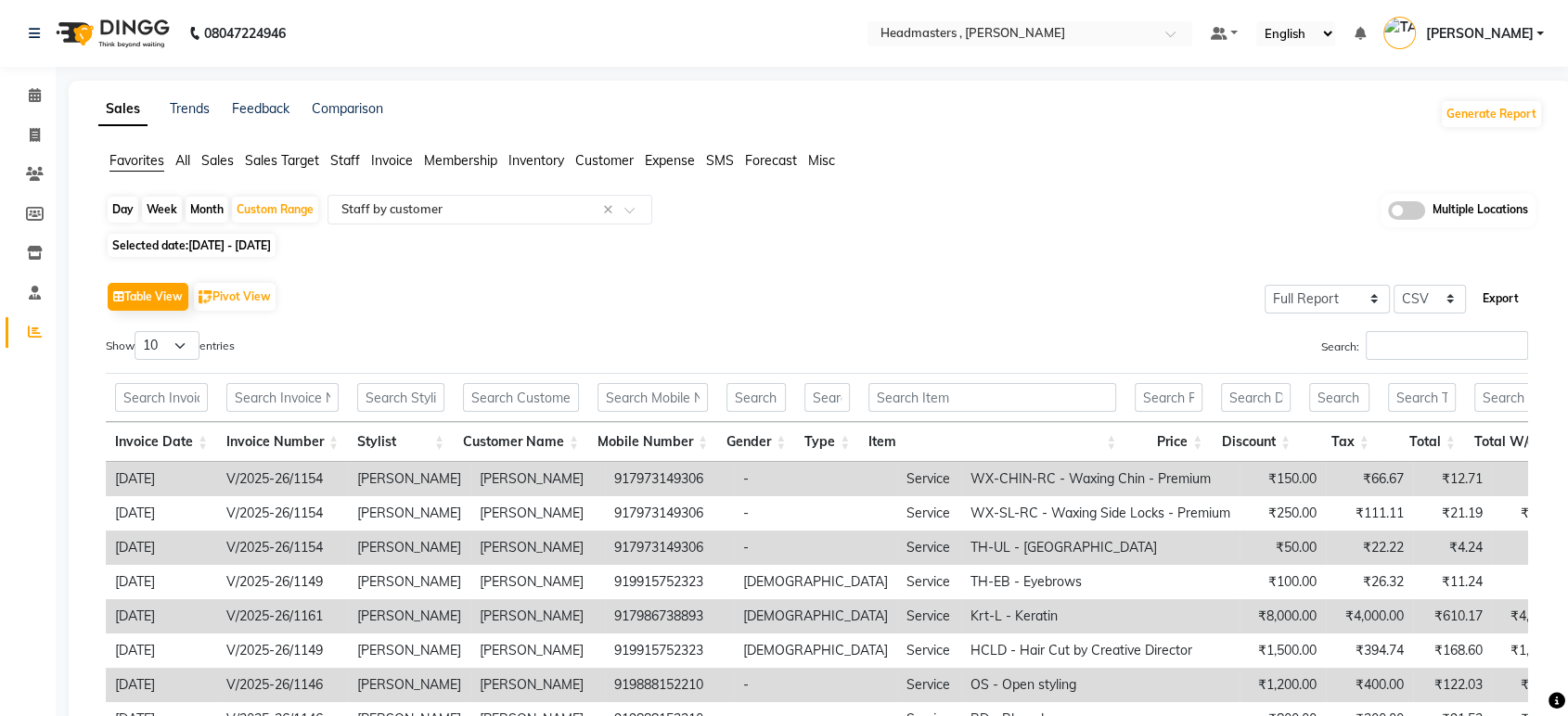
click at [1489, 302] on button "Export" at bounding box center [1500, 299] width 51 height 31
click at [1108, 26] on input "text" at bounding box center [1011, 35] width 269 height 19
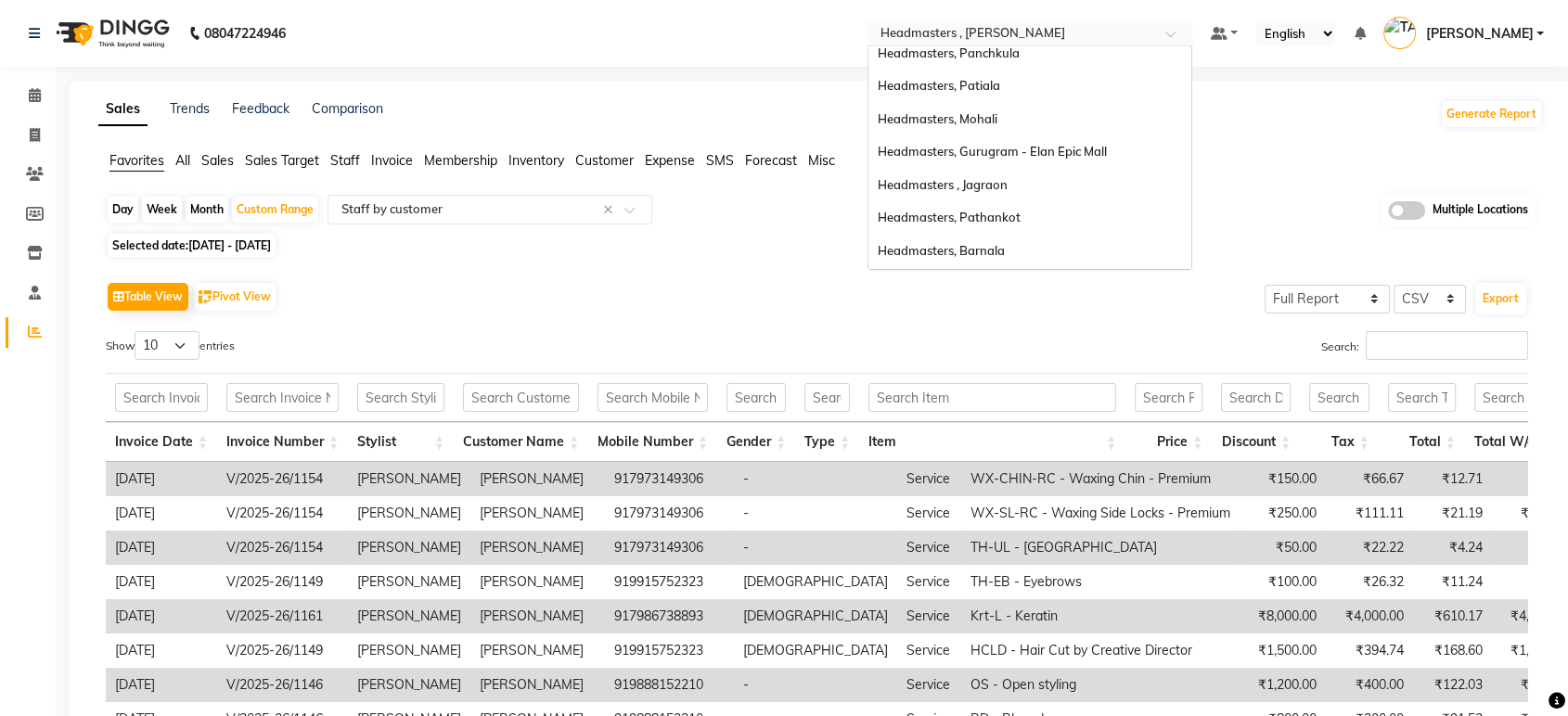
scroll to position [22, 0]
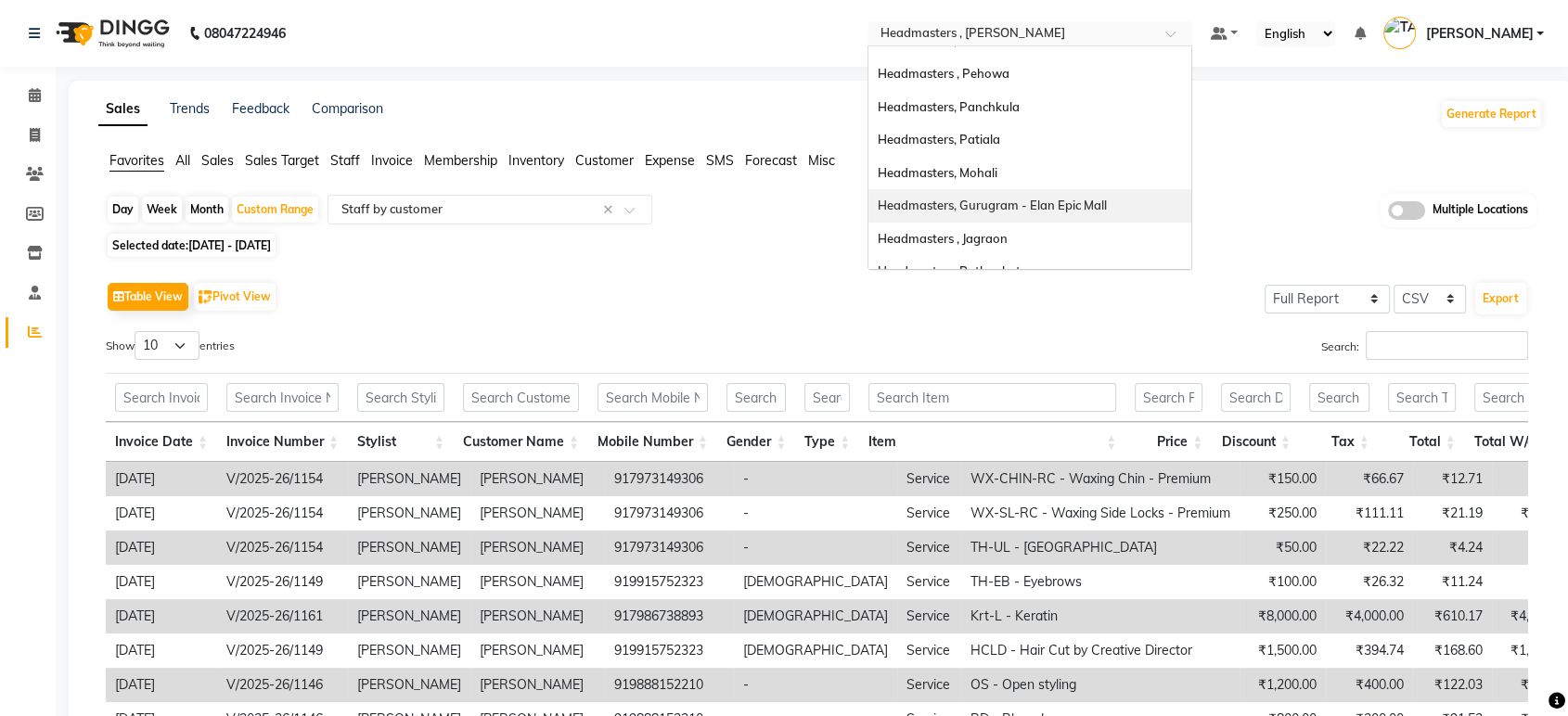
click at [1184, 213] on div "Headmasters, Gurugram - Elan Epic Mall" at bounding box center [1030, 206] width 323 height 33
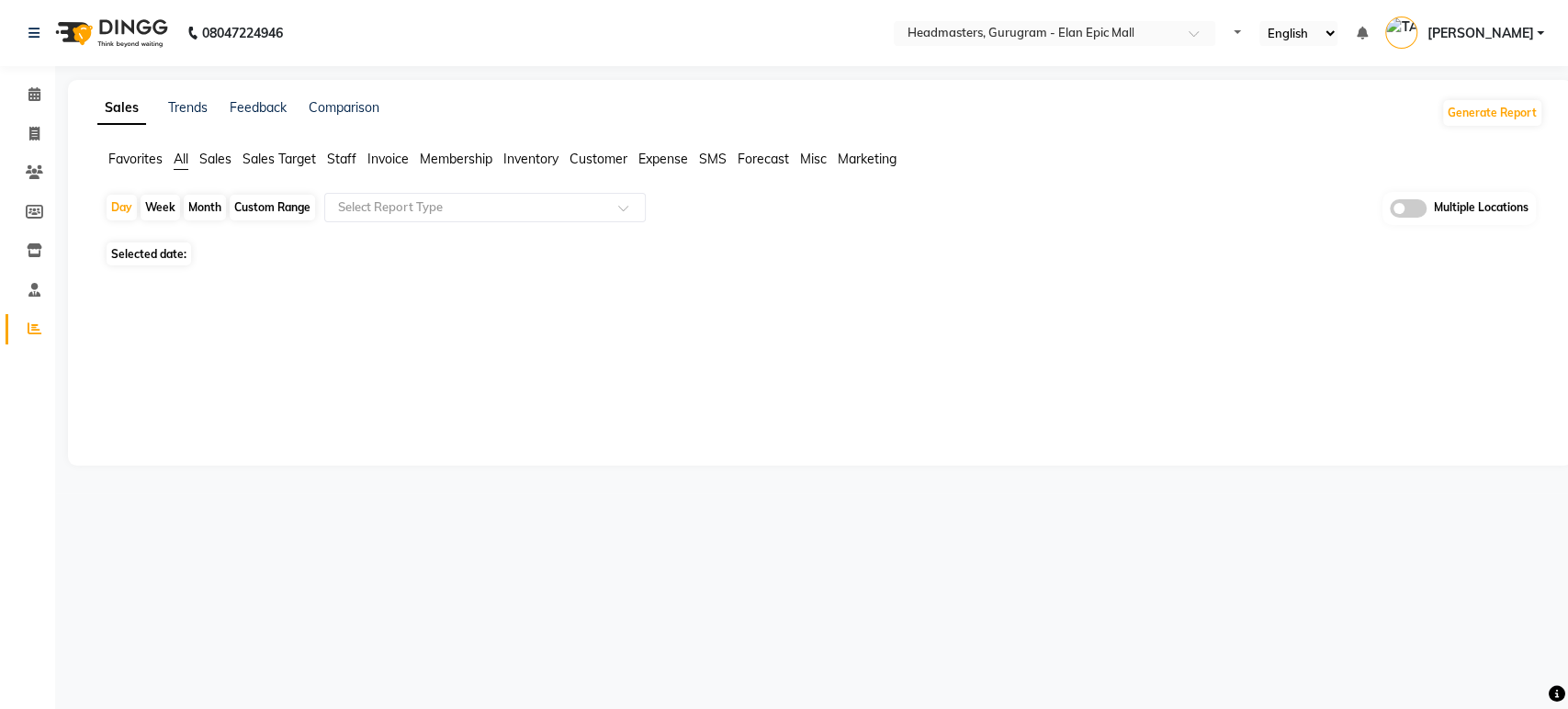
select select "en"
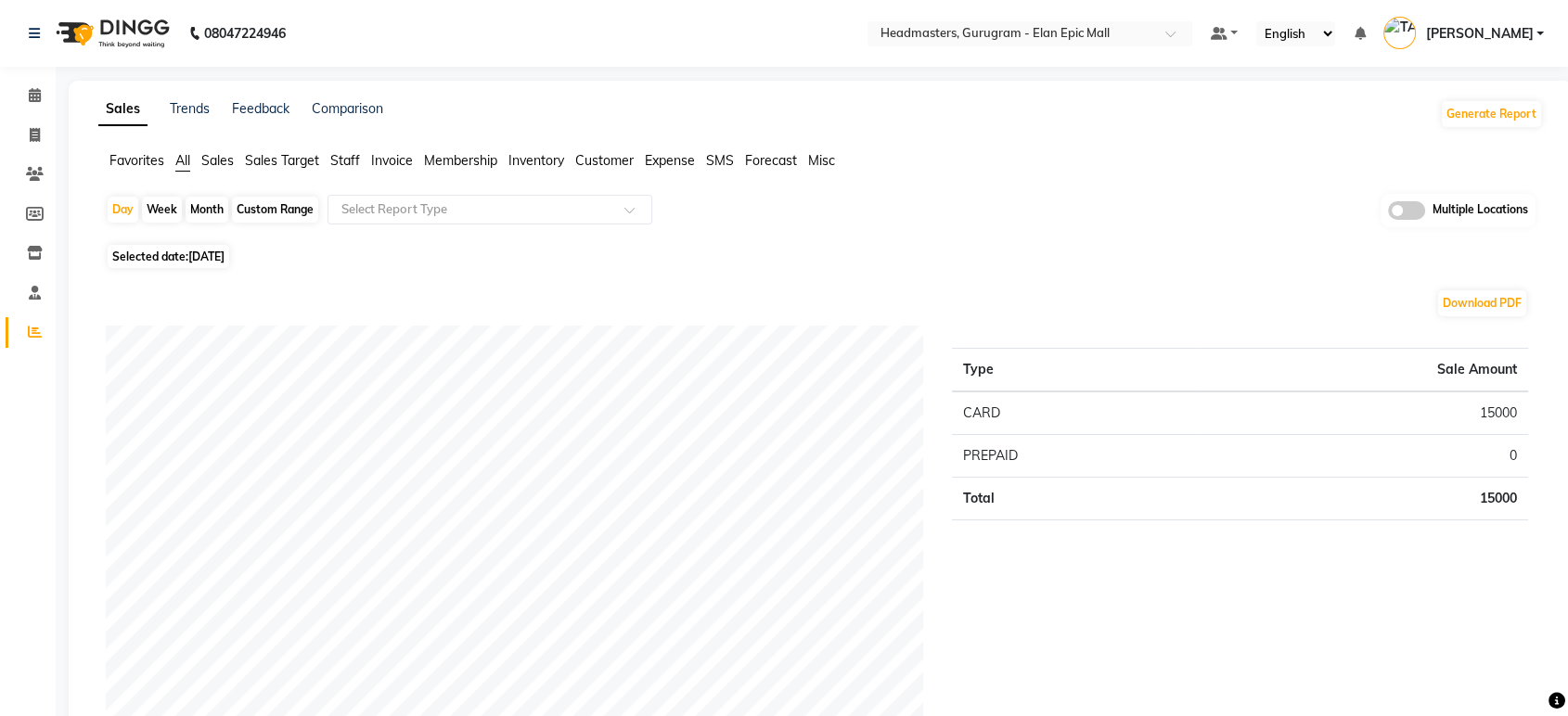
click at [133, 155] on span "Favorites" at bounding box center [137, 160] width 55 height 17
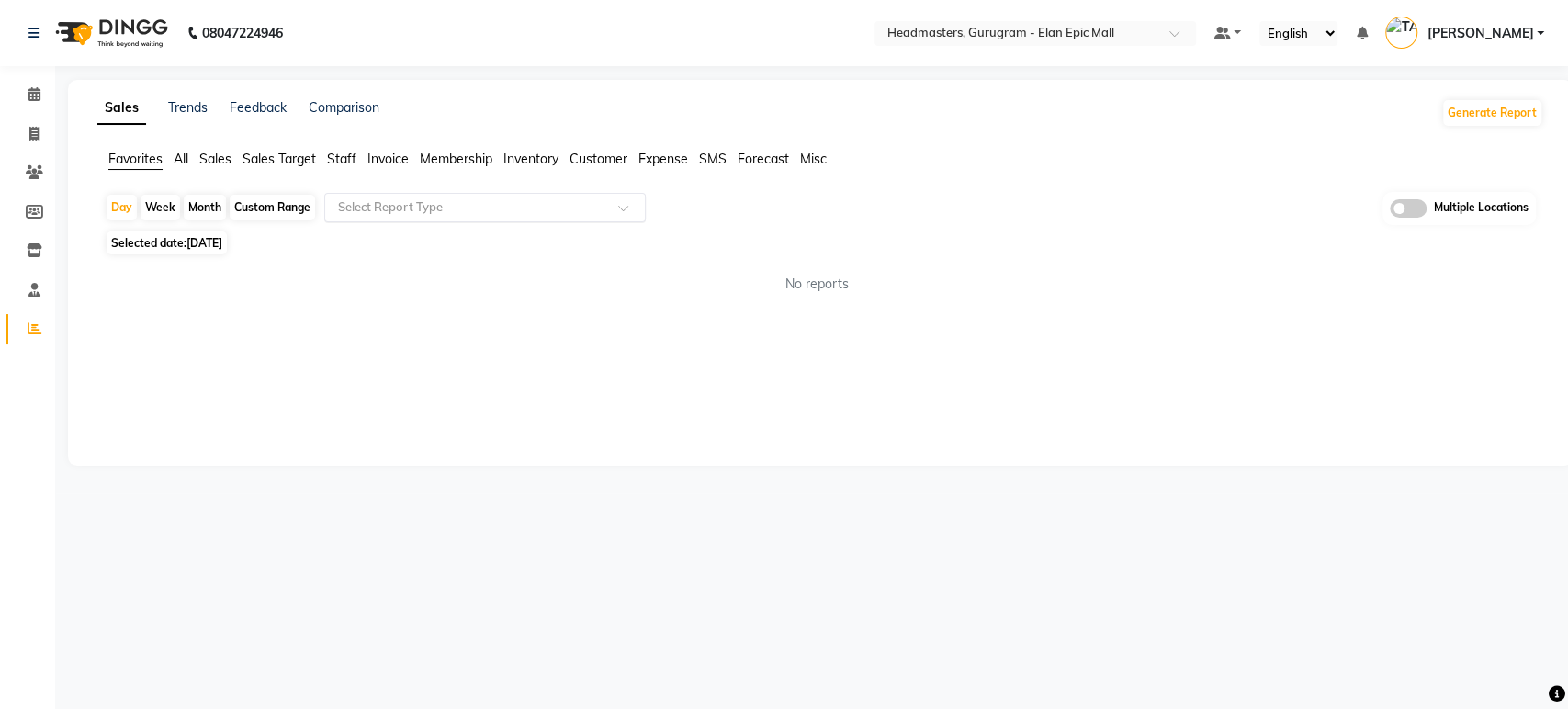
click at [393, 207] on input "text" at bounding box center [466, 208] width 265 height 18
click at [174, 325] on div "Sales Trends Feedback Comparison Generate Report Favorites All Sales Sales Targ…" at bounding box center [820, 273] width 1505 height 386
click at [213, 157] on span "Sales" at bounding box center [215, 158] width 32 height 16
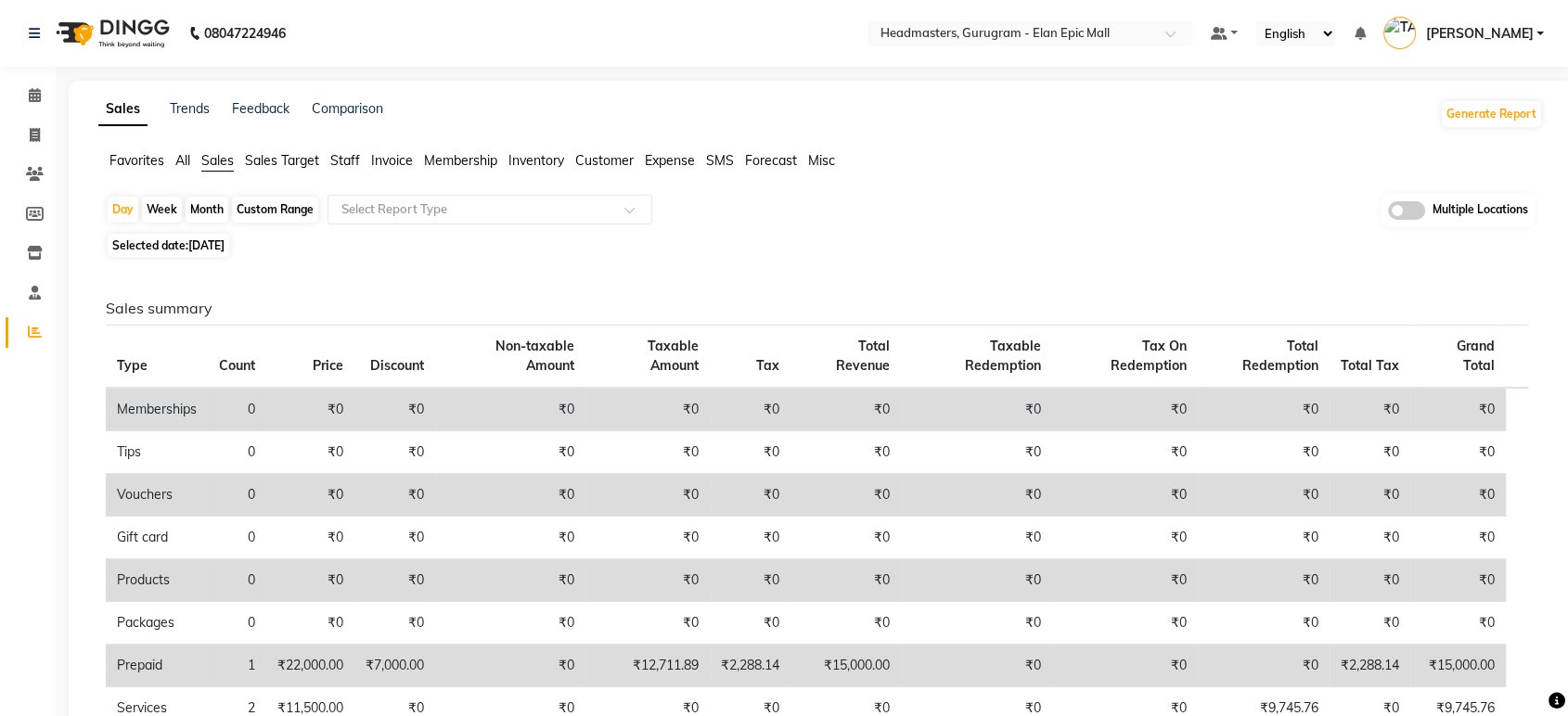
click at [214, 239] on span "[DATE]" at bounding box center [206, 245] width 36 height 14
select select "9"
select select "2025"
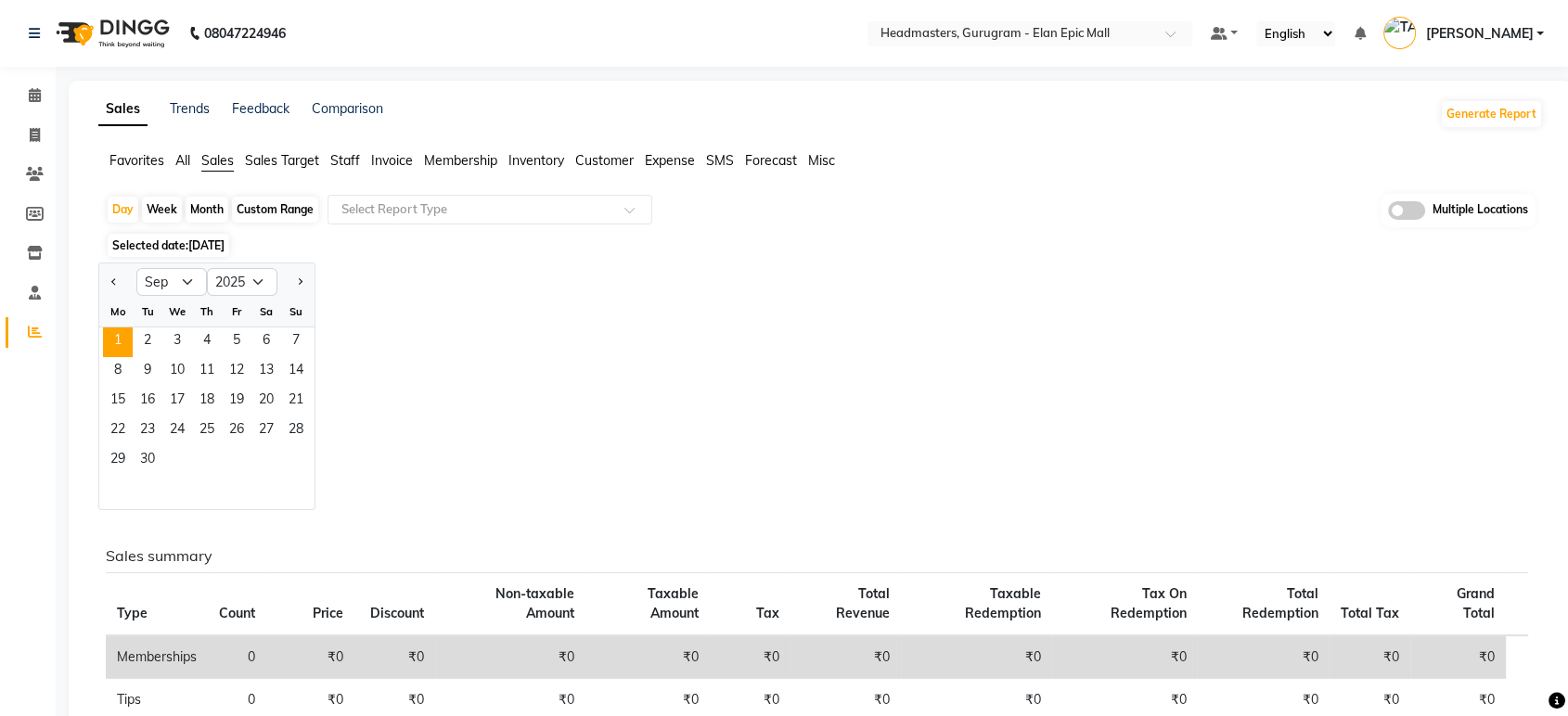
click at [104, 280] on div at bounding box center [118, 282] width 37 height 29
click at [111, 282] on button "Previous month" at bounding box center [114, 282] width 15 height 29
select select "8"
click at [276, 458] on span "30" at bounding box center [266, 461] width 29 height 29
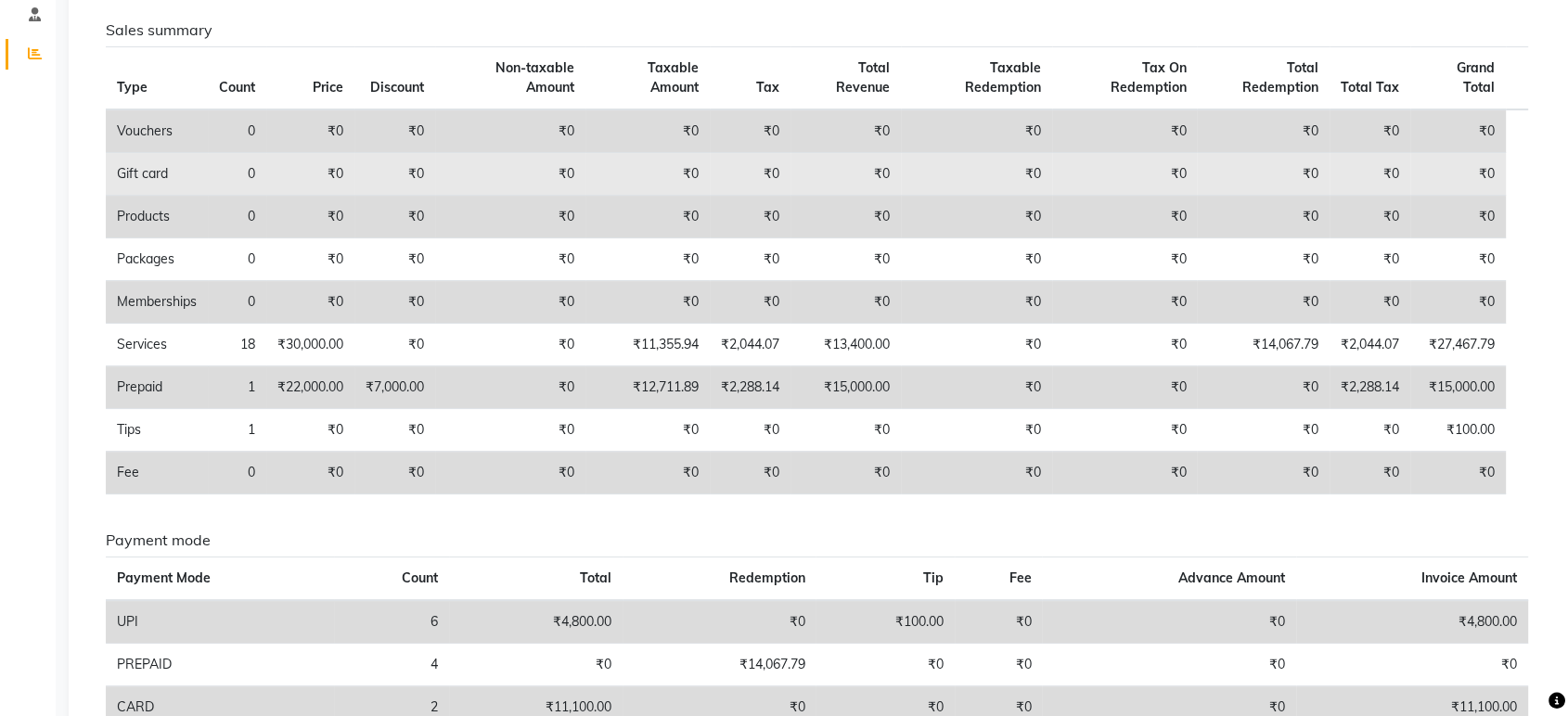
scroll to position [309, 0]
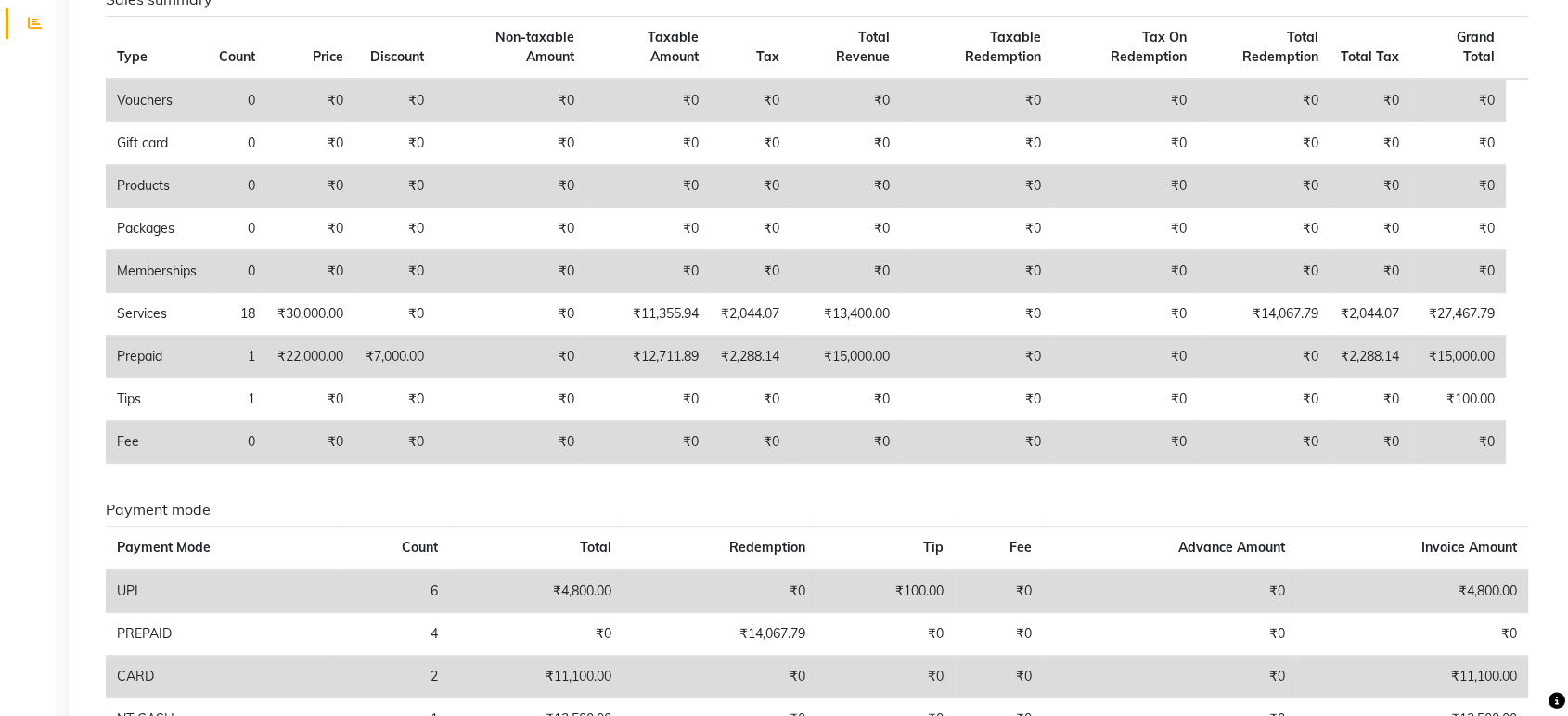
click at [698, 451] on td "₹0" at bounding box center [647, 443] width 124 height 43
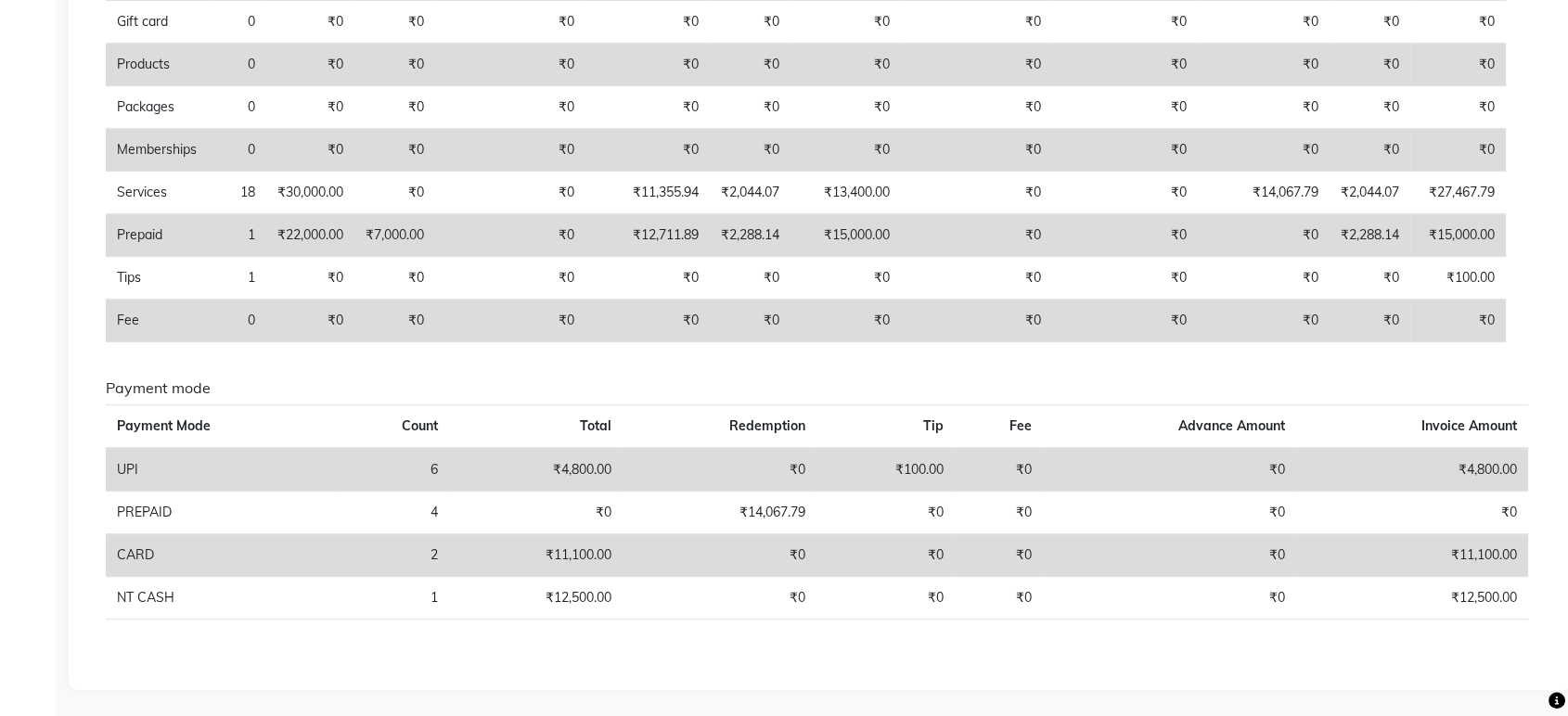
scroll to position [0, 0]
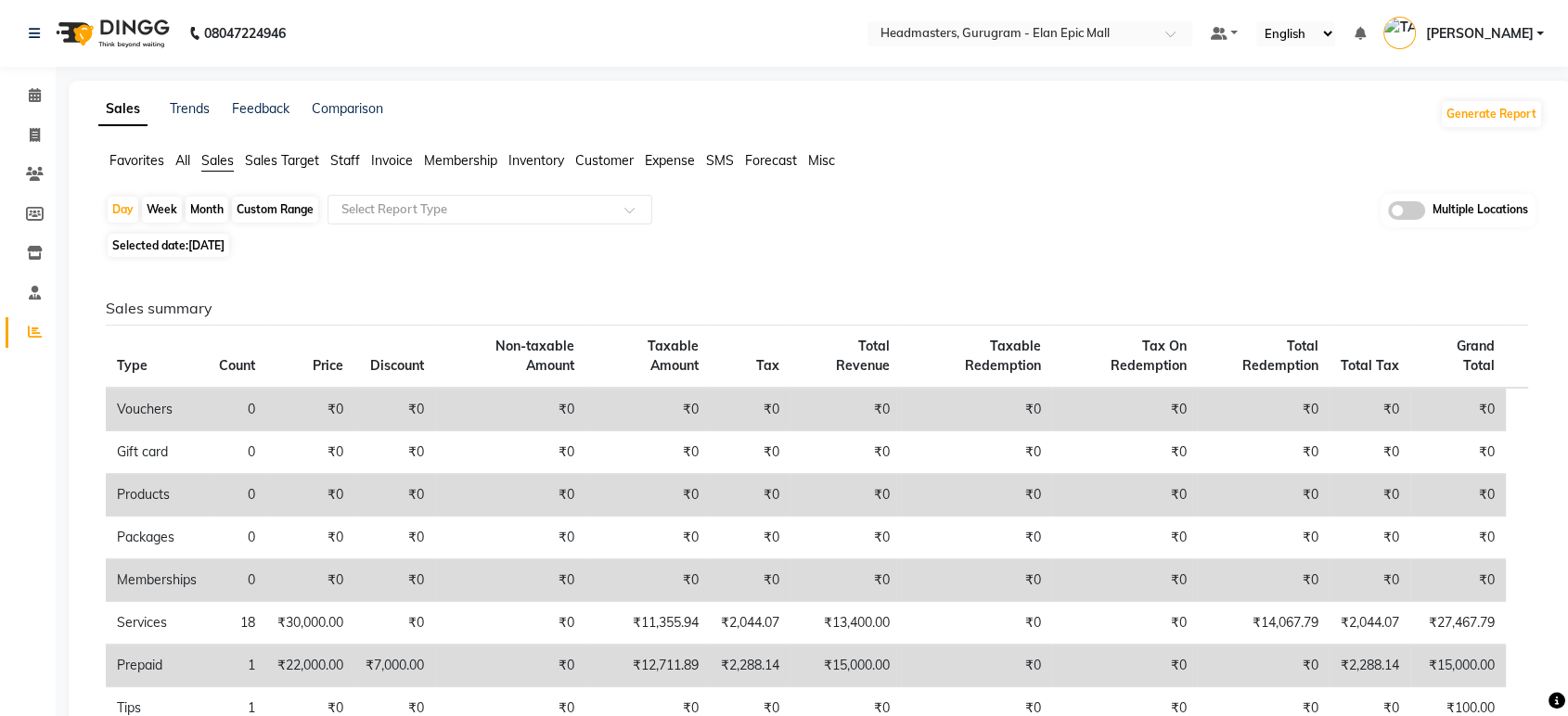
click at [220, 254] on span "Selected date: [DATE]" at bounding box center [168, 246] width 121 height 24
select select "8"
select select "2025"
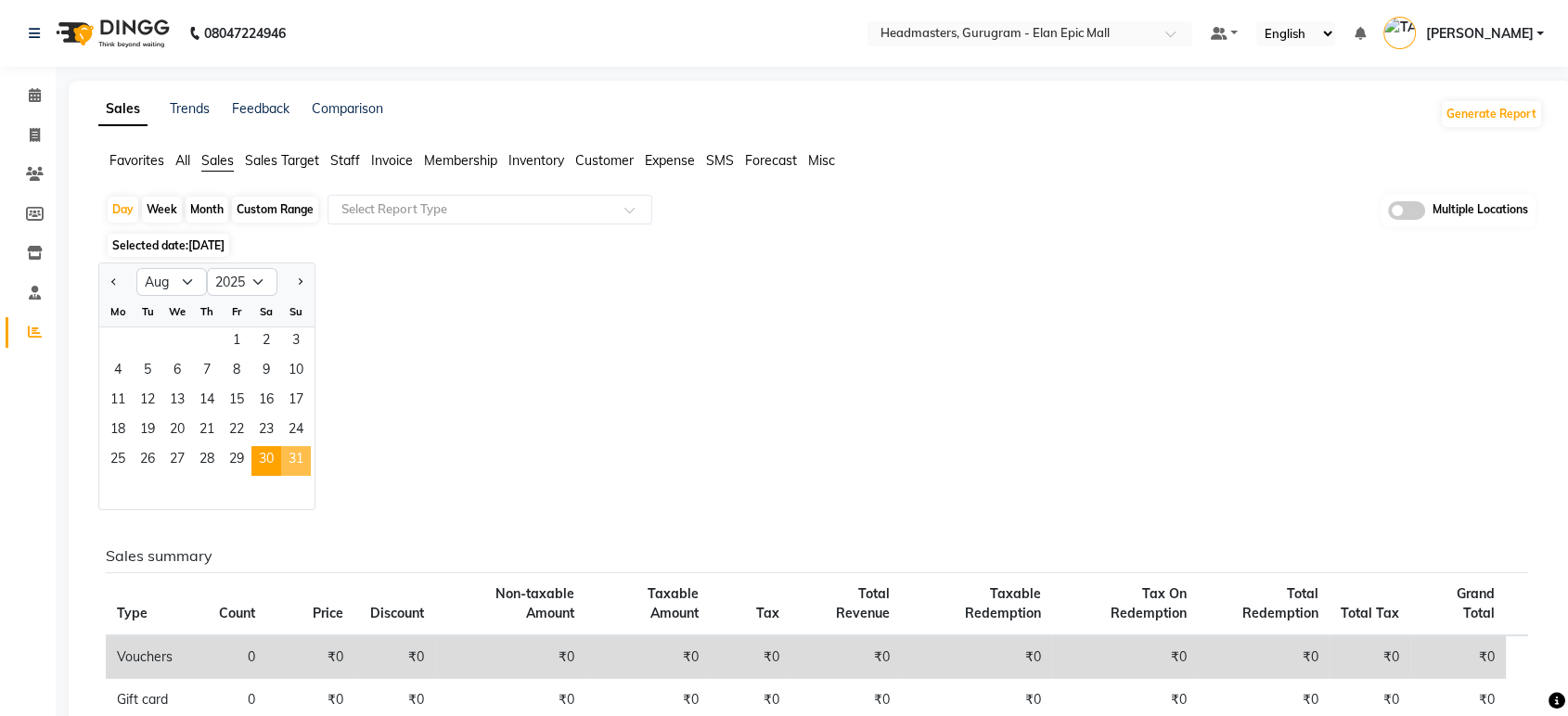
click at [294, 453] on span "31" at bounding box center [296, 461] width 29 height 29
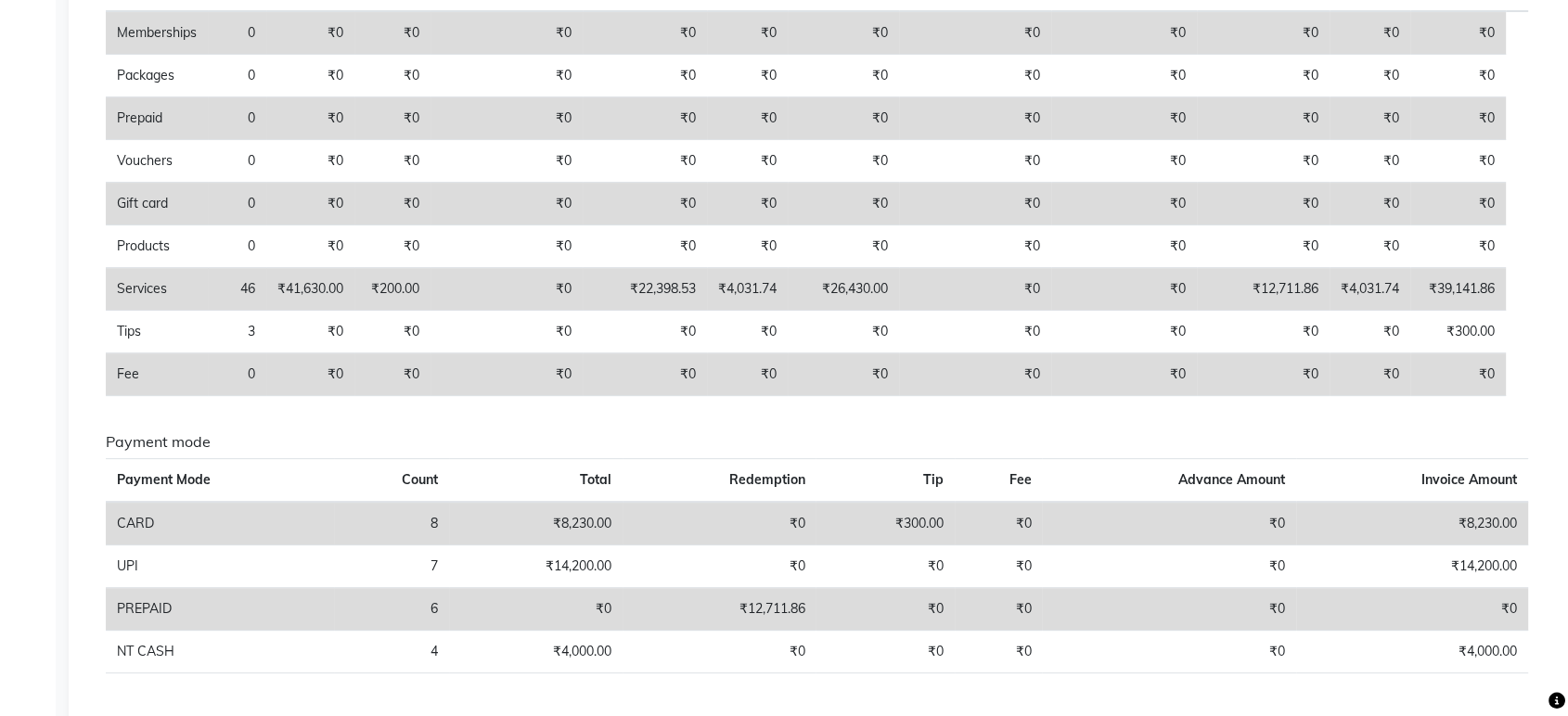
scroll to position [431, 0]
